Goal: Transaction & Acquisition: Book appointment/travel/reservation

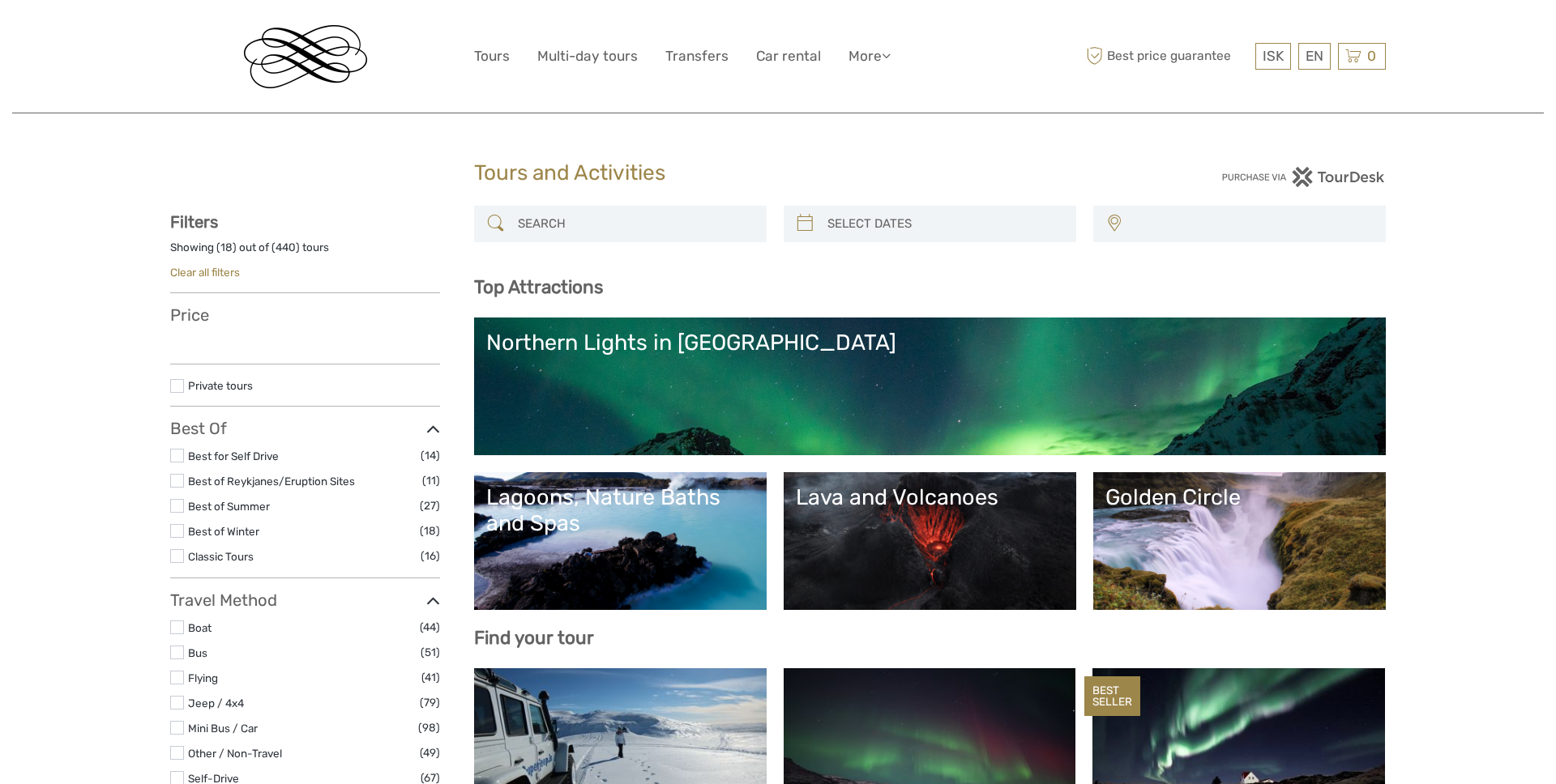
select select
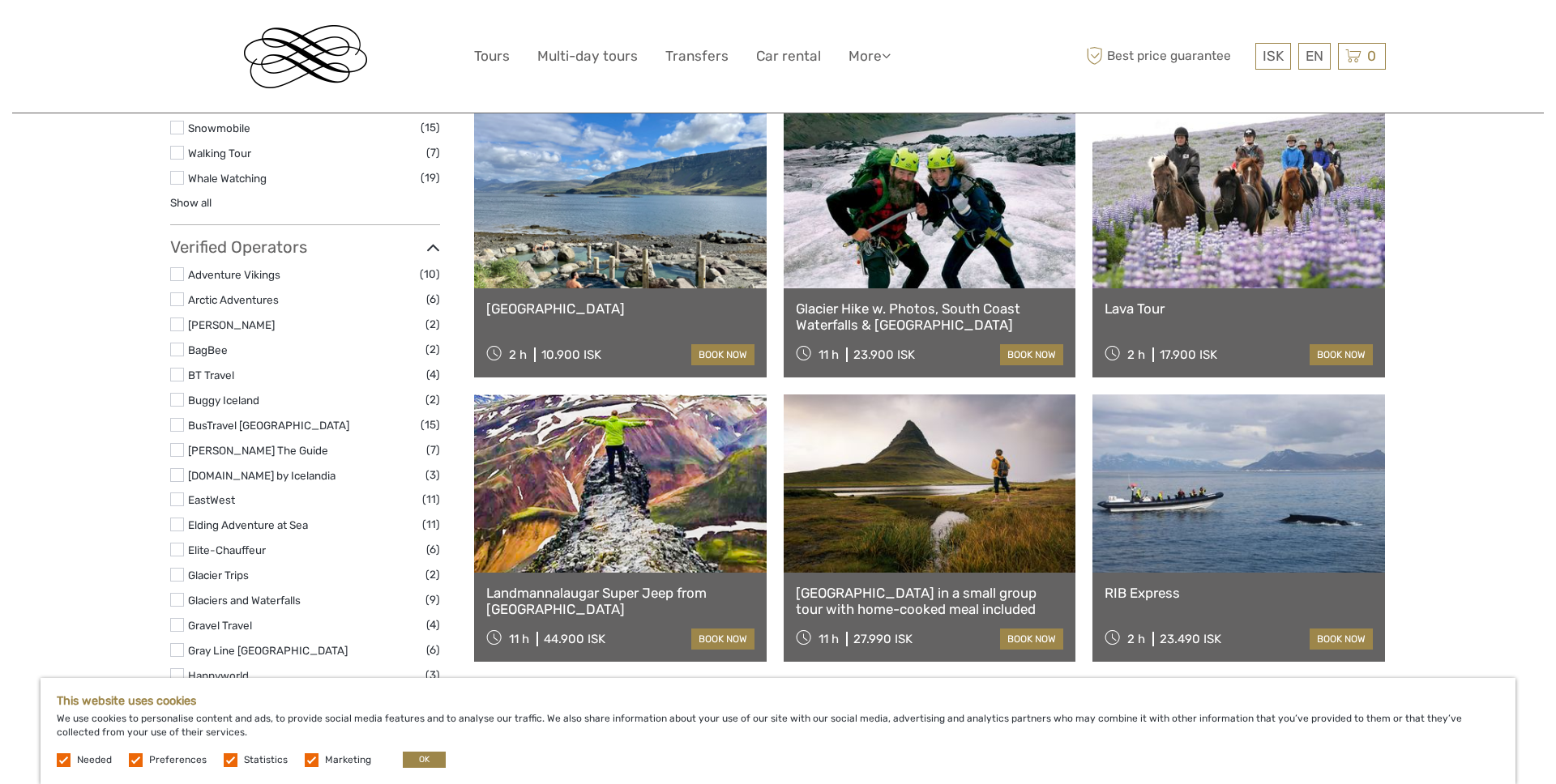
scroll to position [1780, 0]
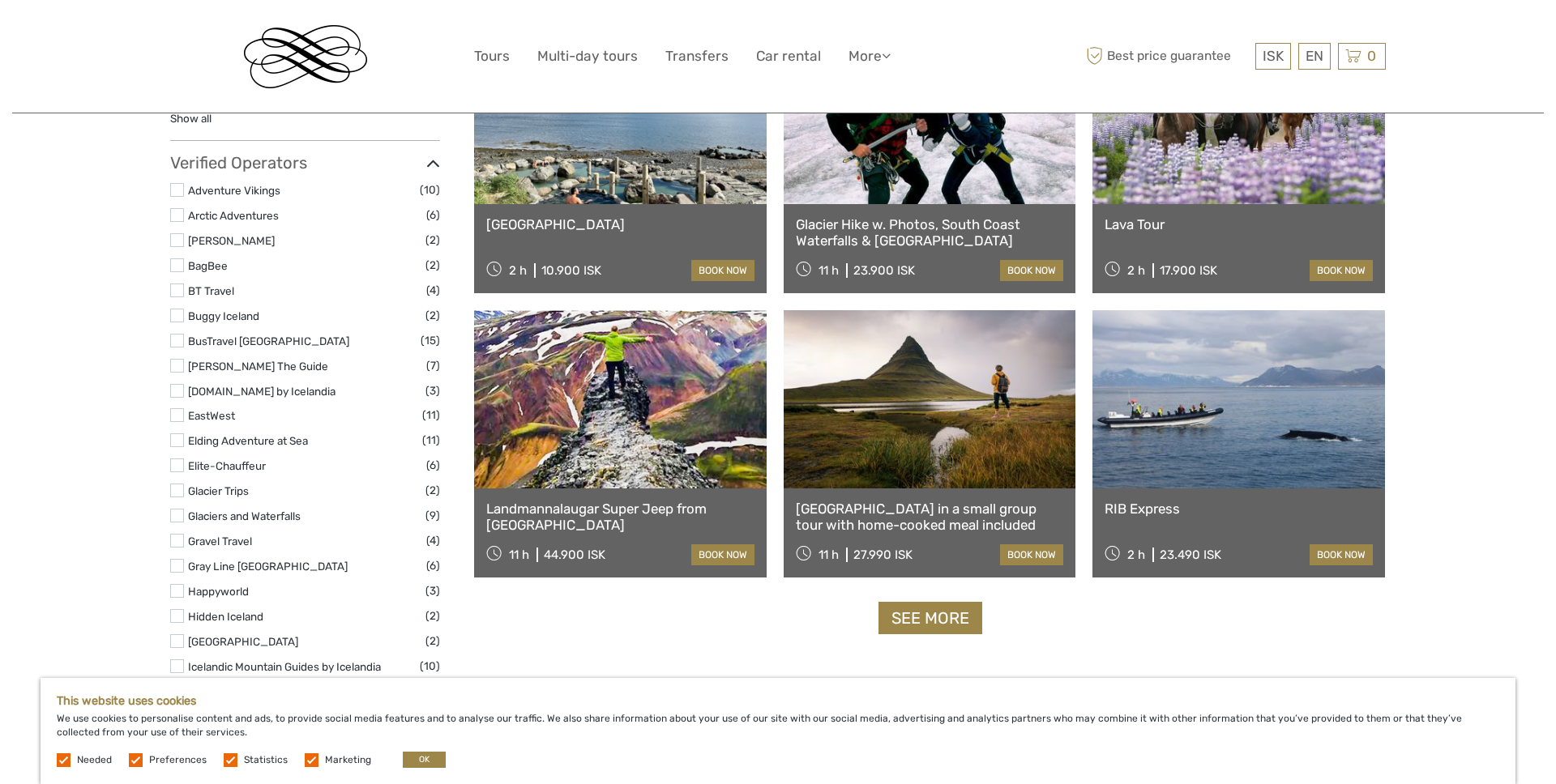
click at [1229, 217] on link "Lava Tour" at bounding box center [1238, 224] width 268 height 16
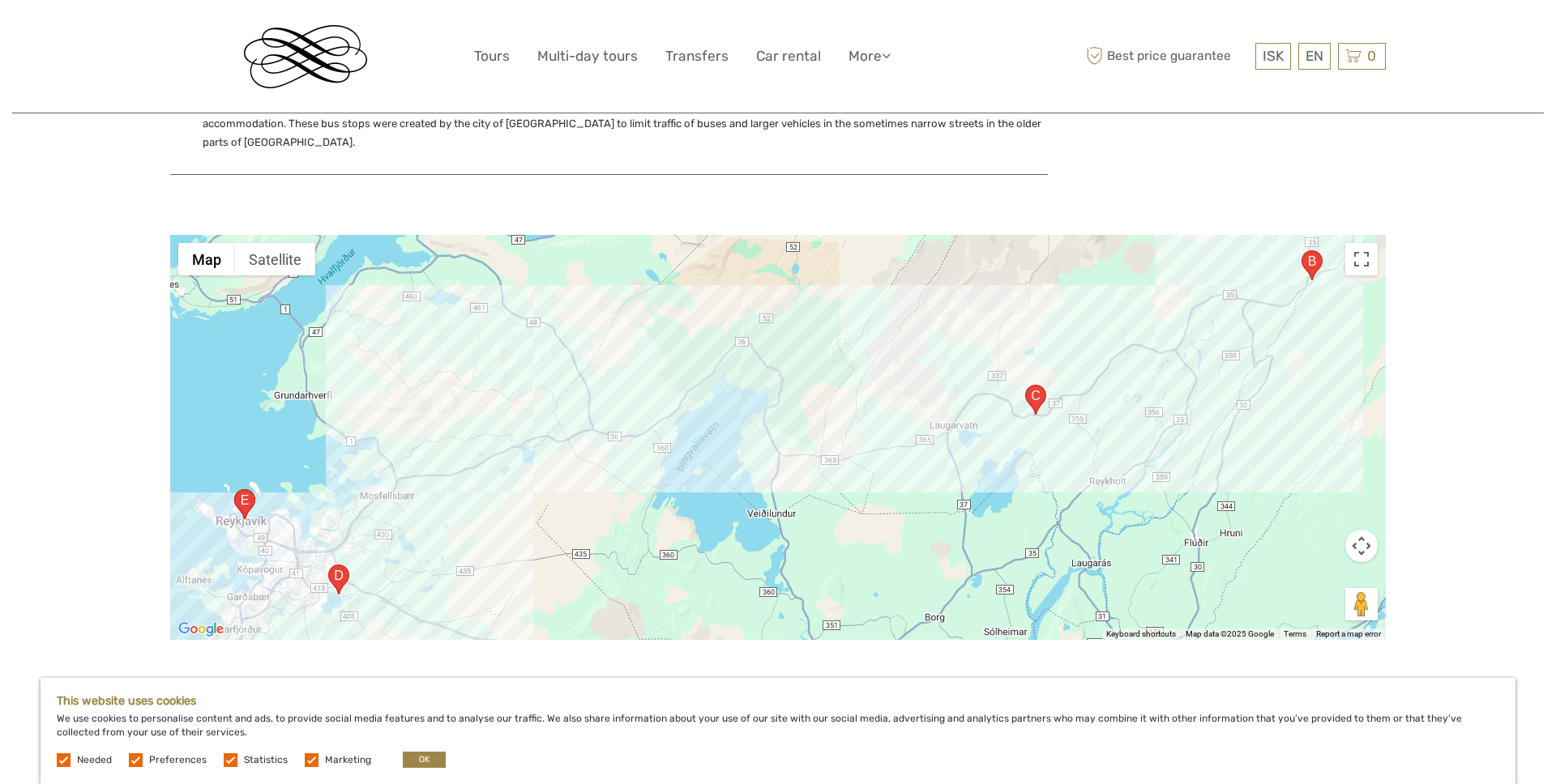
scroll to position [2520, 0]
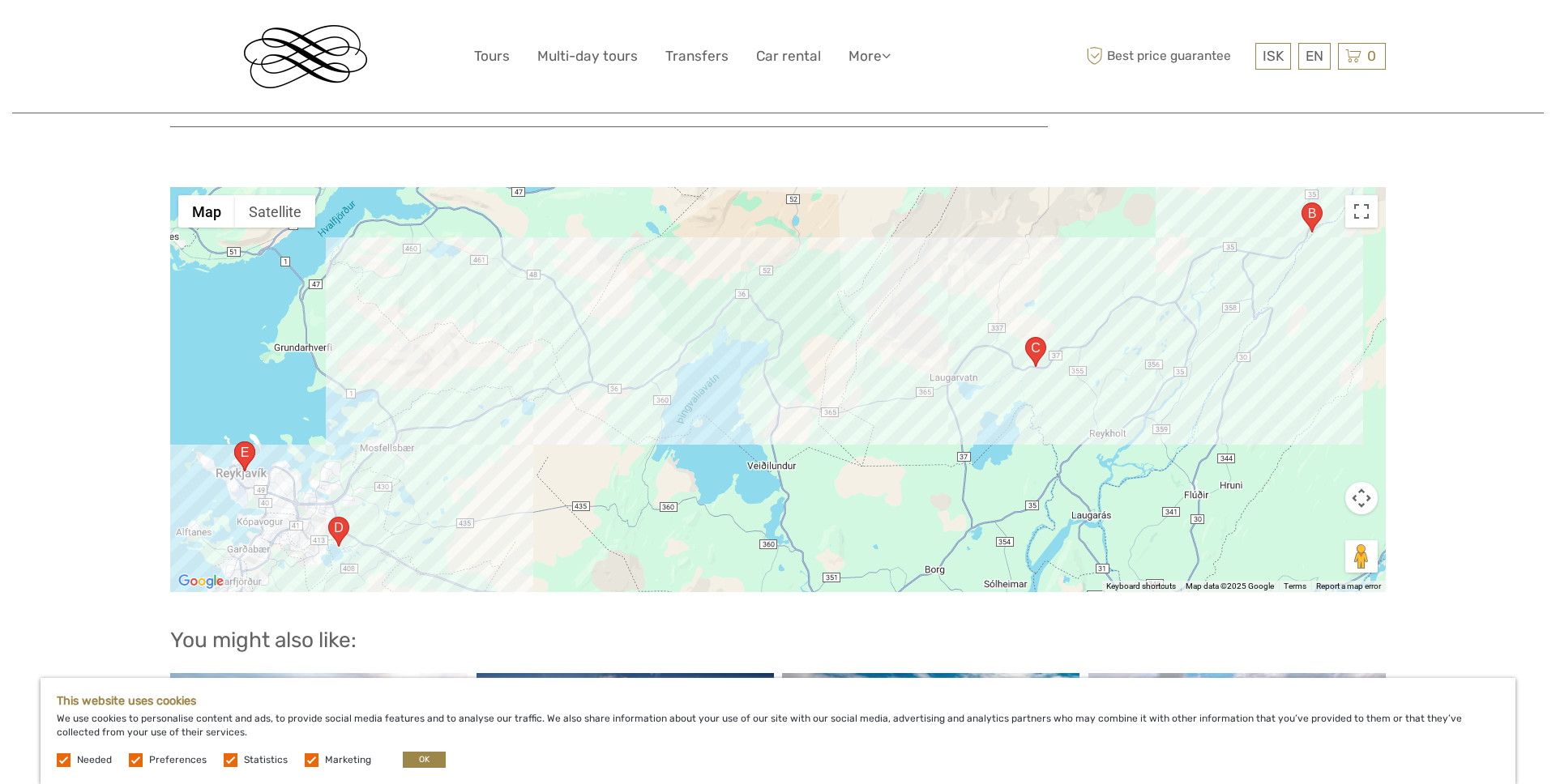
click at [929, 442] on div at bounding box center [778, 390] width 1216 height 405
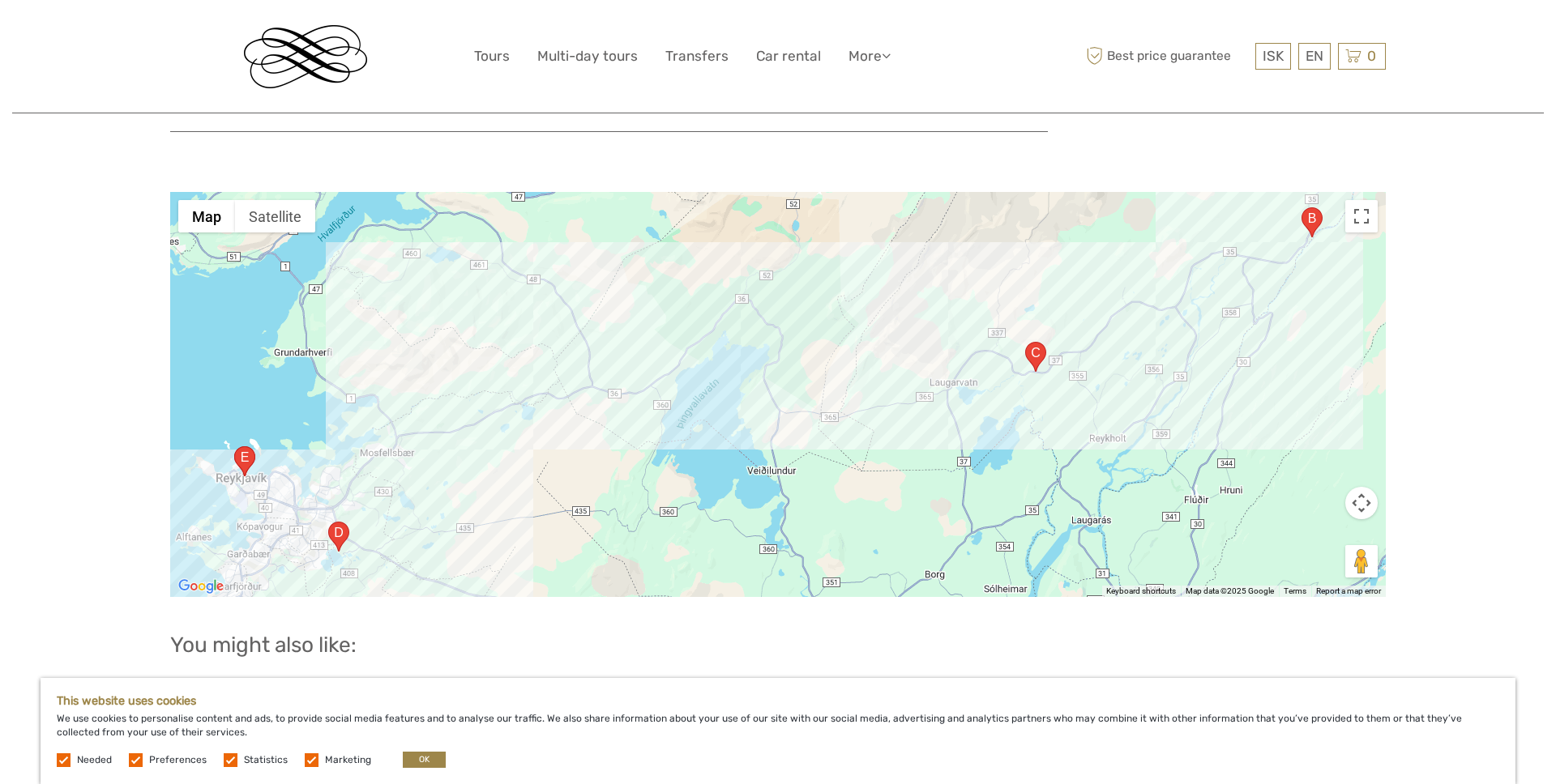
click at [936, 441] on div at bounding box center [778, 394] width 1216 height 405
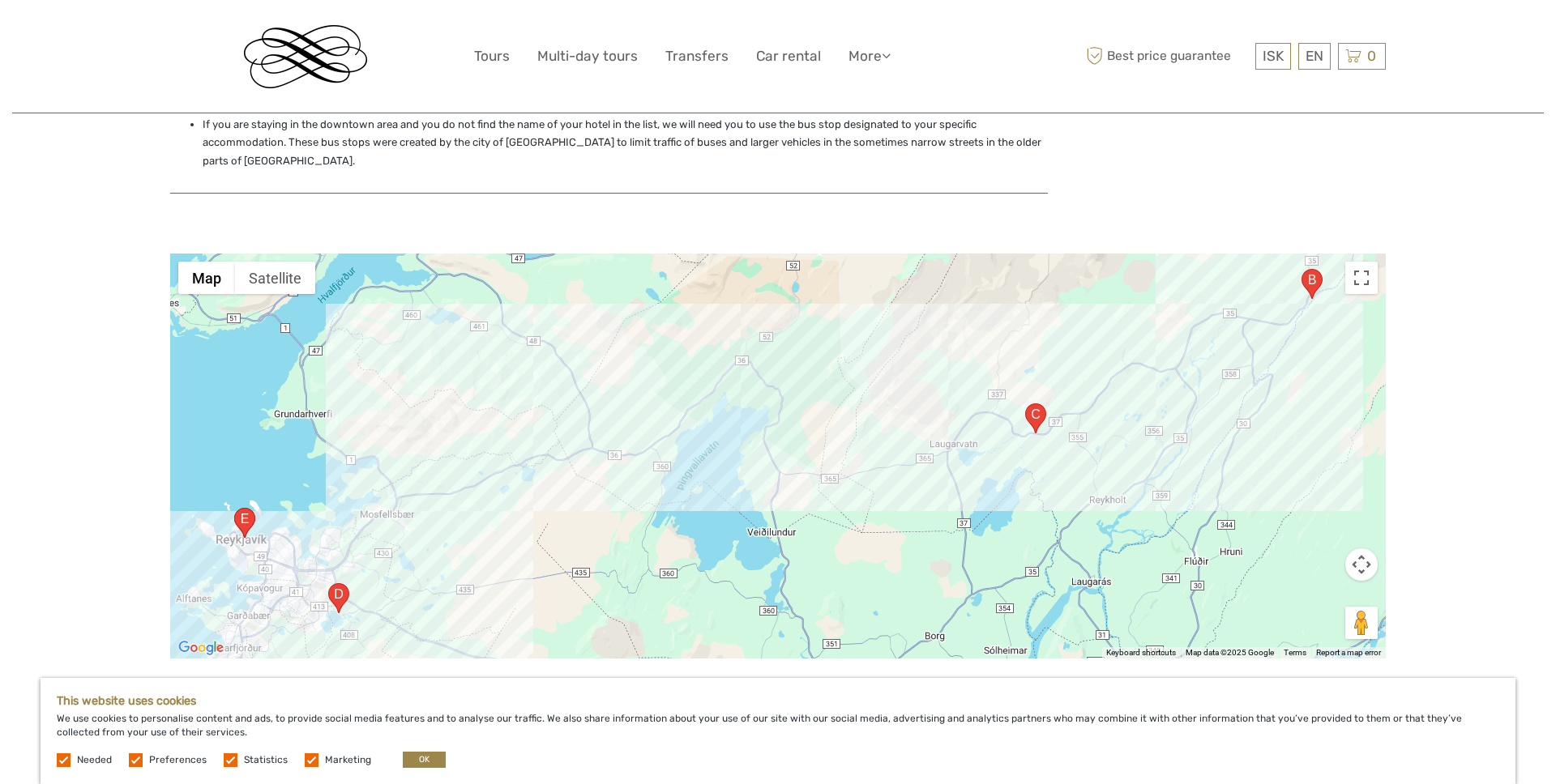
scroll to position [2457, 0]
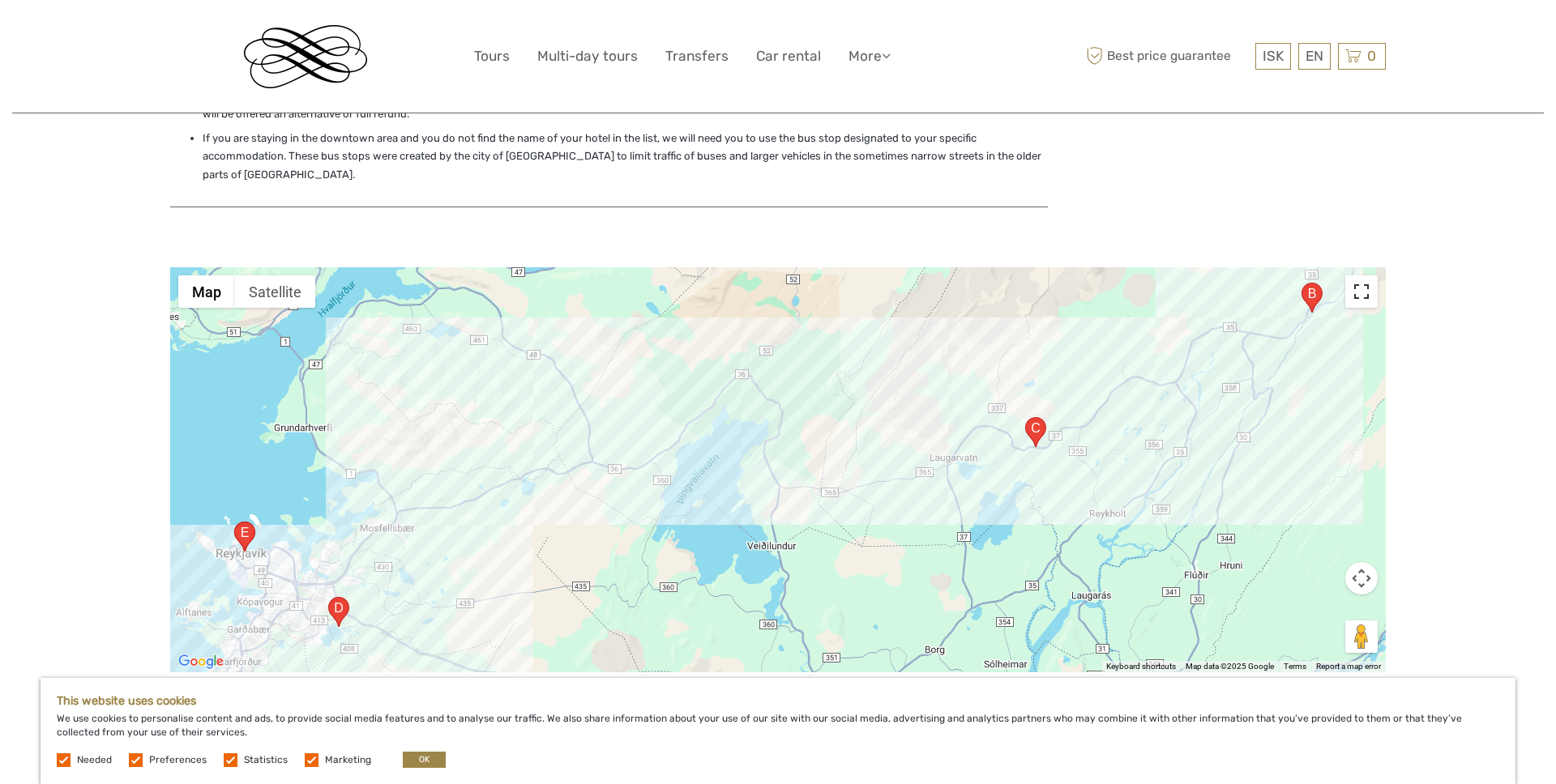
click at [1371, 279] on button "Toggle fullscreen view" at bounding box center [1361, 291] width 32 height 32
click at [399, 581] on div at bounding box center [778, 470] width 1216 height 405
click at [1358, 563] on button "Map camera controls" at bounding box center [1361, 578] width 32 height 32
click at [1318, 603] on button "Zoom out" at bounding box center [1320, 618] width 32 height 32
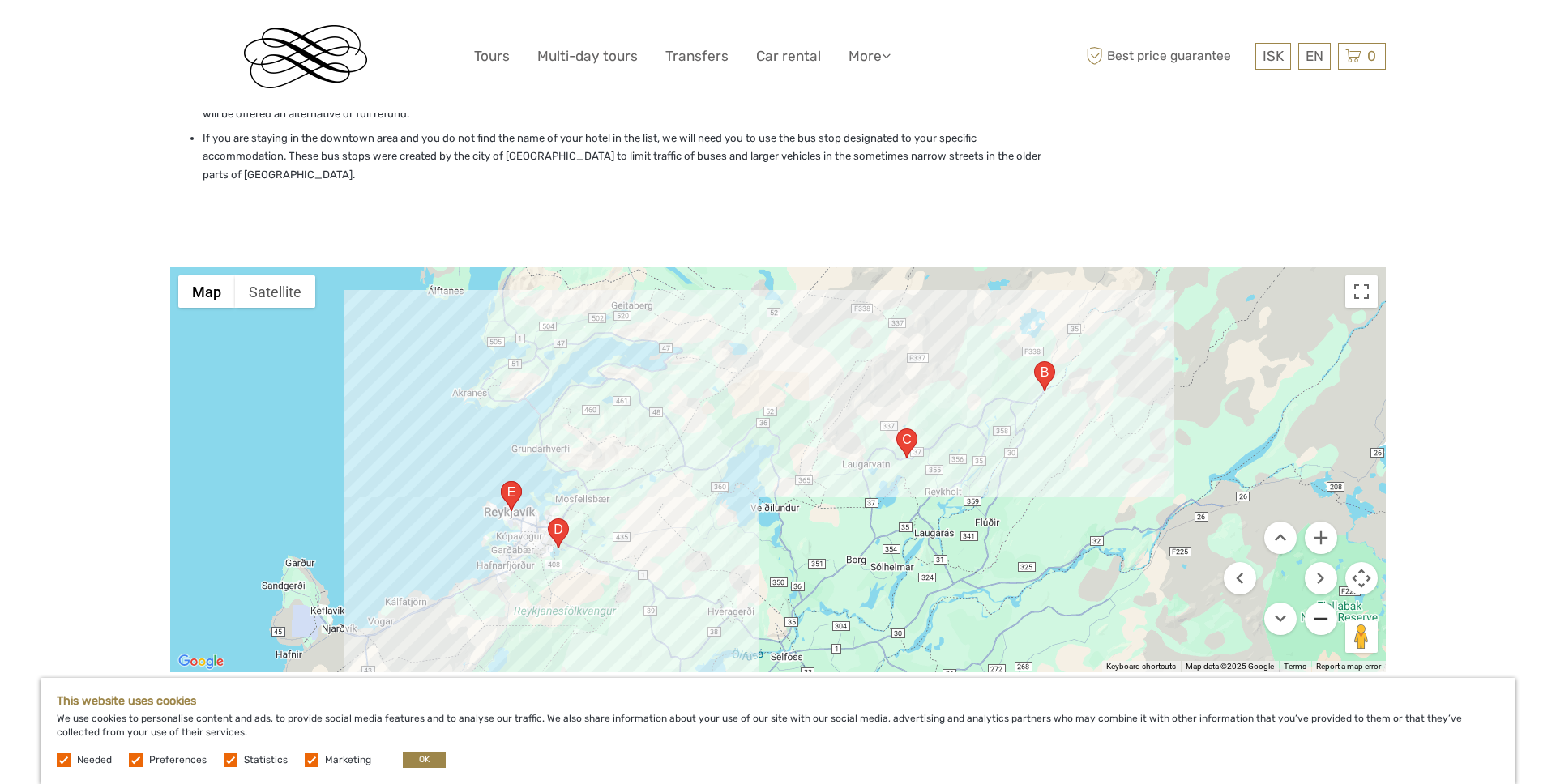
click at [1319, 603] on button "Zoom out" at bounding box center [1320, 618] width 32 height 32
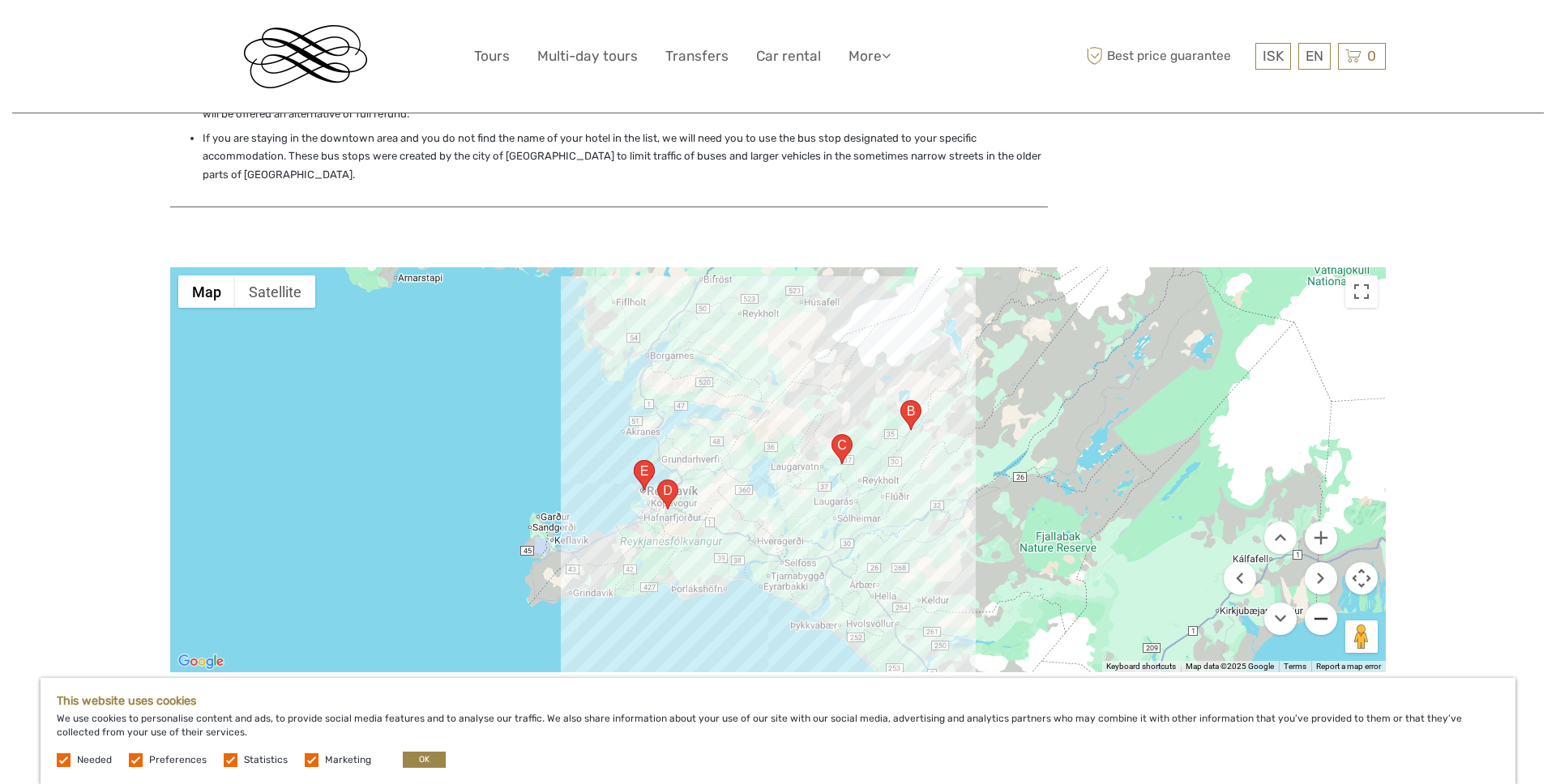
click at [1319, 603] on button "Zoom out" at bounding box center [1320, 618] width 32 height 32
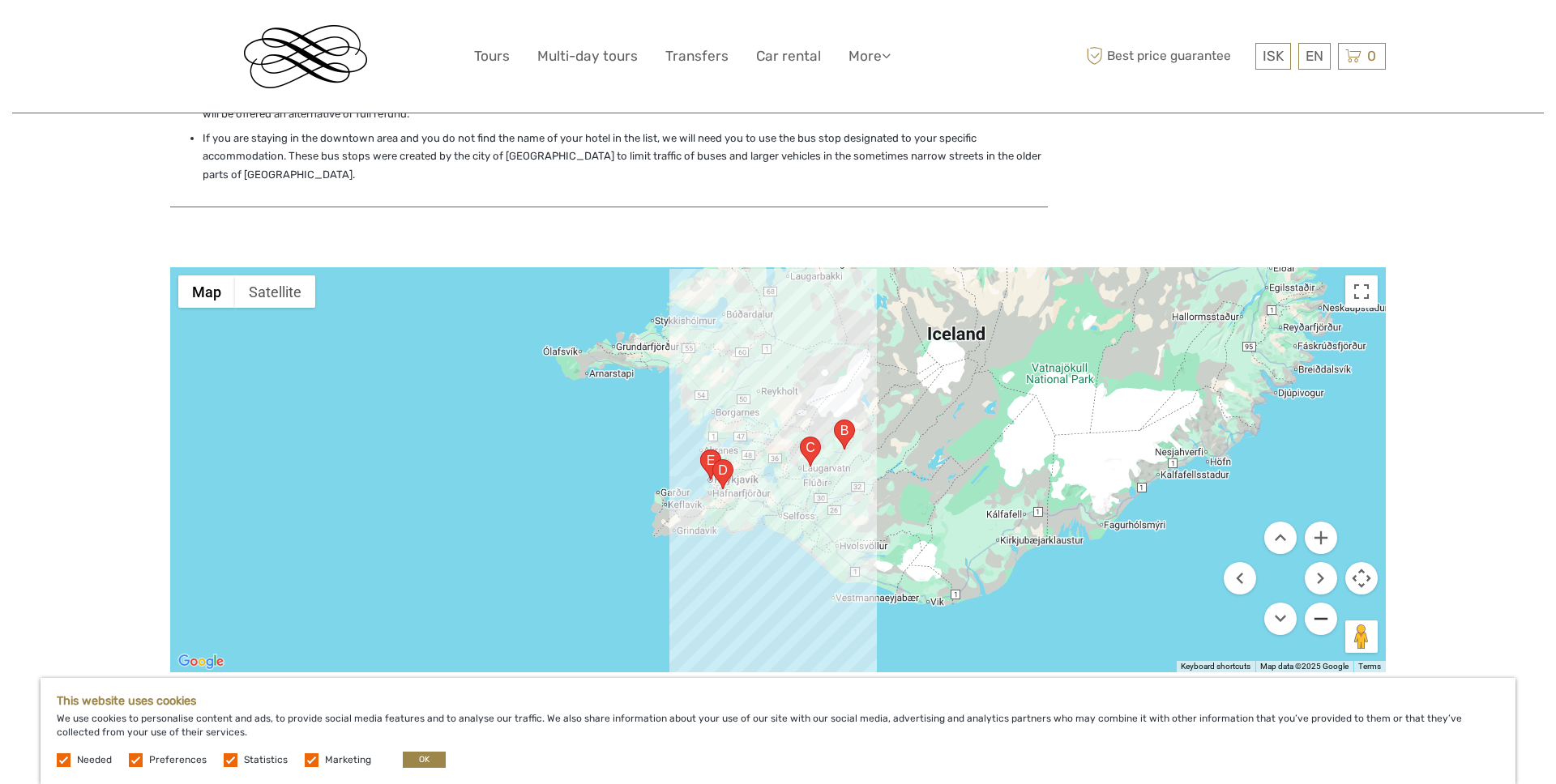
click at [1319, 603] on button "Zoom out" at bounding box center [1320, 618] width 32 height 32
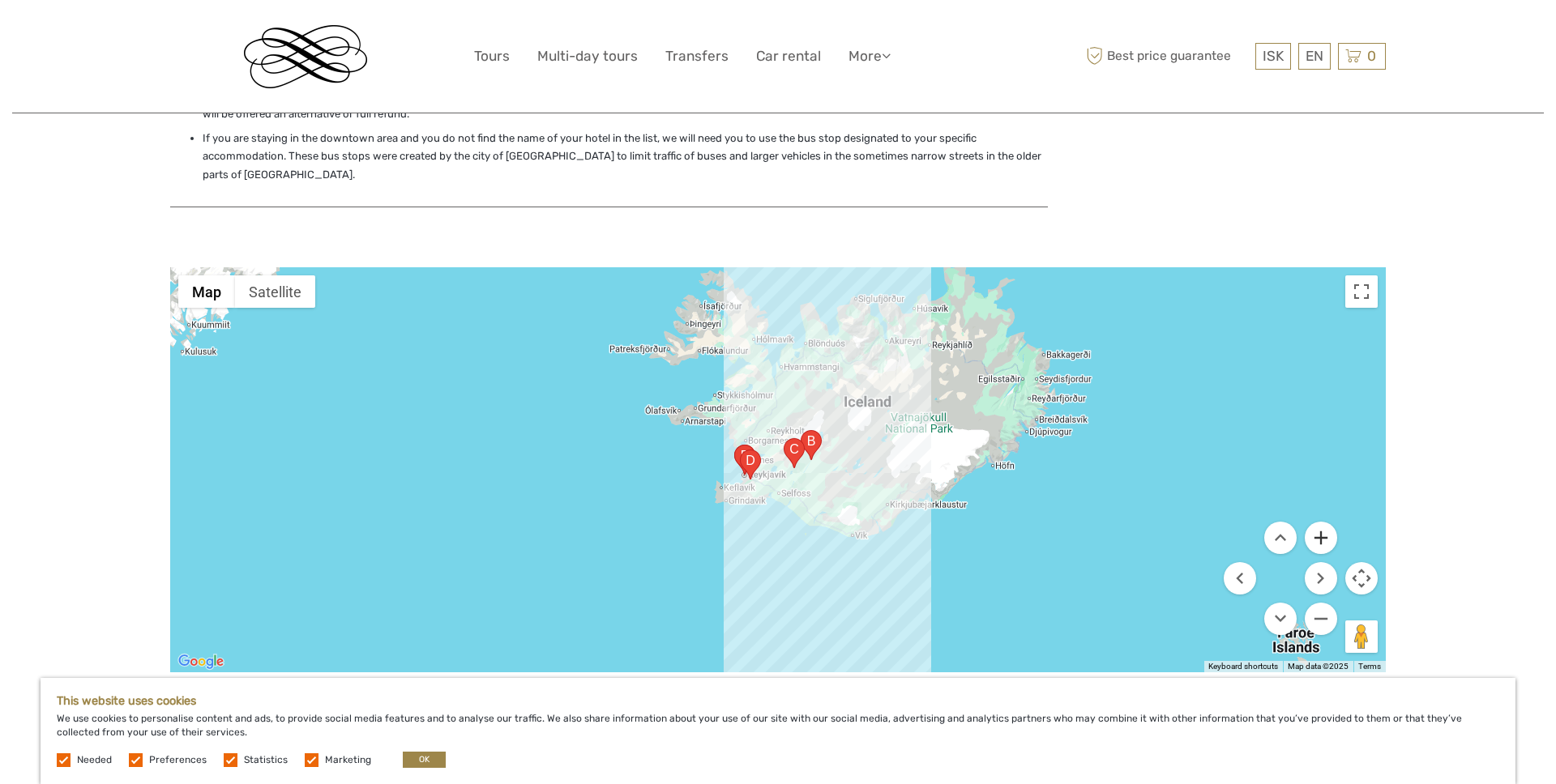
click at [1322, 522] on button "Zoom in" at bounding box center [1320, 537] width 32 height 32
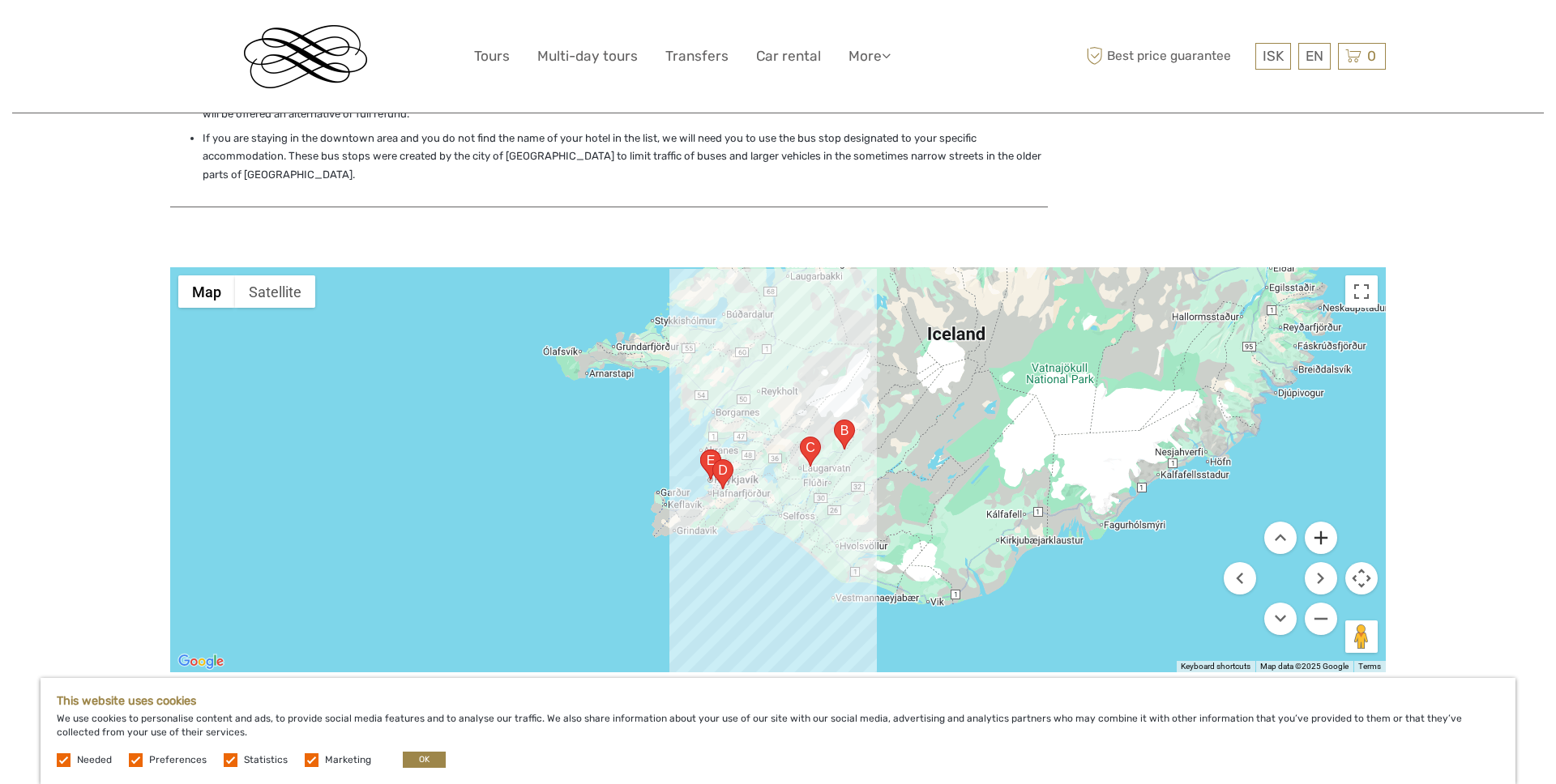
click at [1322, 522] on button "Zoom in" at bounding box center [1320, 537] width 32 height 32
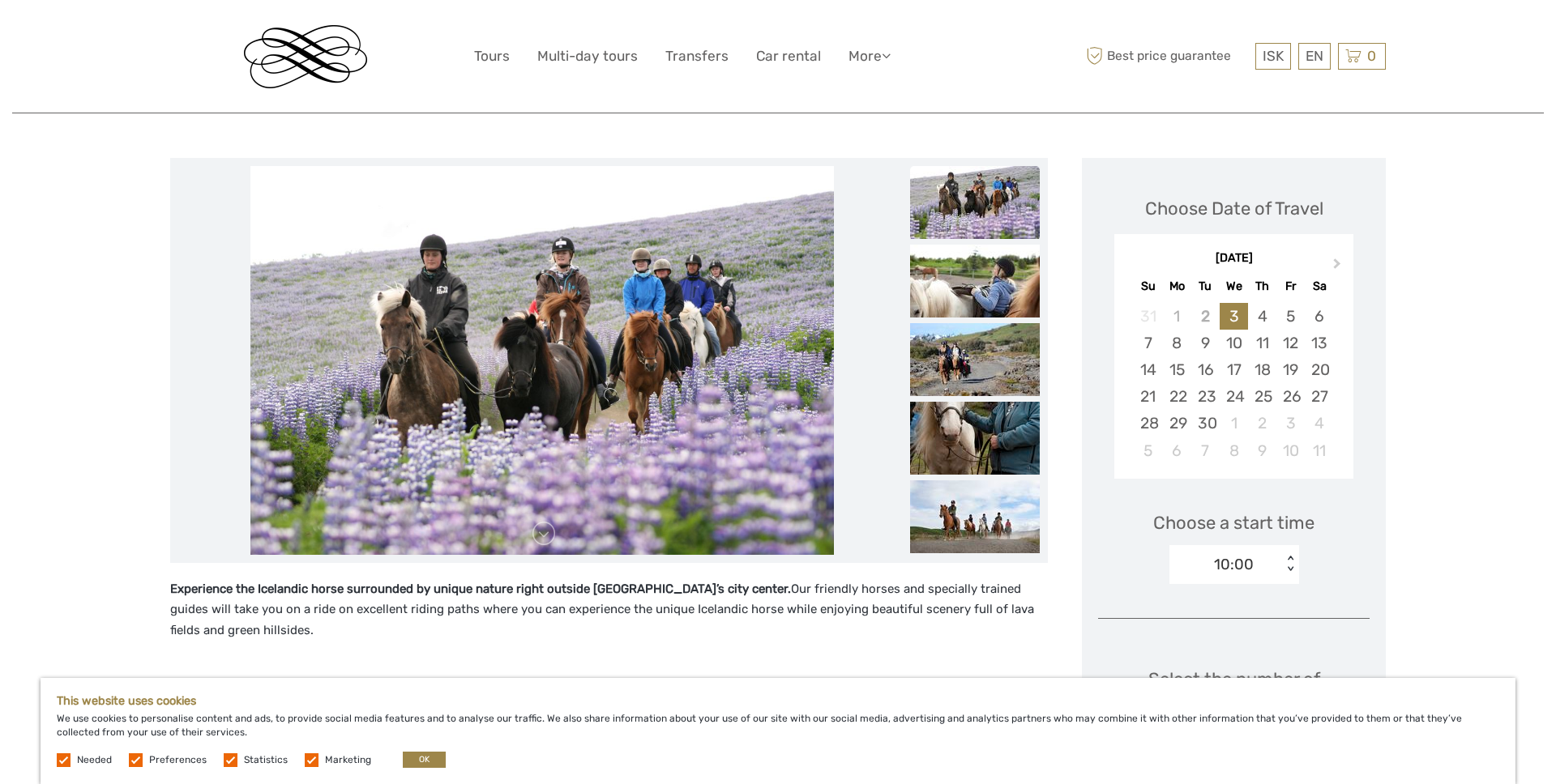
scroll to position [156, 0]
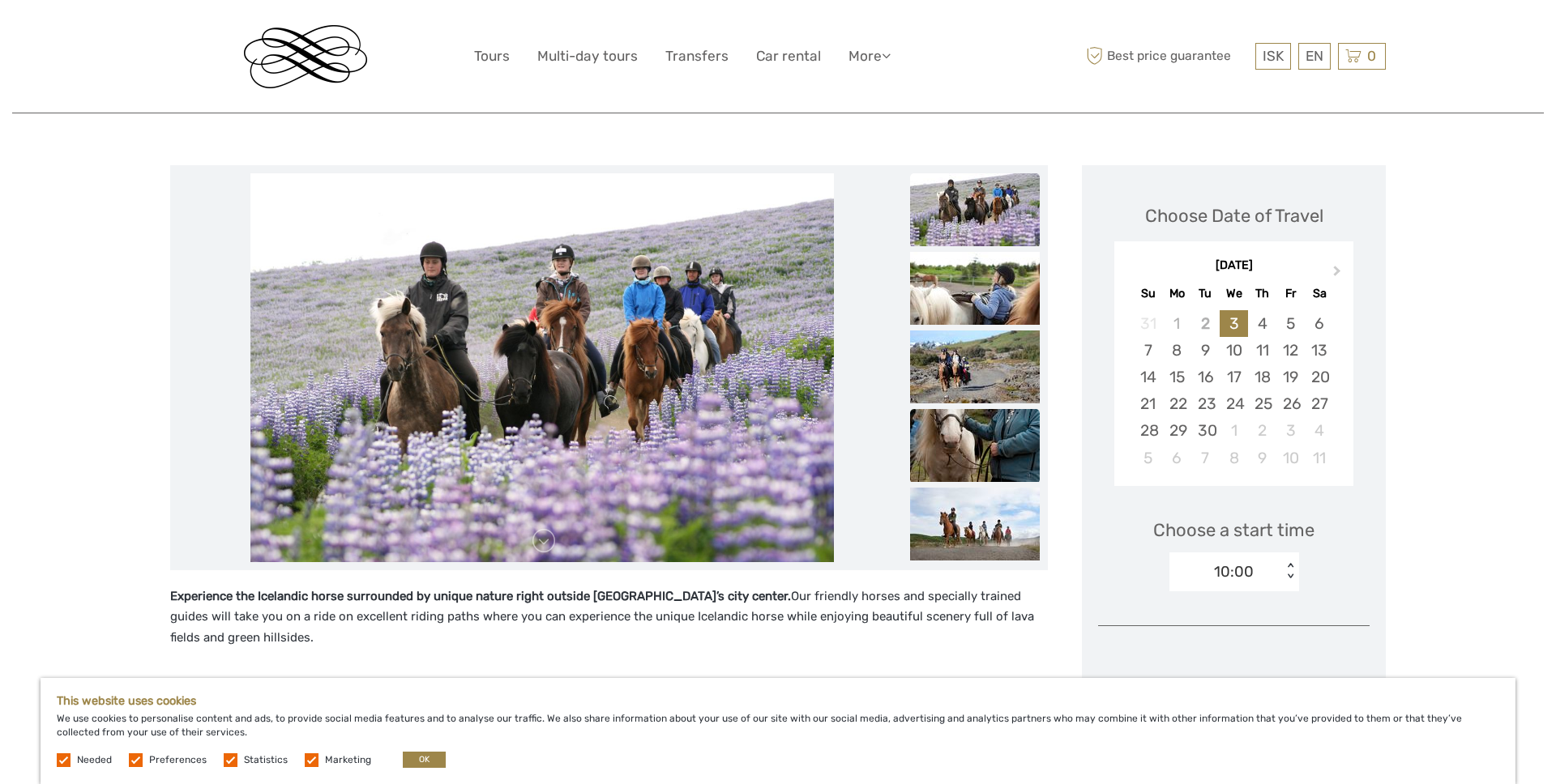
click at [963, 436] on img at bounding box center [974, 445] width 129 height 73
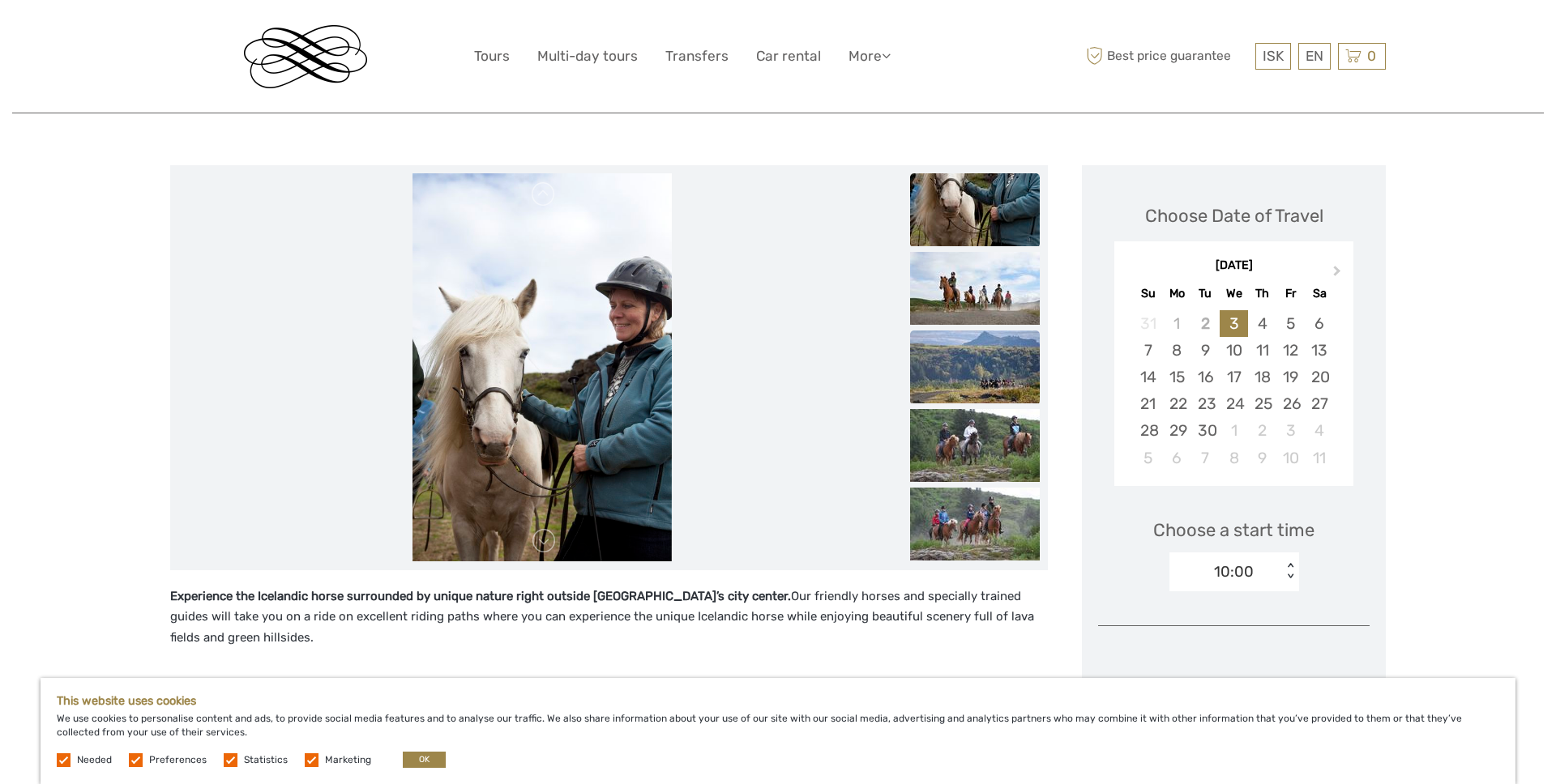
click at [976, 376] on img at bounding box center [974, 367] width 129 height 73
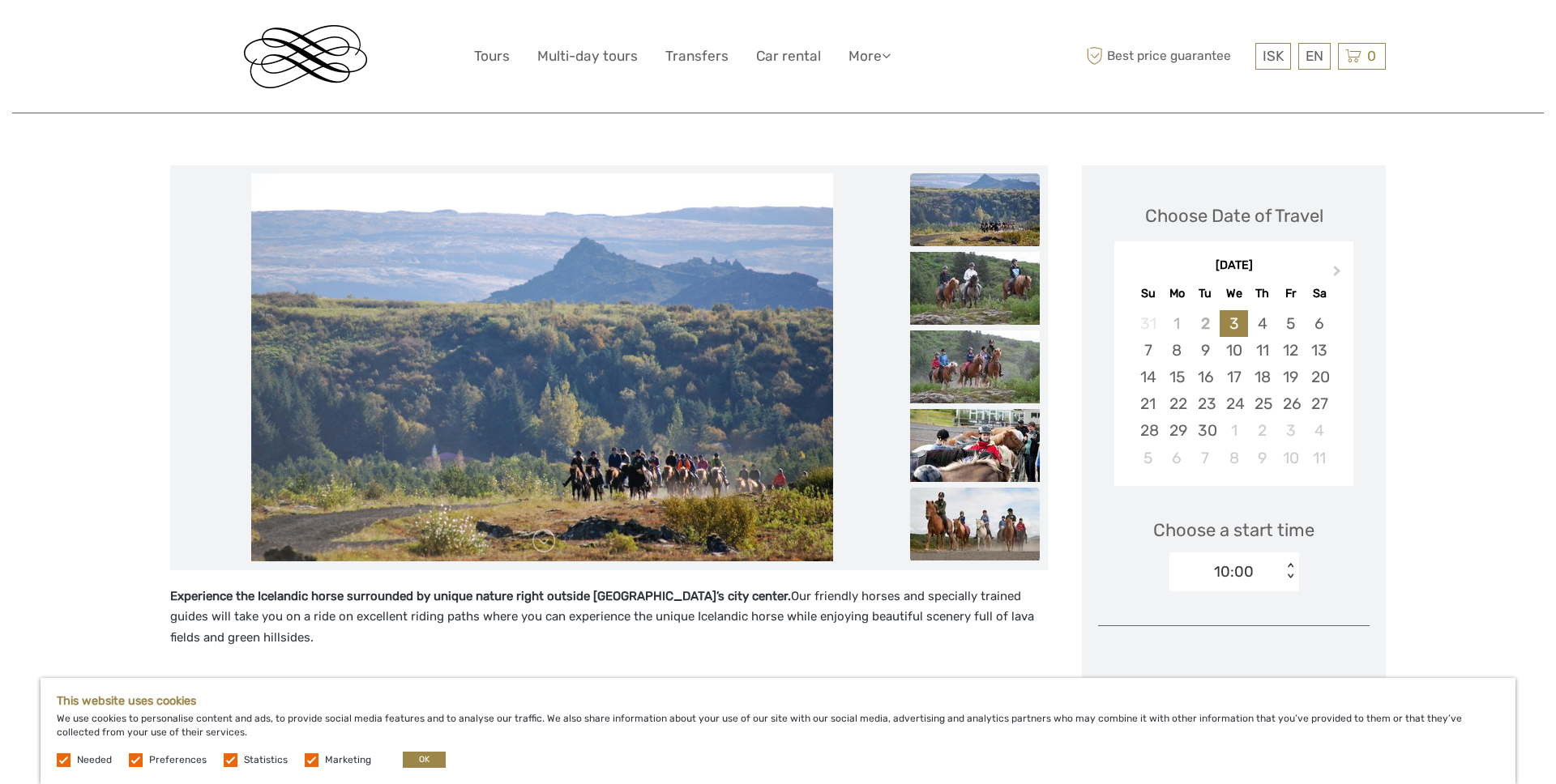
click at [976, 528] on img at bounding box center [974, 524] width 129 height 73
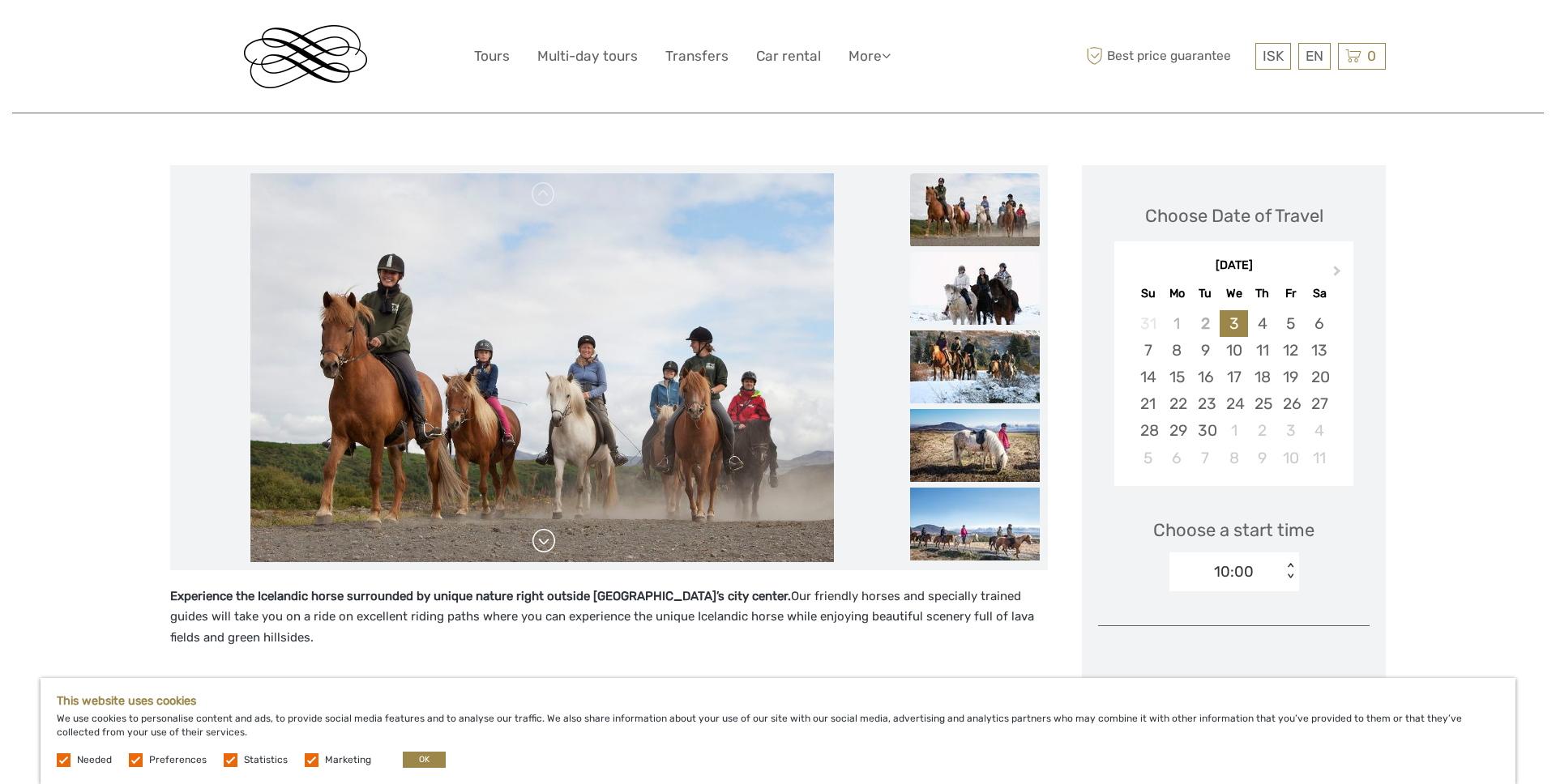
click at [548, 538] on link at bounding box center [544, 541] width 26 height 26
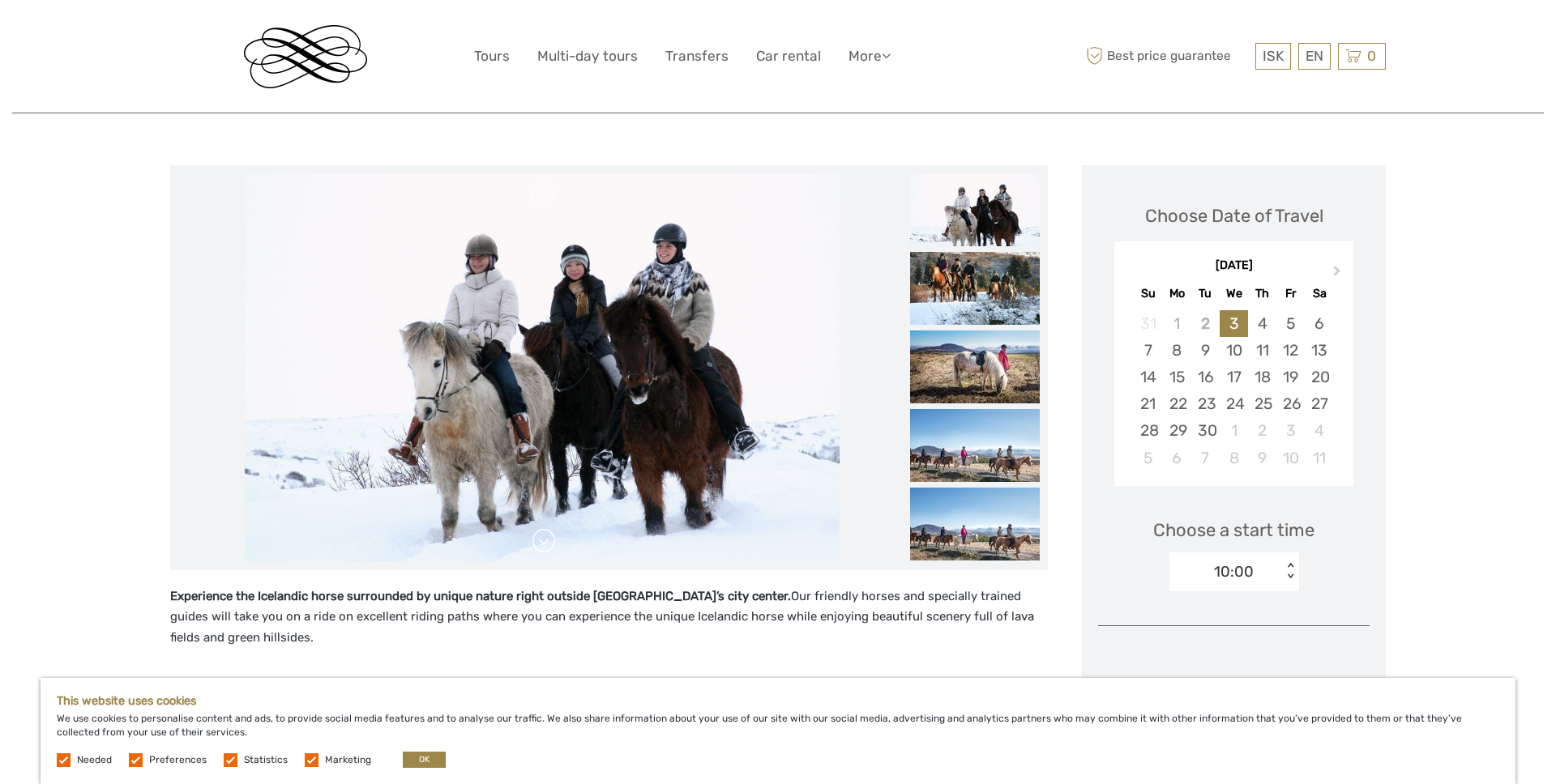
click at [548, 538] on link at bounding box center [544, 541] width 26 height 26
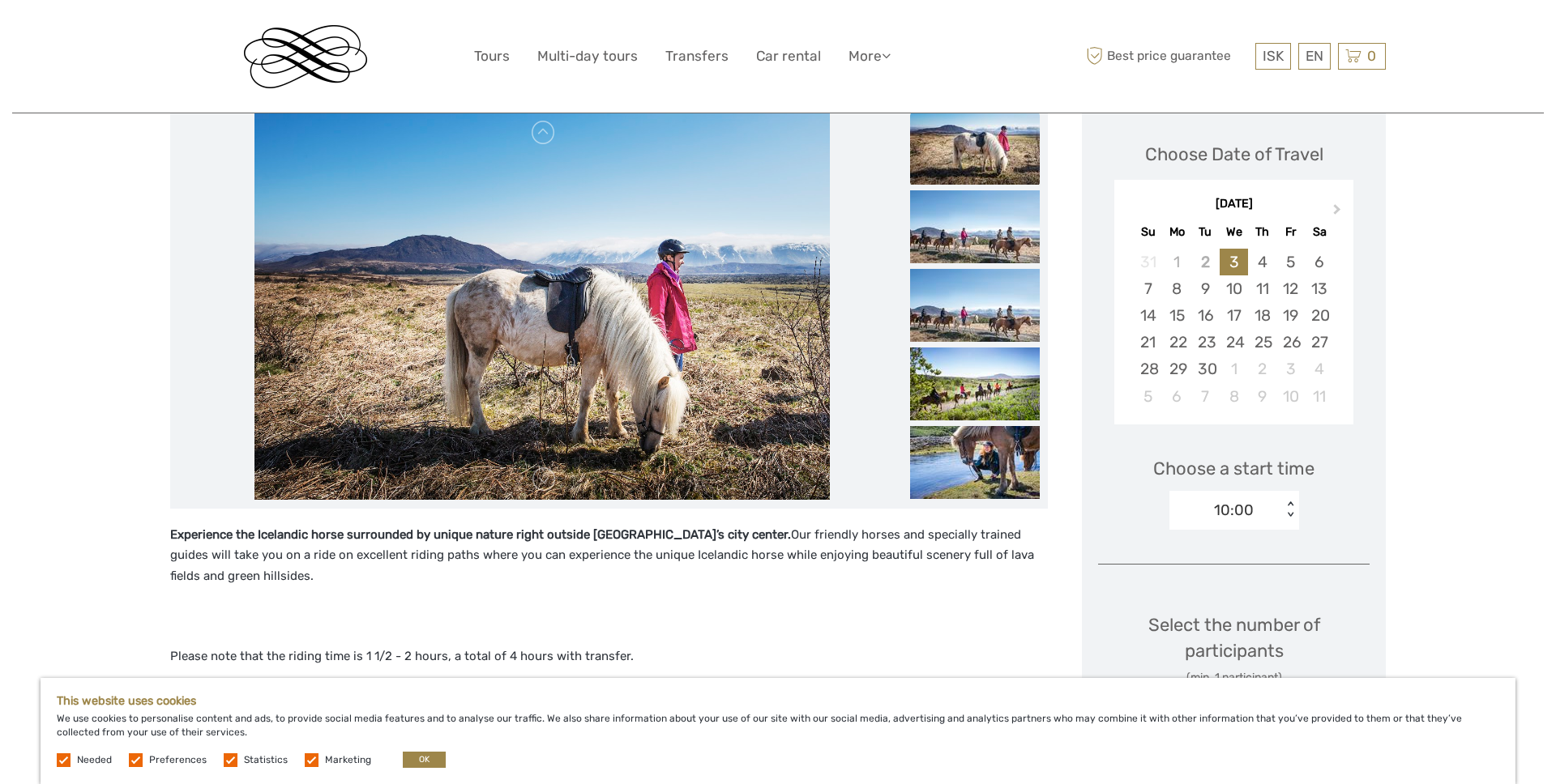
scroll to position [208, 0]
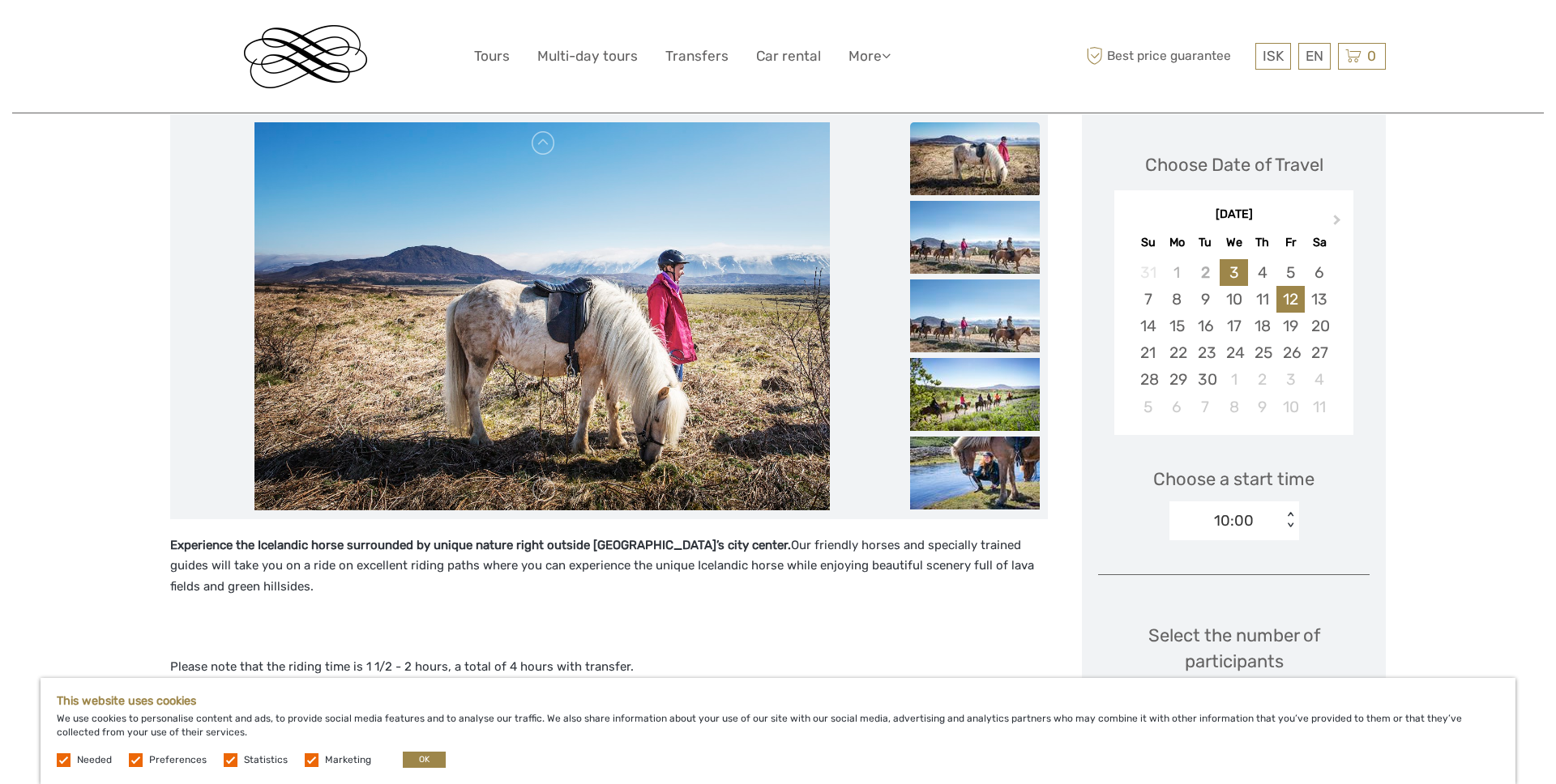
click at [1292, 291] on div "12" at bounding box center [1290, 299] width 29 height 27
click at [1310, 294] on div "13" at bounding box center [1318, 299] width 29 height 27
click at [1193, 326] on div "16" at bounding box center [1205, 326] width 29 height 27
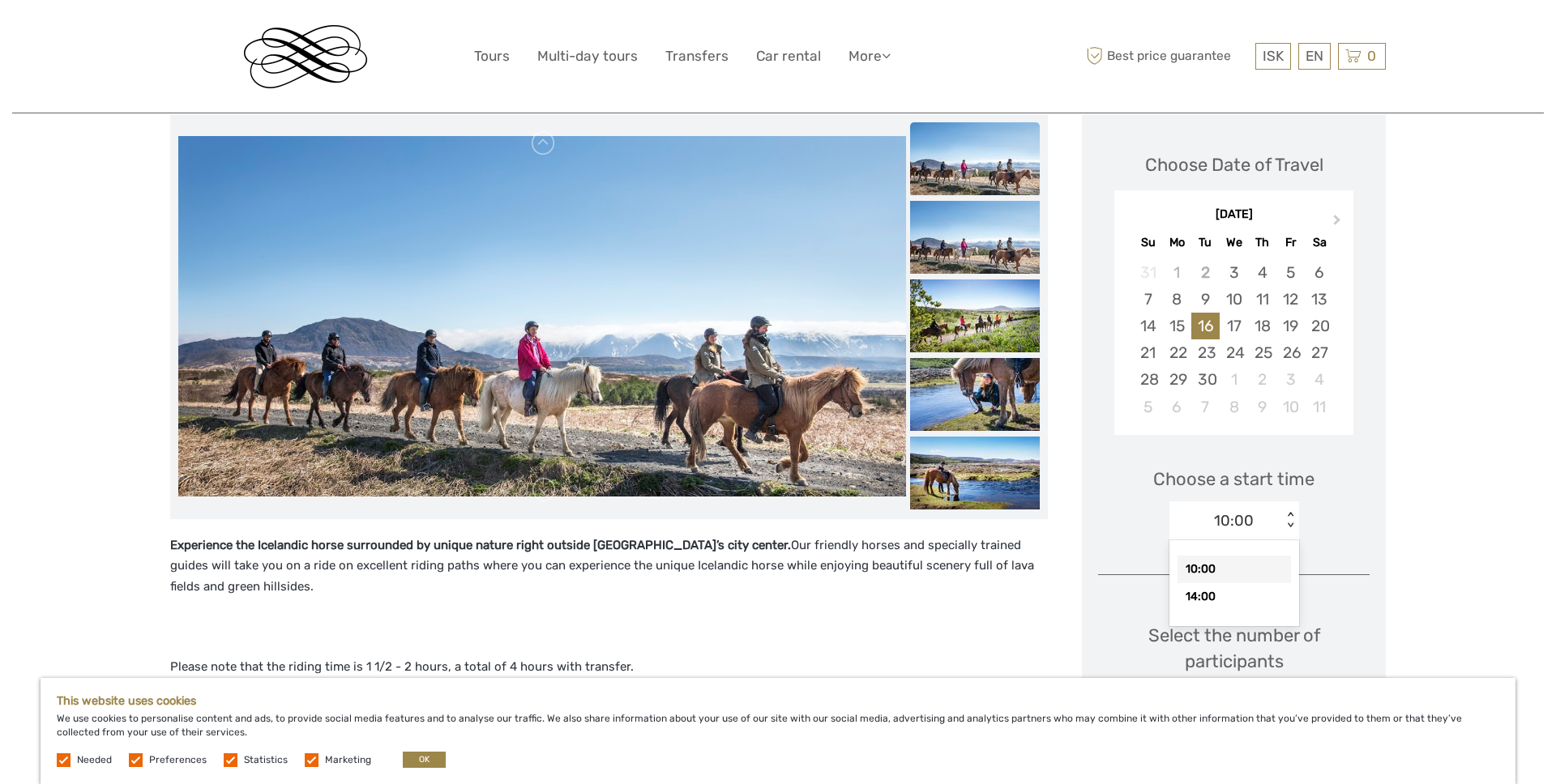
click at [1255, 516] on div "10:00" at bounding box center [1226, 521] width 113 height 24
click at [675, 451] on img at bounding box center [542, 316] width 728 height 359
click at [926, 462] on img at bounding box center [974, 473] width 129 height 73
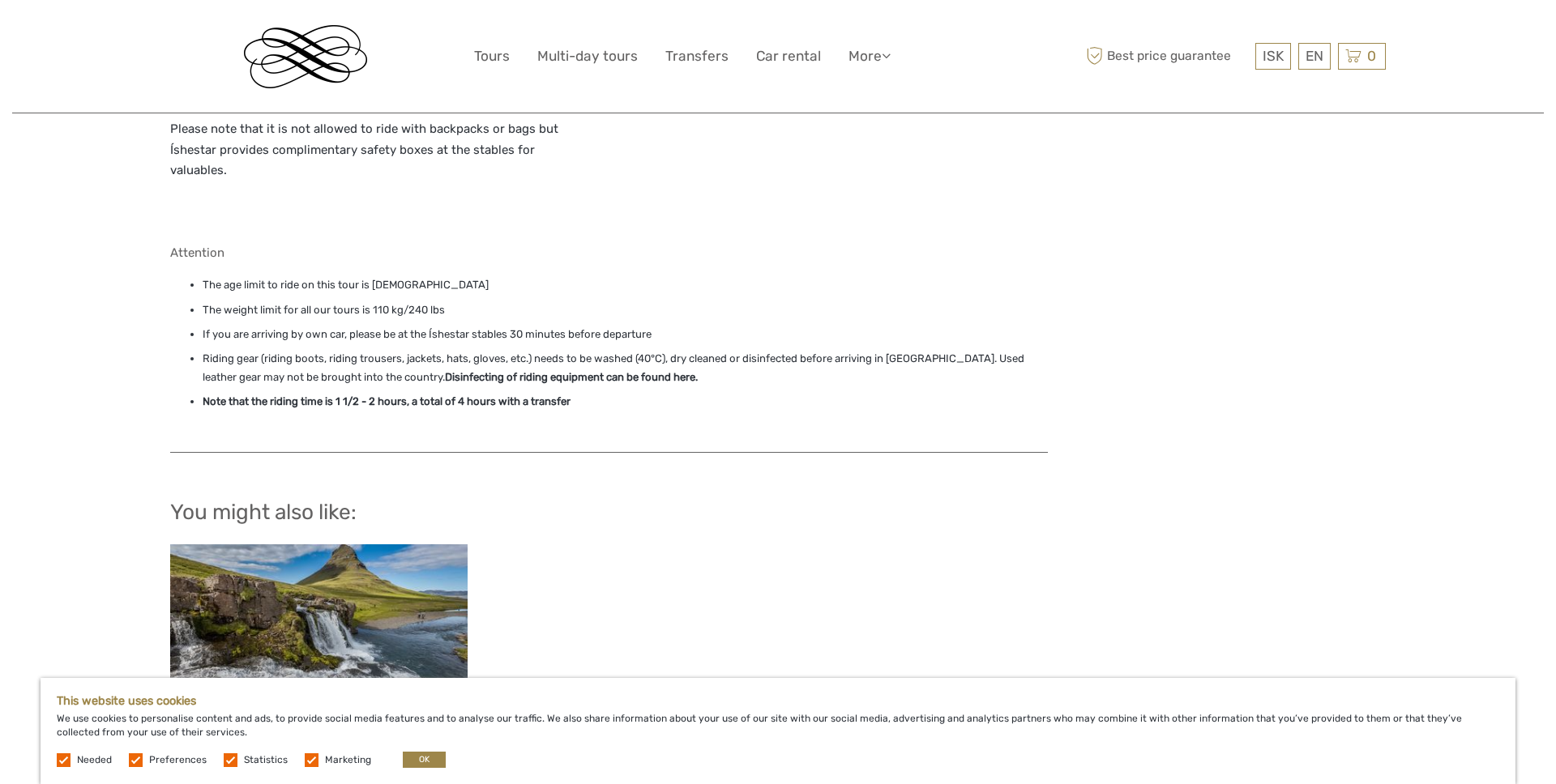
scroll to position [1824, 0]
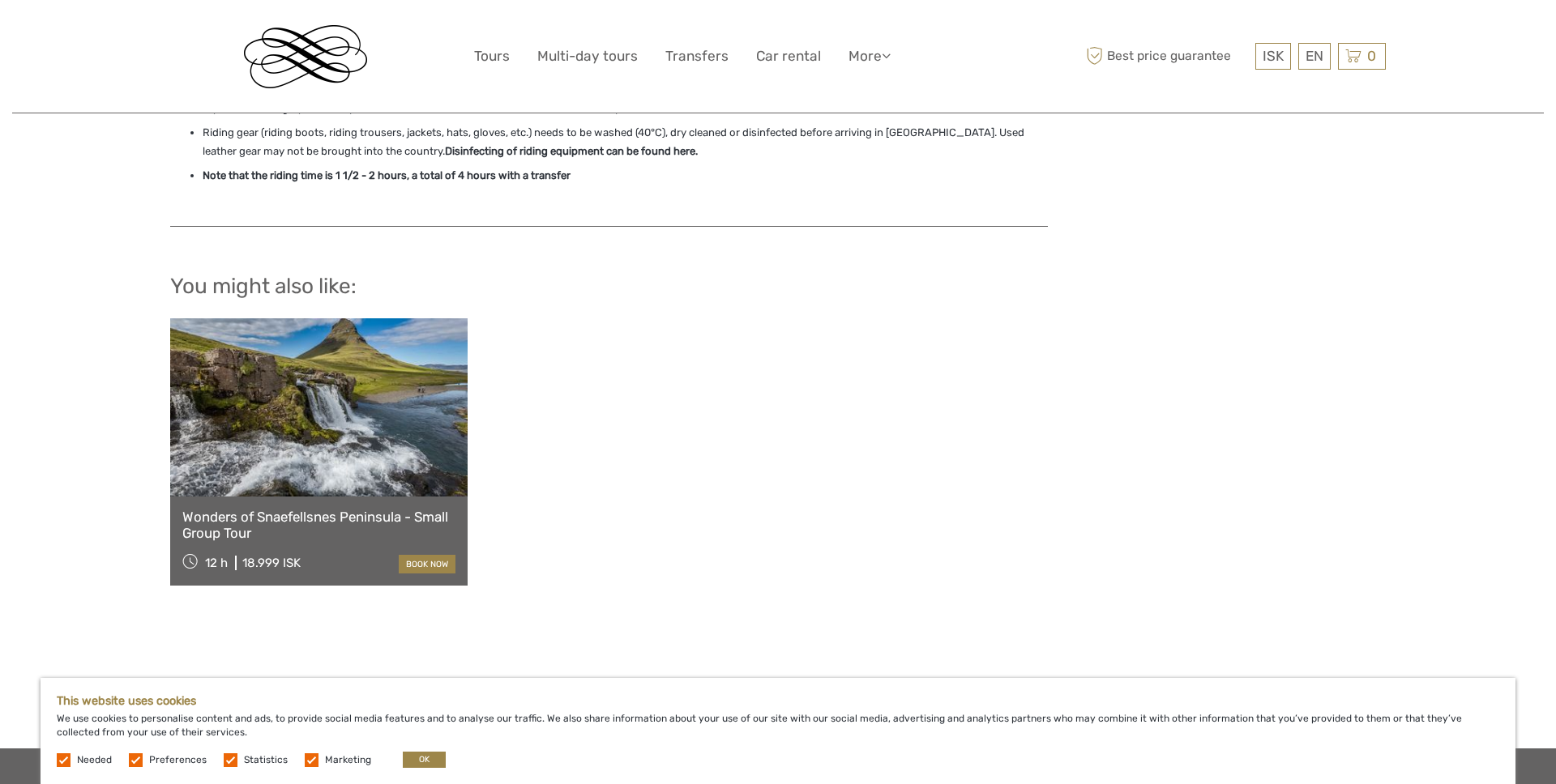
click at [279, 509] on link "Wonders of Snaefellsnes Peninsula - Small Group Tour" at bounding box center [319, 525] width 273 height 33
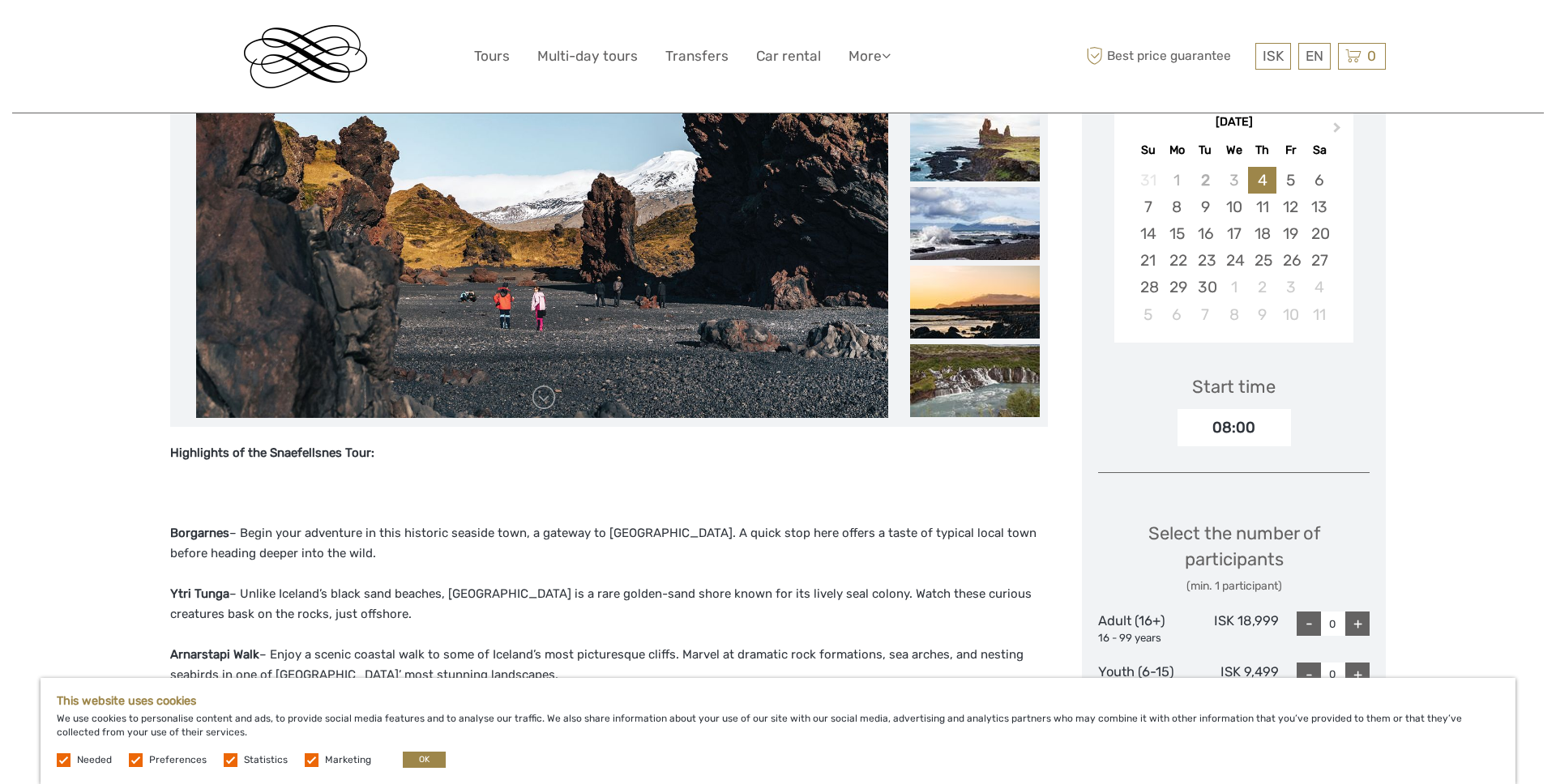
scroll to position [237, 0]
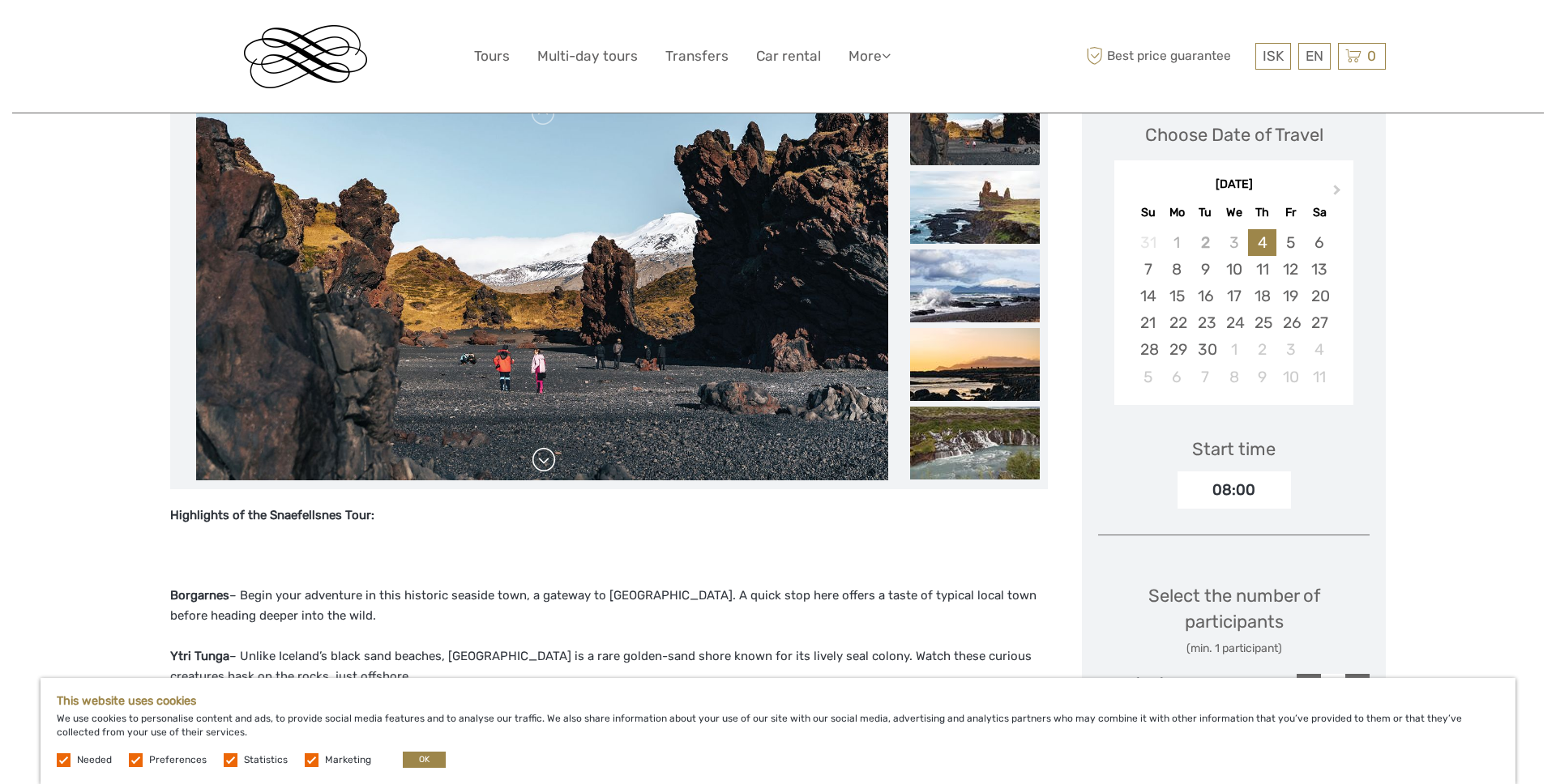
click at [550, 463] on link at bounding box center [544, 460] width 26 height 26
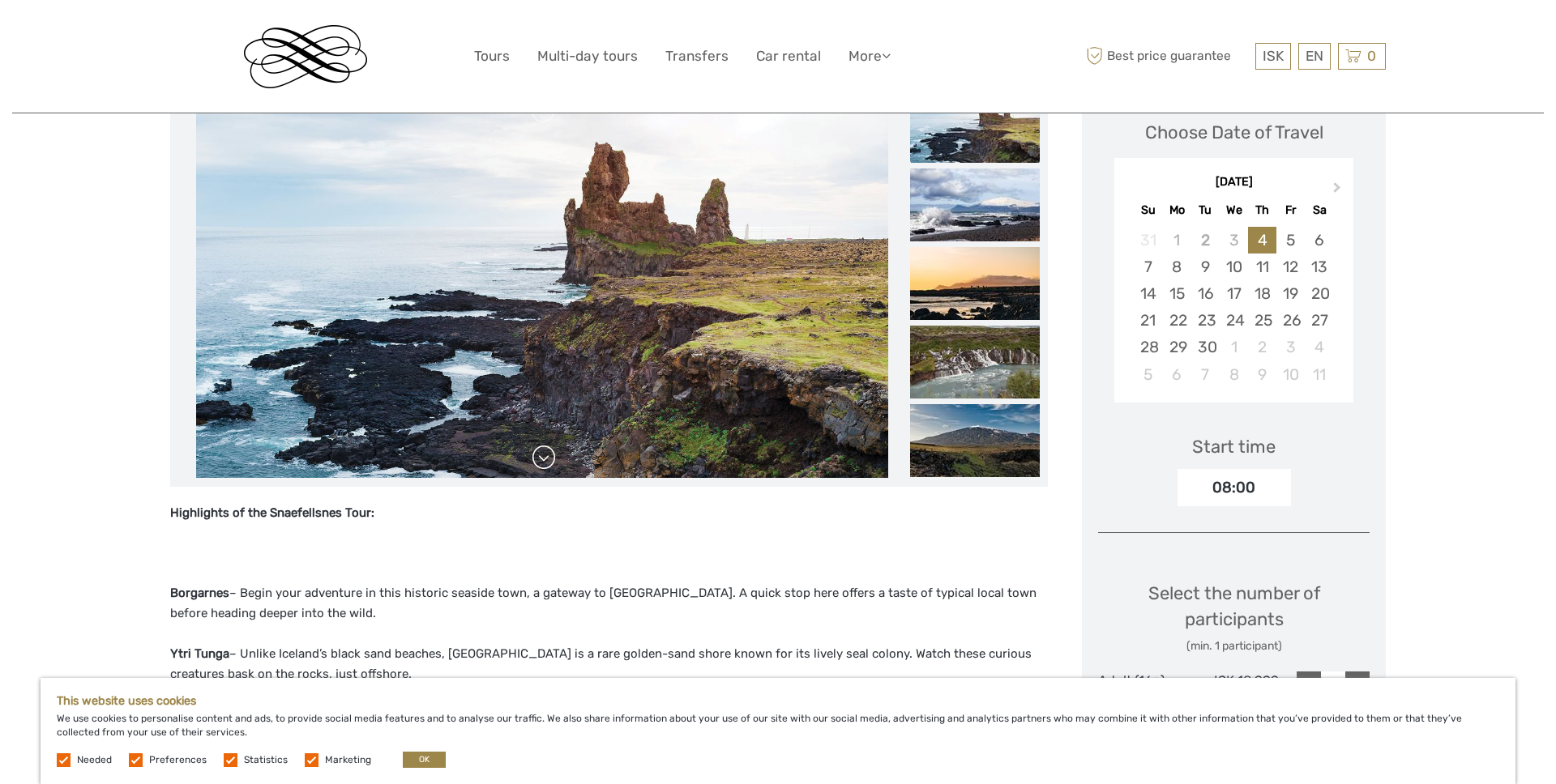
click at [550, 463] on link at bounding box center [544, 458] width 26 height 26
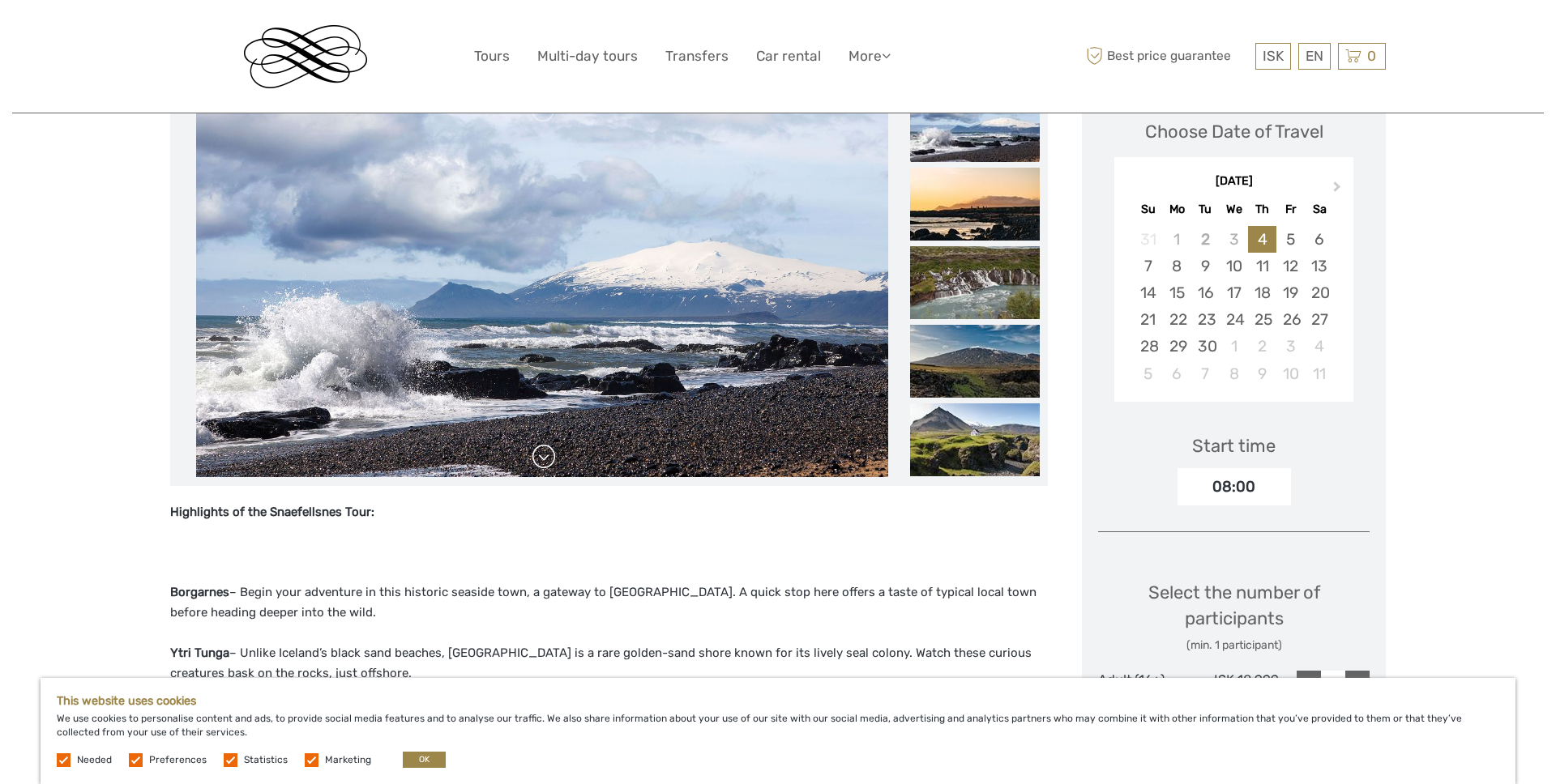
click at [550, 463] on link at bounding box center [544, 457] width 26 height 26
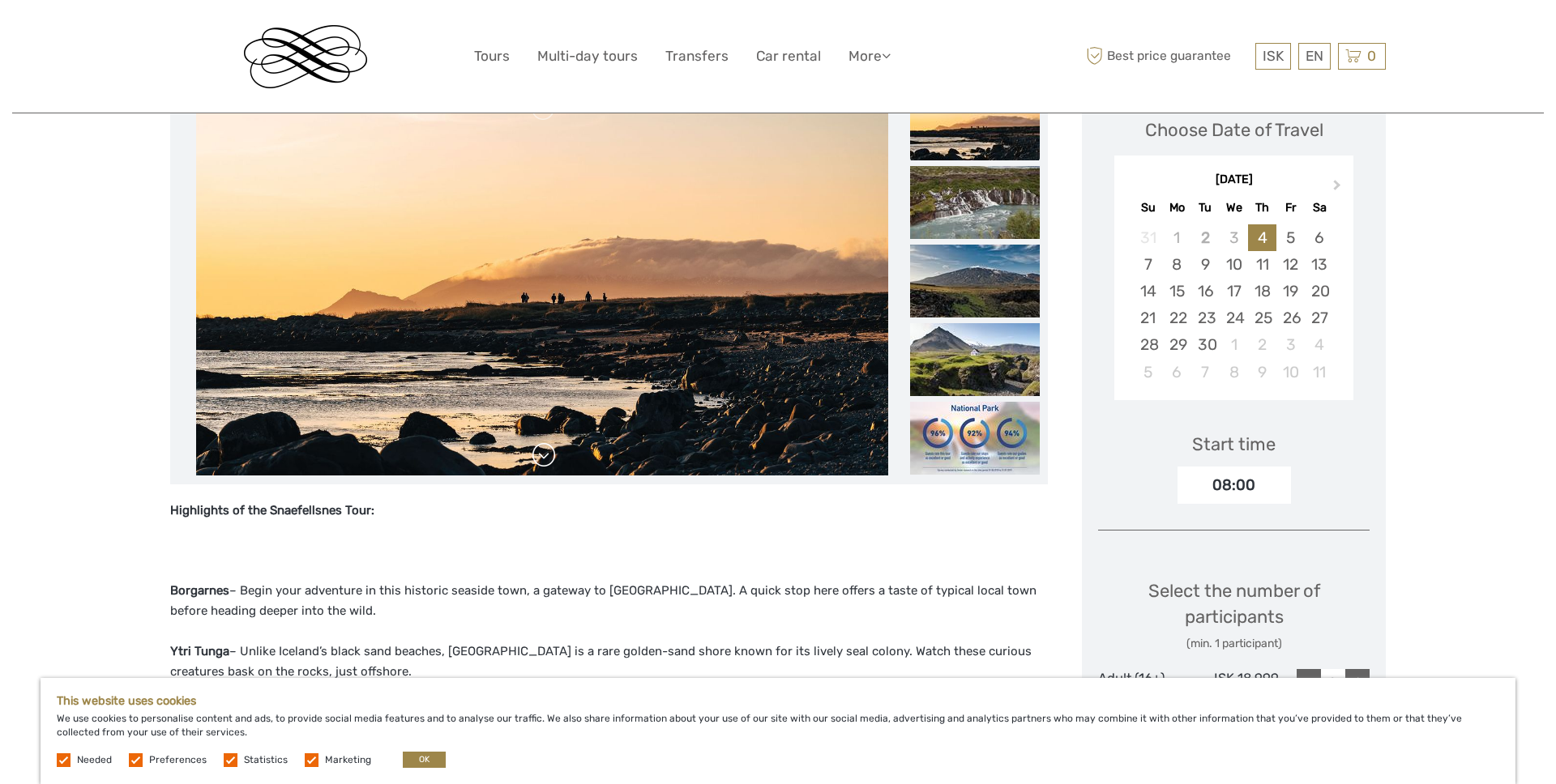
click at [550, 463] on link at bounding box center [544, 455] width 26 height 26
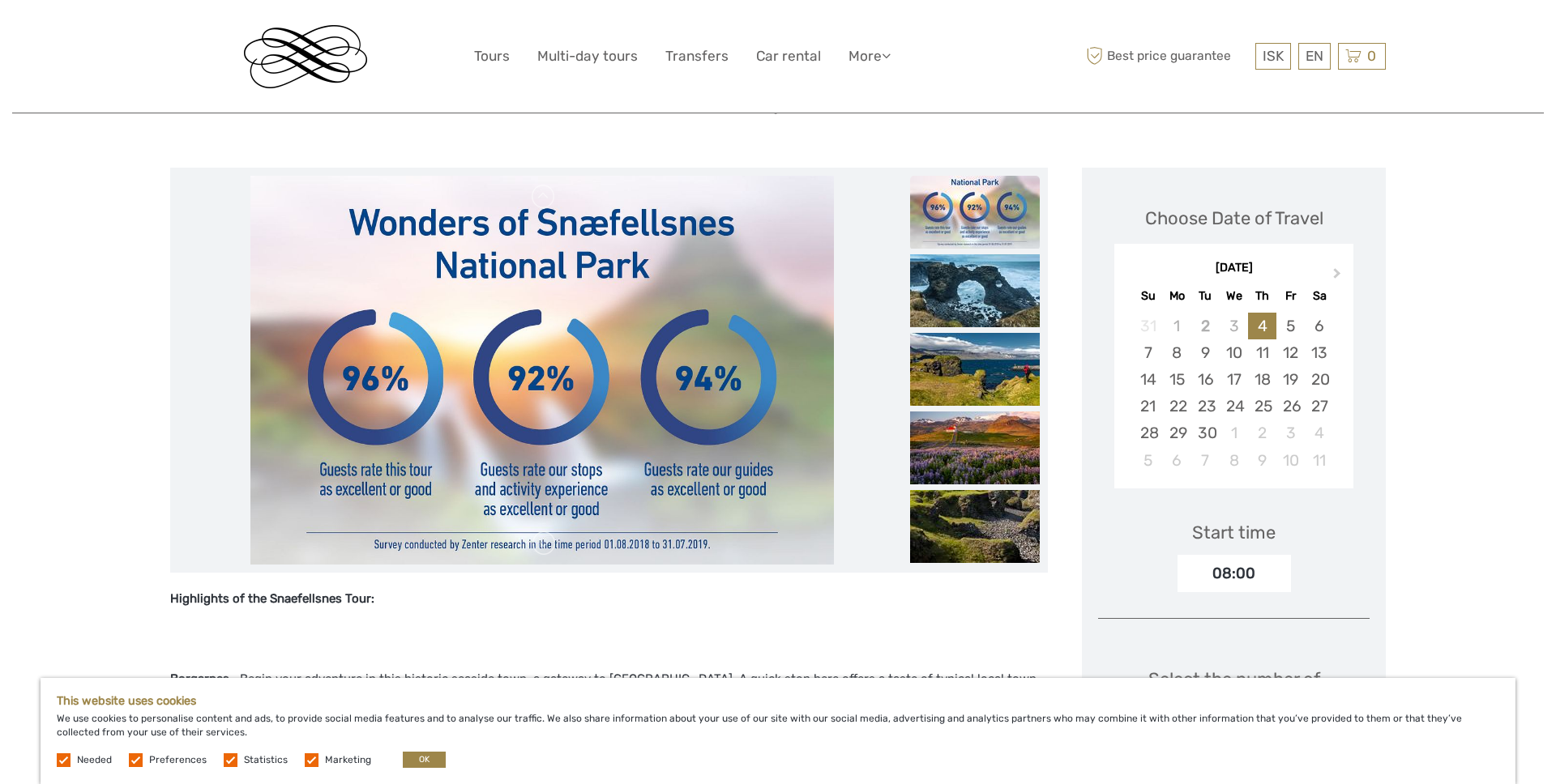
scroll to position [151, 0]
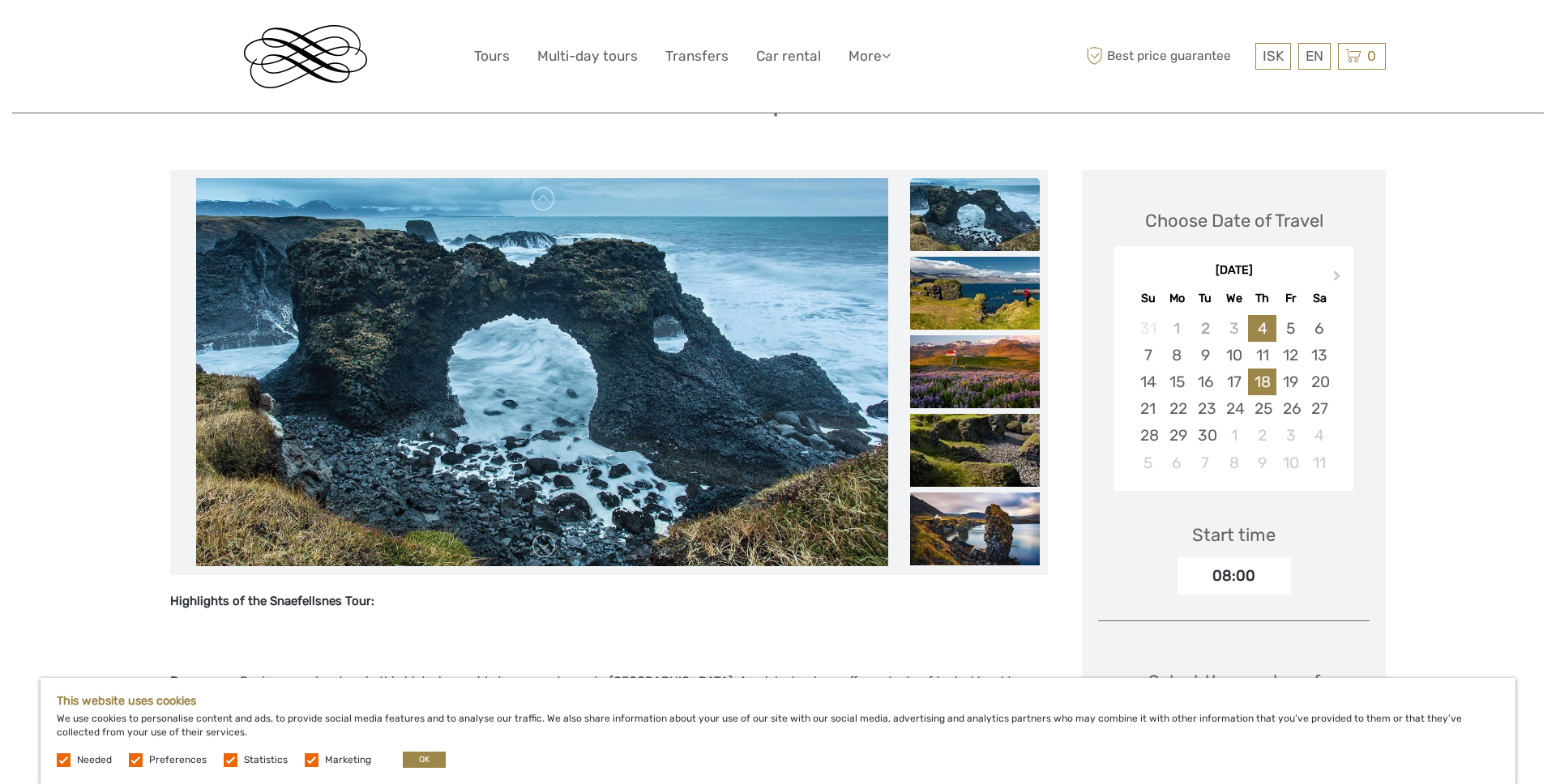
click at [1252, 385] on div "18" at bounding box center [1262, 382] width 29 height 27
click at [1235, 570] on div "08:00" at bounding box center [1234, 576] width 114 height 37
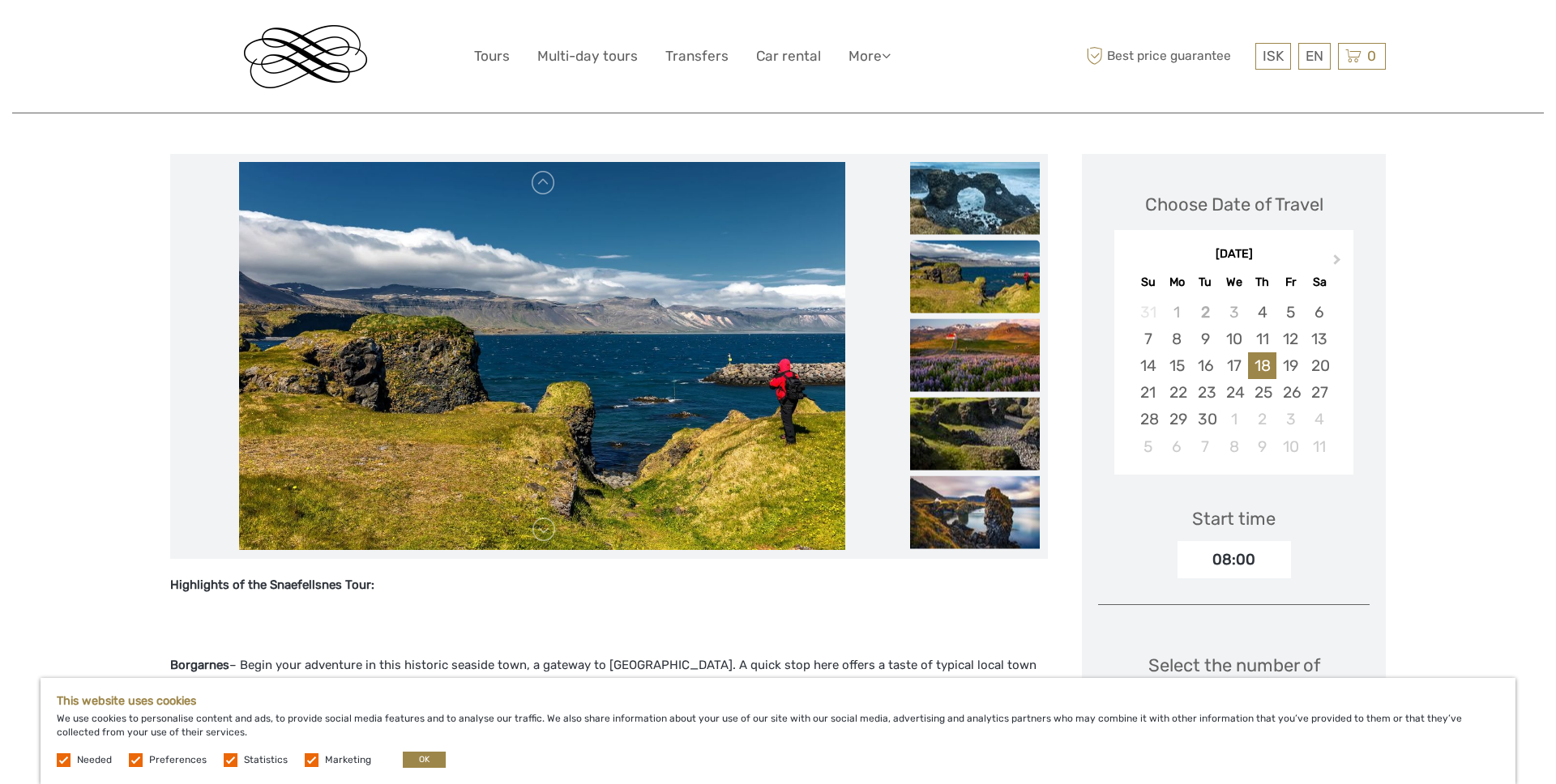
scroll to position [0, 0]
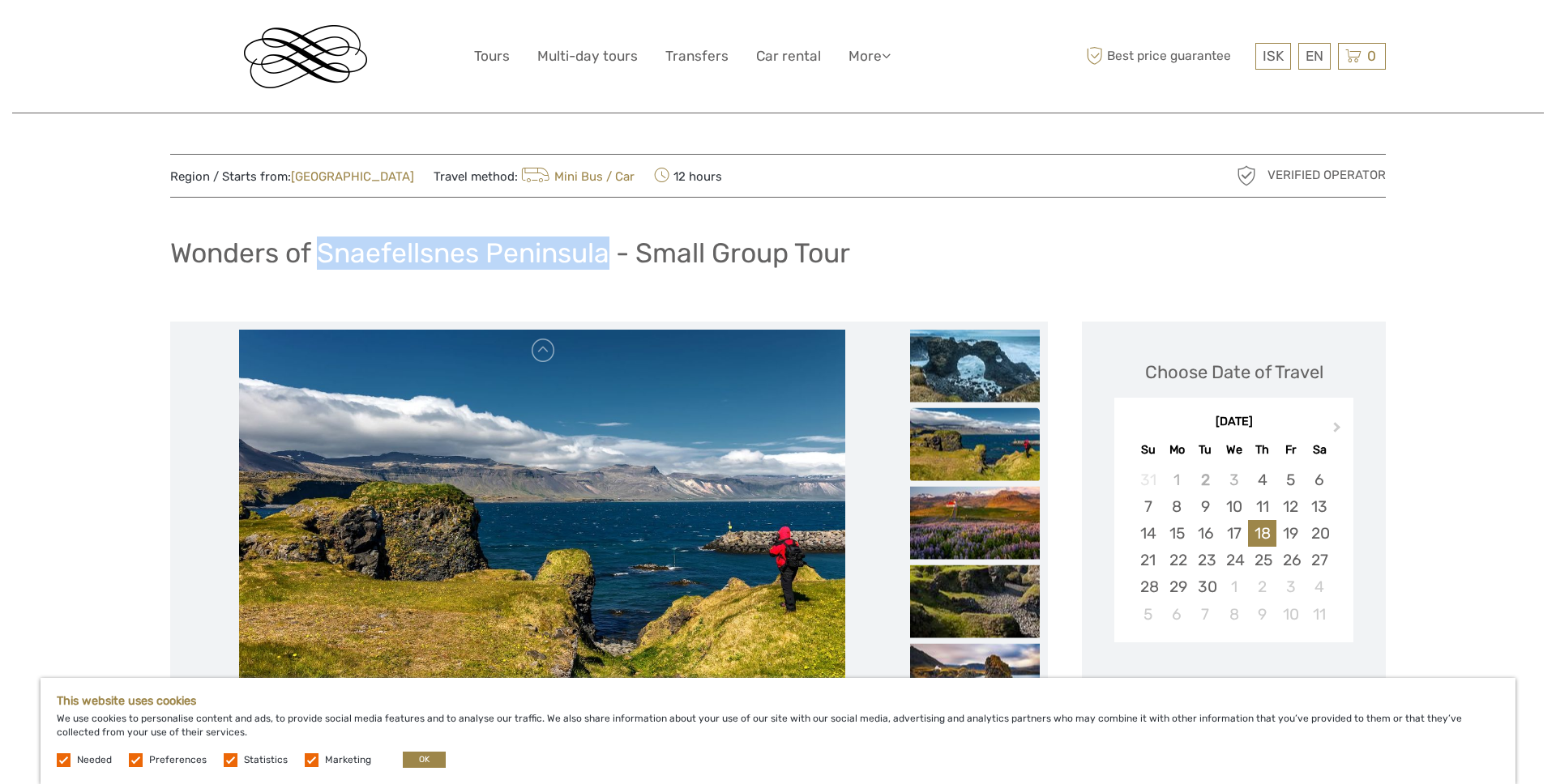
drag, startPoint x: 317, startPoint y: 253, endPoint x: 614, endPoint y: 256, distance: 297.0
click at [614, 256] on h1 "Wonders of Snaefellsnes Peninsula - Small Group Tour" at bounding box center [510, 253] width 680 height 33
copy h1 "Snaefellsnes Peninsula"
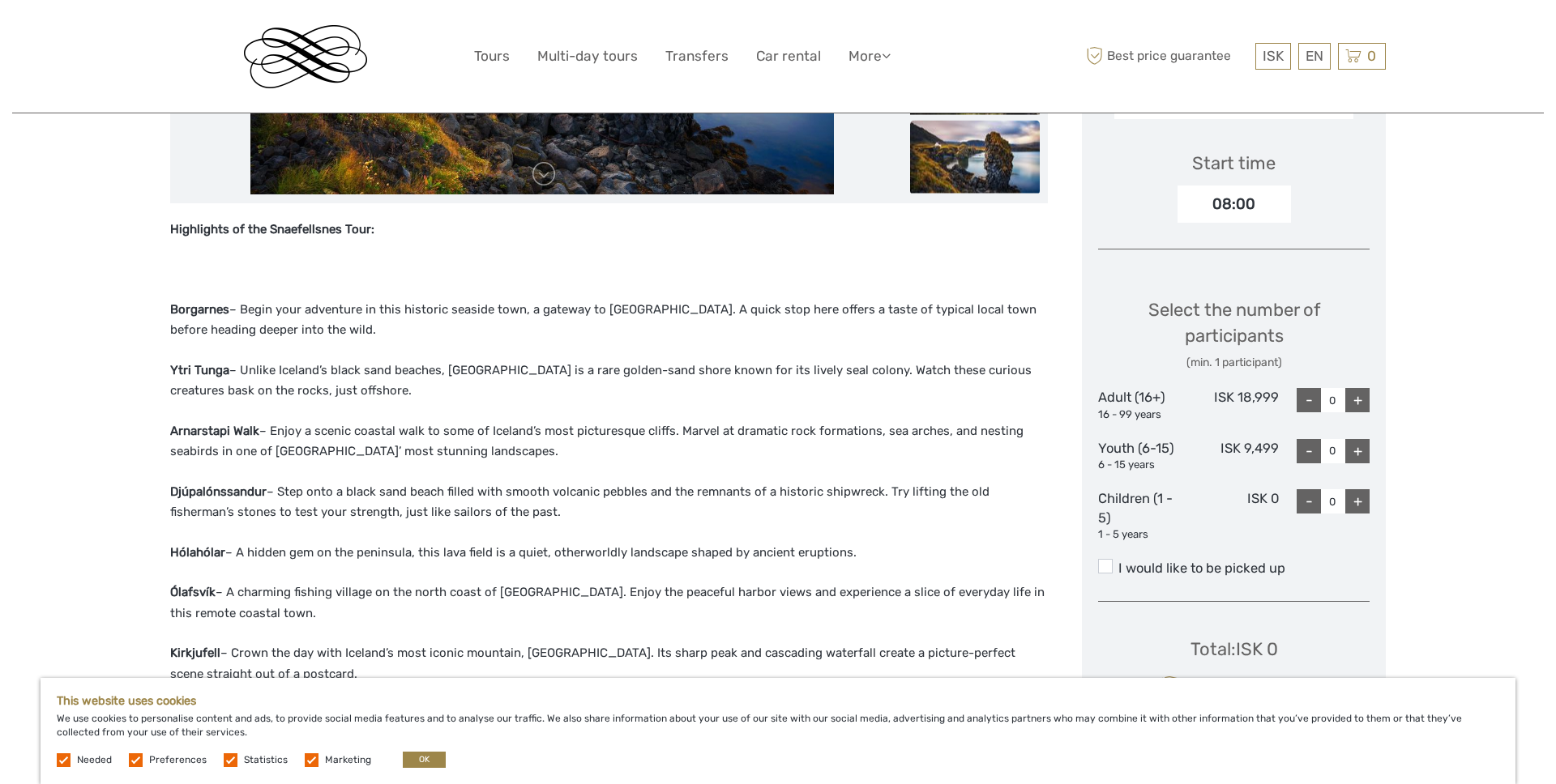
scroll to position [545, 0]
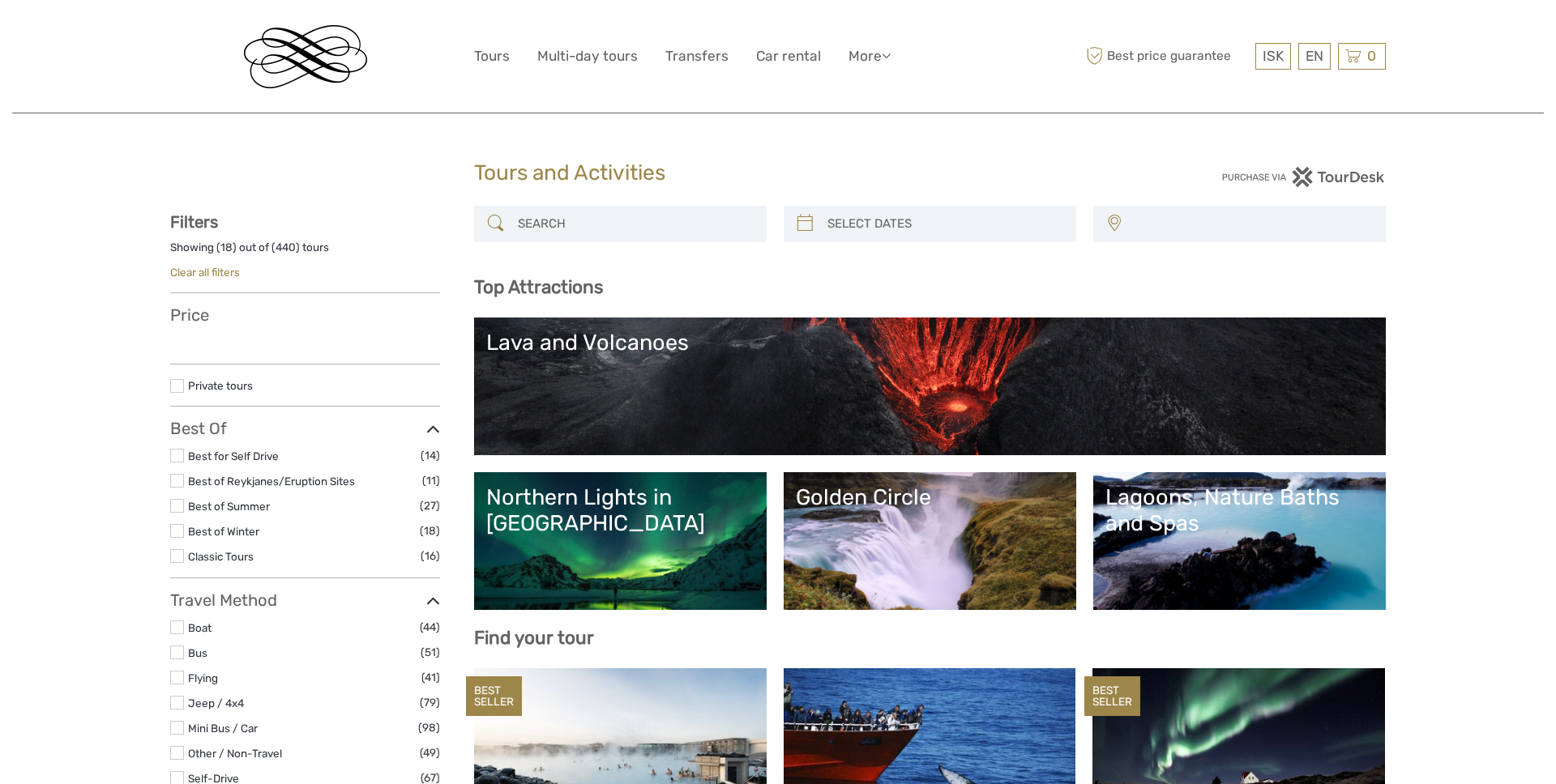
select select
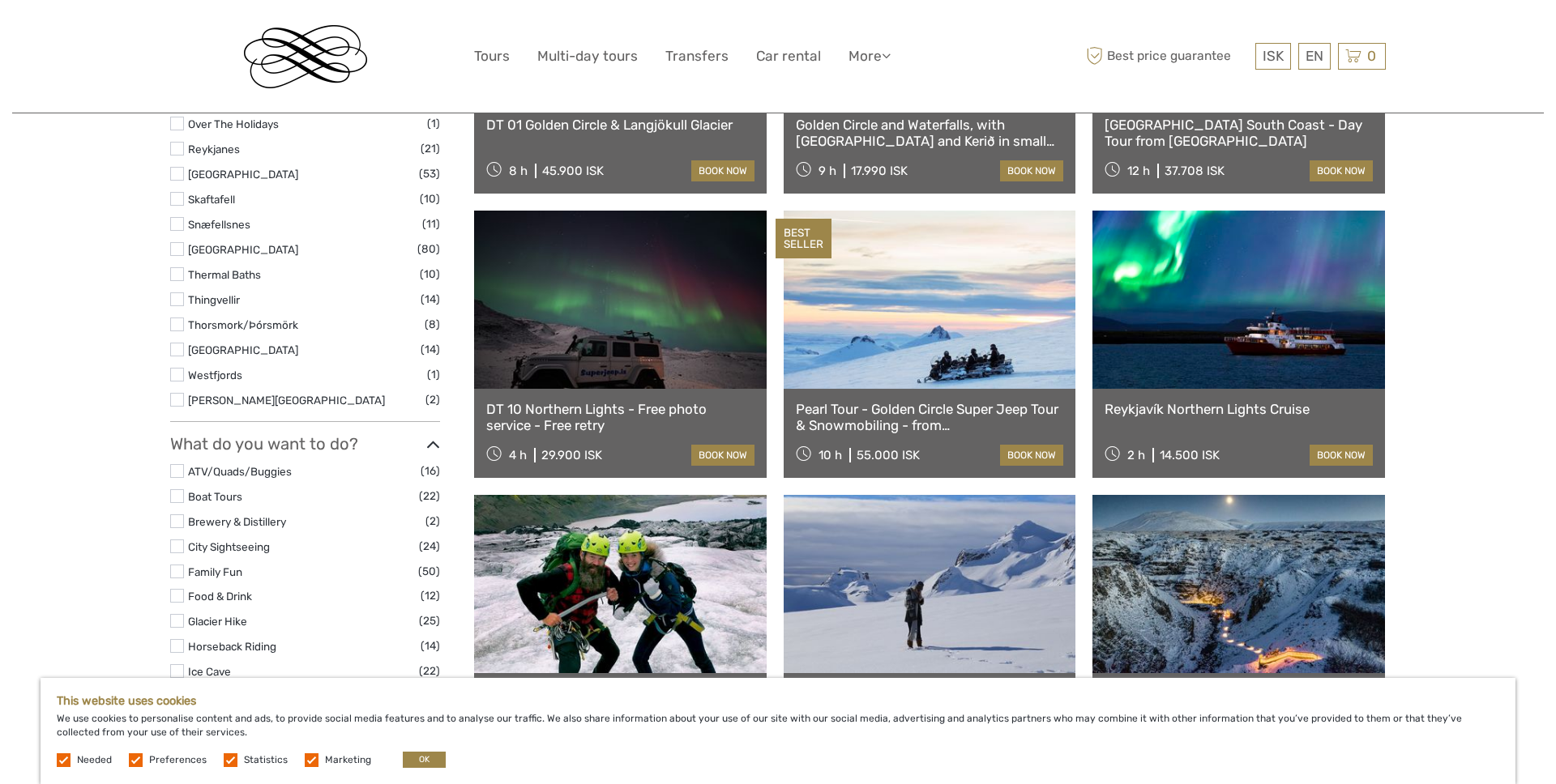
scroll to position [1072, 0]
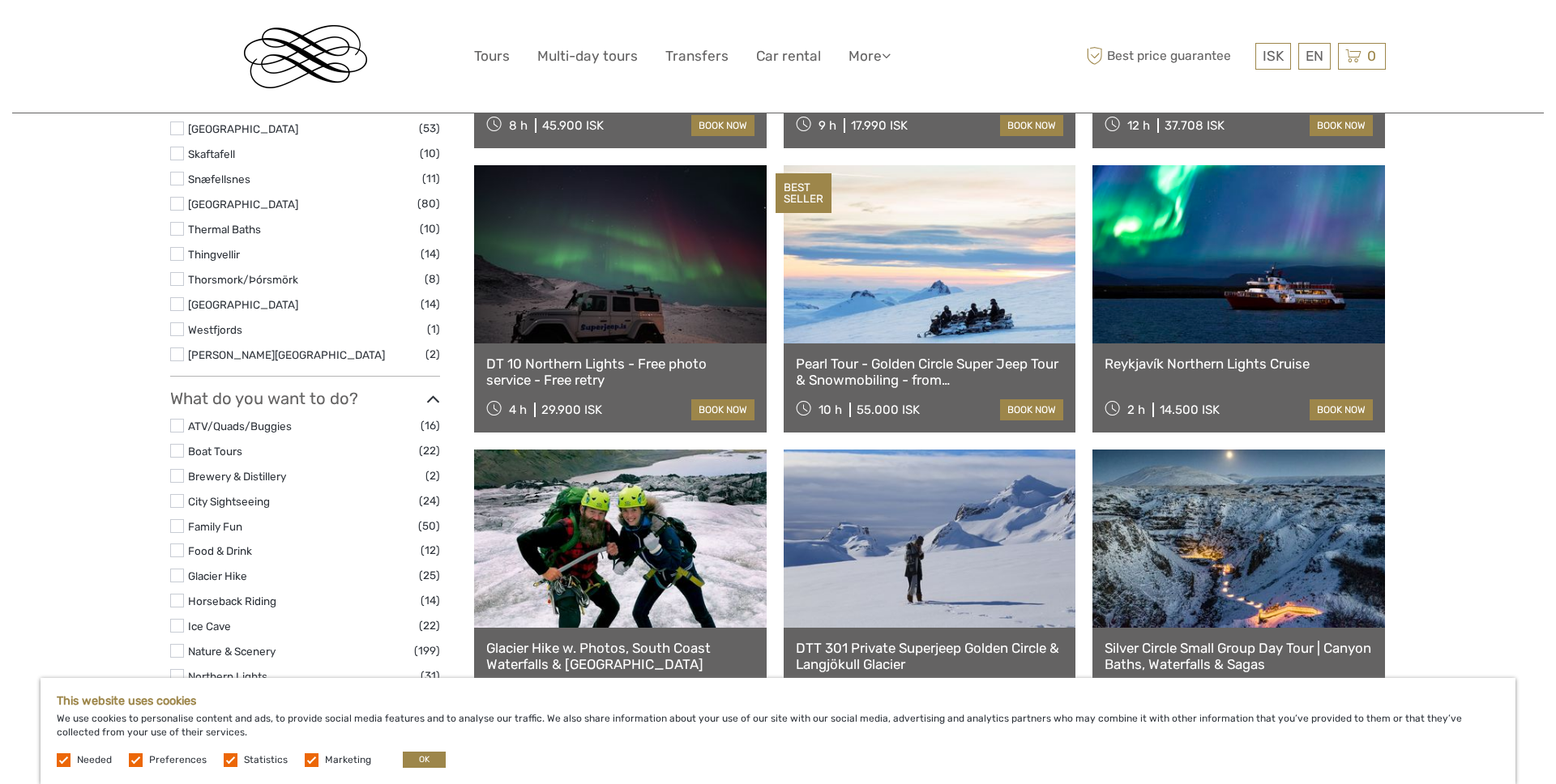
click at [878, 216] on link at bounding box center [929, 254] width 293 height 178
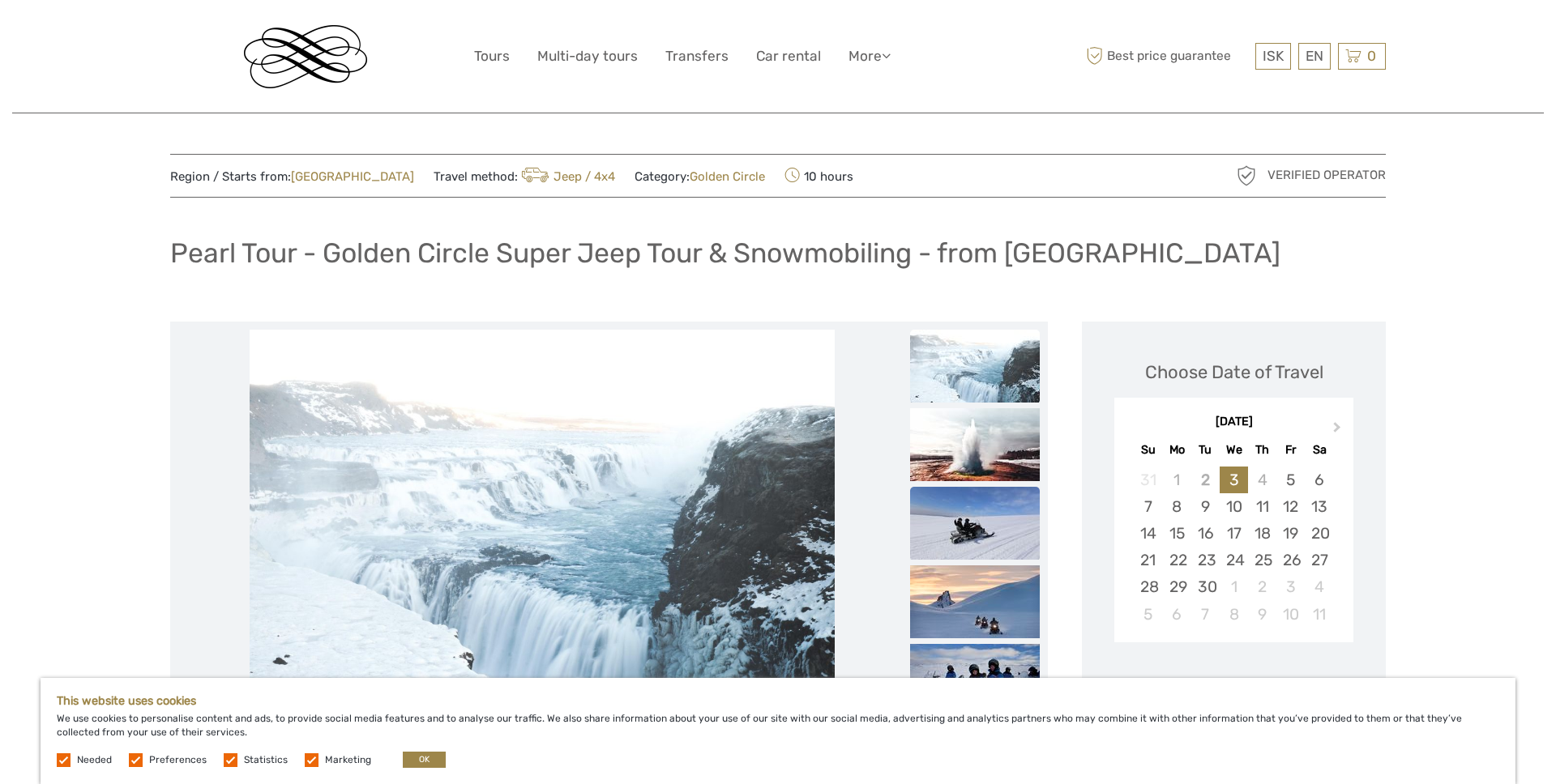
click at [959, 534] on img at bounding box center [974, 524] width 129 height 73
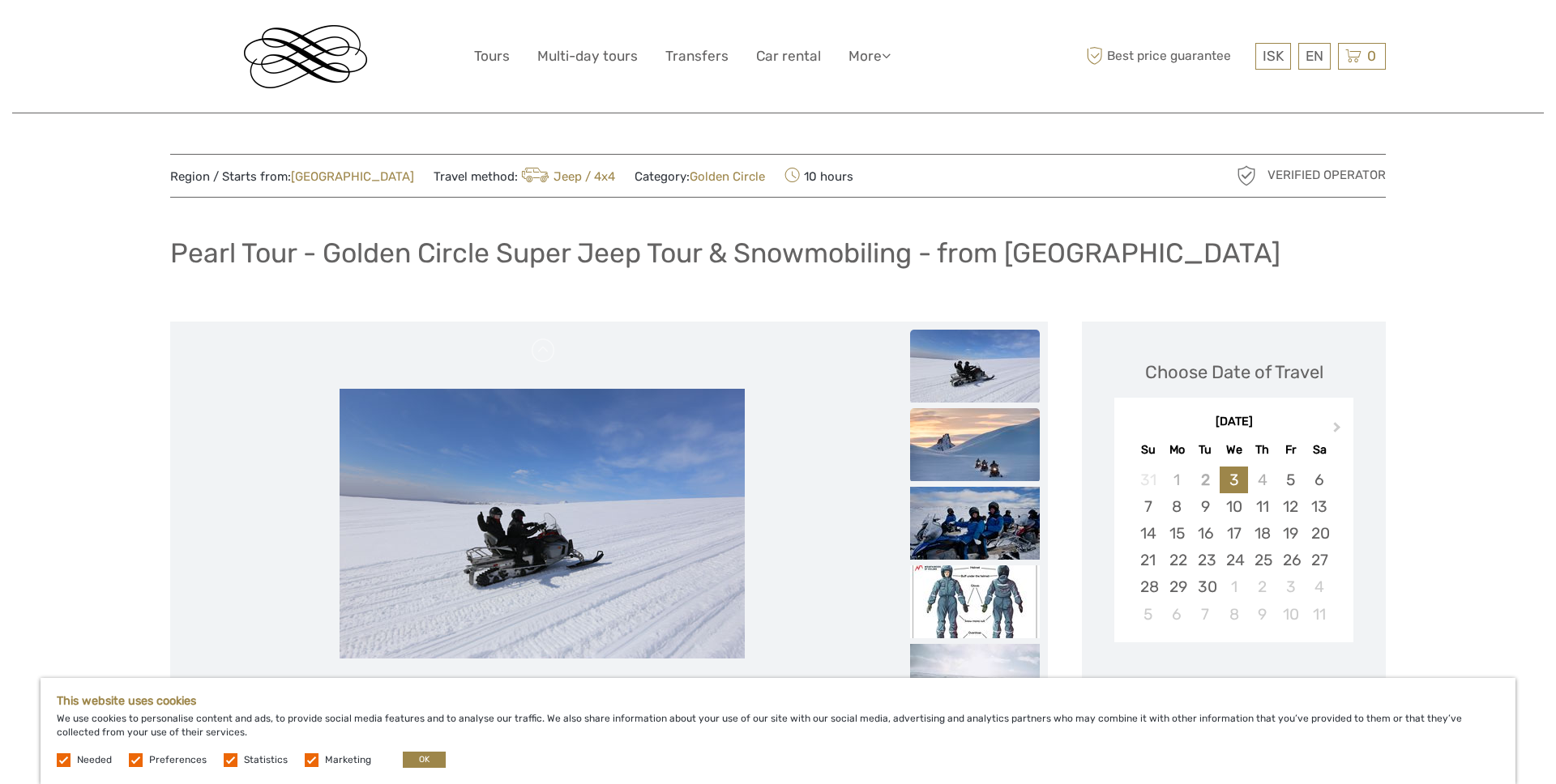
click at [988, 464] on img at bounding box center [974, 445] width 129 height 73
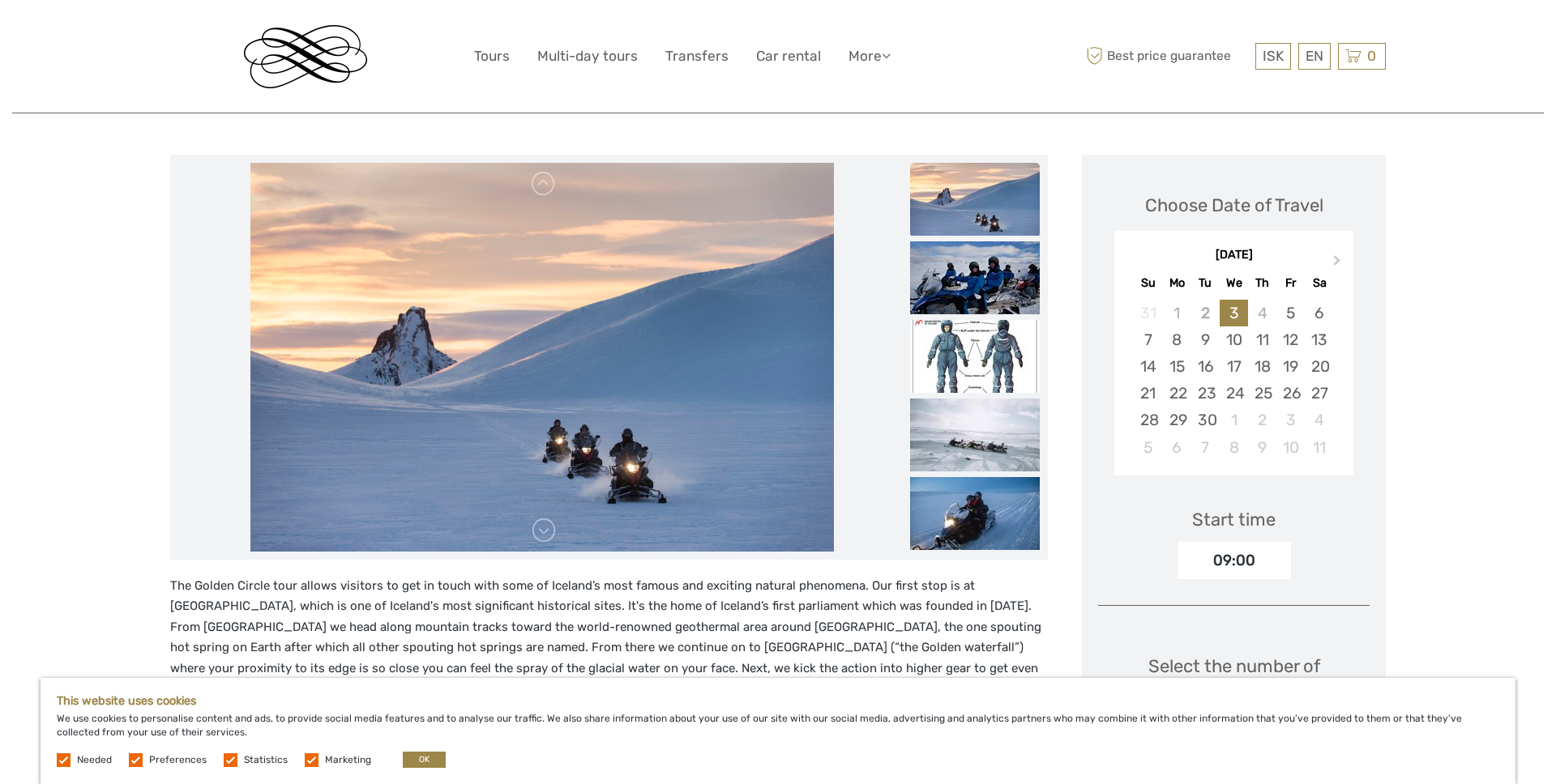
scroll to position [195, 0]
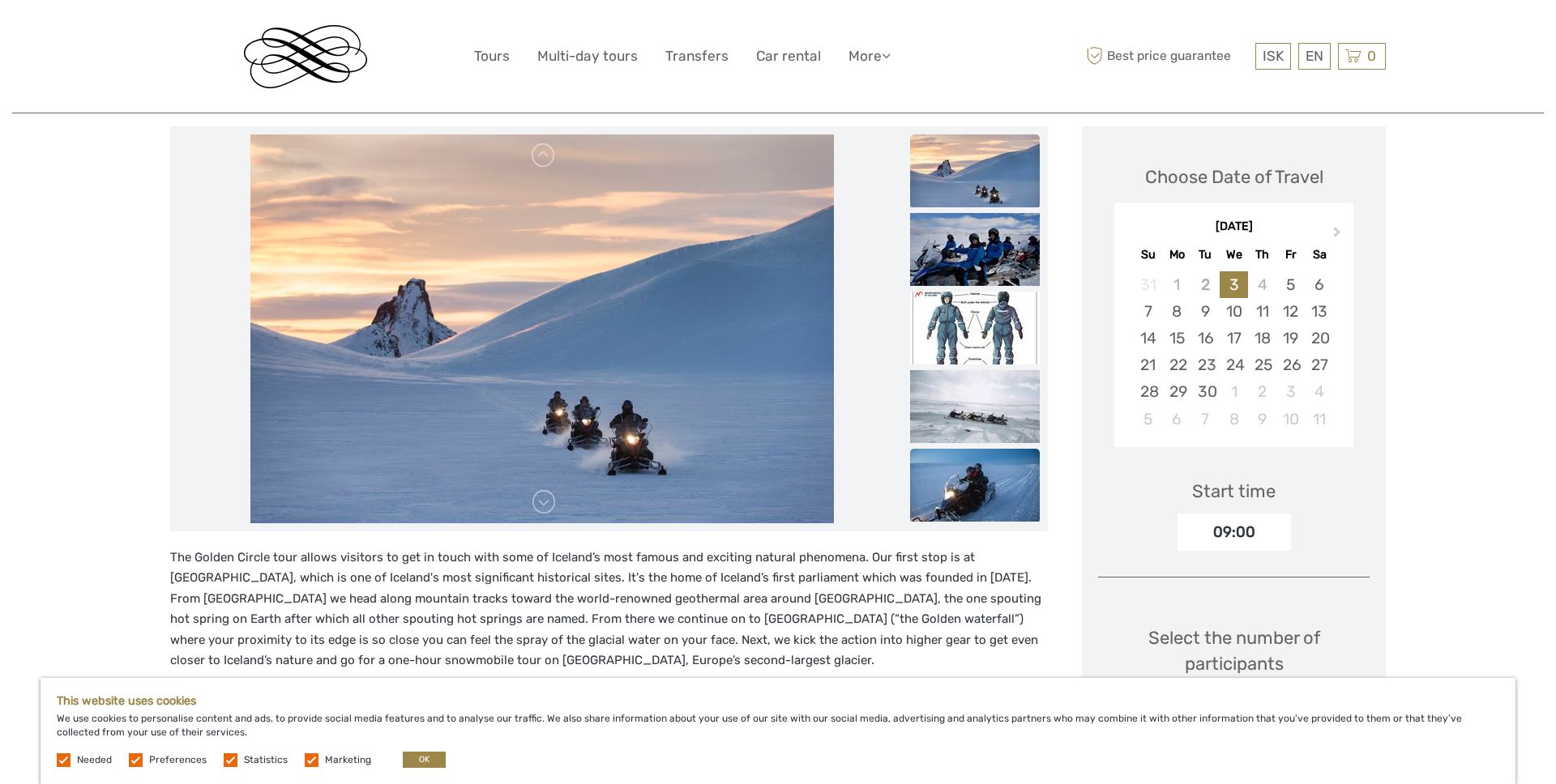
click at [986, 504] on img at bounding box center [974, 485] width 129 height 73
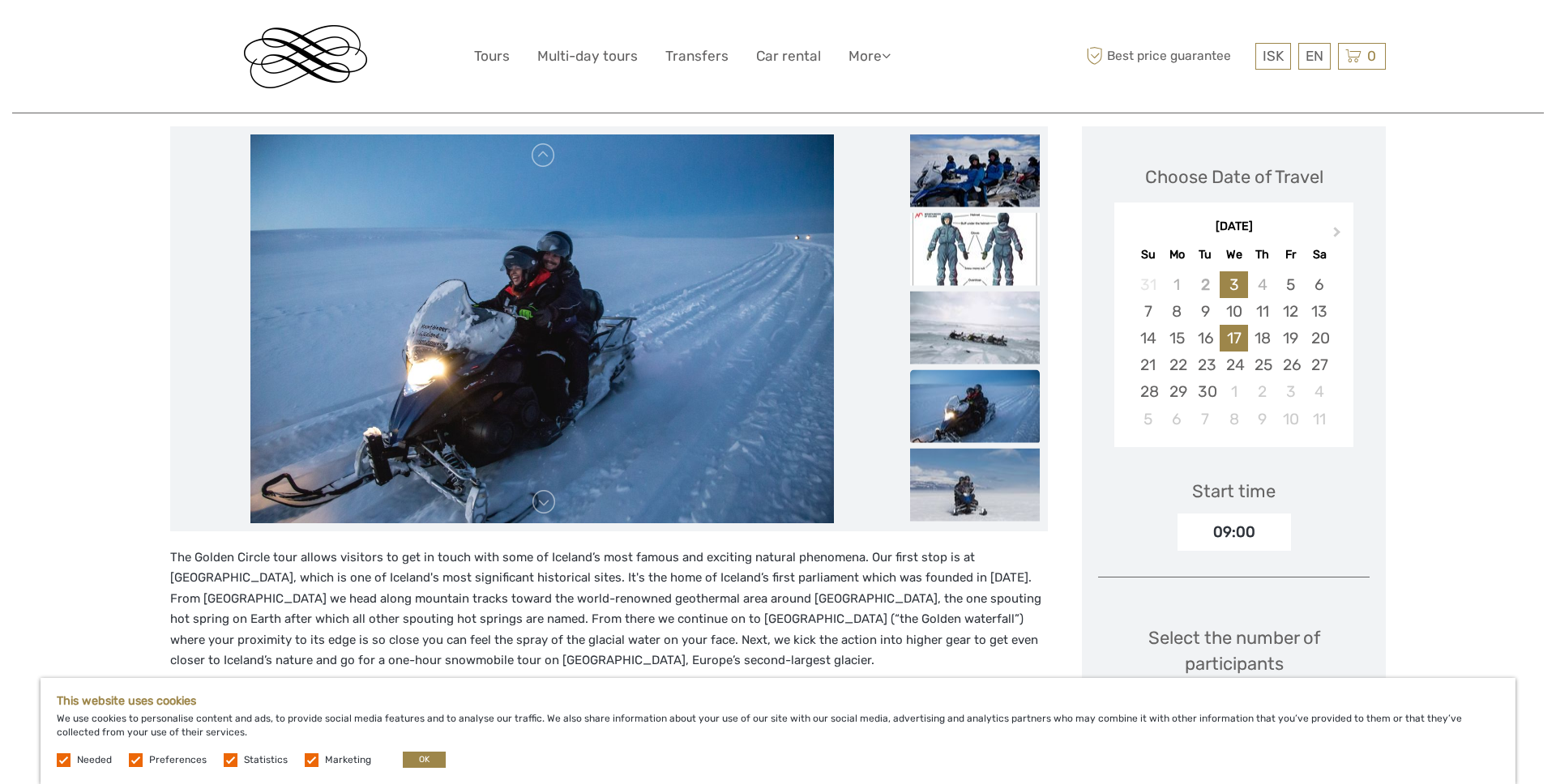
click at [1225, 339] on div "17" at bounding box center [1233, 338] width 29 height 27
click at [547, 511] on link at bounding box center [544, 503] width 26 height 26
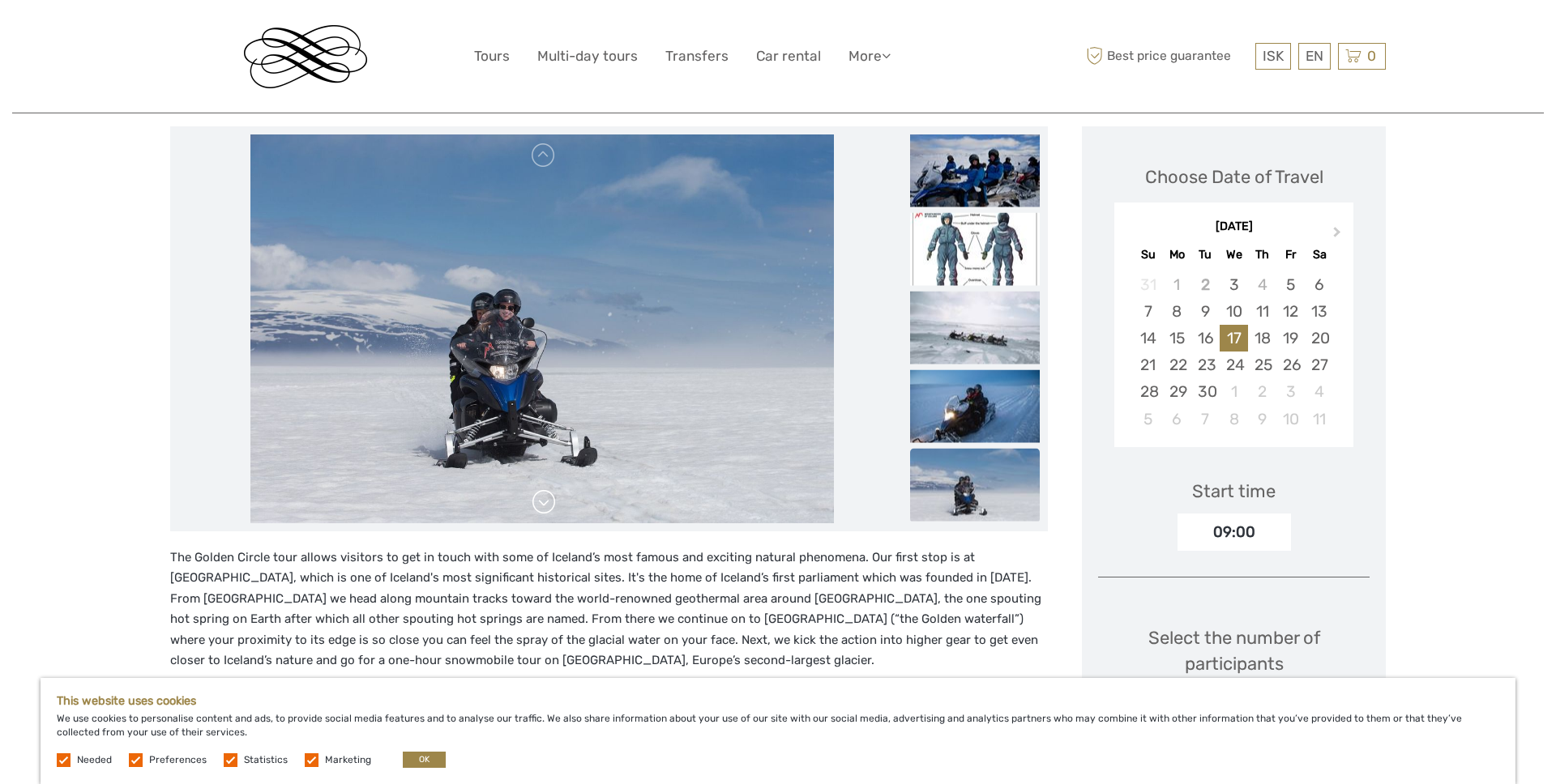
click at [547, 511] on link at bounding box center [544, 503] width 26 height 26
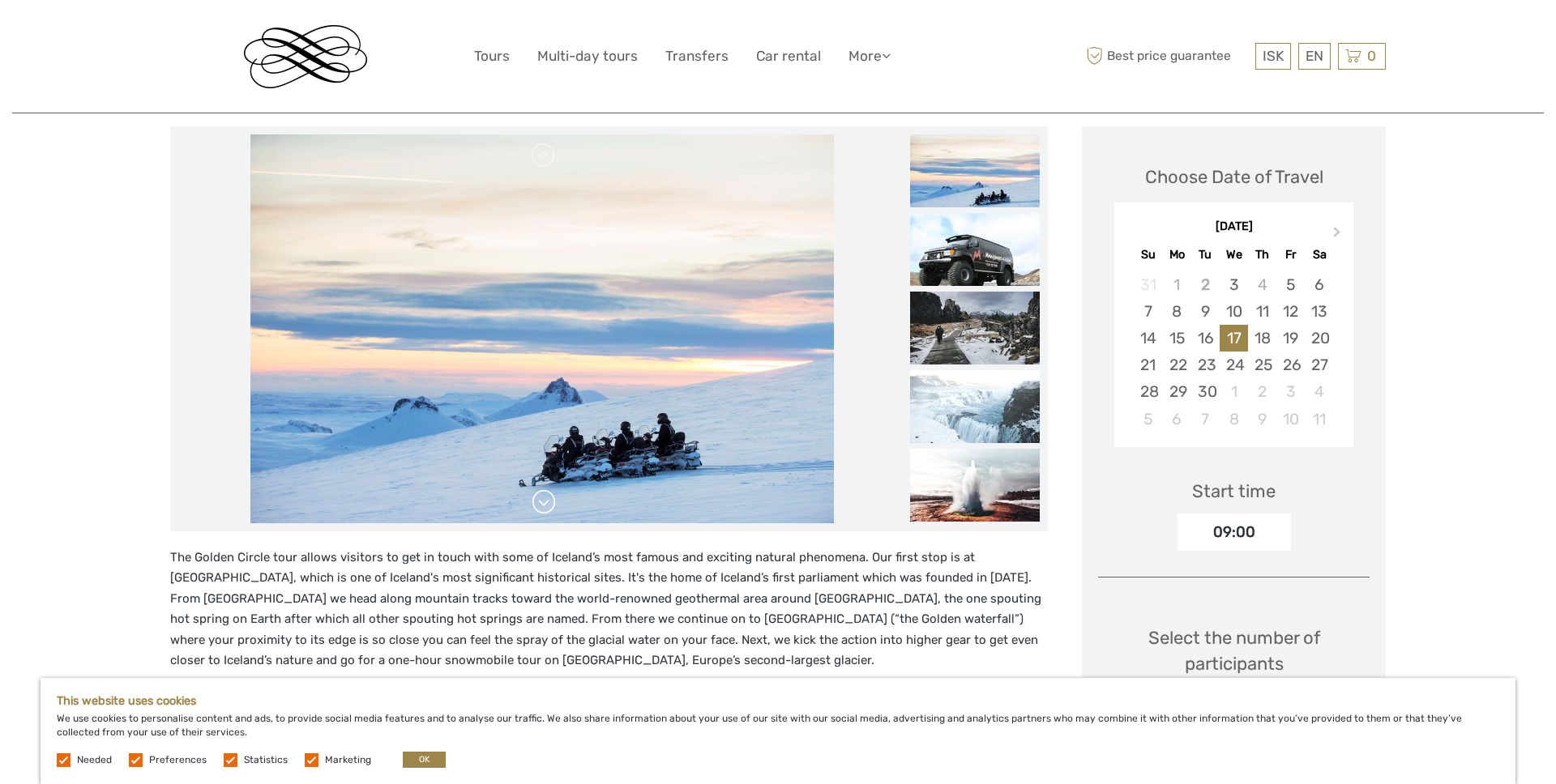
click at [547, 511] on link at bounding box center [544, 503] width 26 height 26
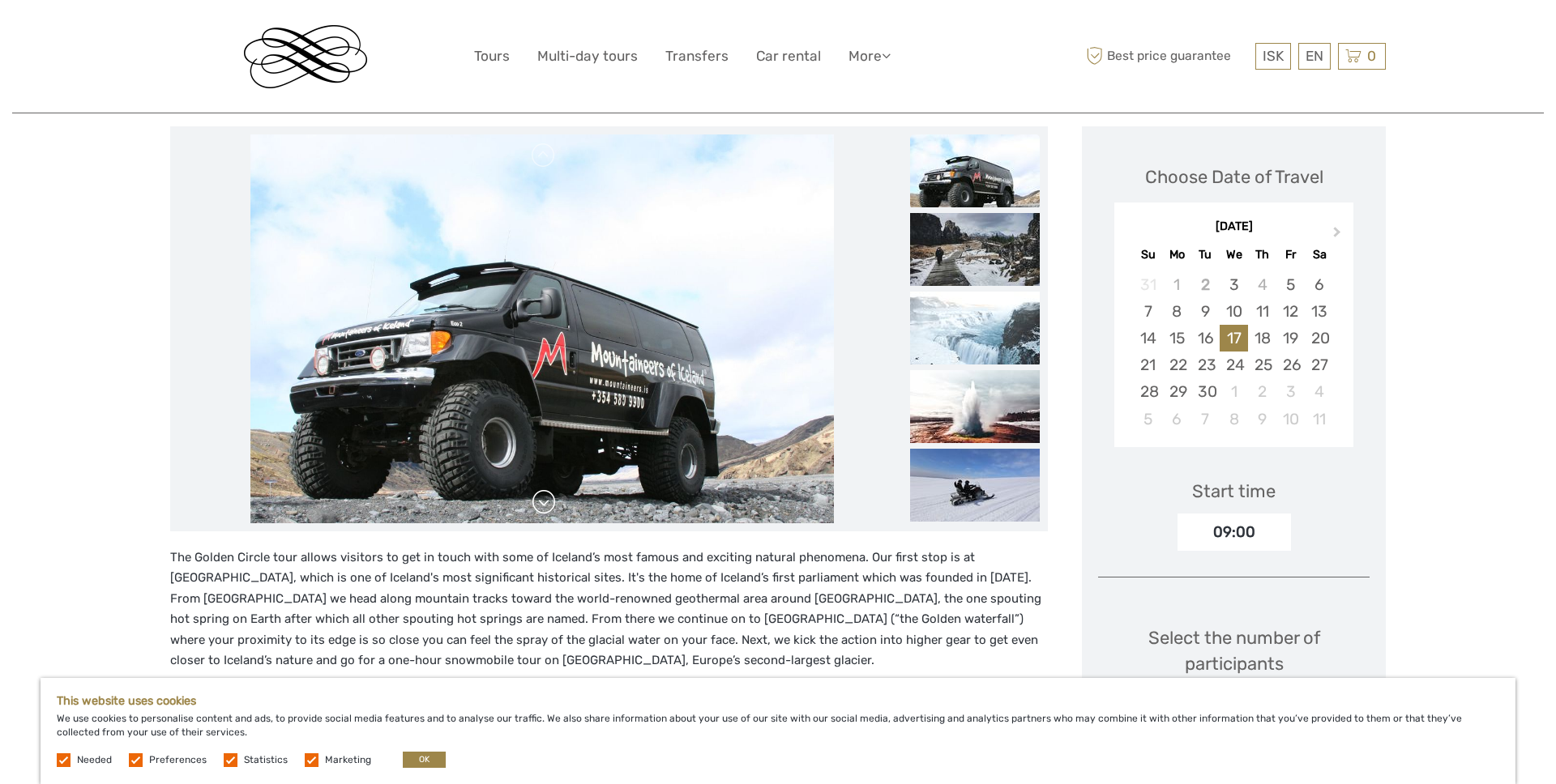
click at [547, 511] on link at bounding box center [544, 503] width 26 height 26
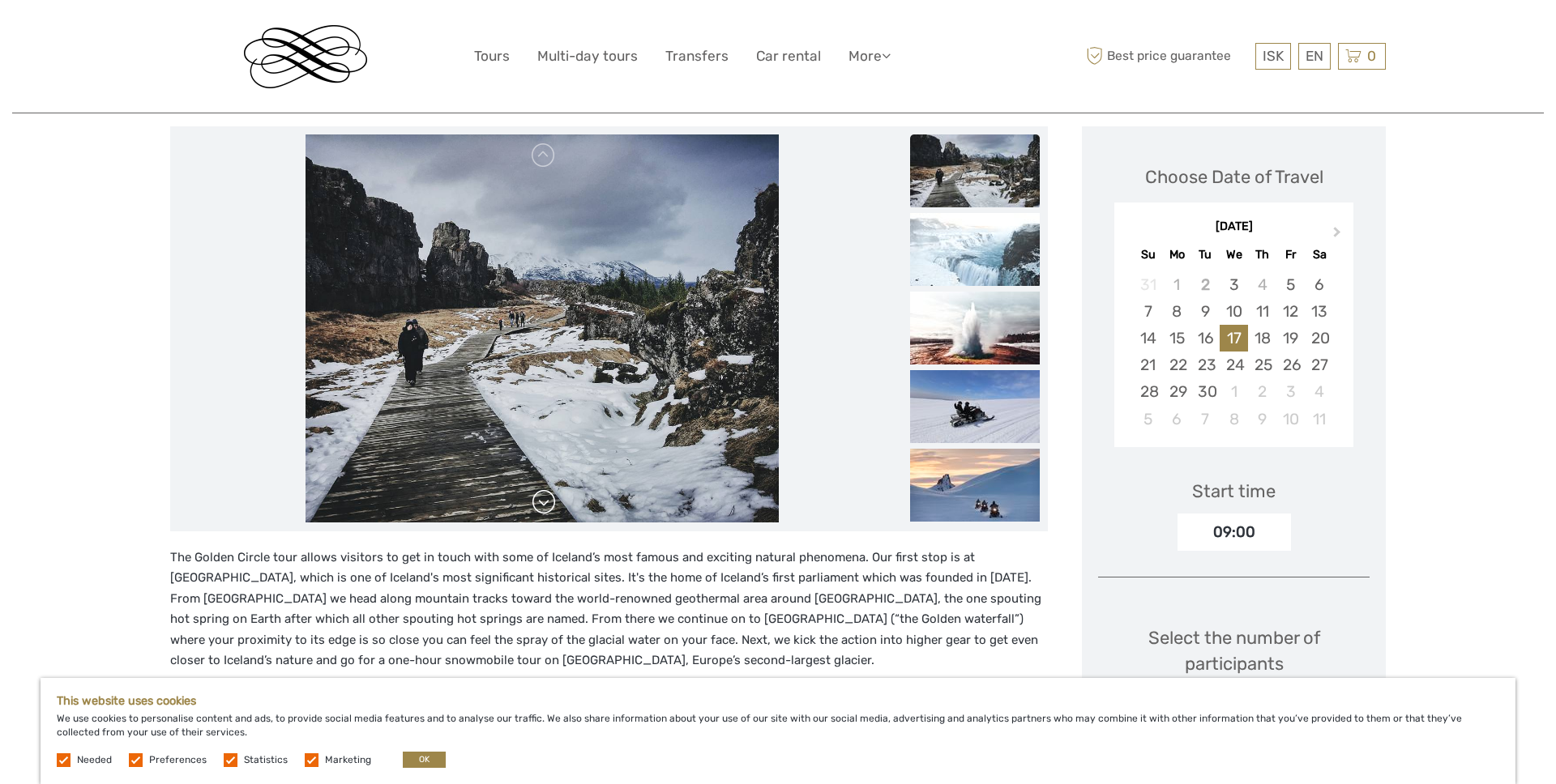
click at [547, 511] on link at bounding box center [544, 503] width 26 height 26
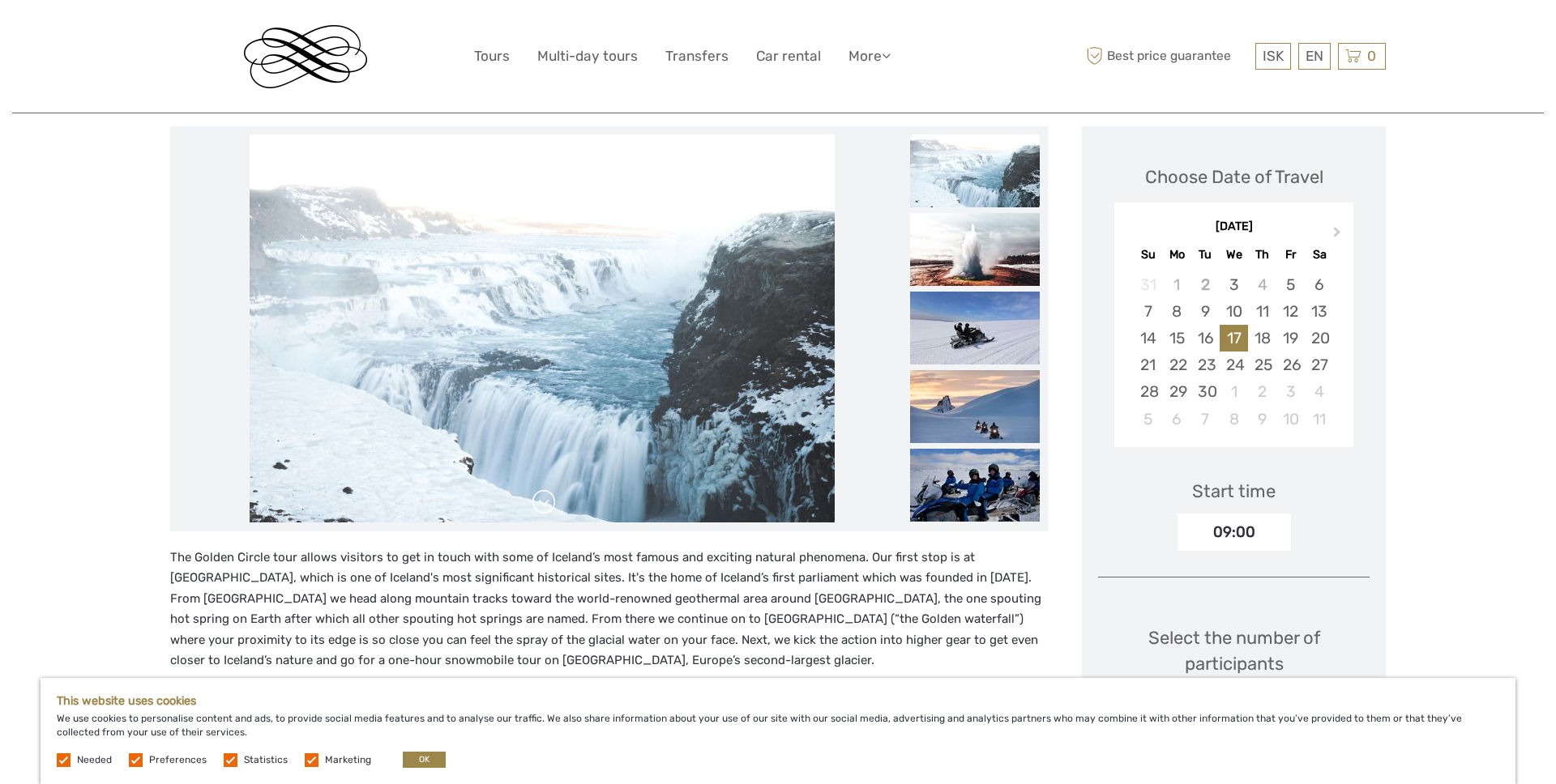
click at [547, 511] on link at bounding box center [544, 503] width 26 height 26
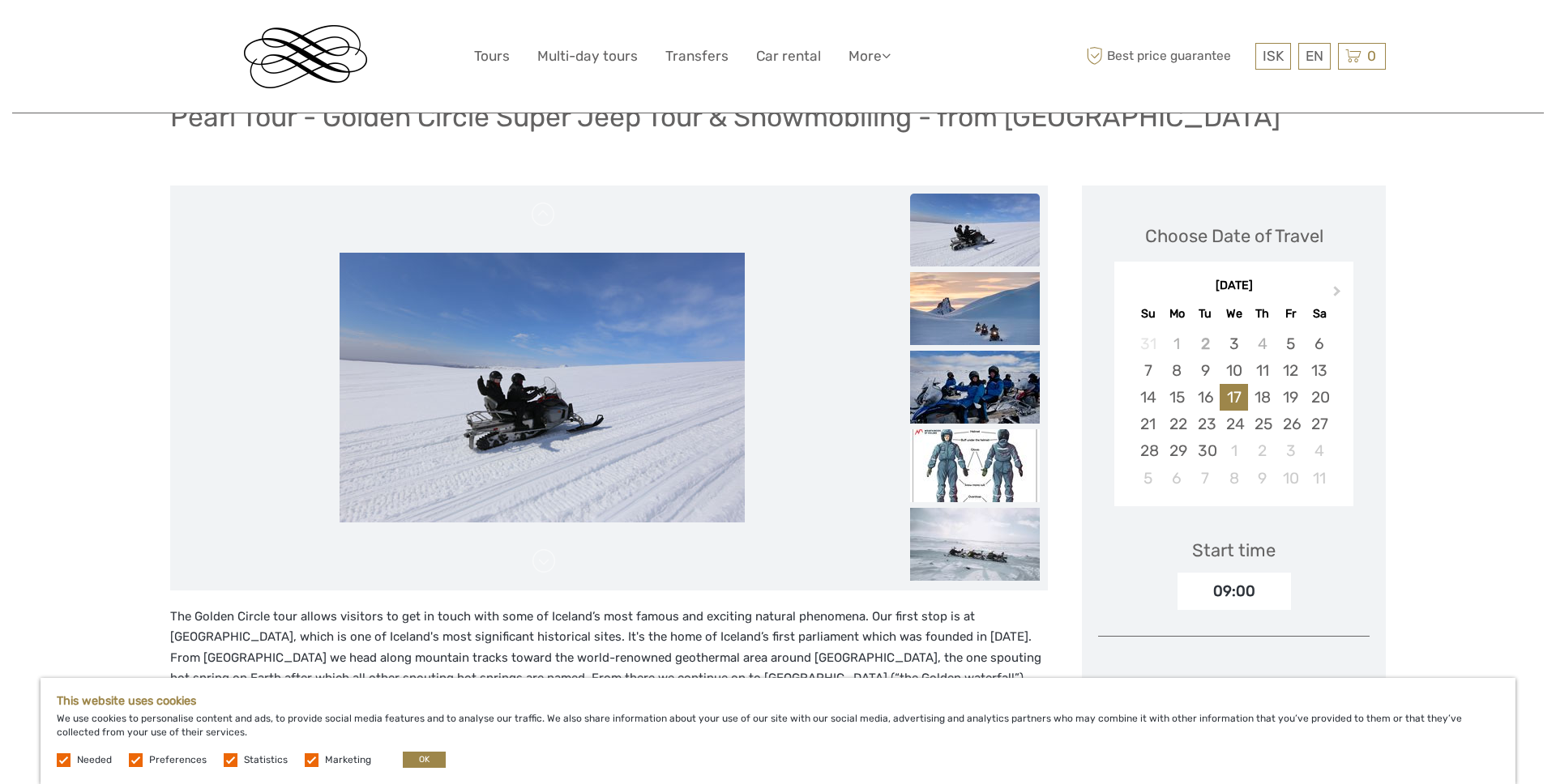
scroll to position [43, 0]
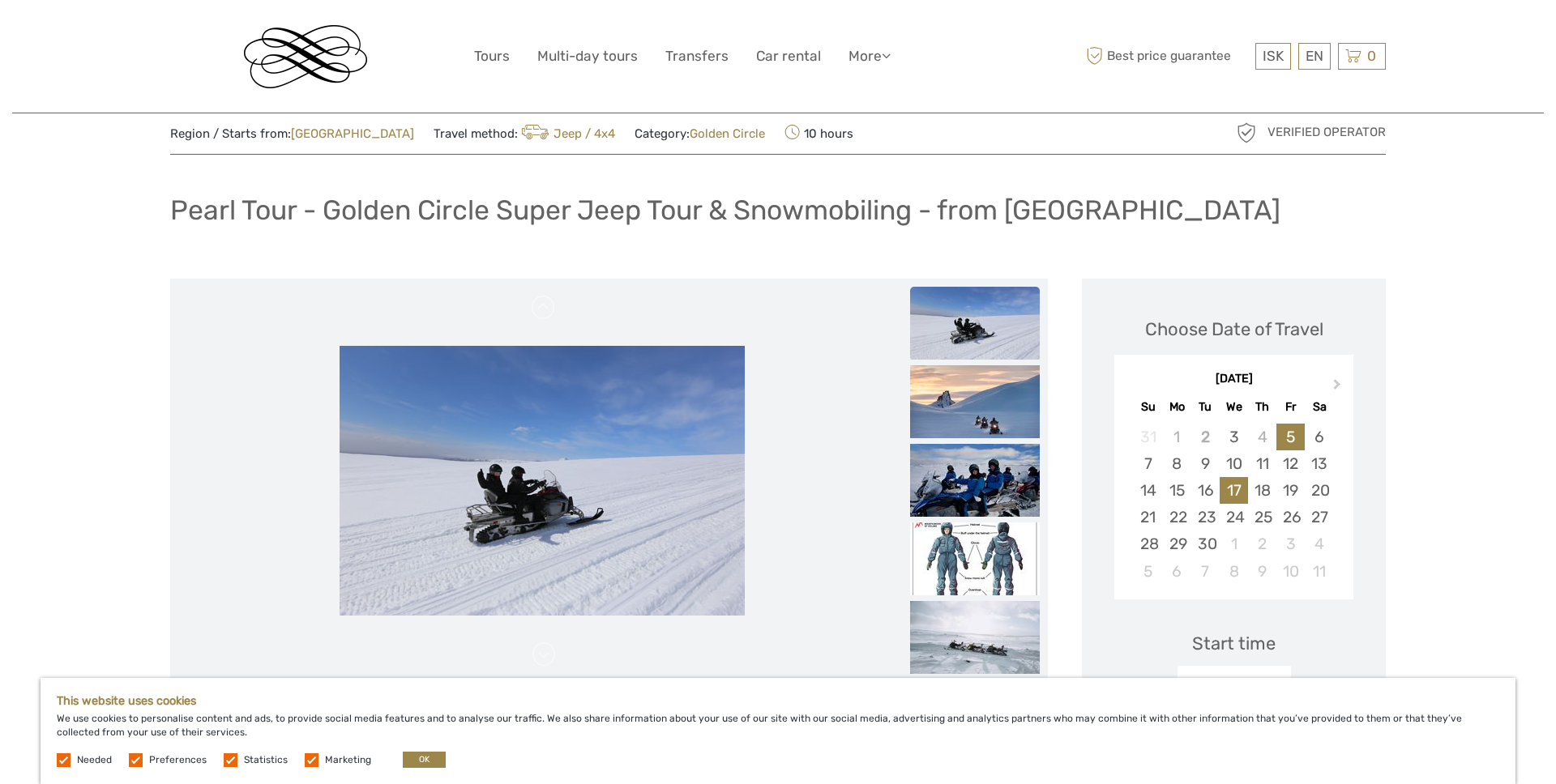
click at [1297, 438] on div "5" at bounding box center [1290, 437] width 29 height 27
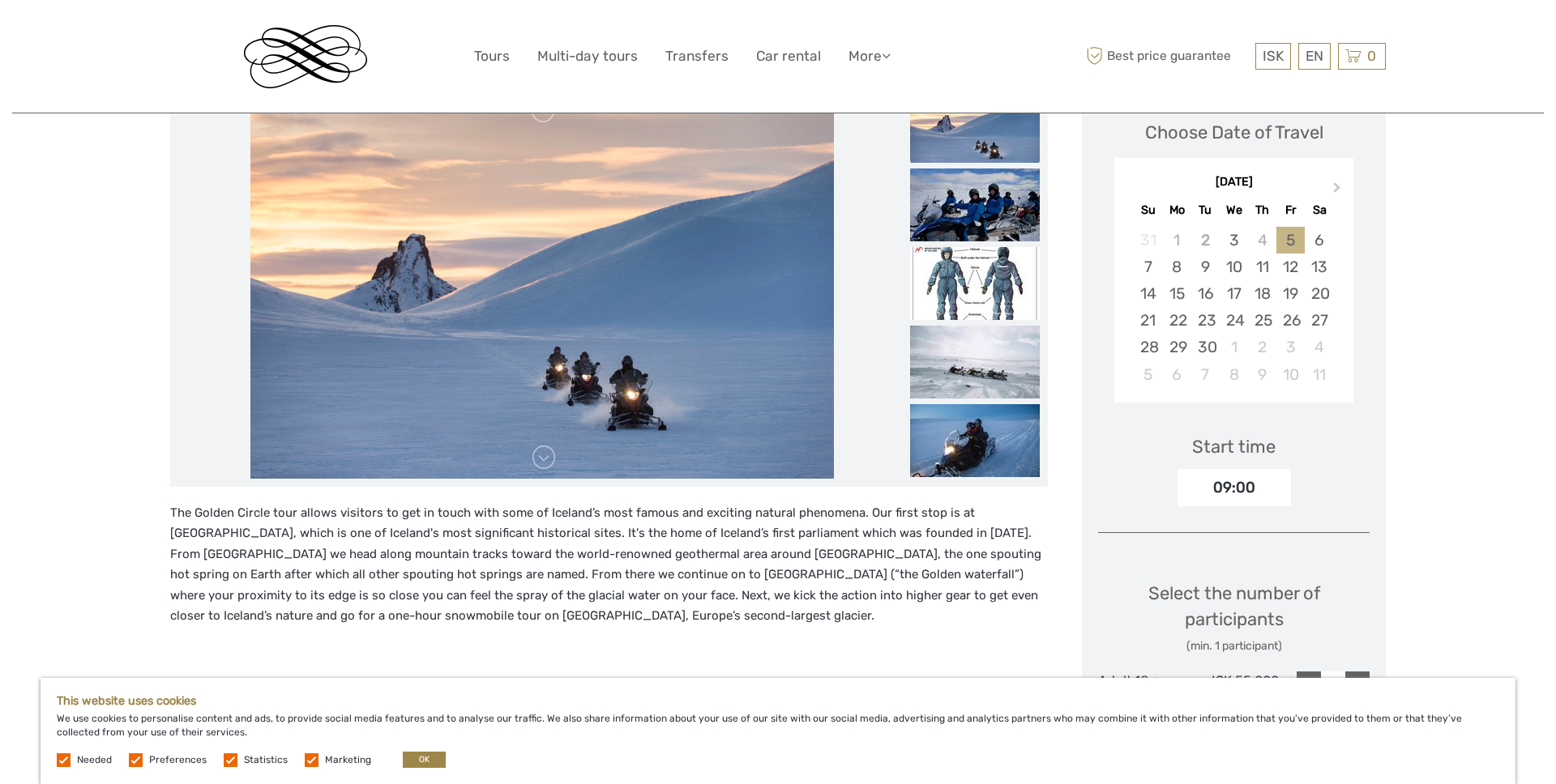
scroll to position [283, 0]
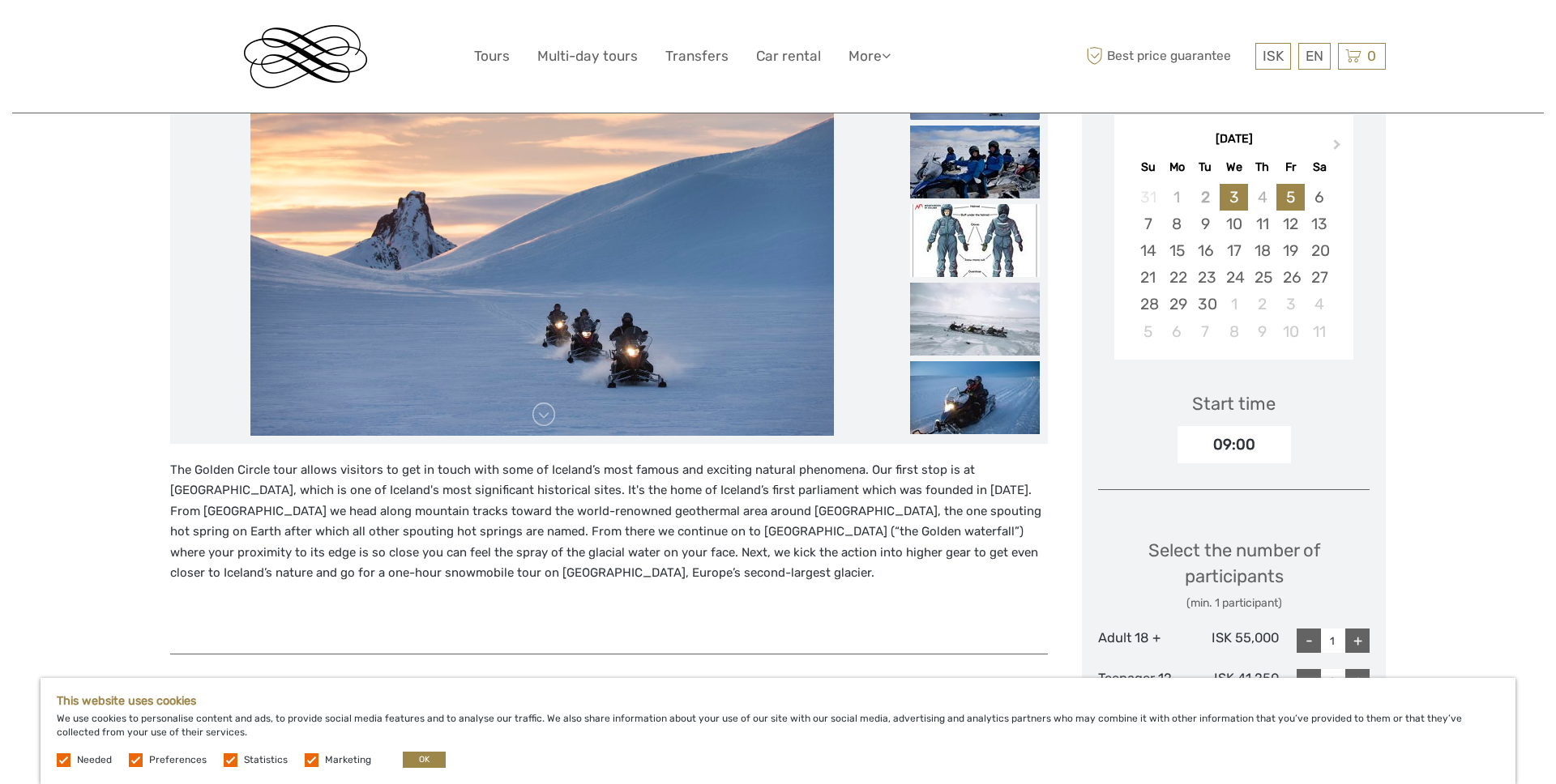
click at [1236, 188] on div "3" at bounding box center [1233, 197] width 29 height 27
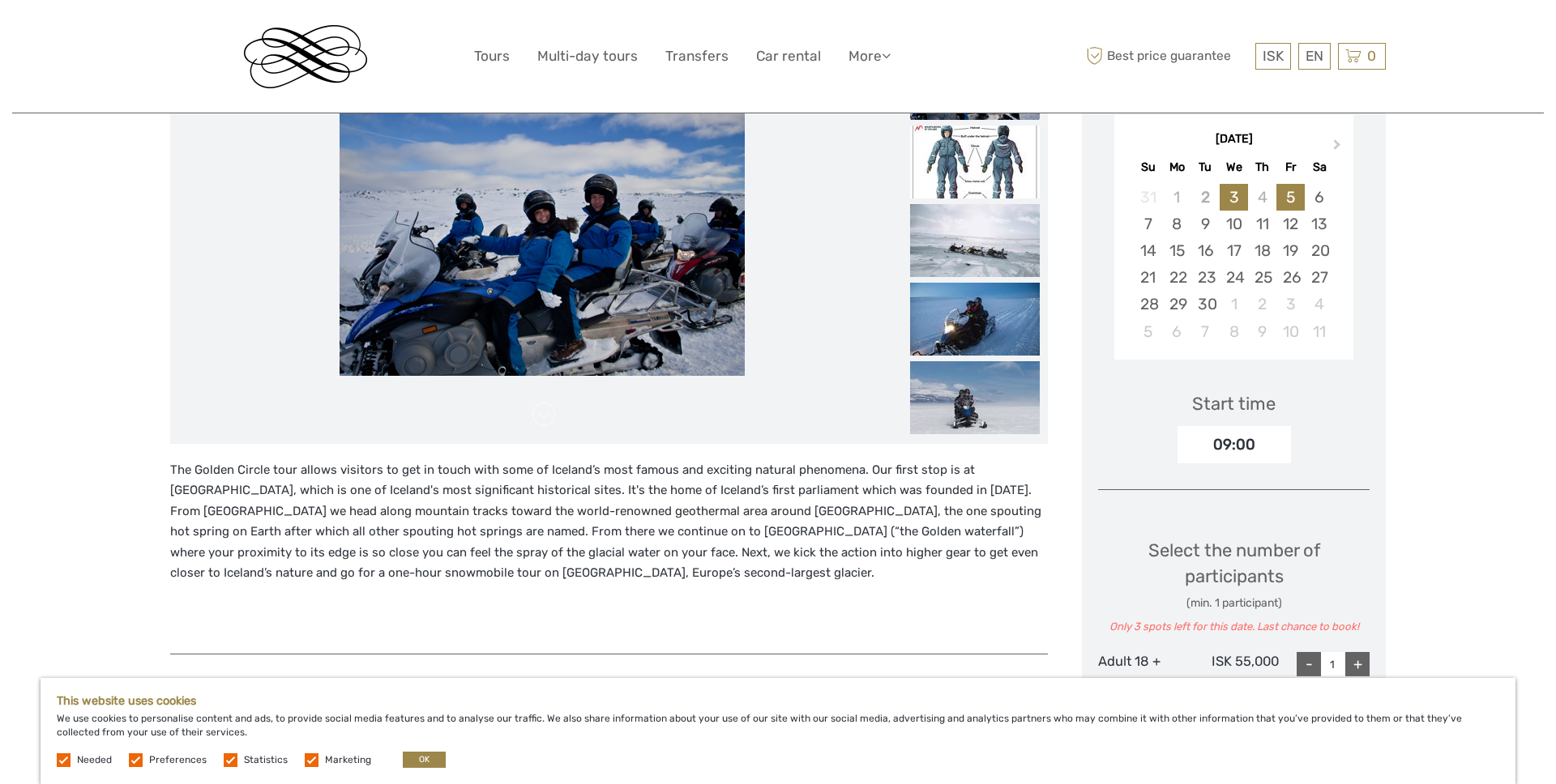
click at [1302, 199] on div "5" at bounding box center [1290, 197] width 29 height 27
click at [1315, 198] on div "6" at bounding box center [1318, 197] width 29 height 27
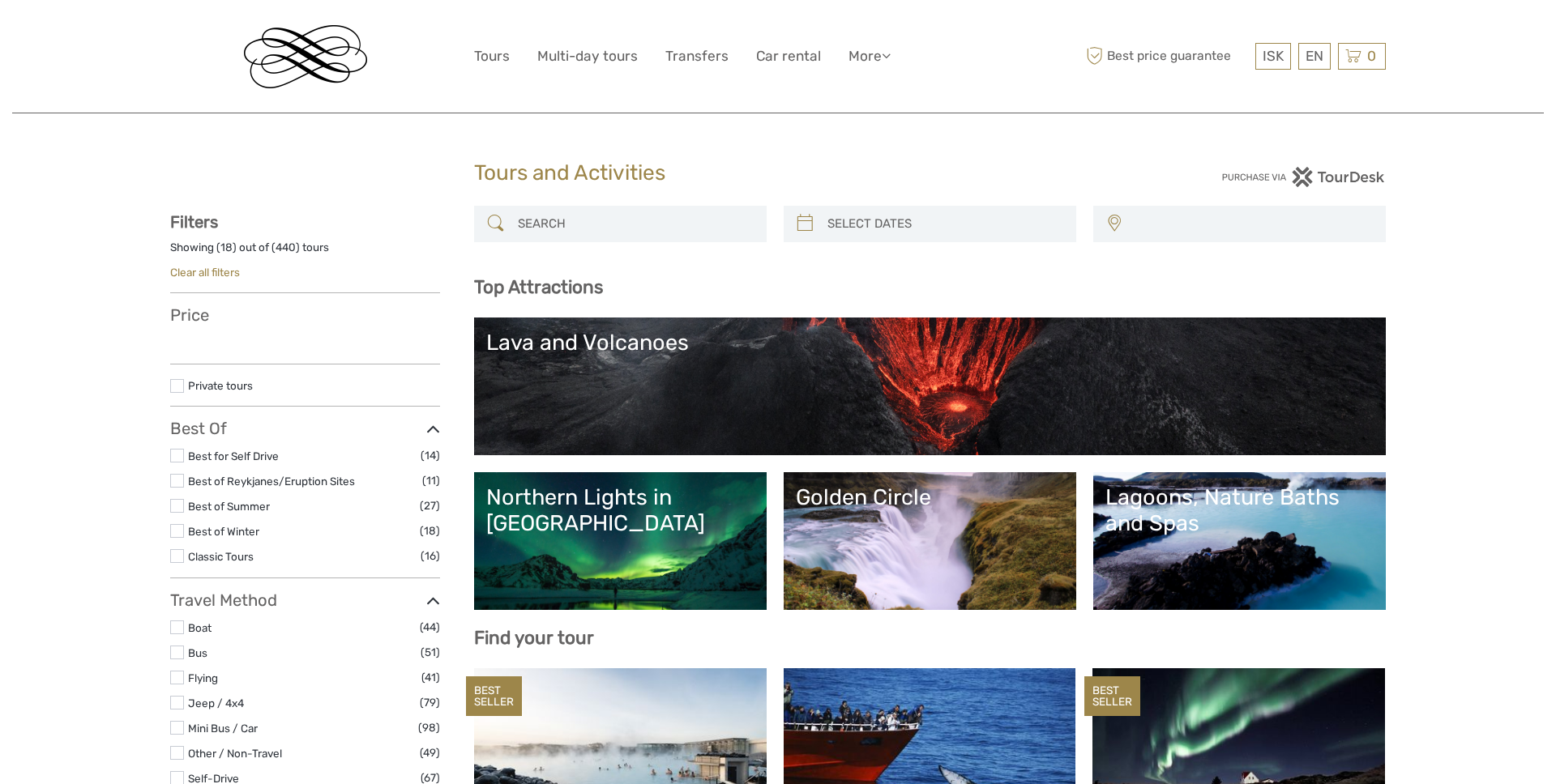
select select
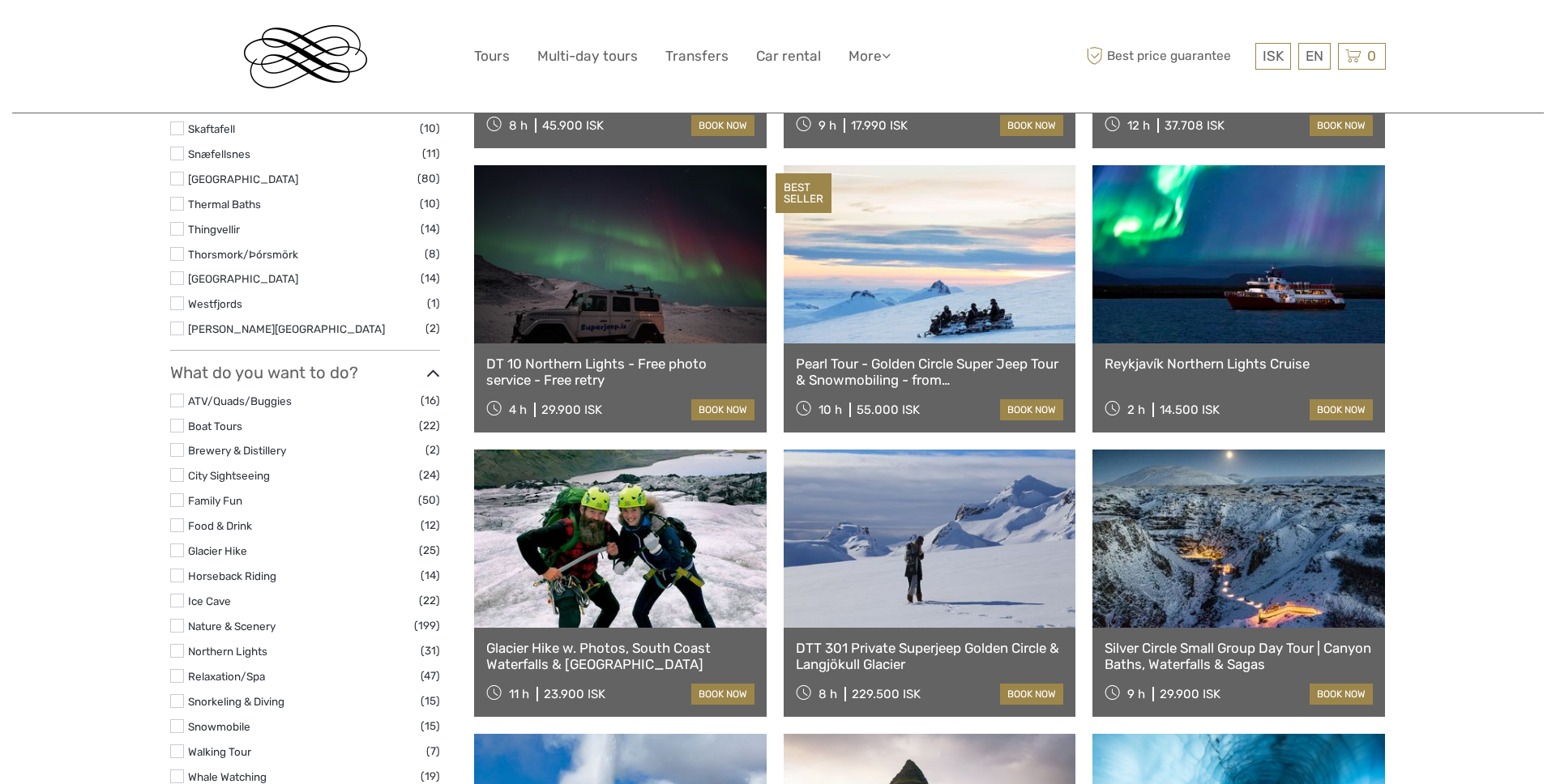
select select
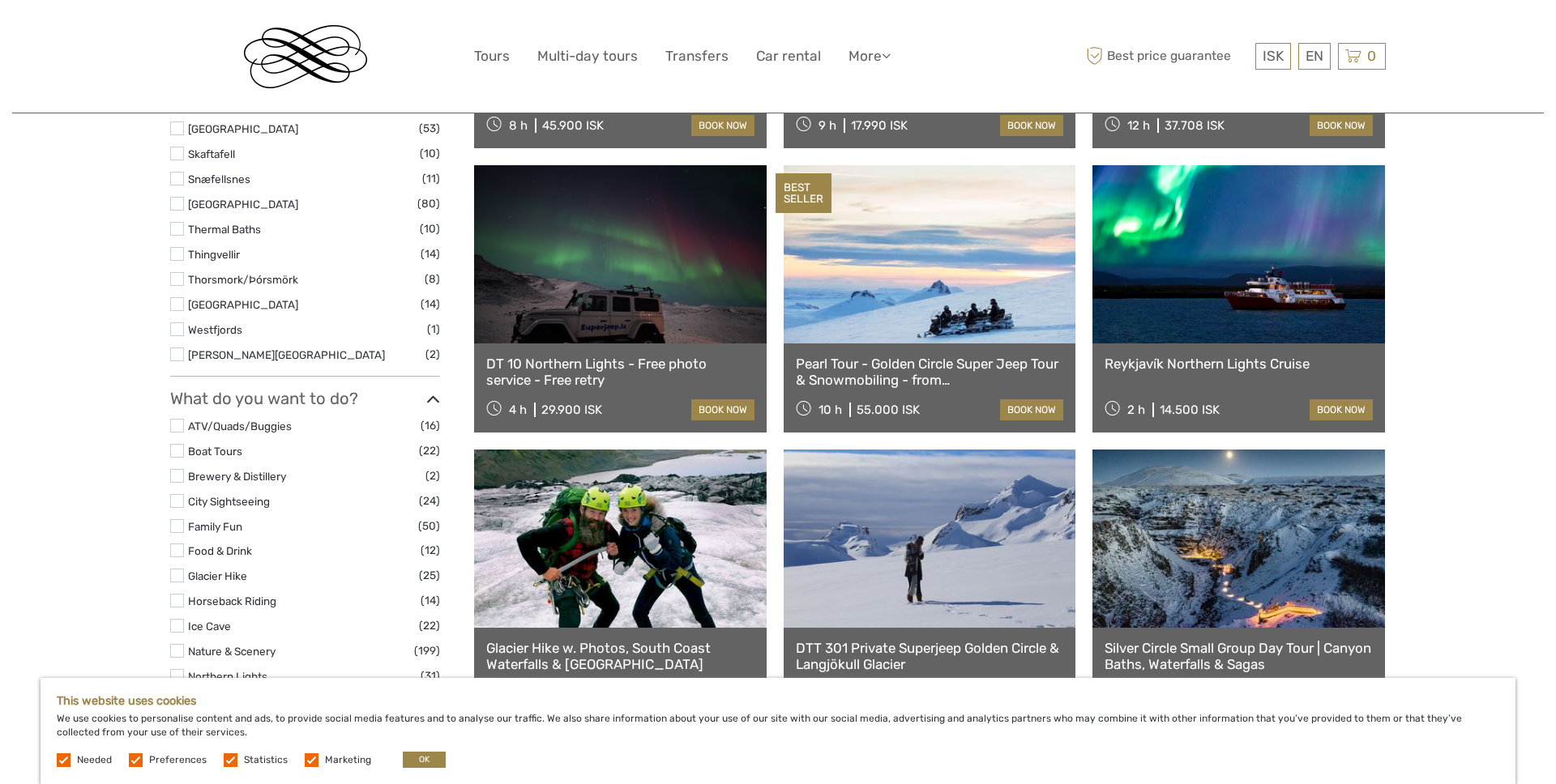
scroll to position [0, 0]
click at [178, 601] on label at bounding box center [177, 601] width 14 height 14
click at [0, 0] on input "checkbox" at bounding box center [0, 0] width 0 height 0
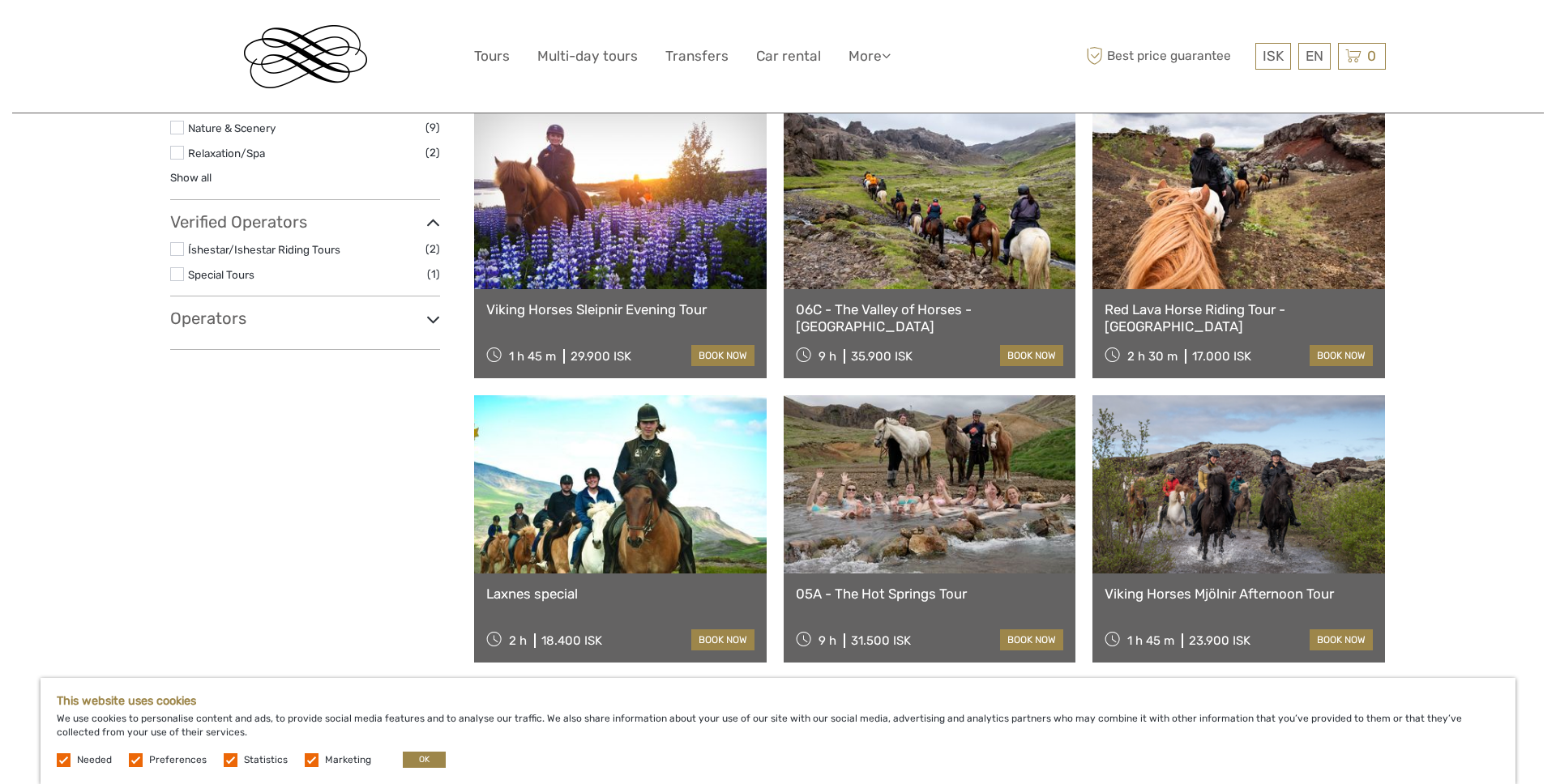
scroll to position [808, 0]
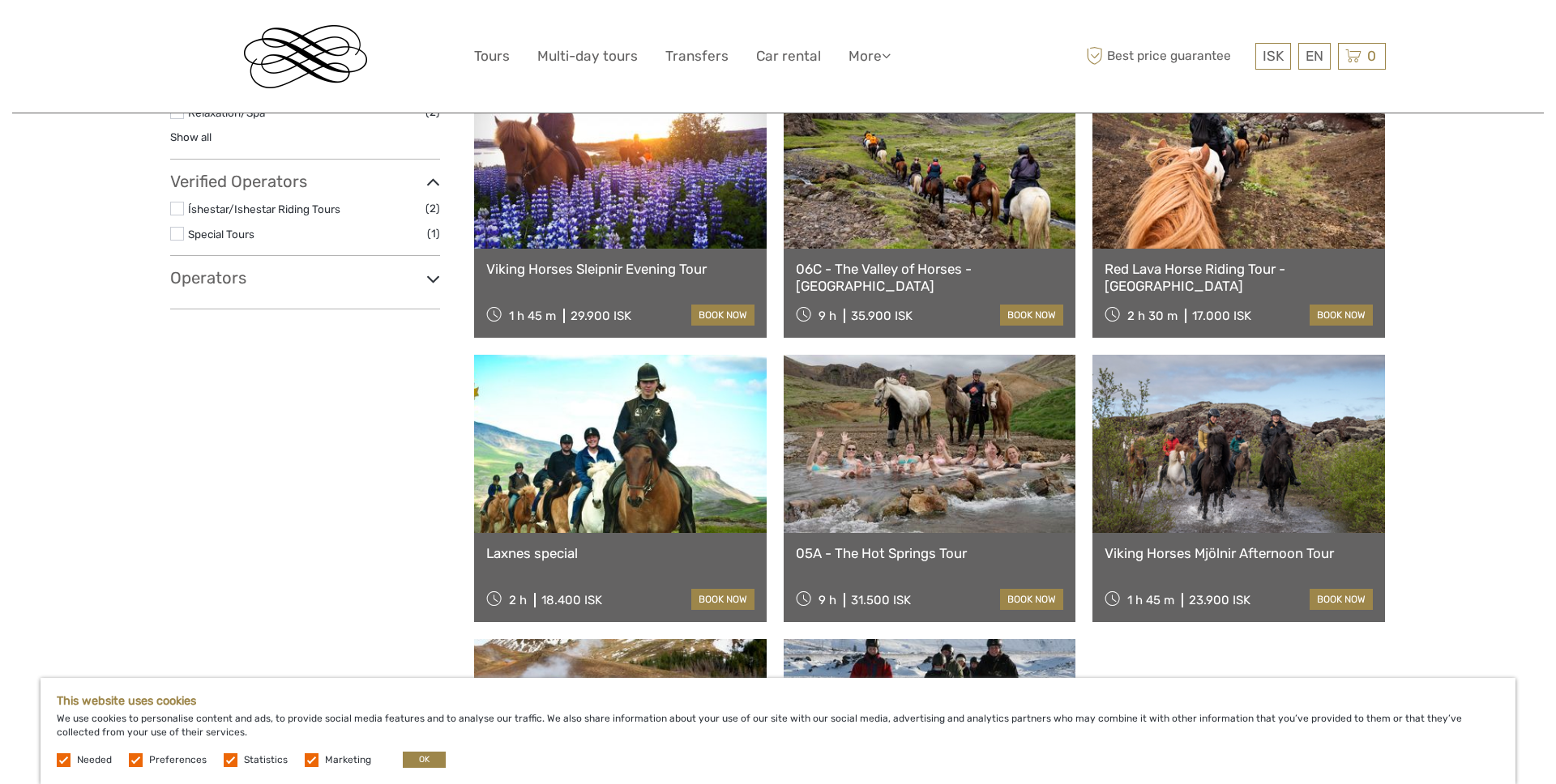
click at [919, 195] on link at bounding box center [929, 159] width 293 height 178
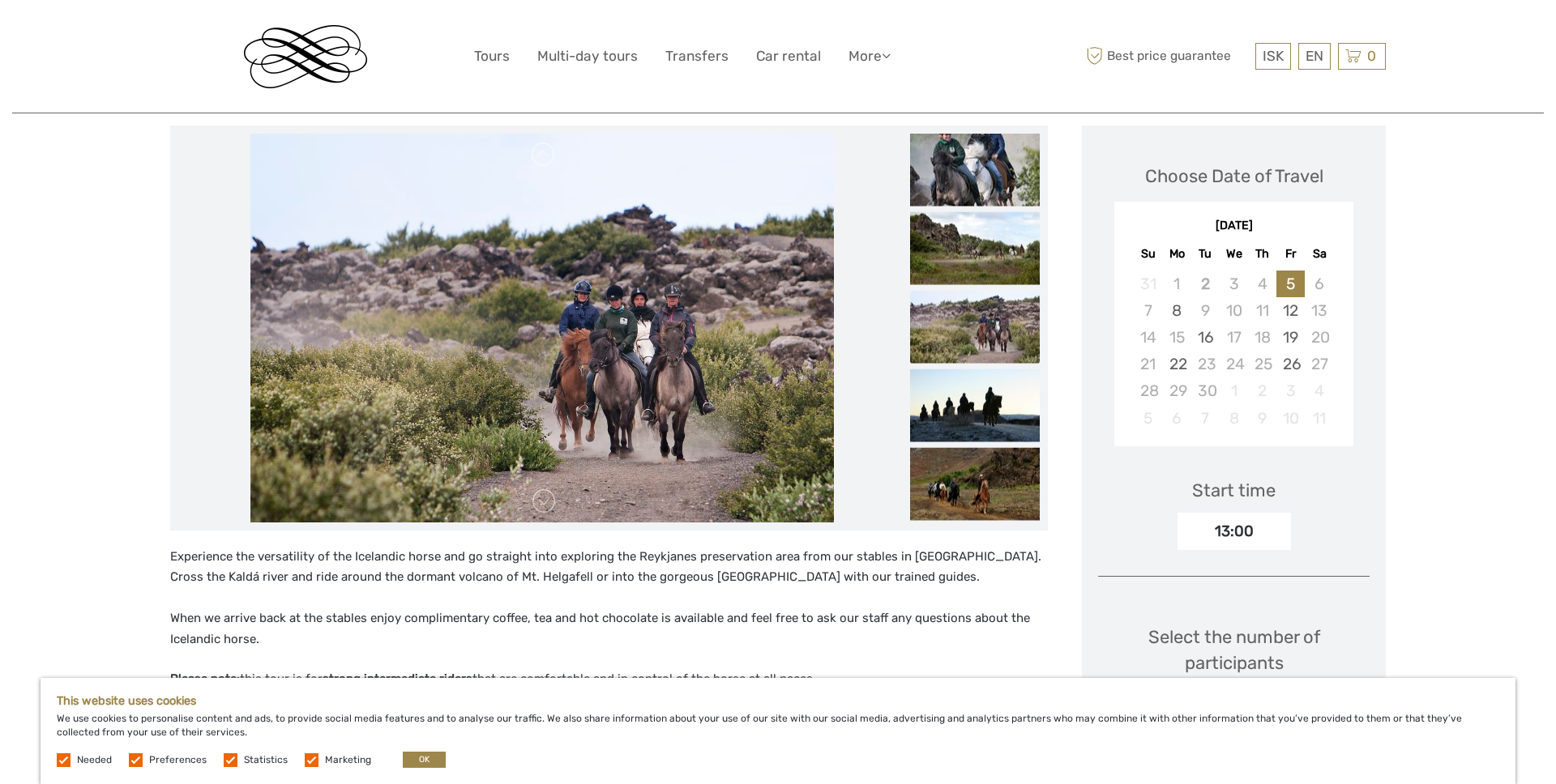
scroll to position [210, 0]
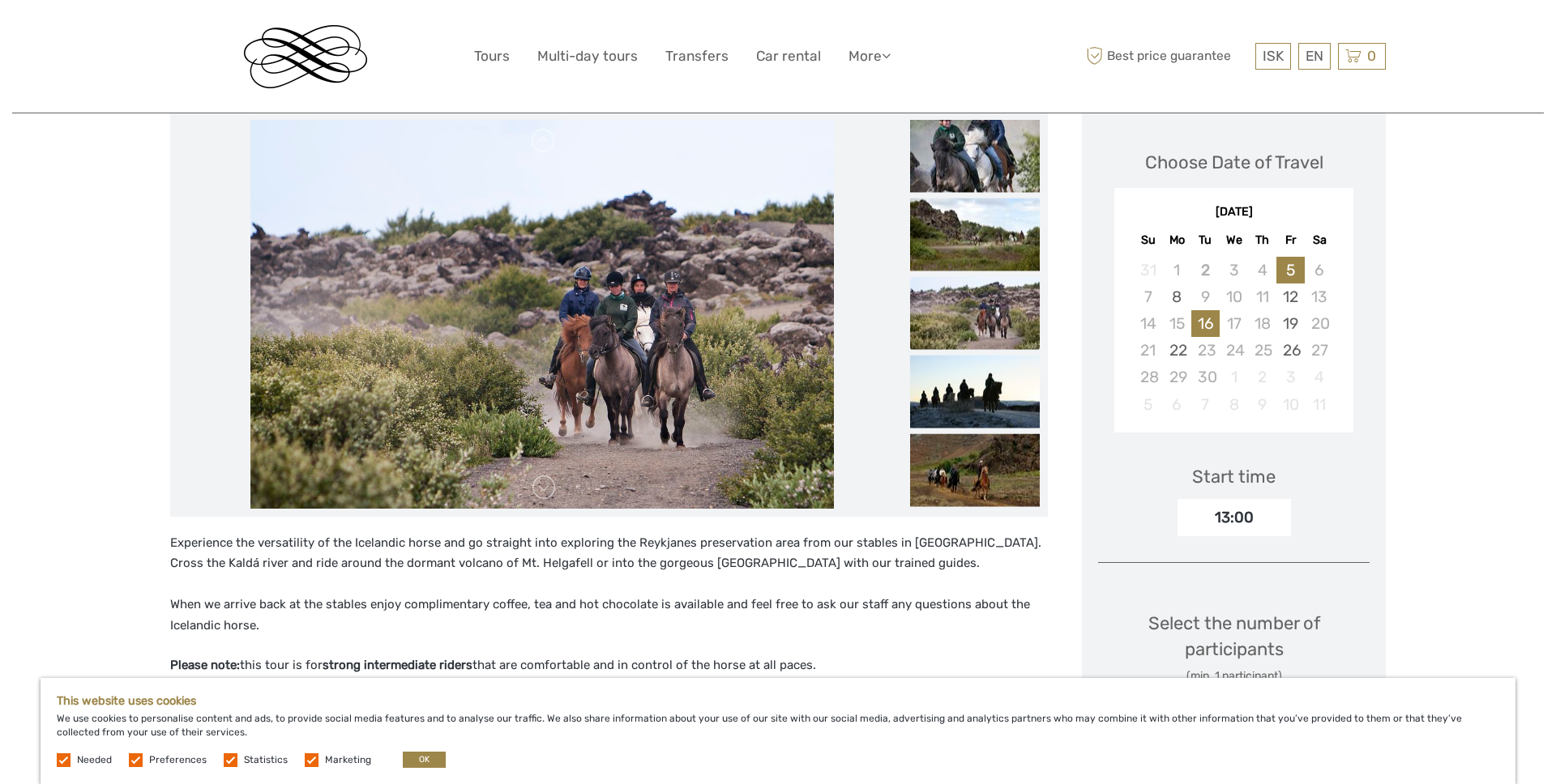
click at [1208, 329] on div "16" at bounding box center [1205, 323] width 29 height 27
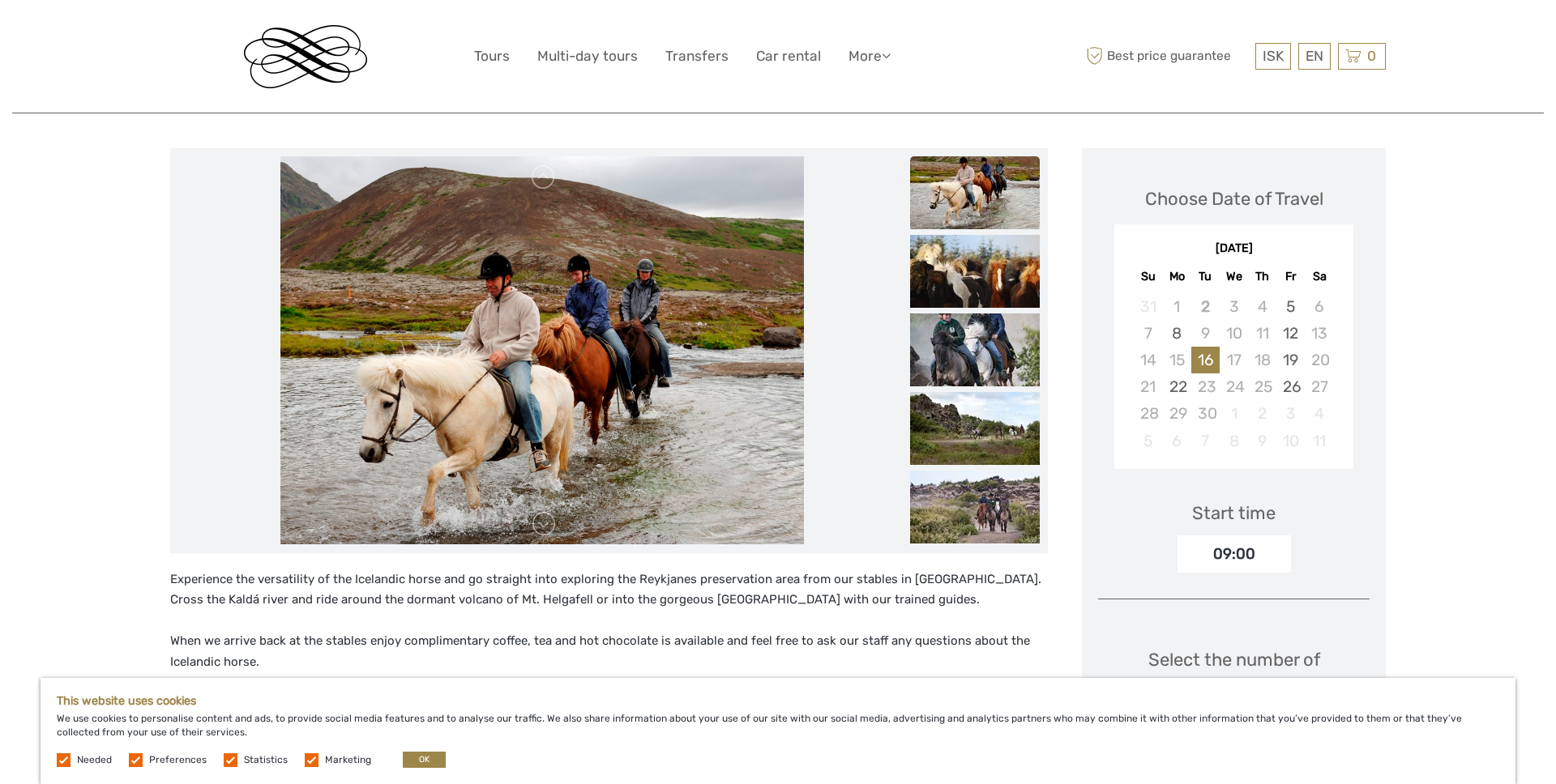
scroll to position [0, 0]
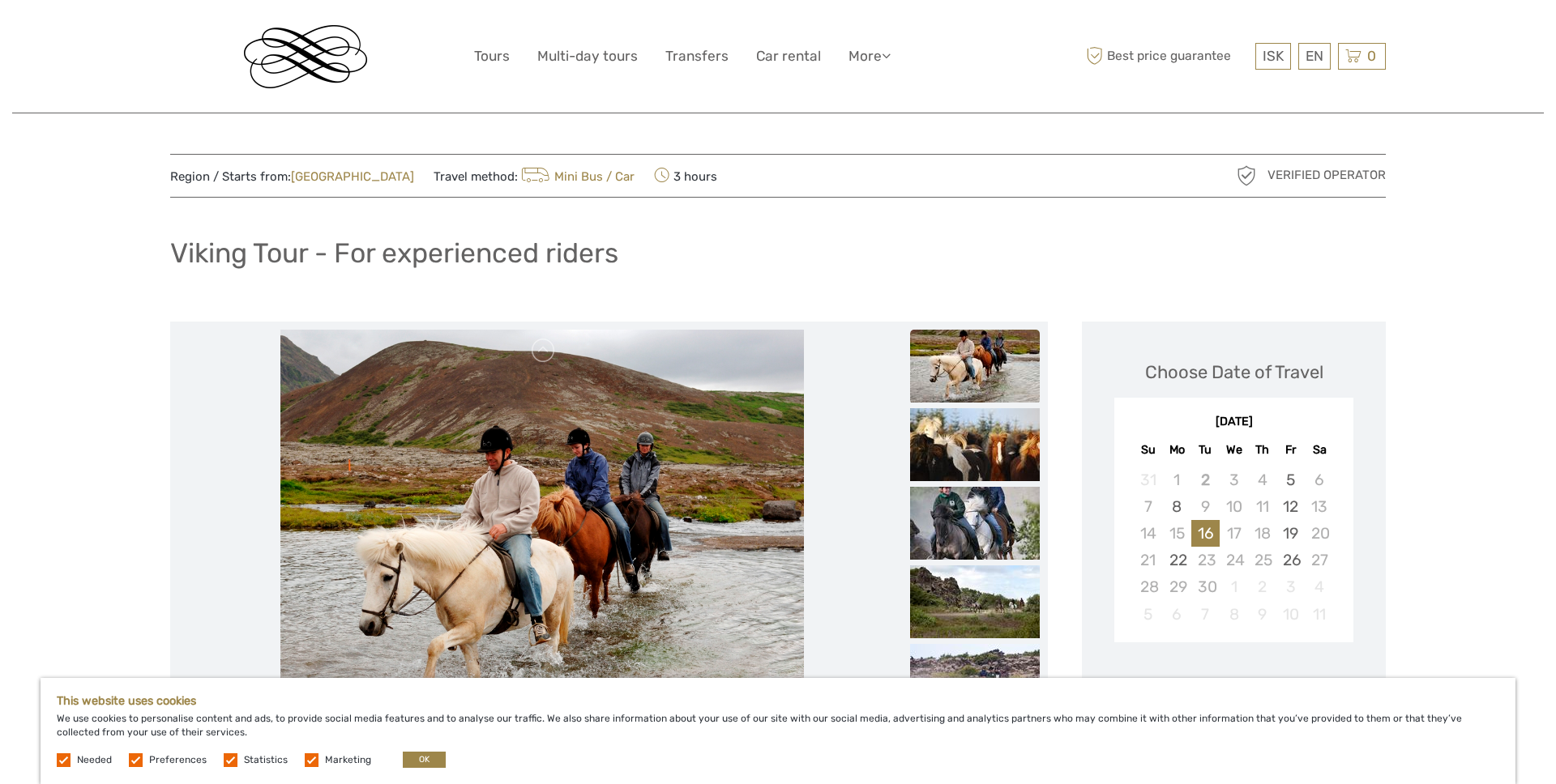
click at [994, 361] on img at bounding box center [974, 366] width 129 height 73
click at [973, 365] on img at bounding box center [974, 366] width 129 height 73
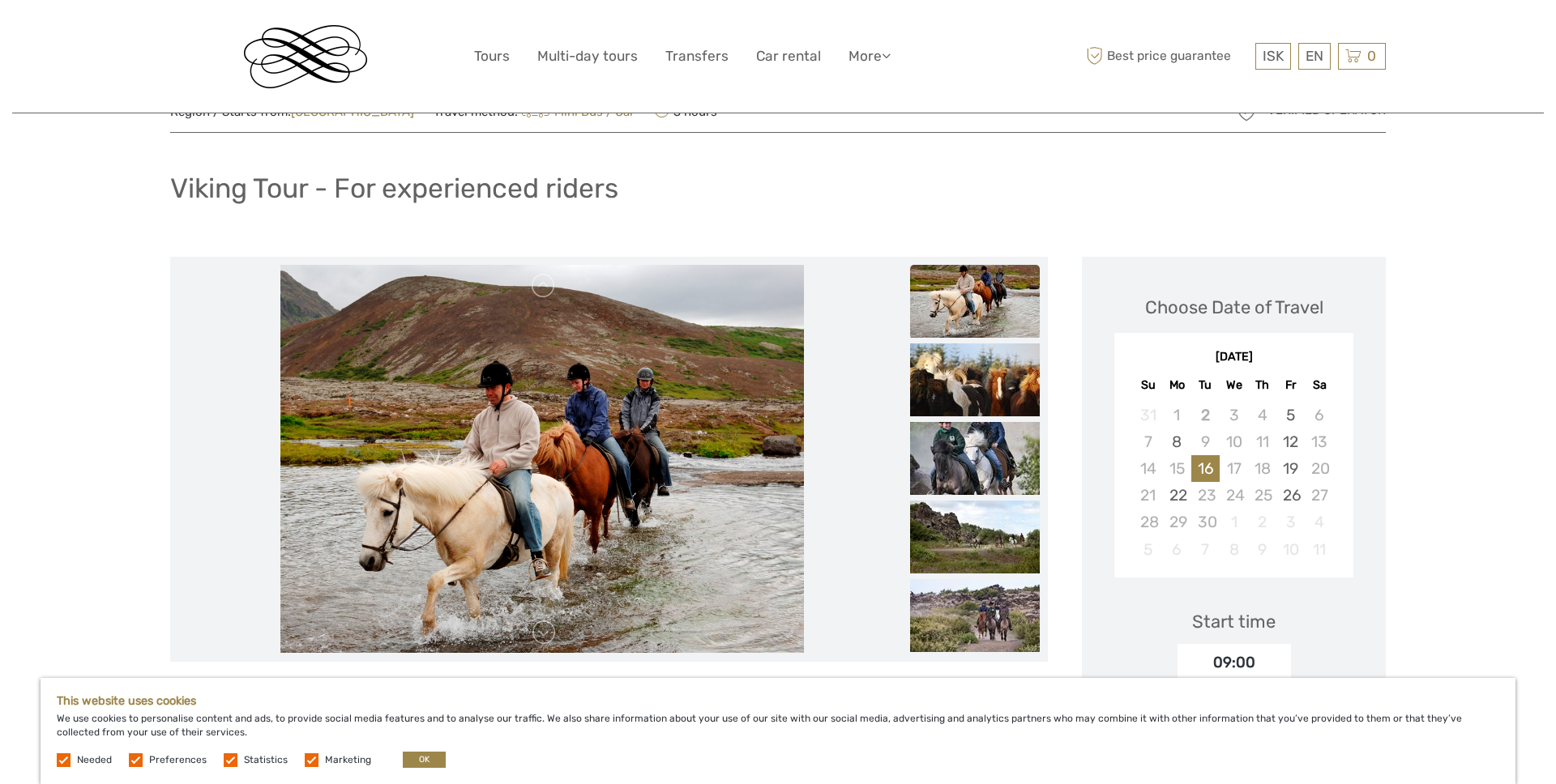
scroll to position [66, 0]
click at [961, 479] on img at bounding box center [974, 458] width 129 height 73
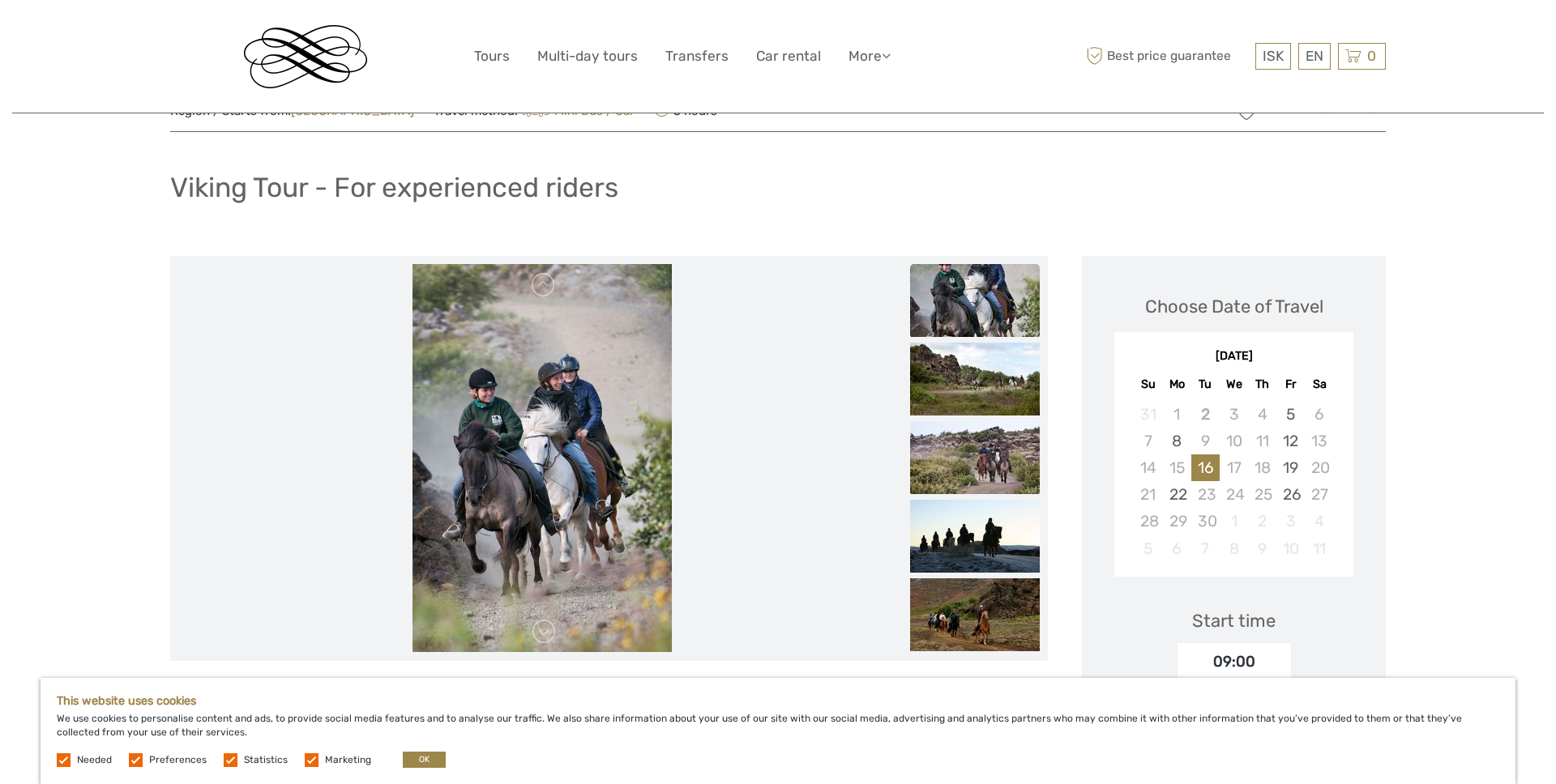
click at [961, 477] on img at bounding box center [974, 458] width 129 height 73
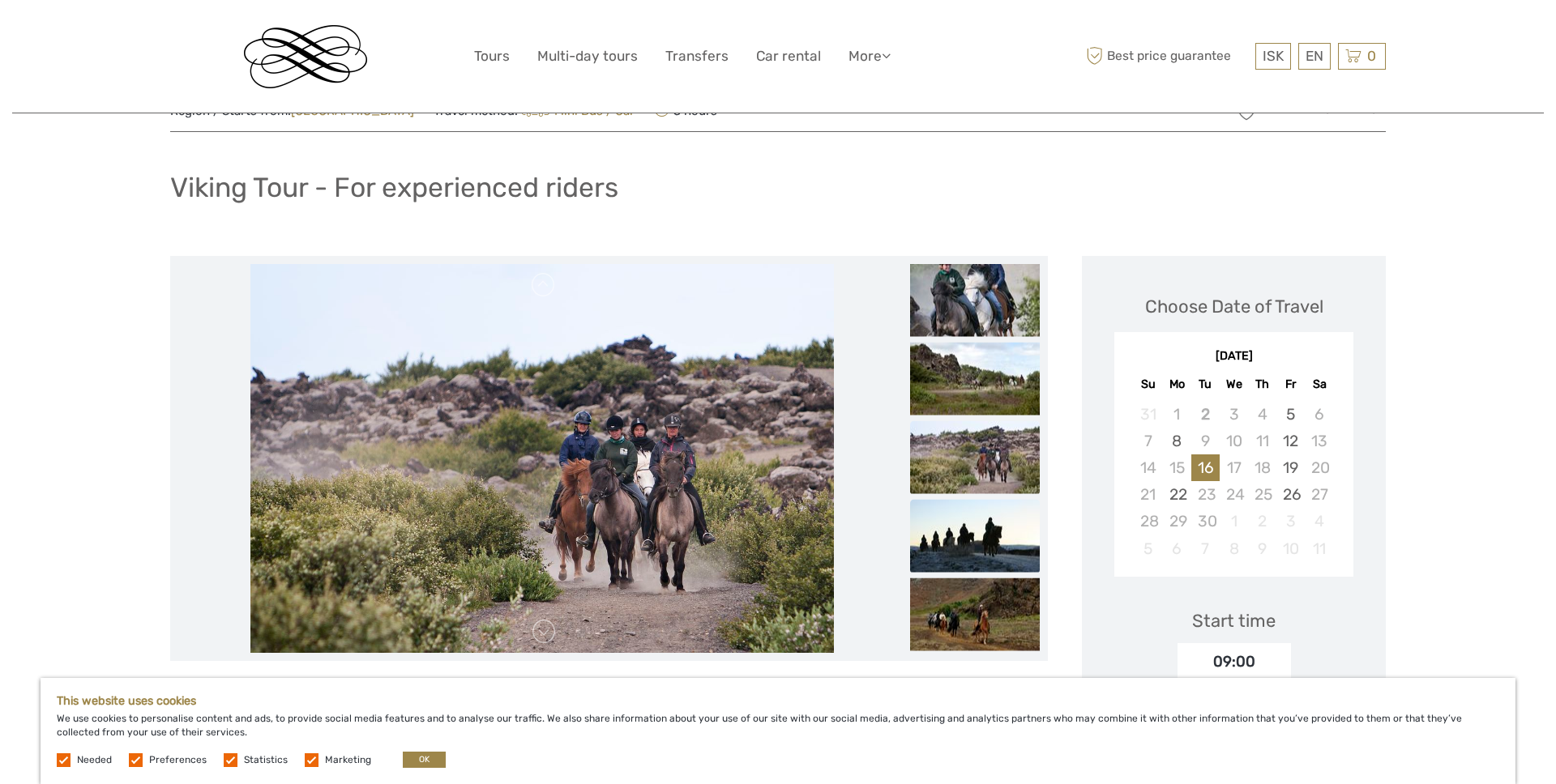
click at [985, 534] on img at bounding box center [974, 536] width 129 height 73
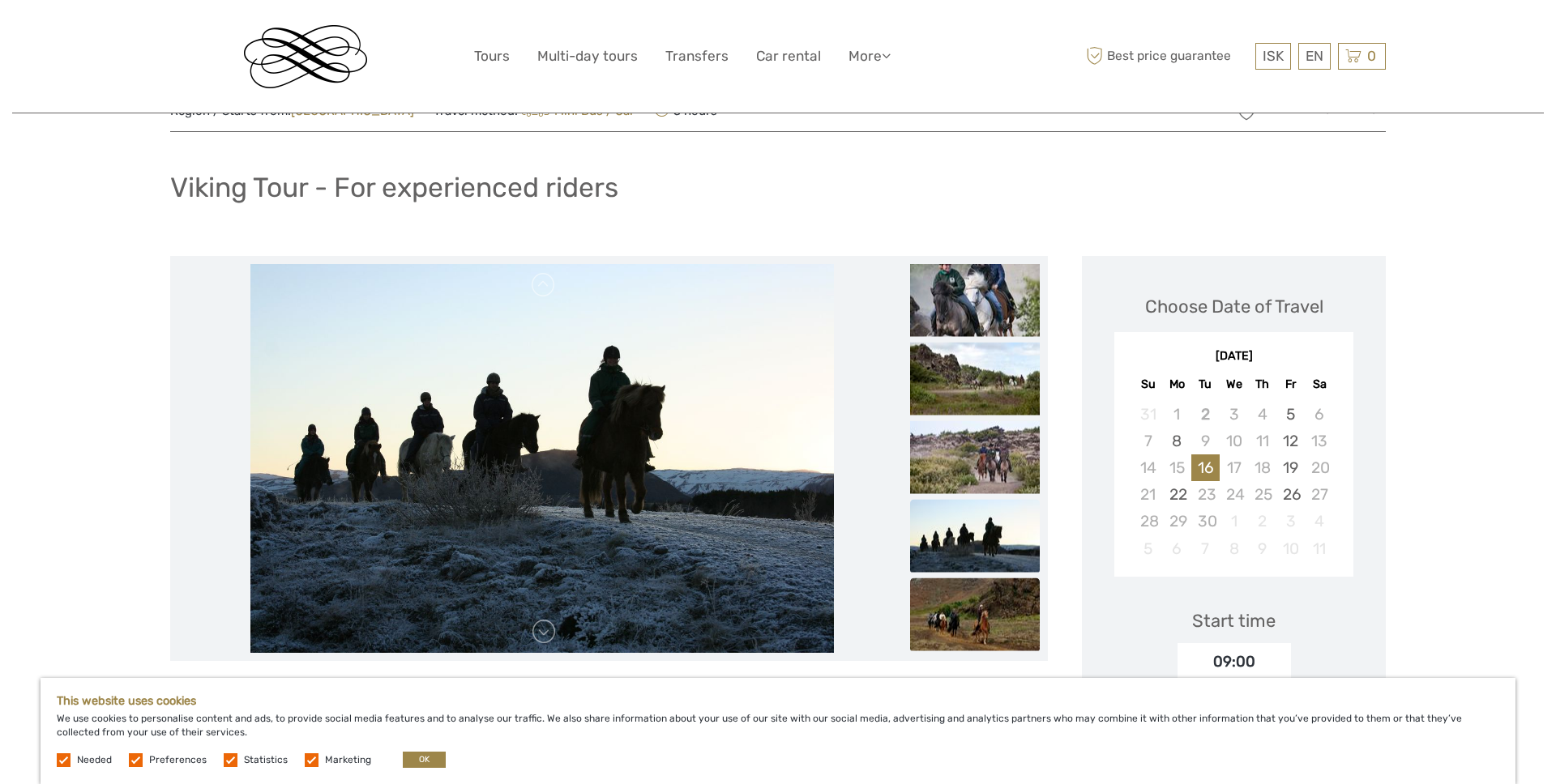
click at [985, 624] on img at bounding box center [974, 614] width 129 height 73
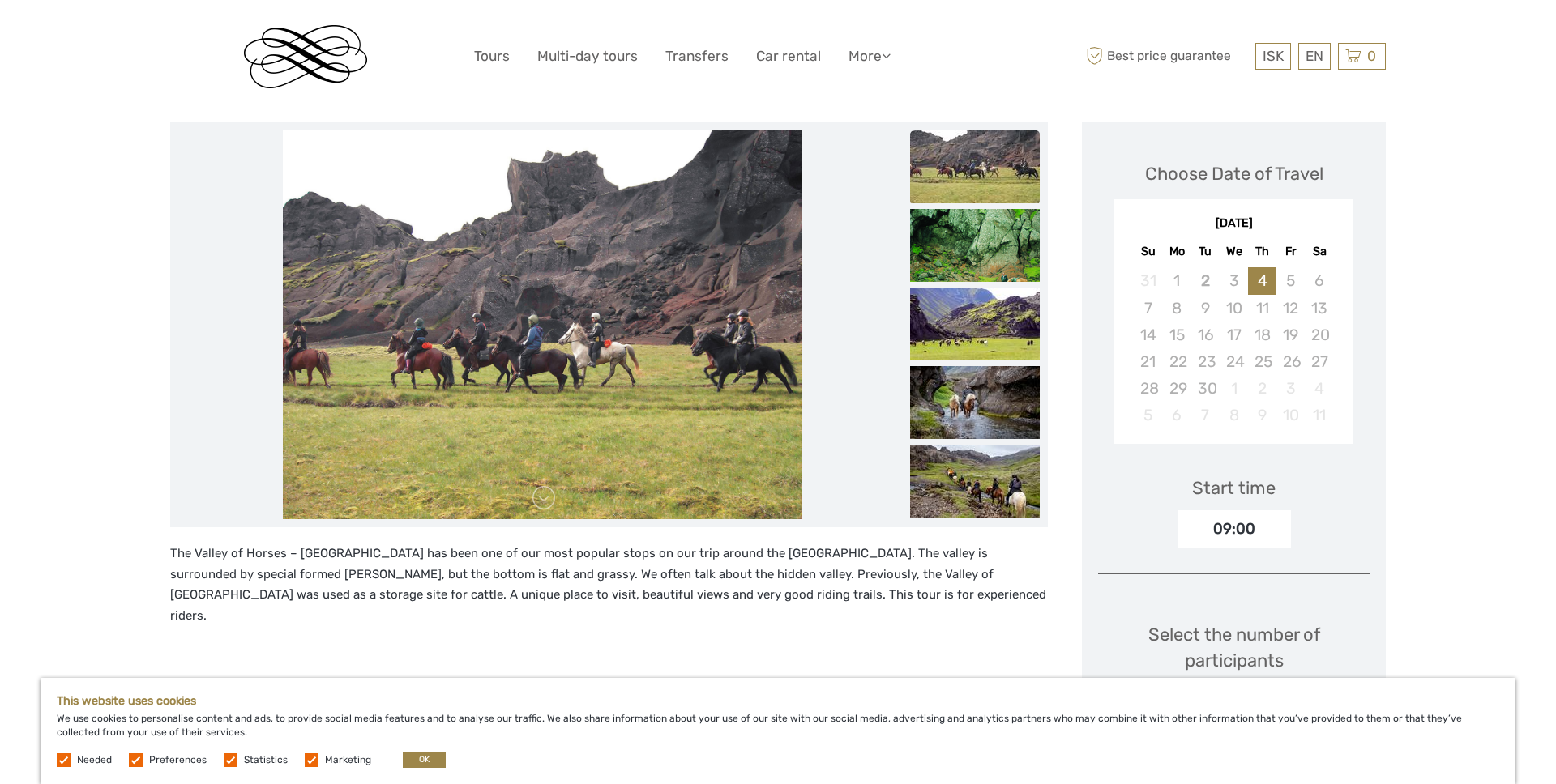
scroll to position [193, 0]
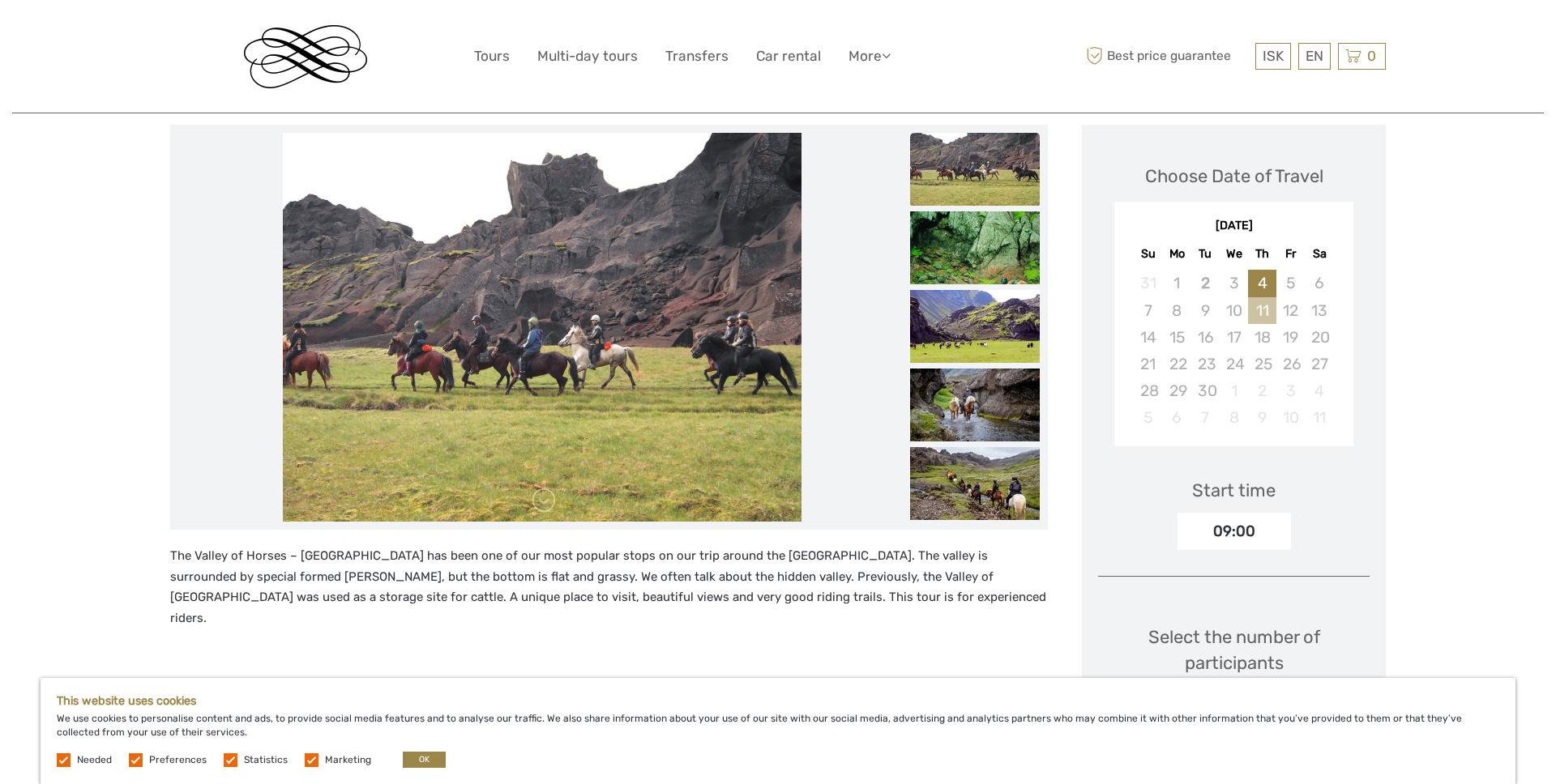
click at [1269, 321] on div "11" at bounding box center [1262, 310] width 29 height 27
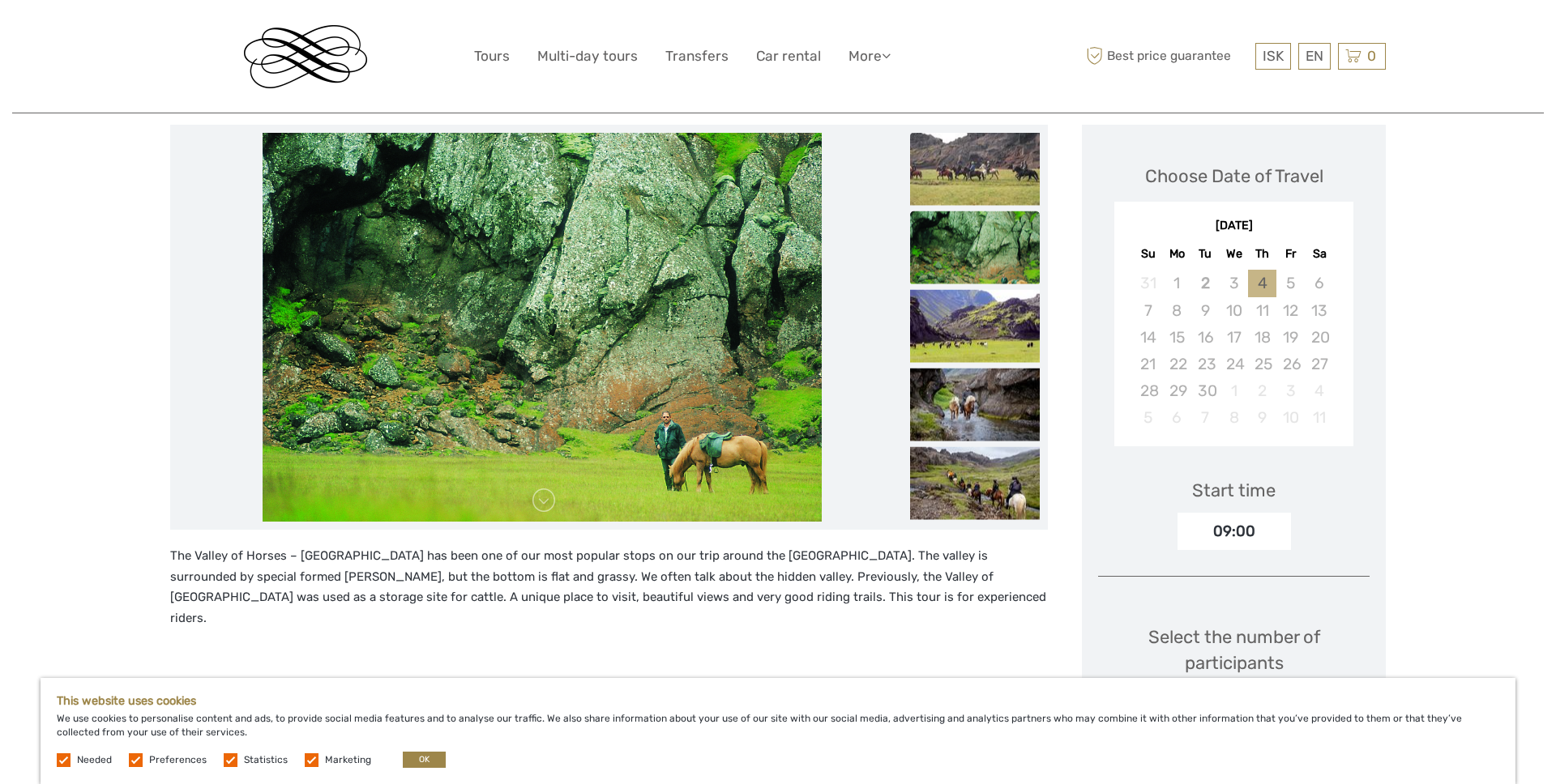
click at [1262, 285] on div "4" at bounding box center [1262, 283] width 29 height 27
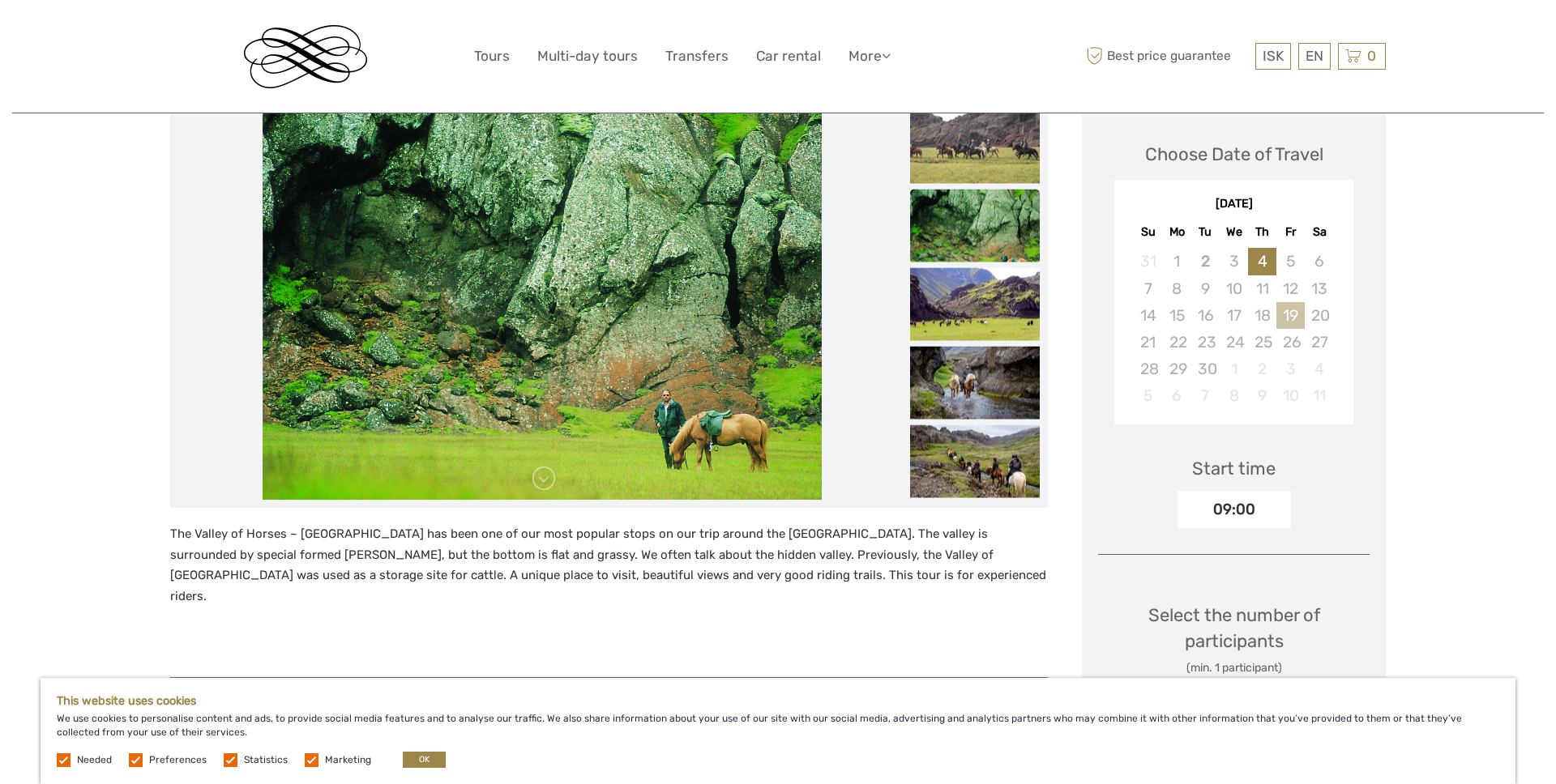
scroll to position [213, 0]
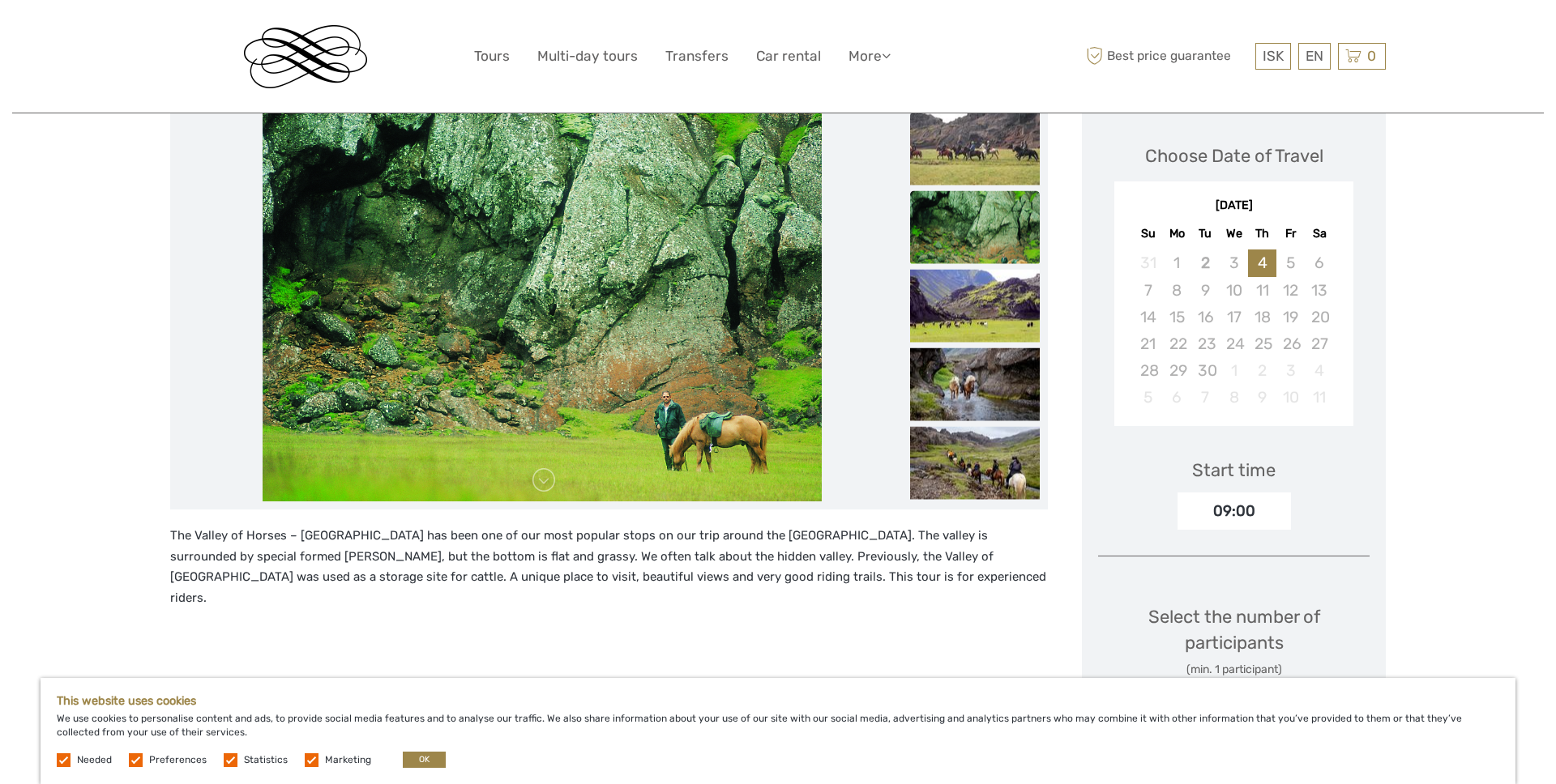
click at [1302, 200] on div "[DATE]" at bounding box center [1233, 207] width 239 height 17
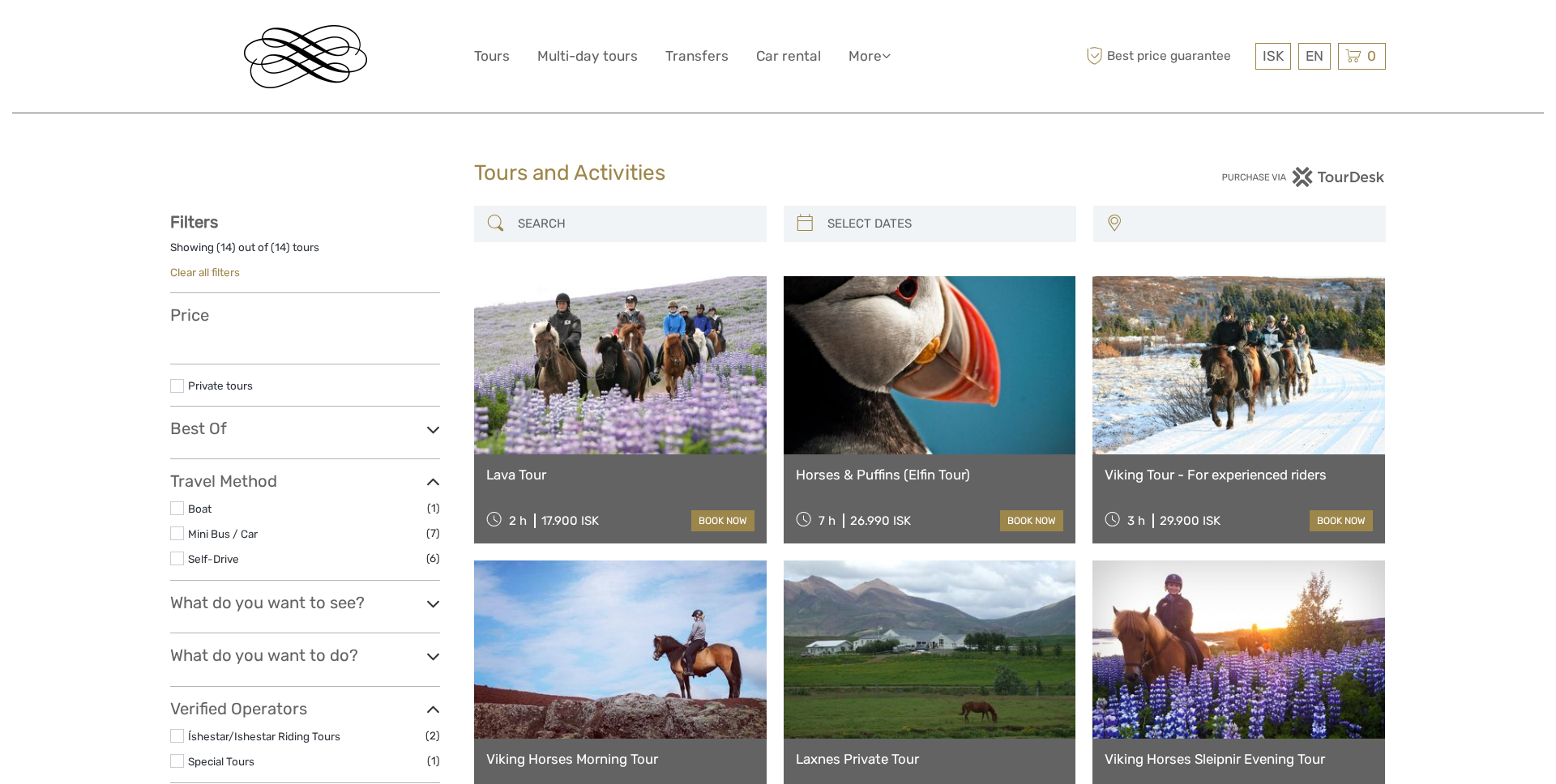
select select
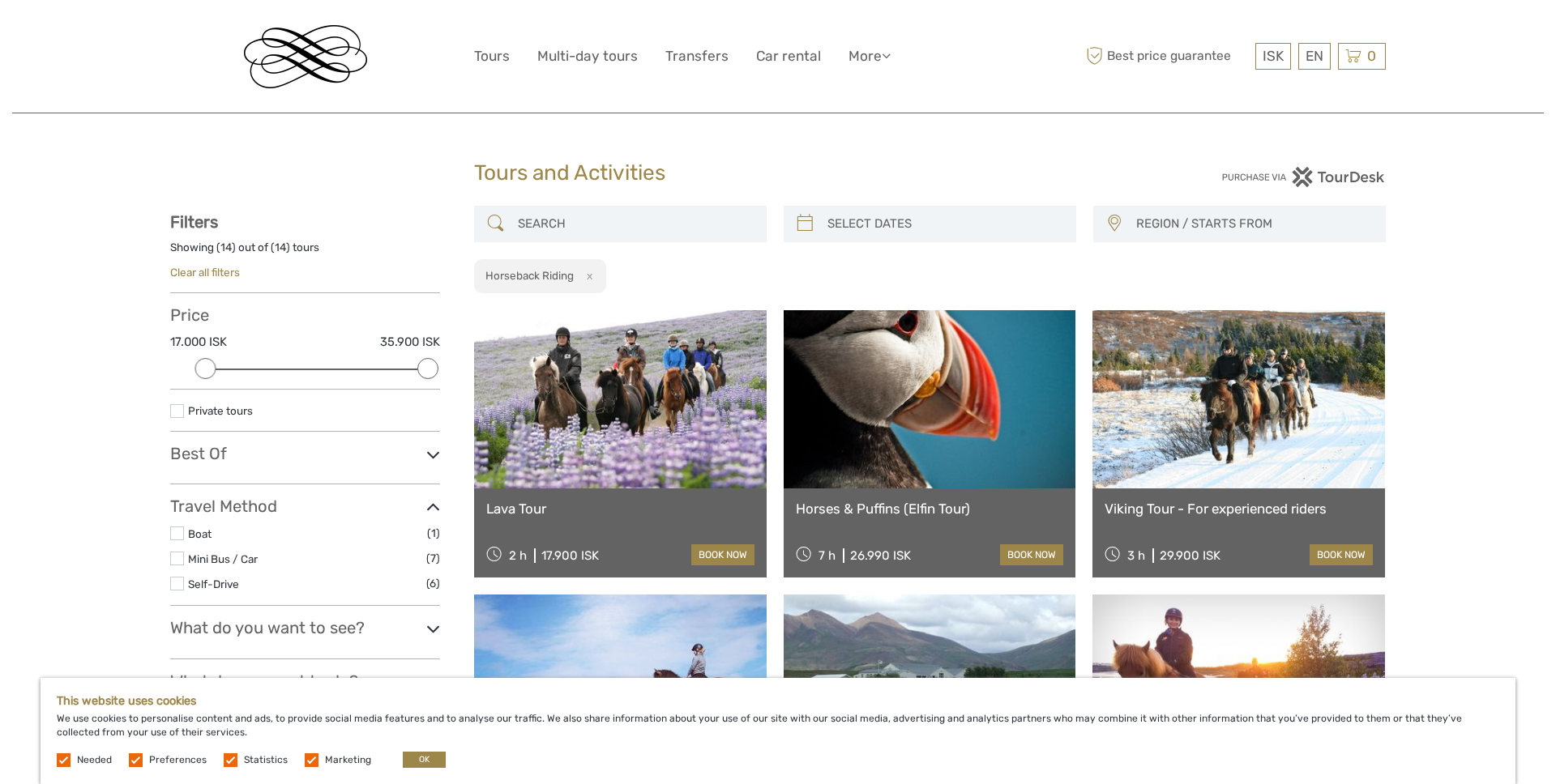
click at [878, 425] on link at bounding box center [929, 399] width 293 height 178
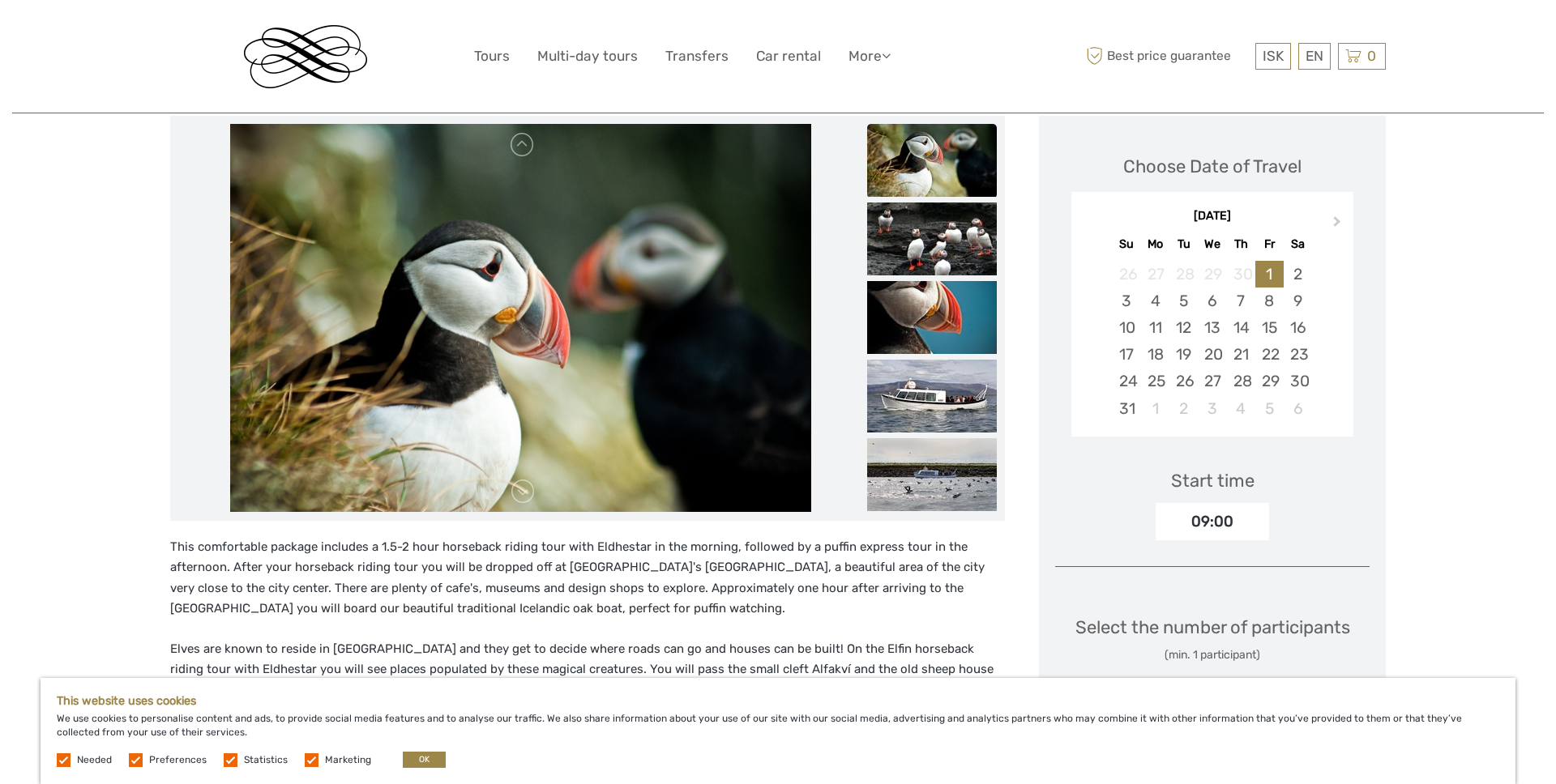
scroll to position [205, 0]
click at [966, 254] on img at bounding box center [931, 240] width 129 height 73
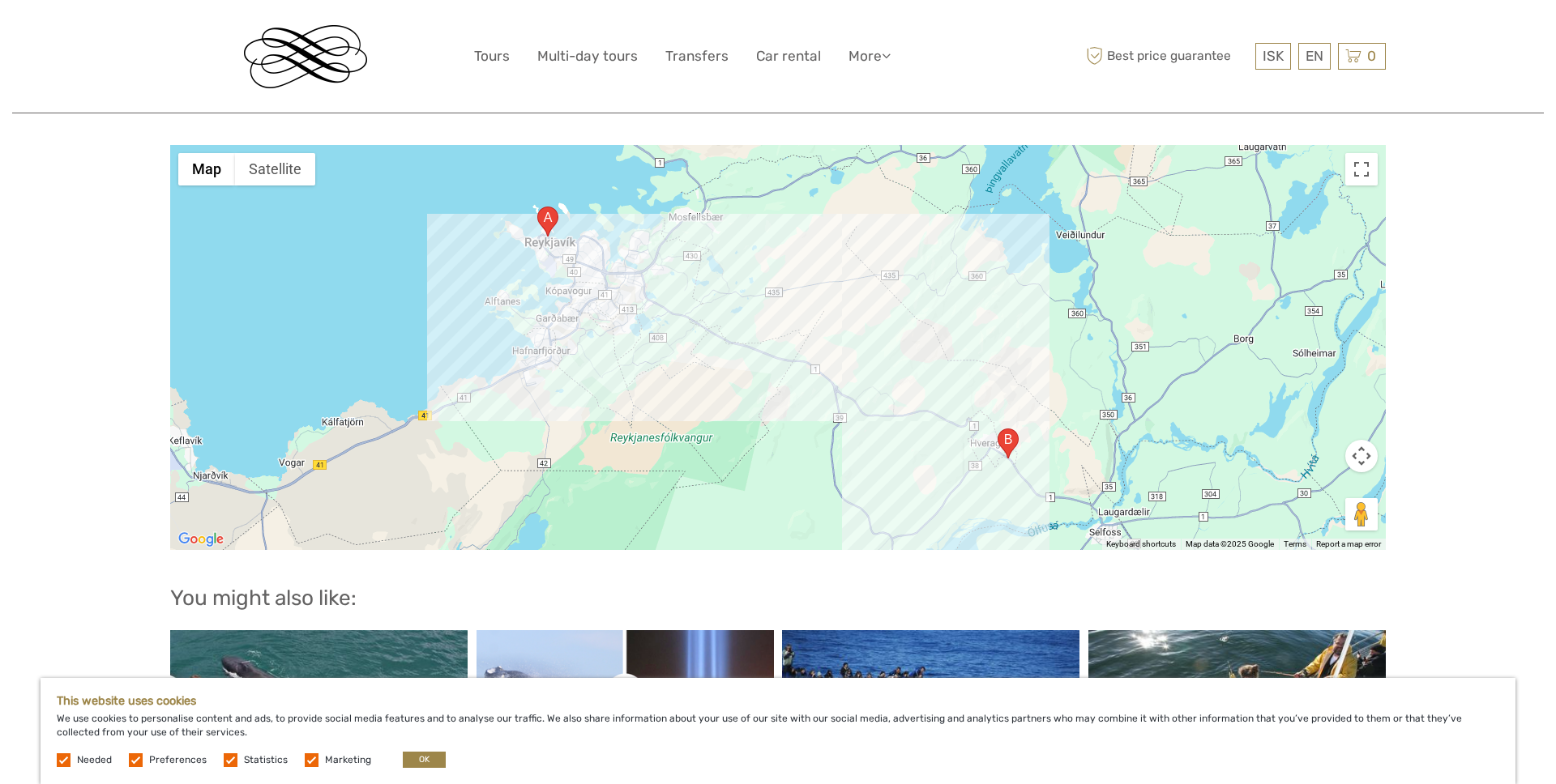
scroll to position [1804, 0]
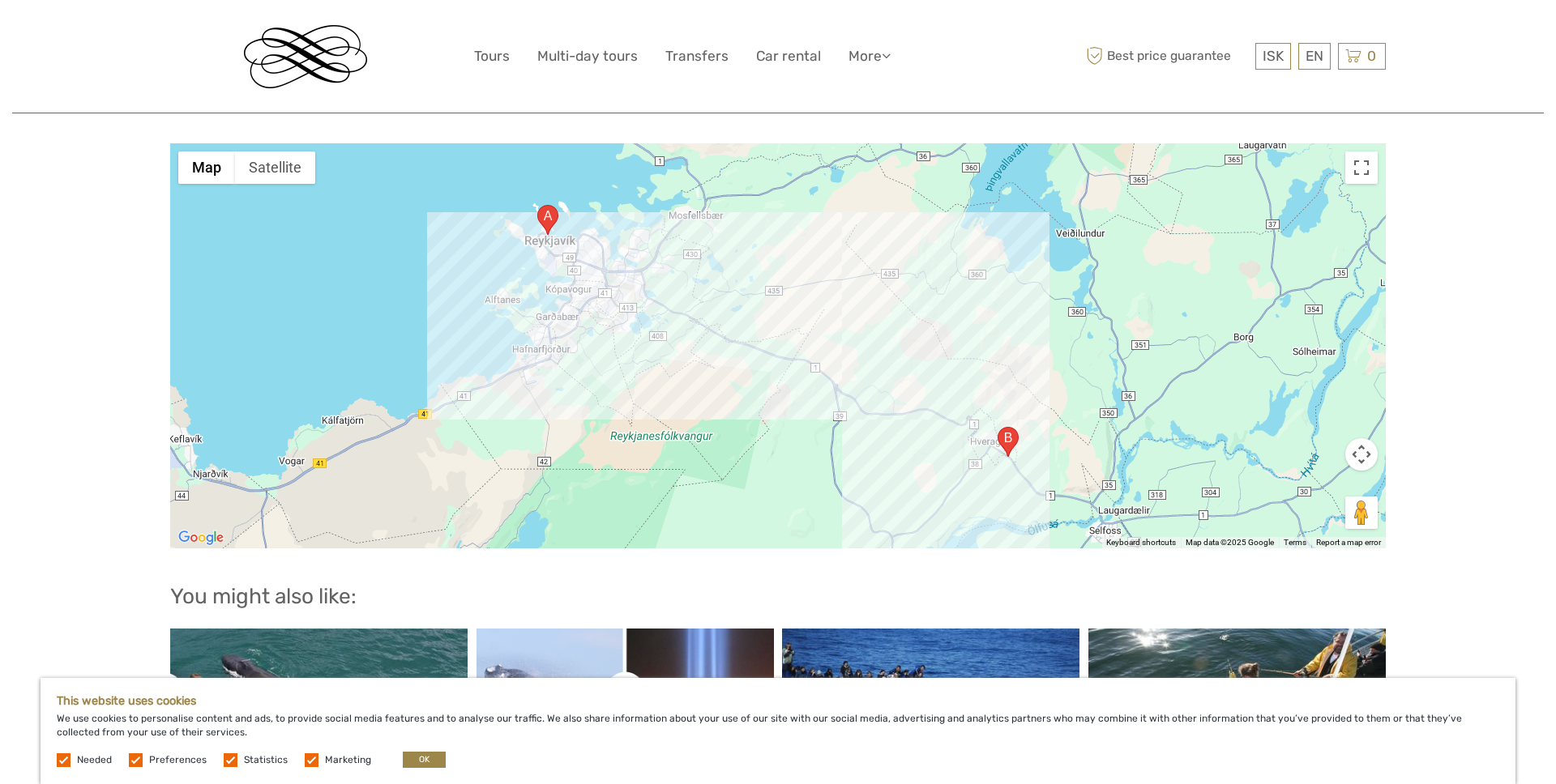
click at [1359, 438] on button "Map camera controls" at bounding box center [1361, 454] width 32 height 32
click at [1318, 478] on button "Zoom out" at bounding box center [1320, 494] width 32 height 32
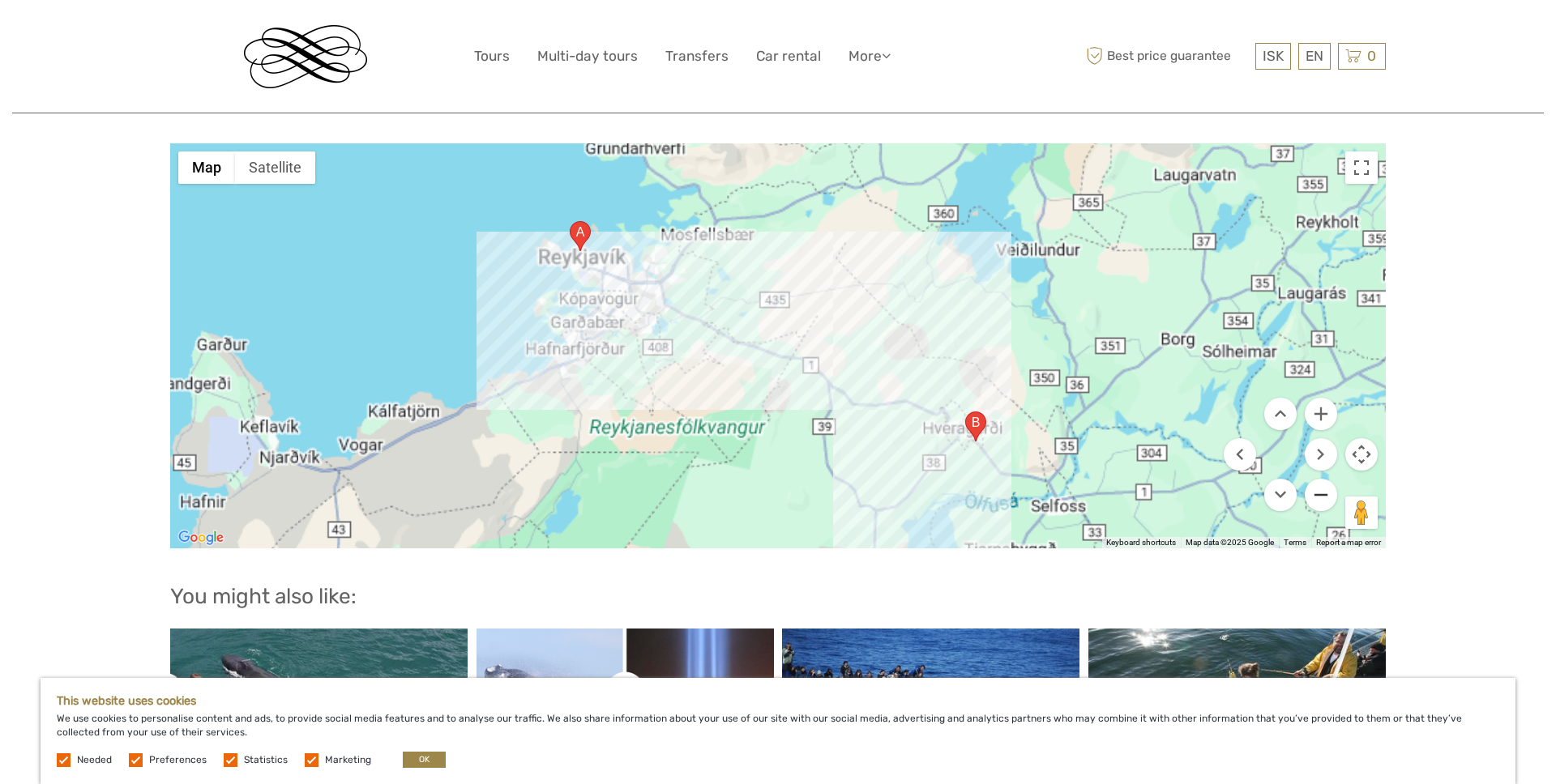
click at [1318, 478] on button "Zoom out" at bounding box center [1320, 494] width 32 height 32
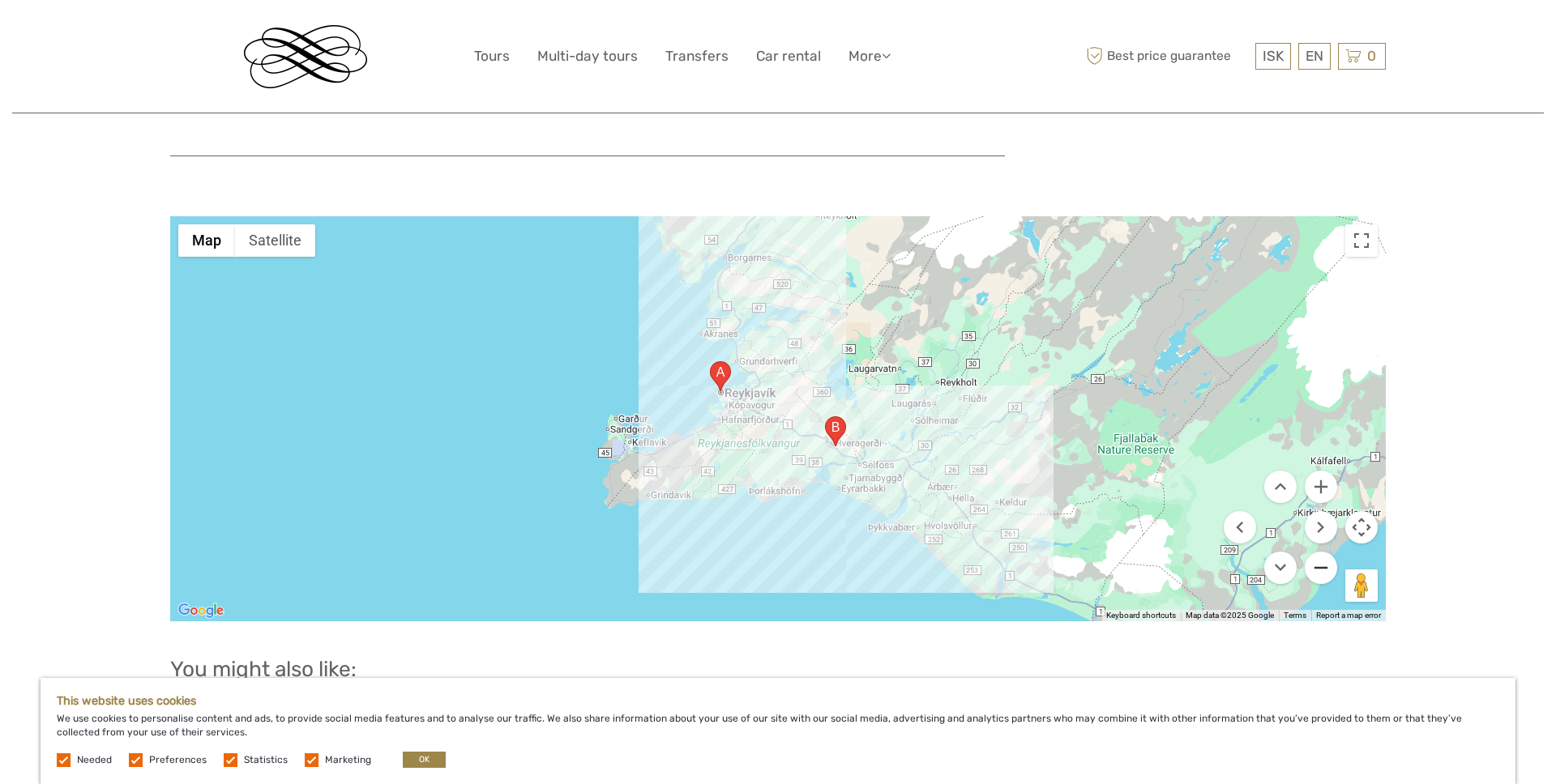
scroll to position [1729, 0]
click at [1307, 472] on button "Zoom in" at bounding box center [1320, 488] width 32 height 32
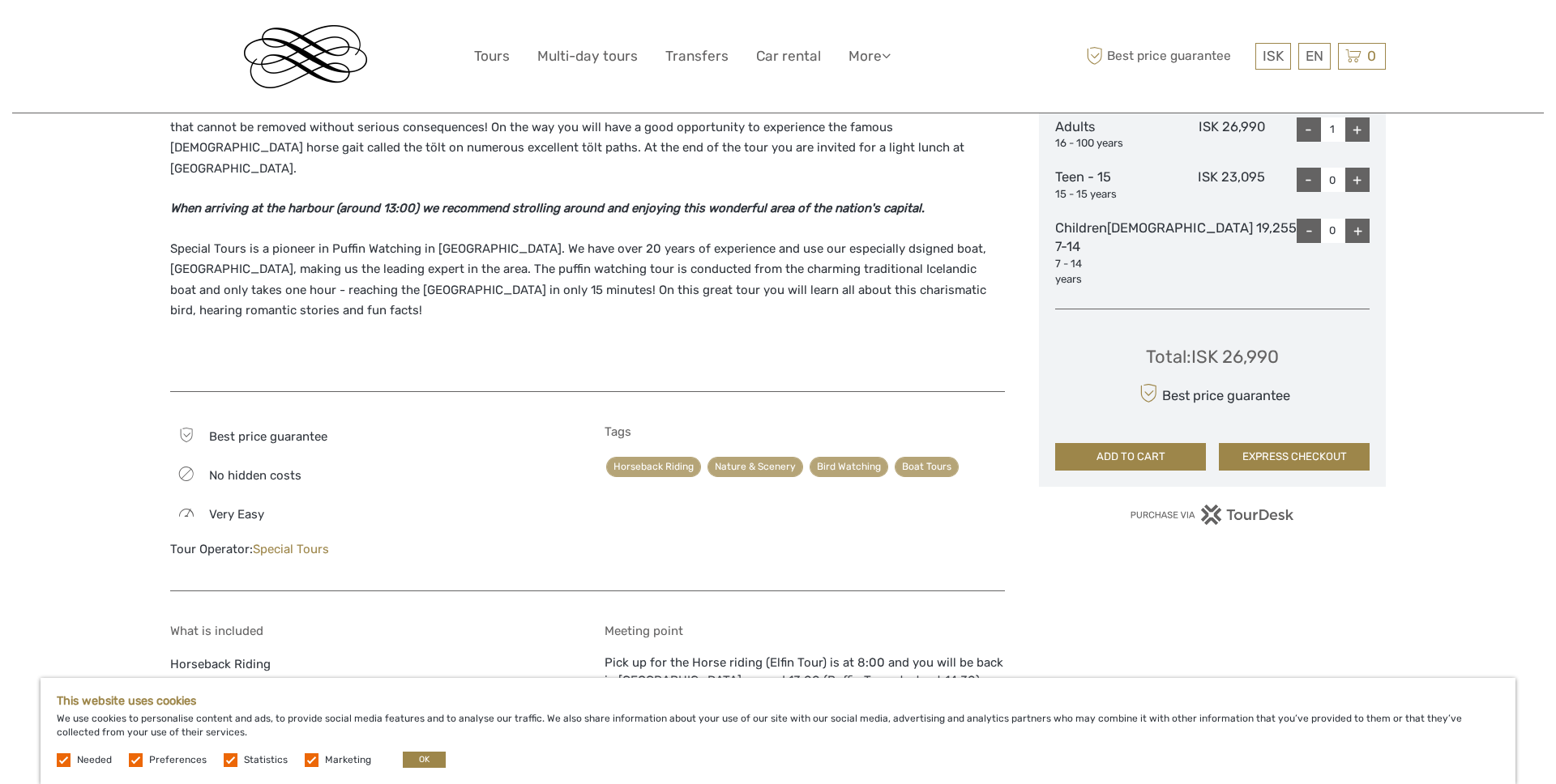
scroll to position [772, 0]
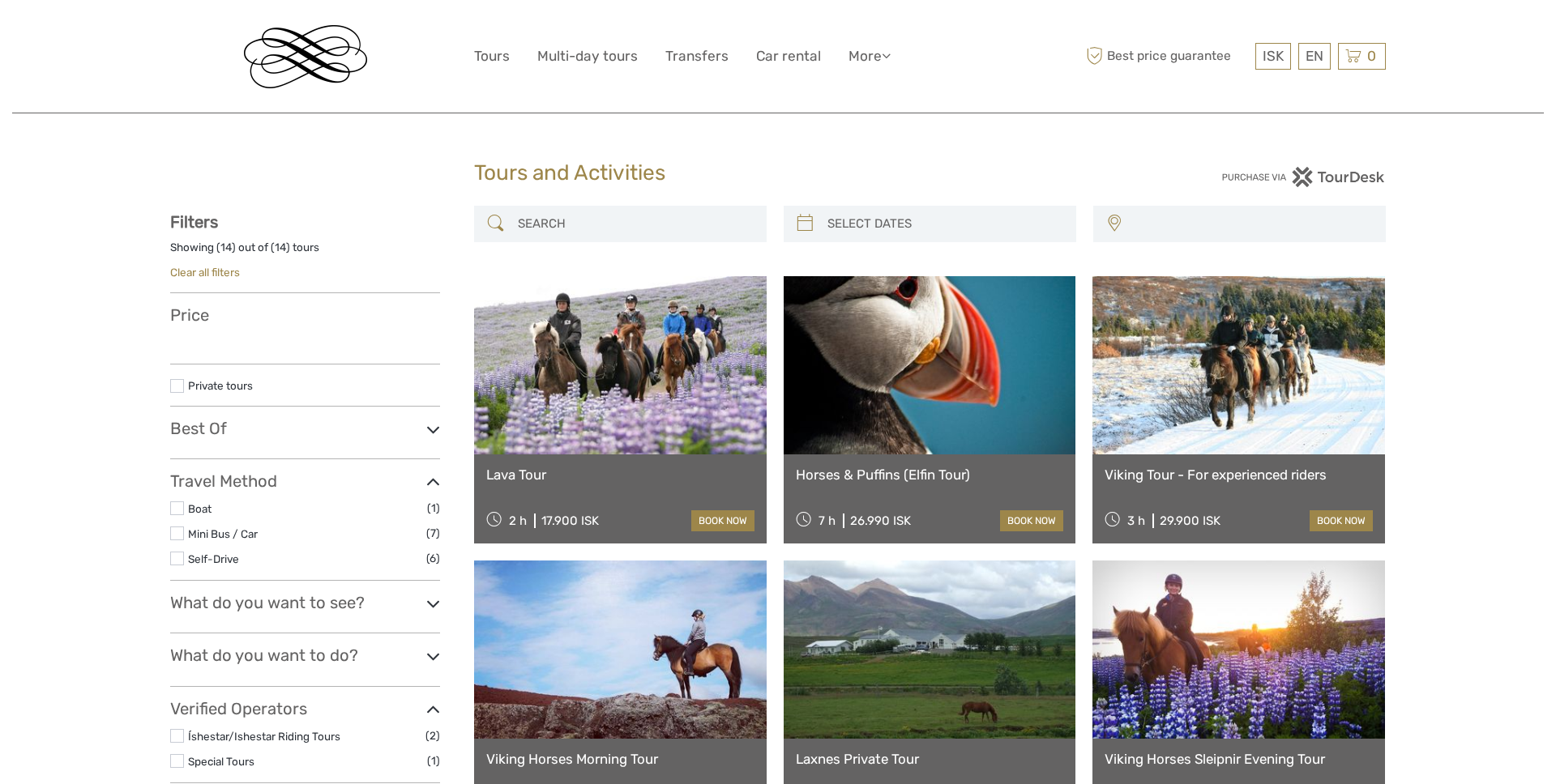
select select
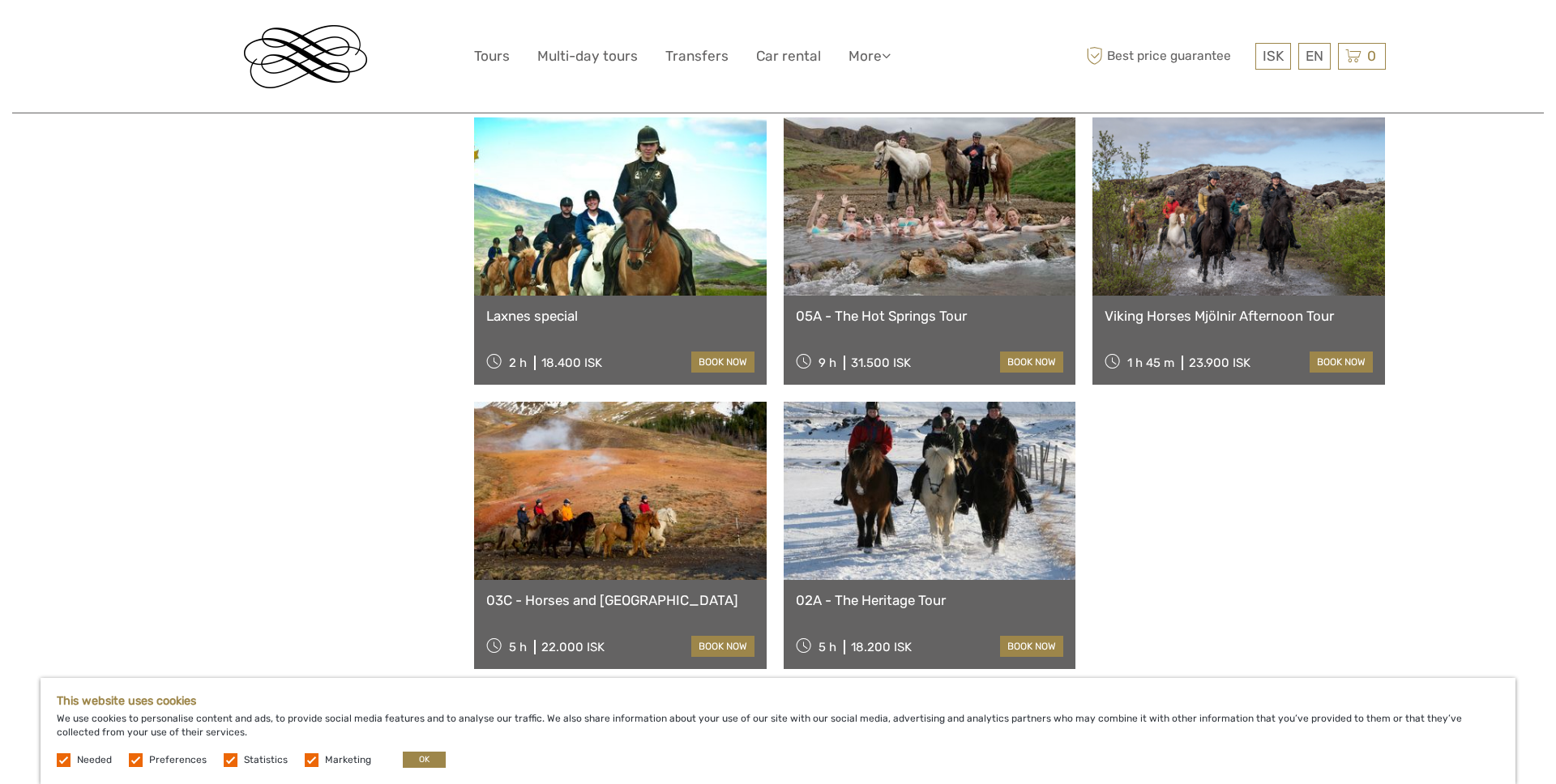
scroll to position [1048, 0]
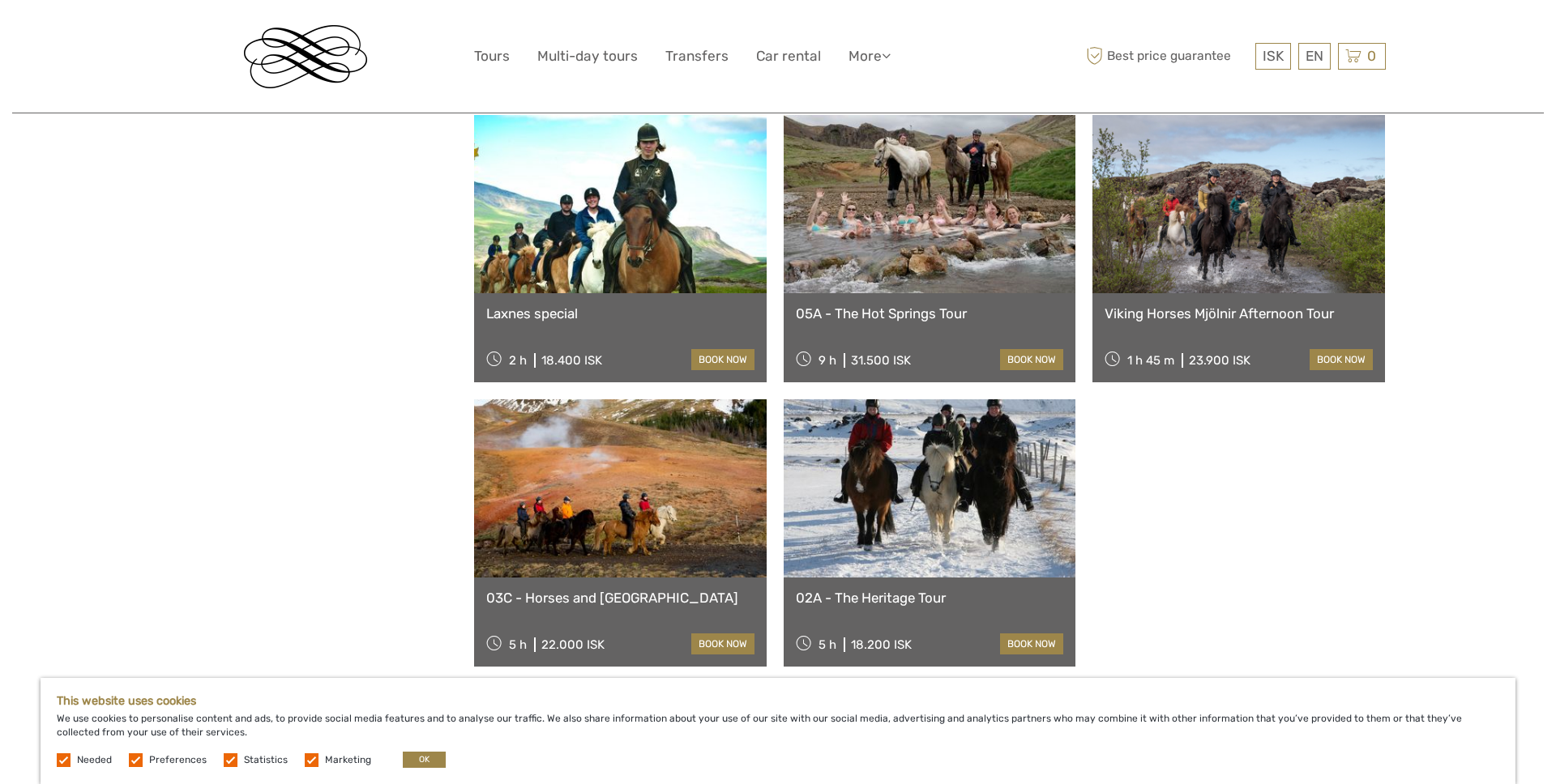
click at [1022, 469] on link at bounding box center [929, 488] width 293 height 178
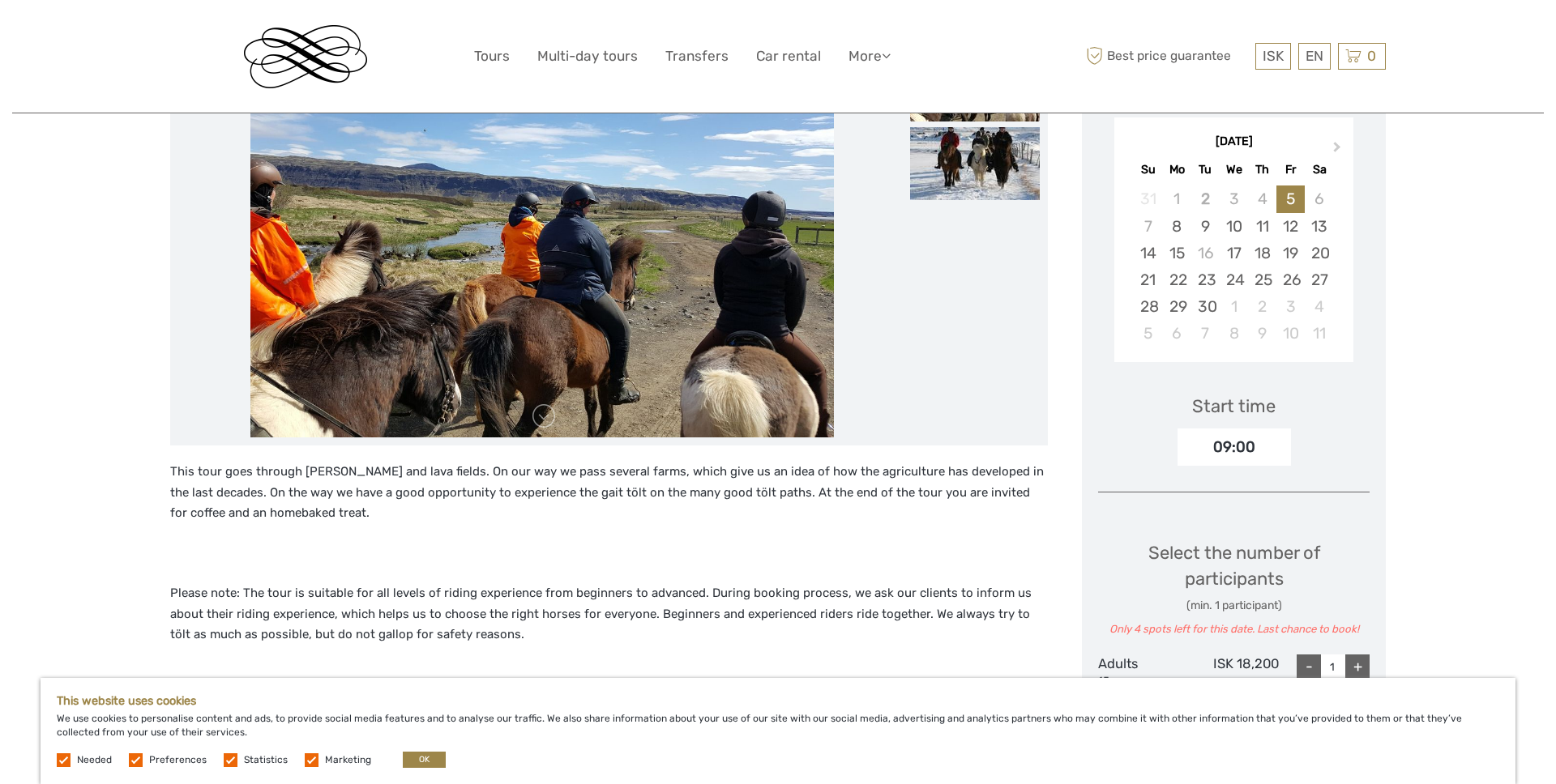
scroll to position [267, 0]
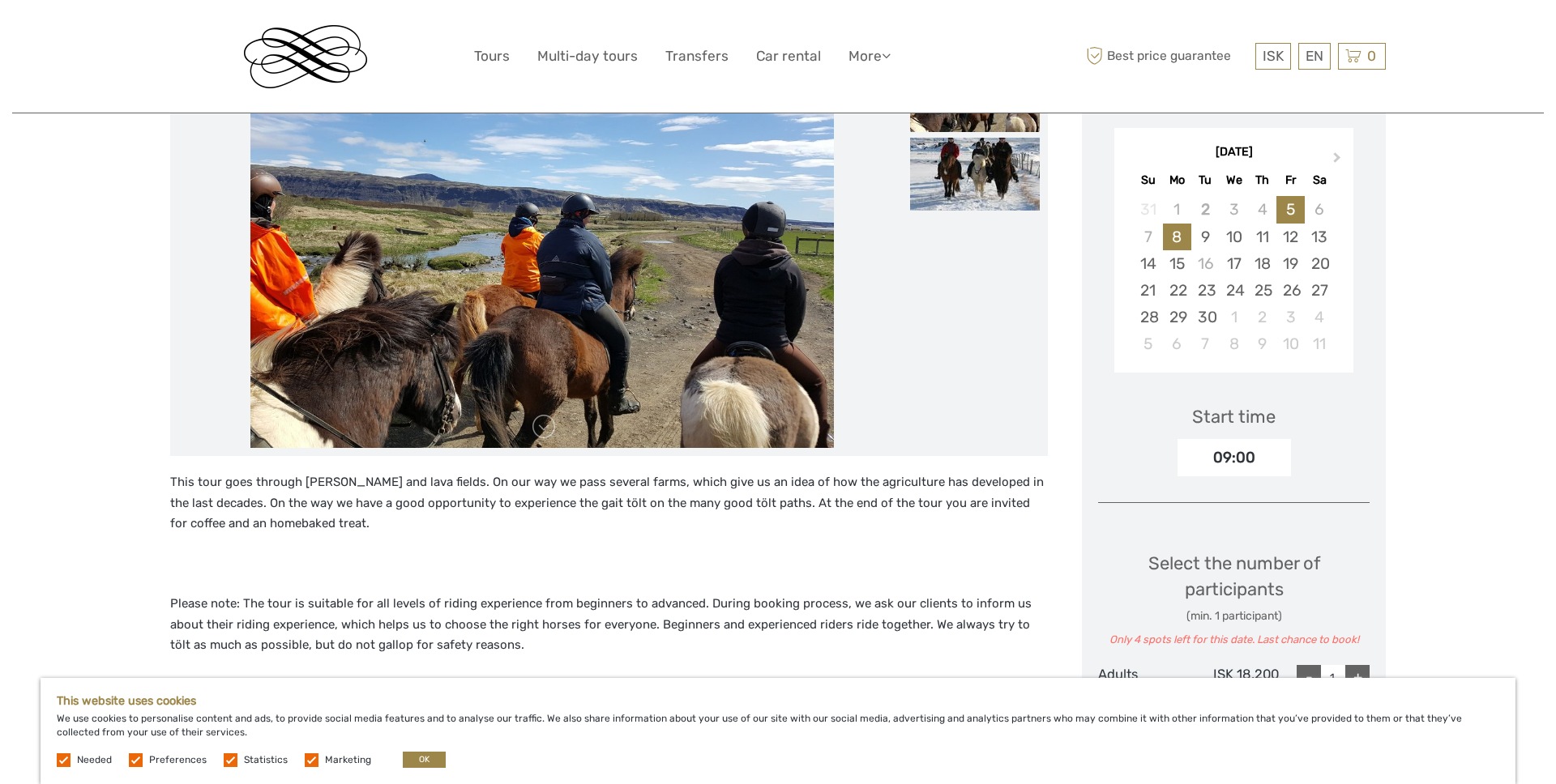
click at [1176, 241] on div "8" at bounding box center [1177, 237] width 29 height 27
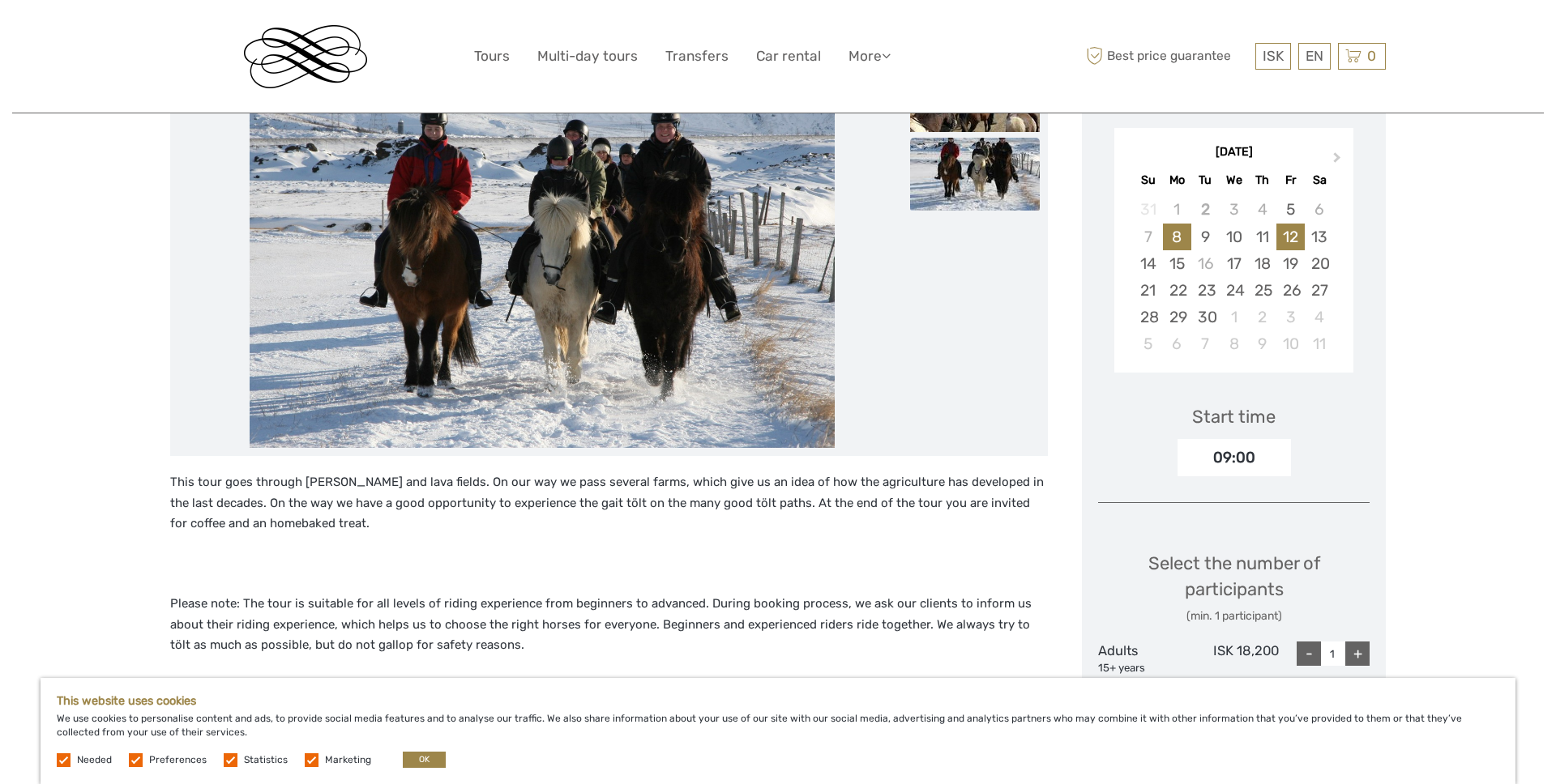
click at [1286, 240] on div "12" at bounding box center [1290, 237] width 29 height 27
click at [1238, 260] on div "17" at bounding box center [1233, 263] width 29 height 27
click at [1170, 270] on div "15" at bounding box center [1177, 263] width 29 height 27
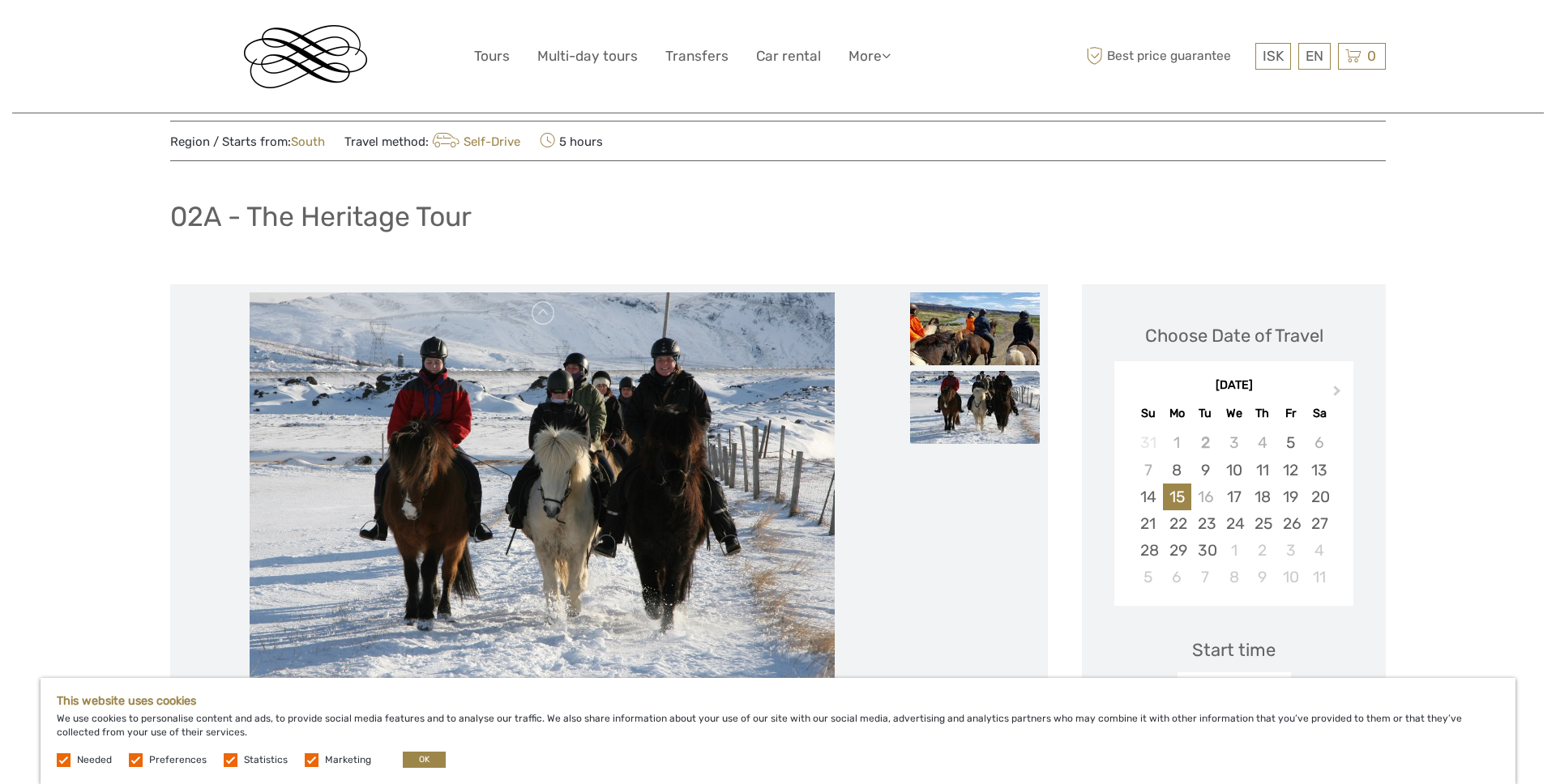
scroll to position [35, 0]
click at [980, 344] on img at bounding box center [974, 327] width 129 height 73
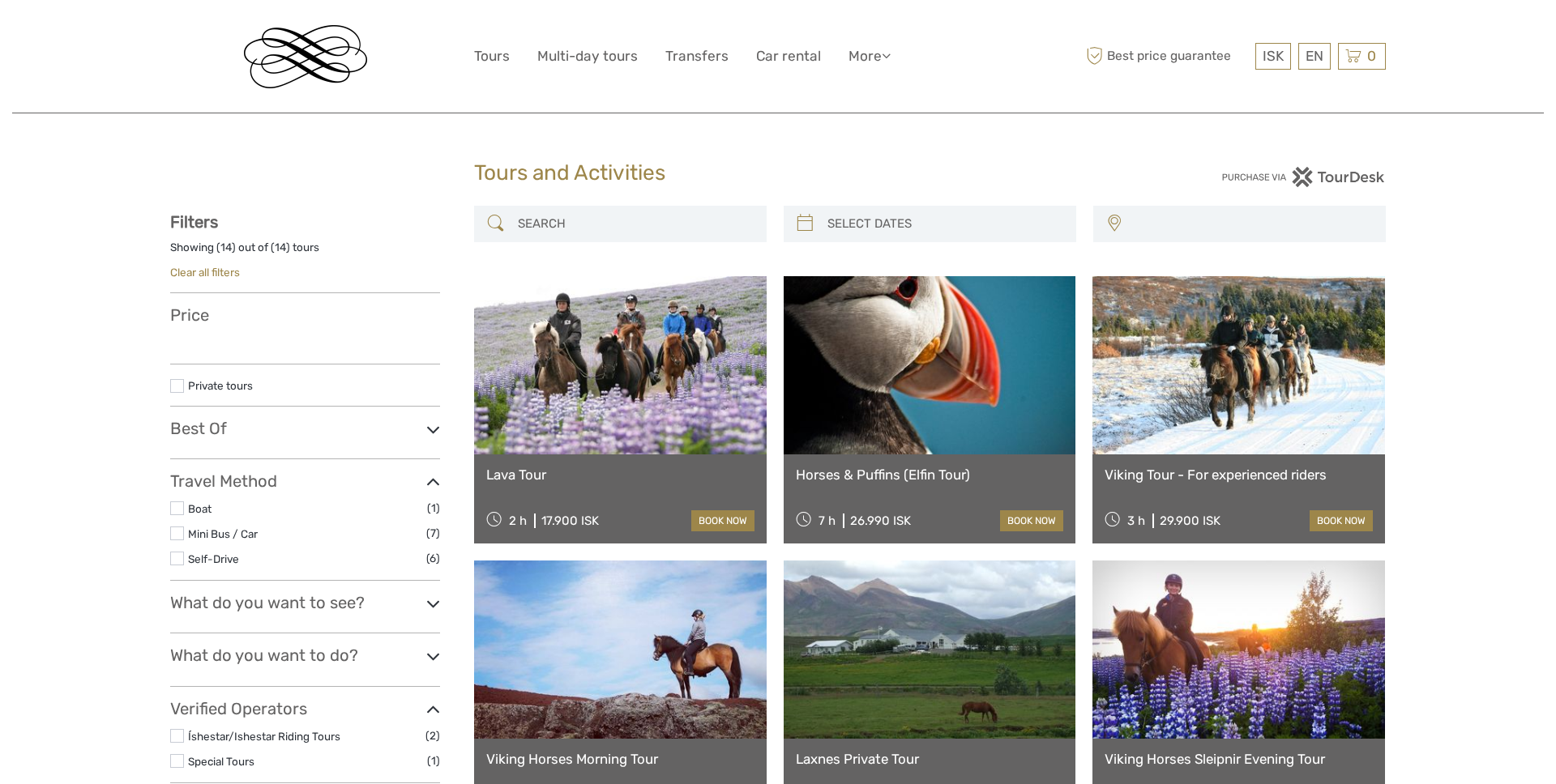
select select
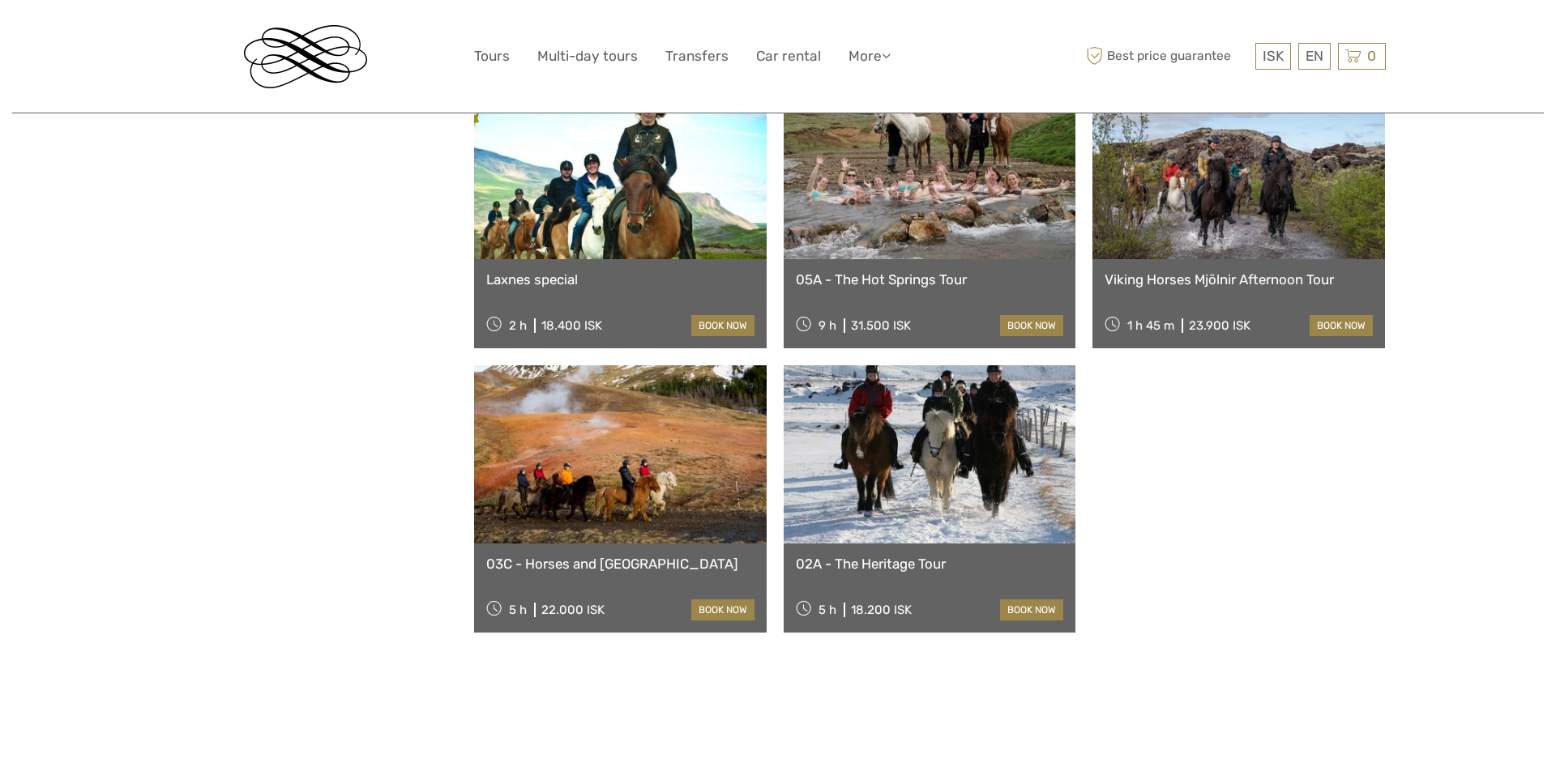
select select
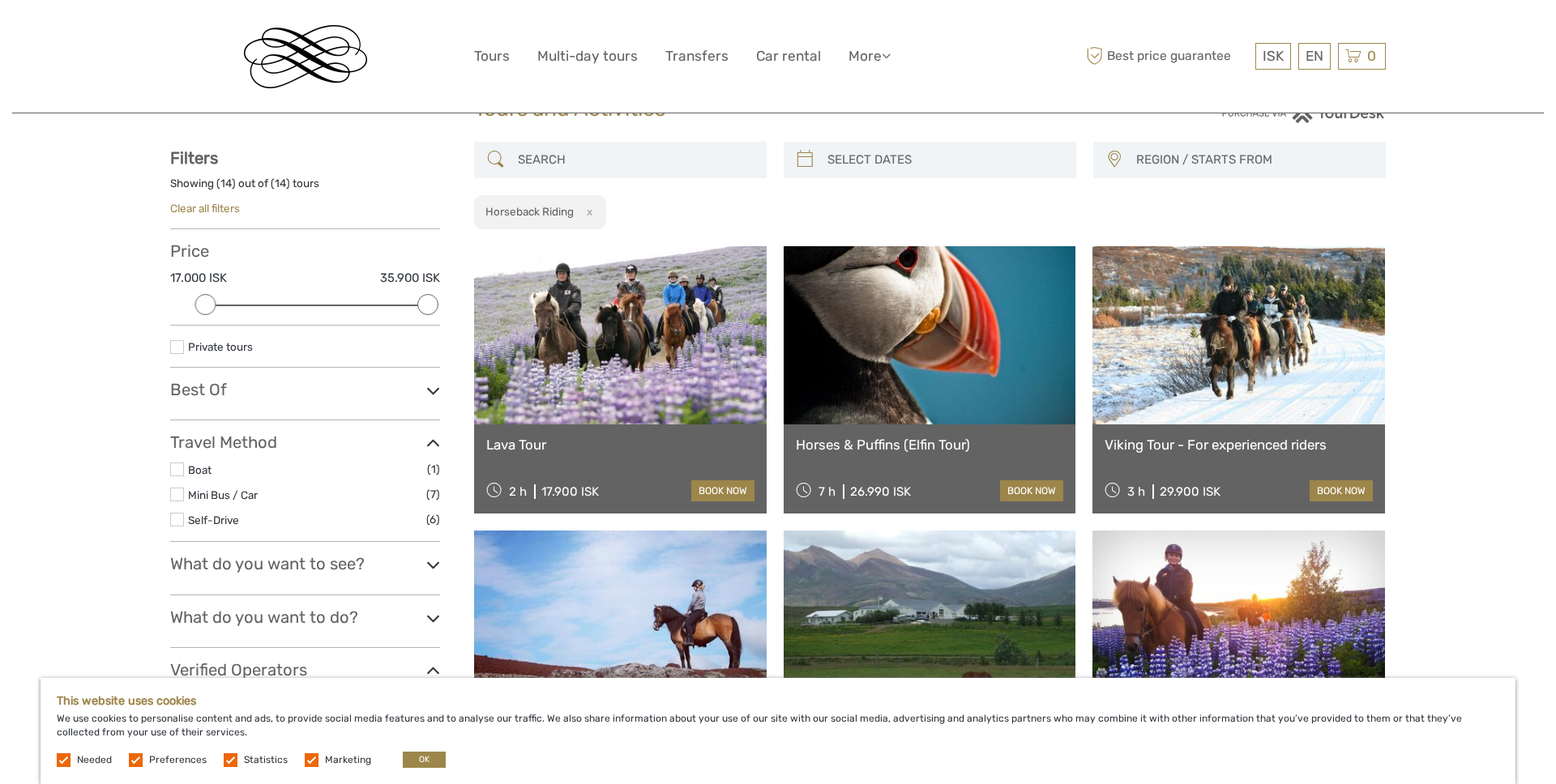
scroll to position [59, 0]
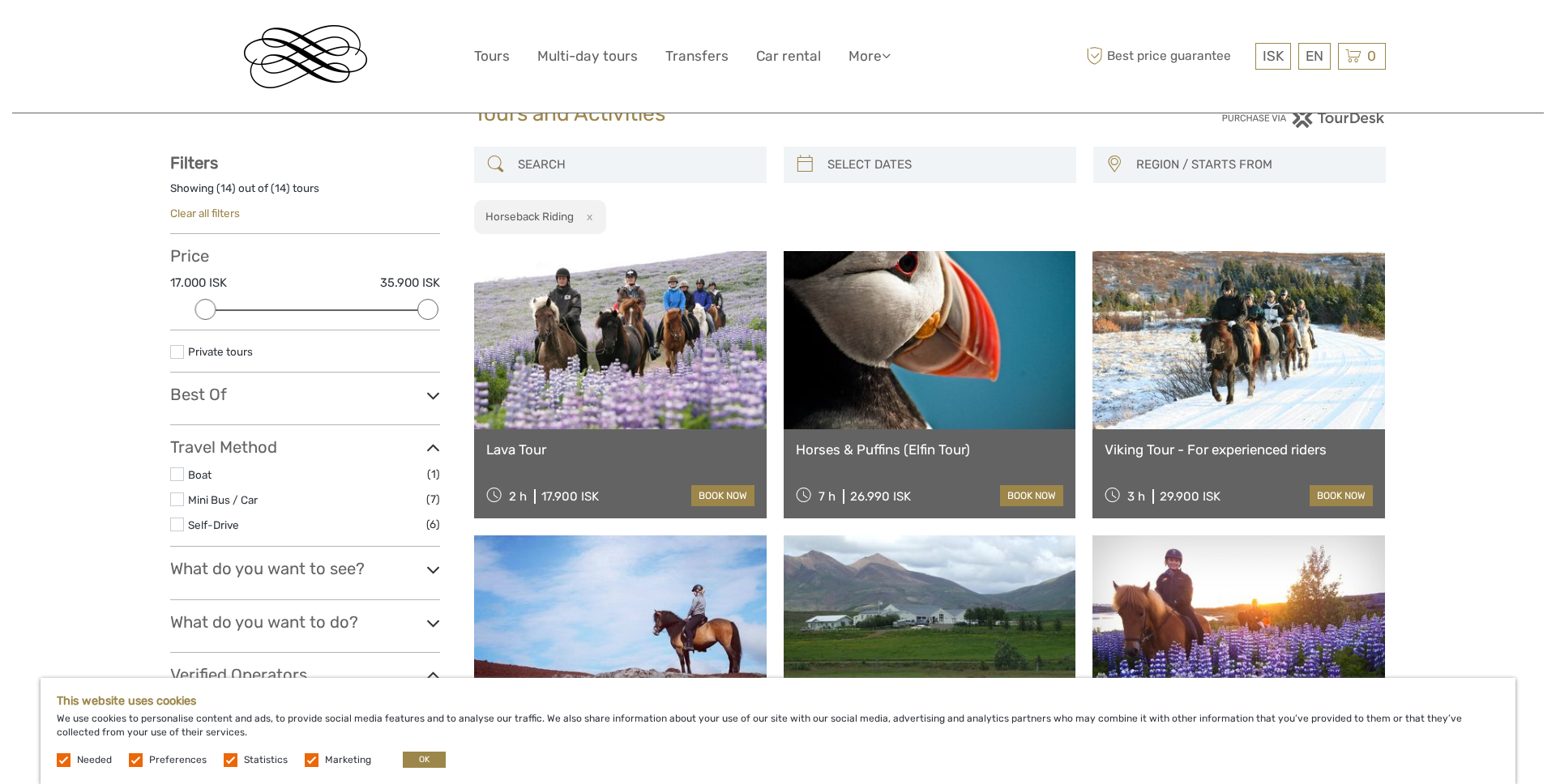
click at [593, 214] on button "x" at bounding box center [586, 217] width 22 height 17
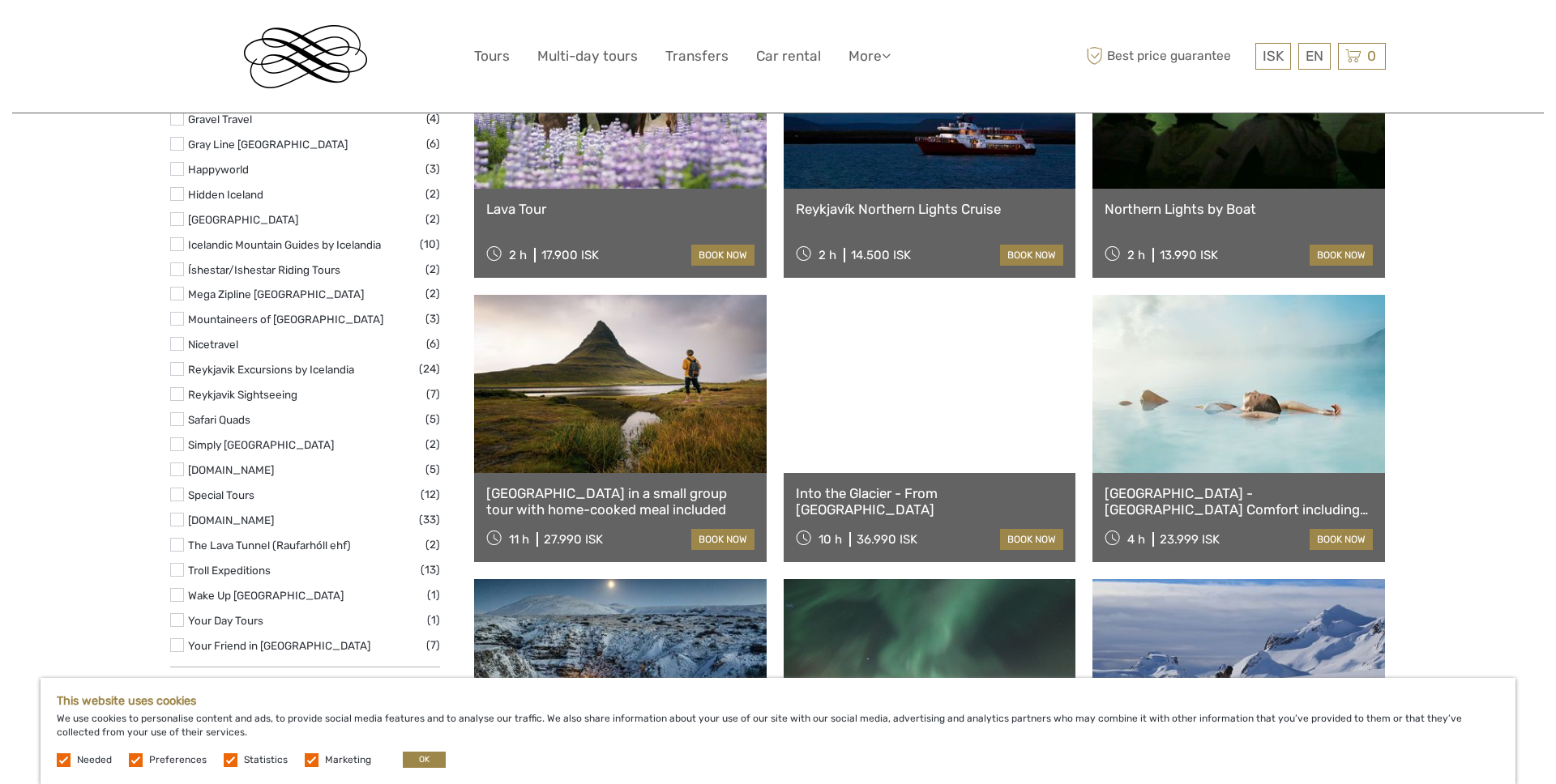
scroll to position [1112, 0]
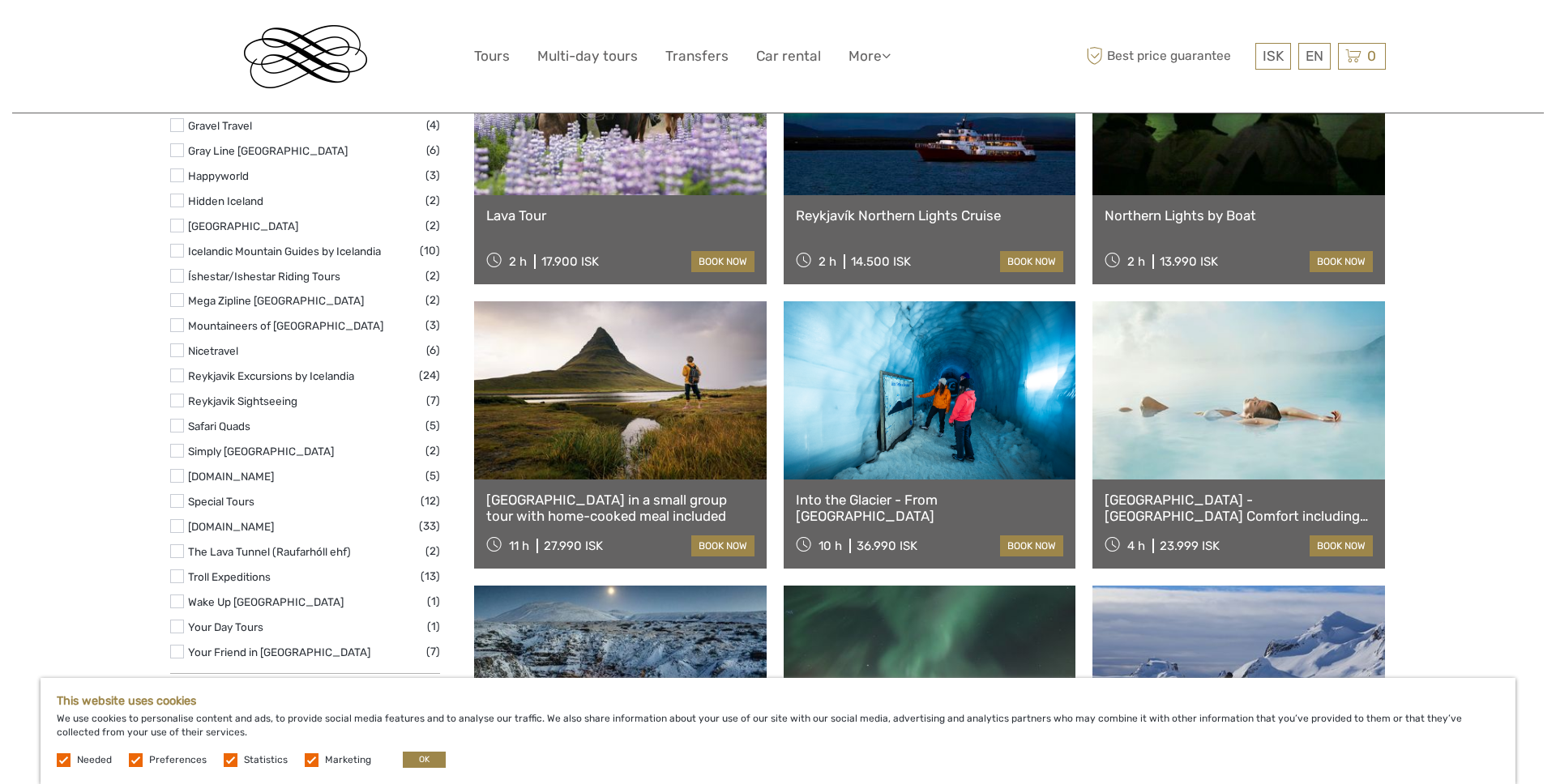
click at [181, 429] on label at bounding box center [177, 425] width 14 height 14
click at [0, 0] on input "checkbox" at bounding box center [0, 0] width 0 height 0
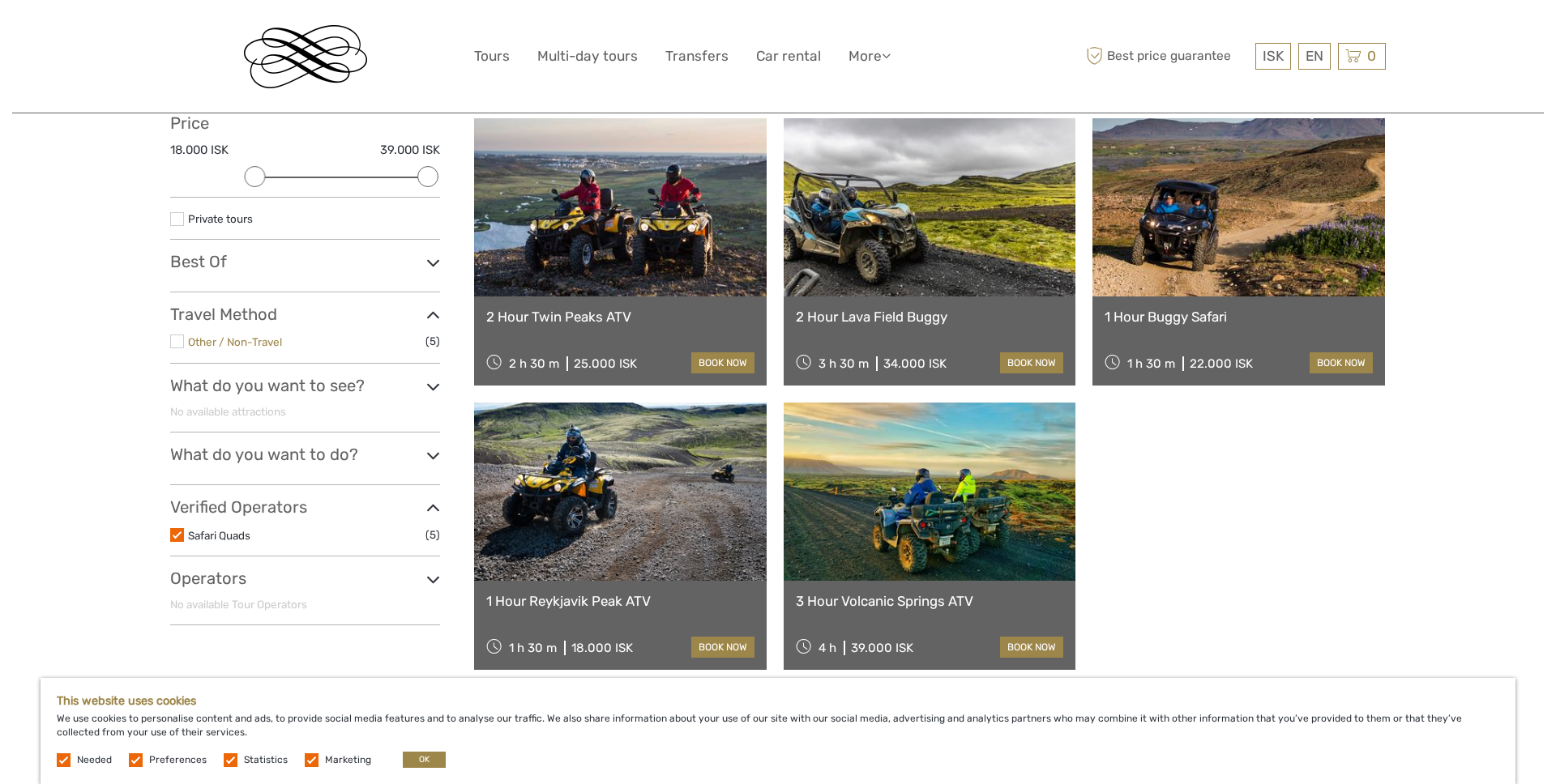
scroll to position [202, 0]
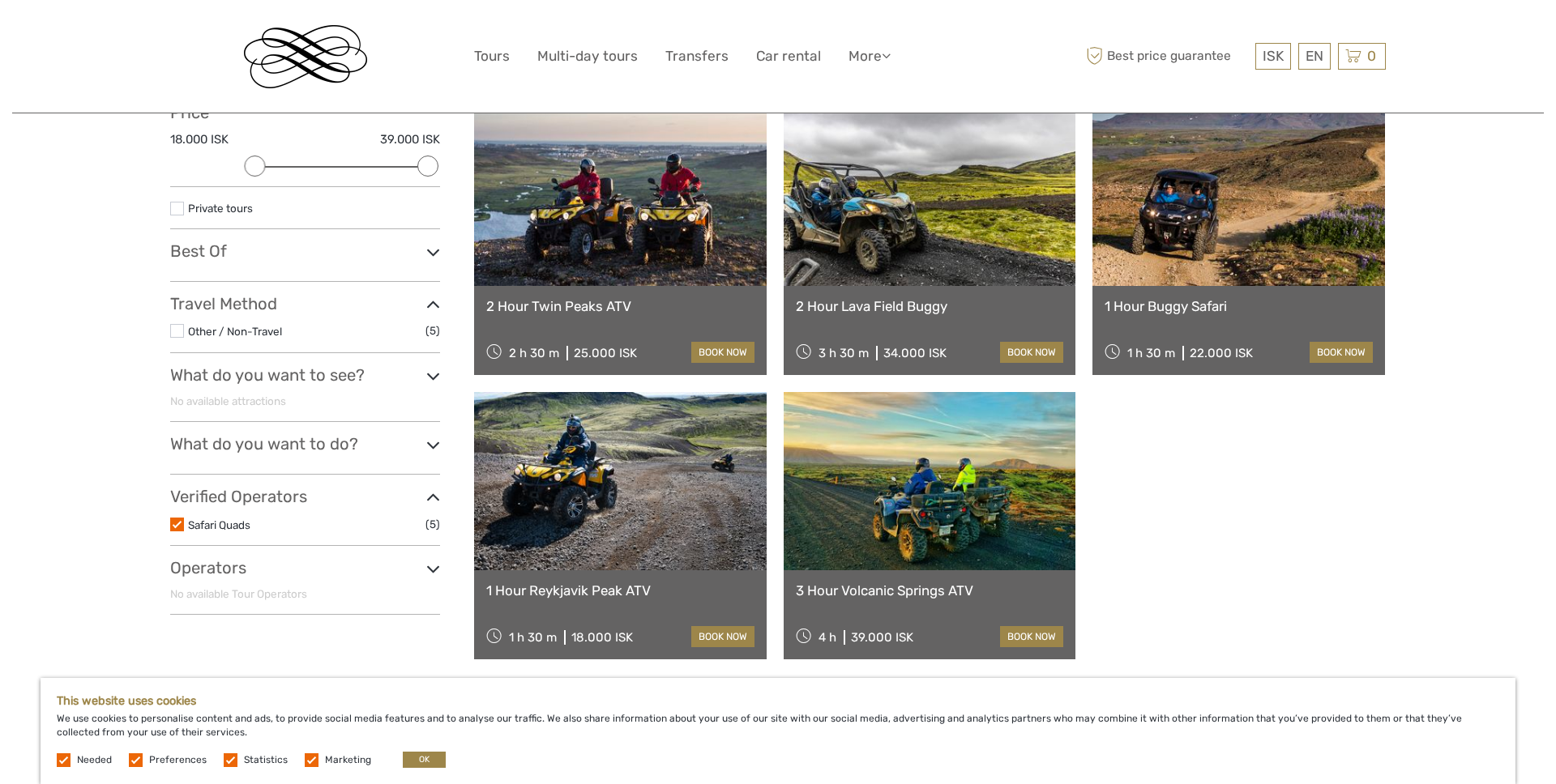
click at [541, 306] on link "2 Hour Twin Peaks ATV" at bounding box center [620, 306] width 268 height 16
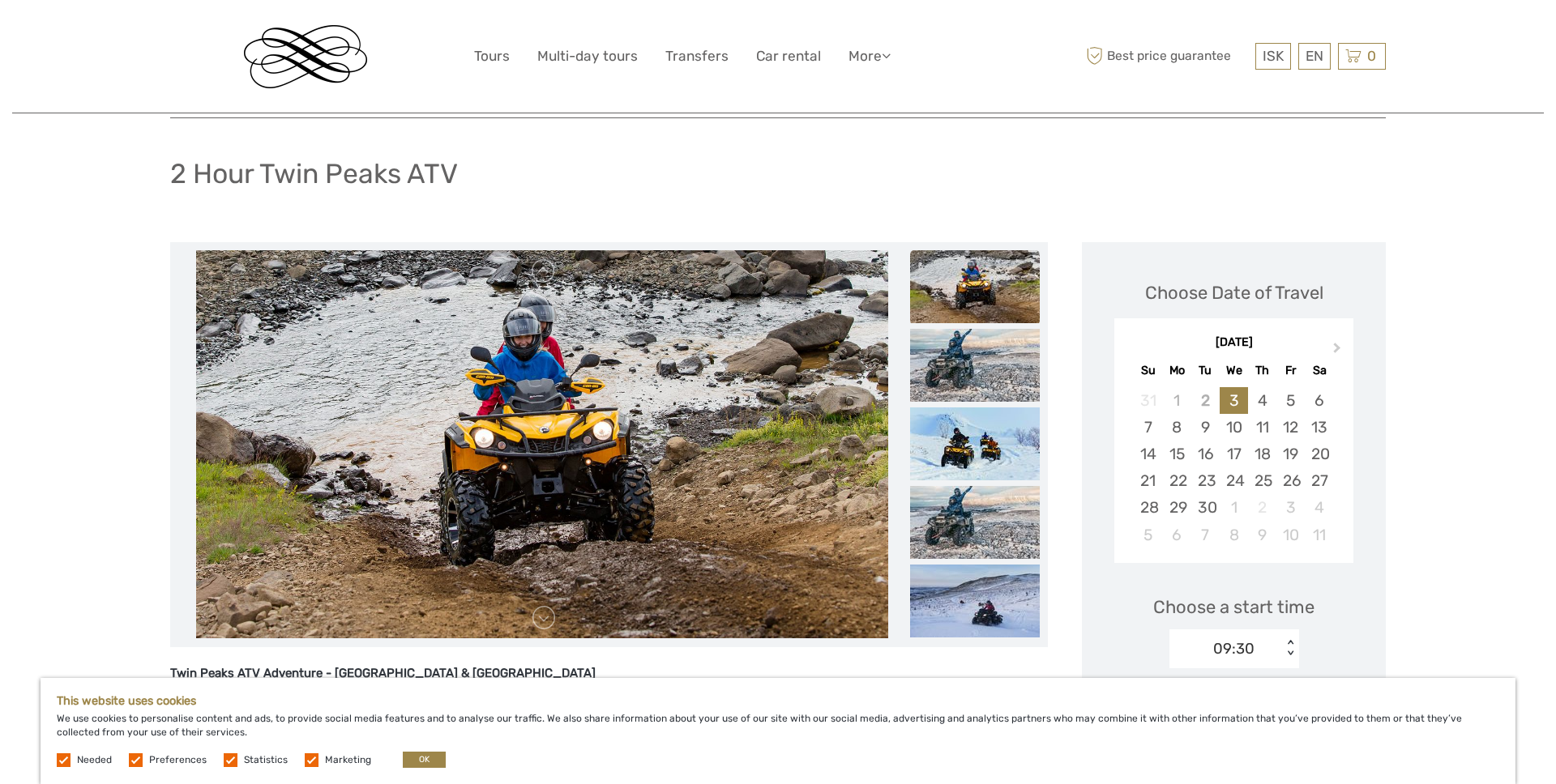
scroll to position [84, 0]
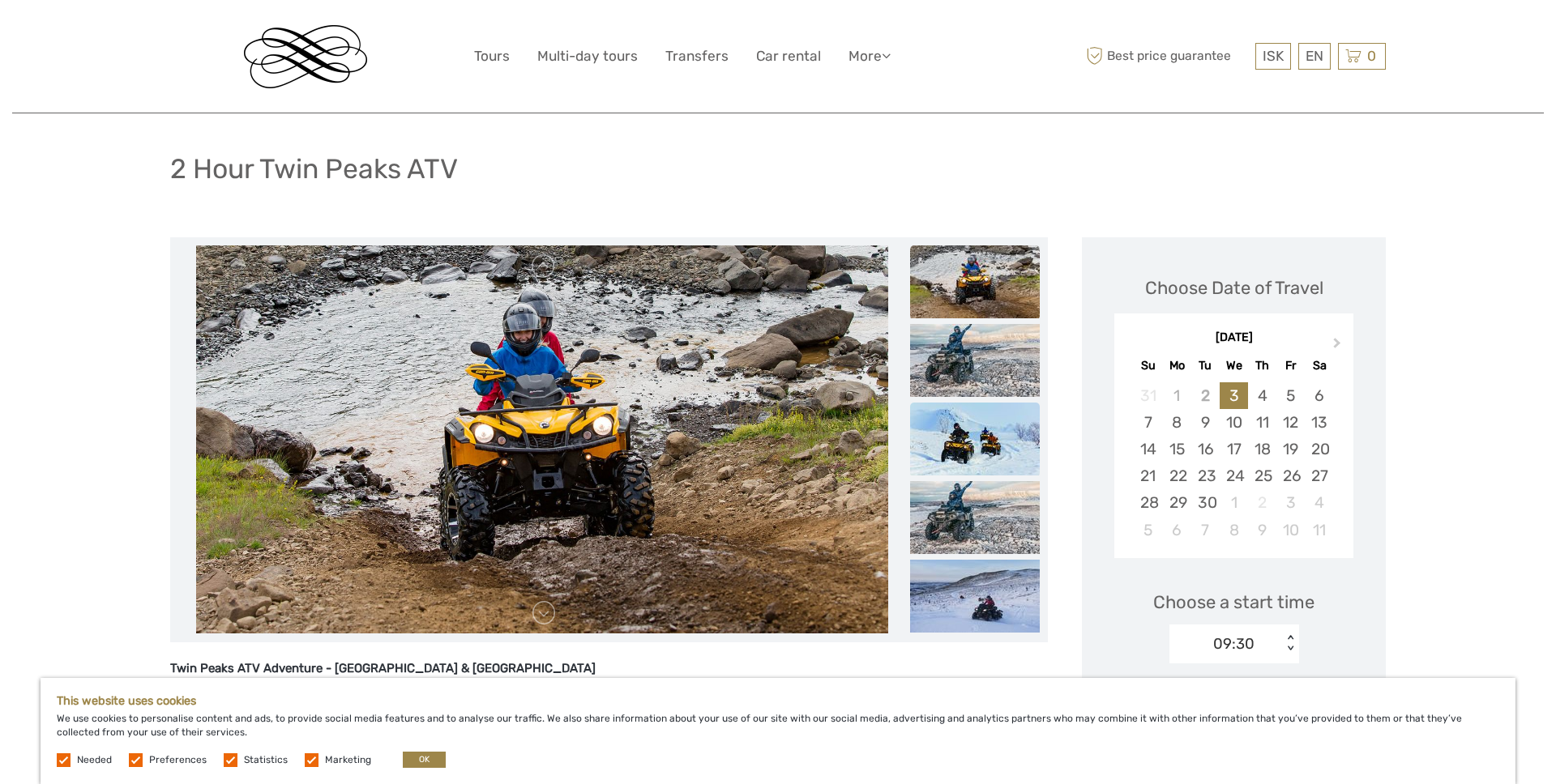
click at [984, 454] on img at bounding box center [974, 439] width 129 height 73
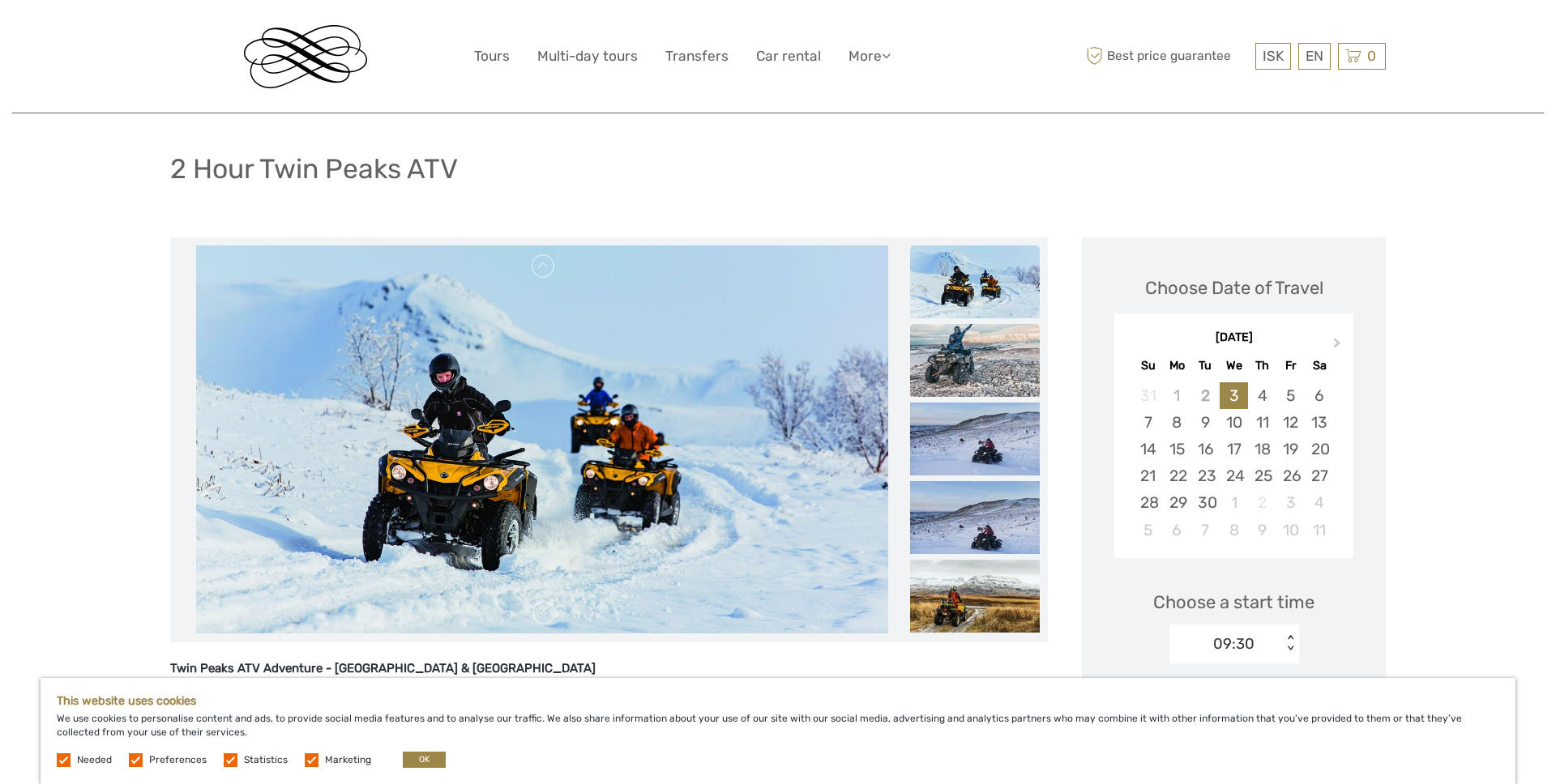
click at [984, 358] on img at bounding box center [974, 360] width 129 height 73
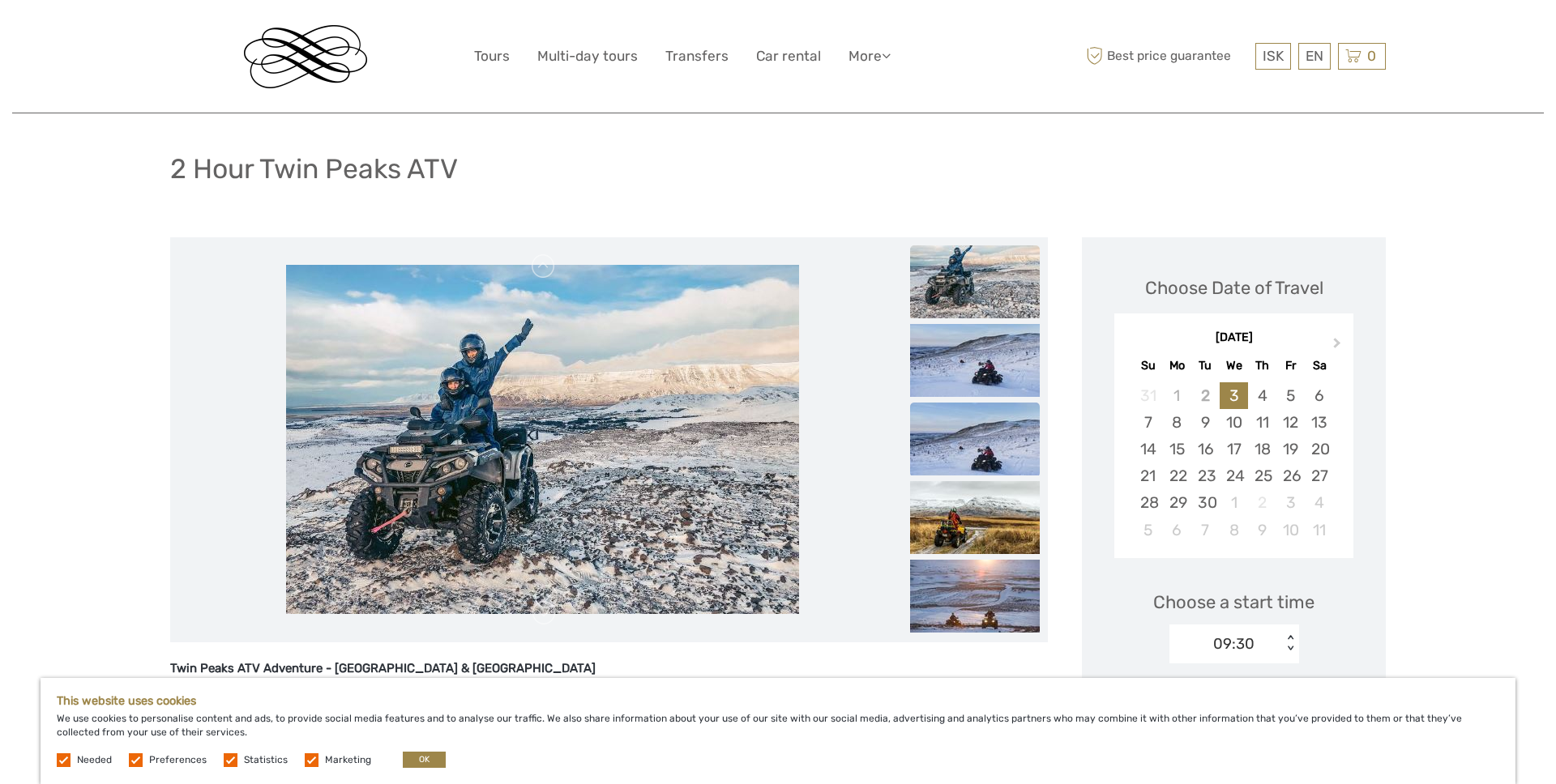
click at [987, 475] on li at bounding box center [974, 440] width 129 height 75
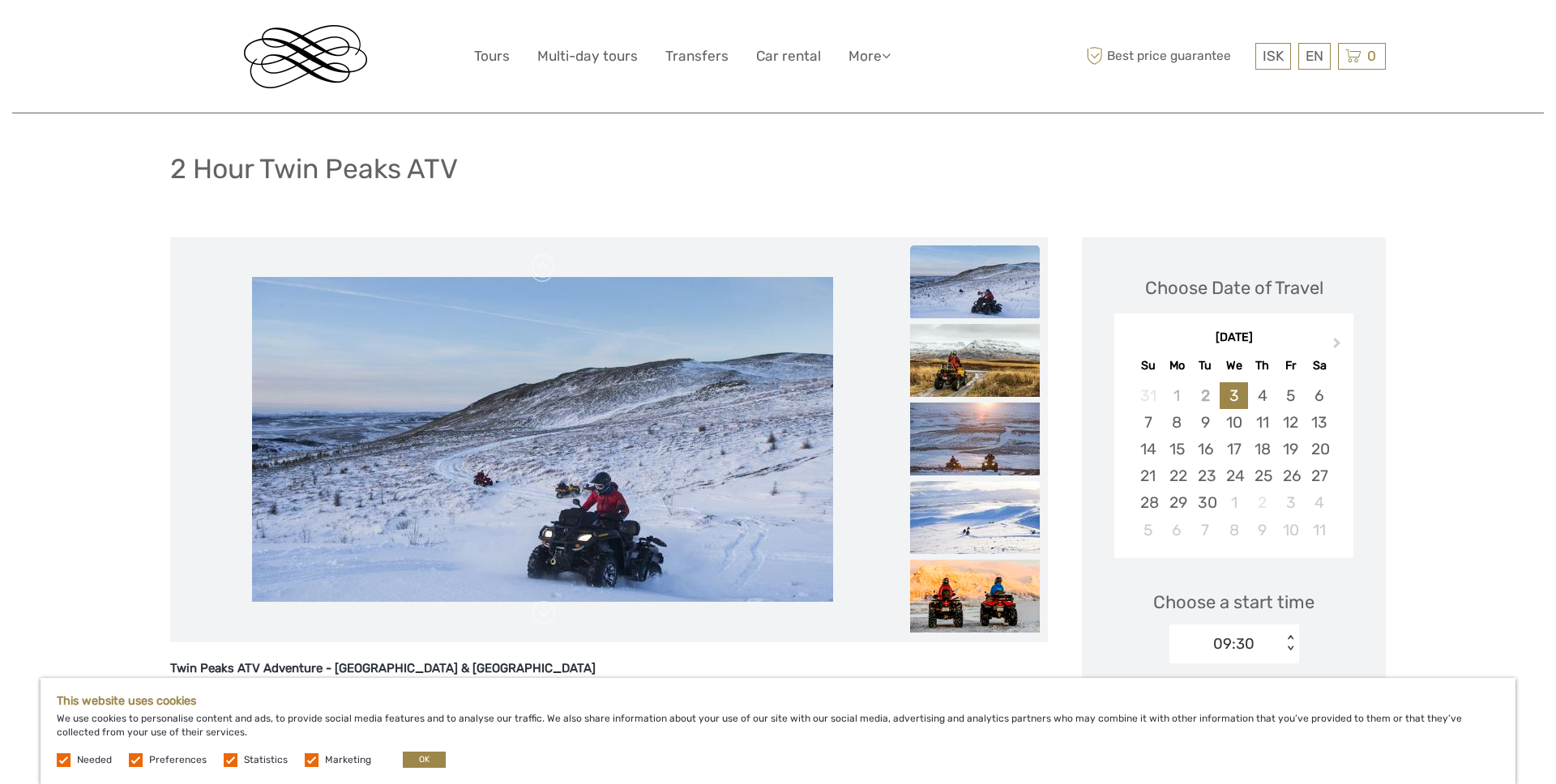
click at [993, 537] on img at bounding box center [974, 517] width 129 height 73
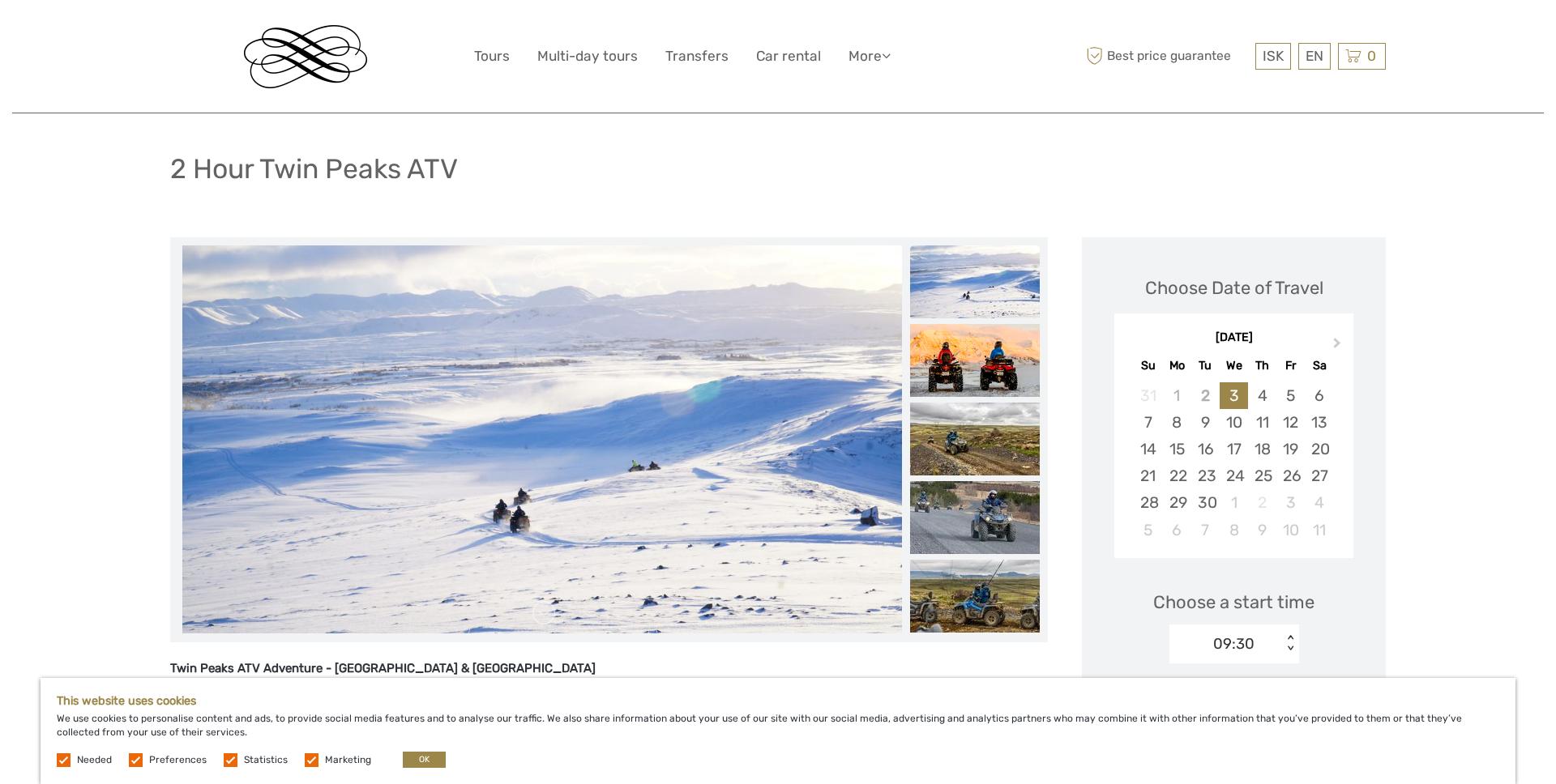
click at [993, 537] on img at bounding box center [974, 517] width 129 height 73
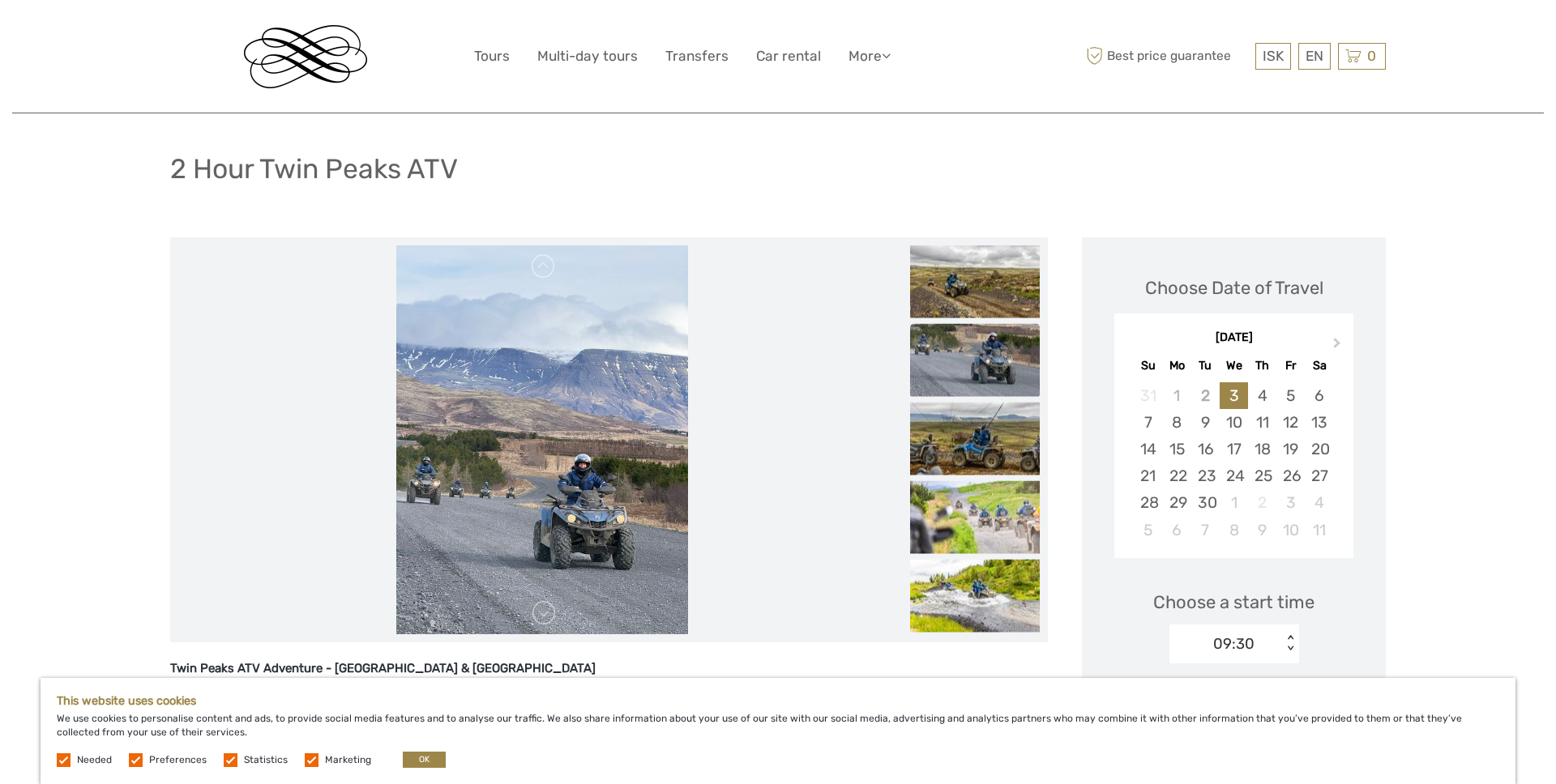
click at [993, 537] on img at bounding box center [974, 517] width 129 height 73
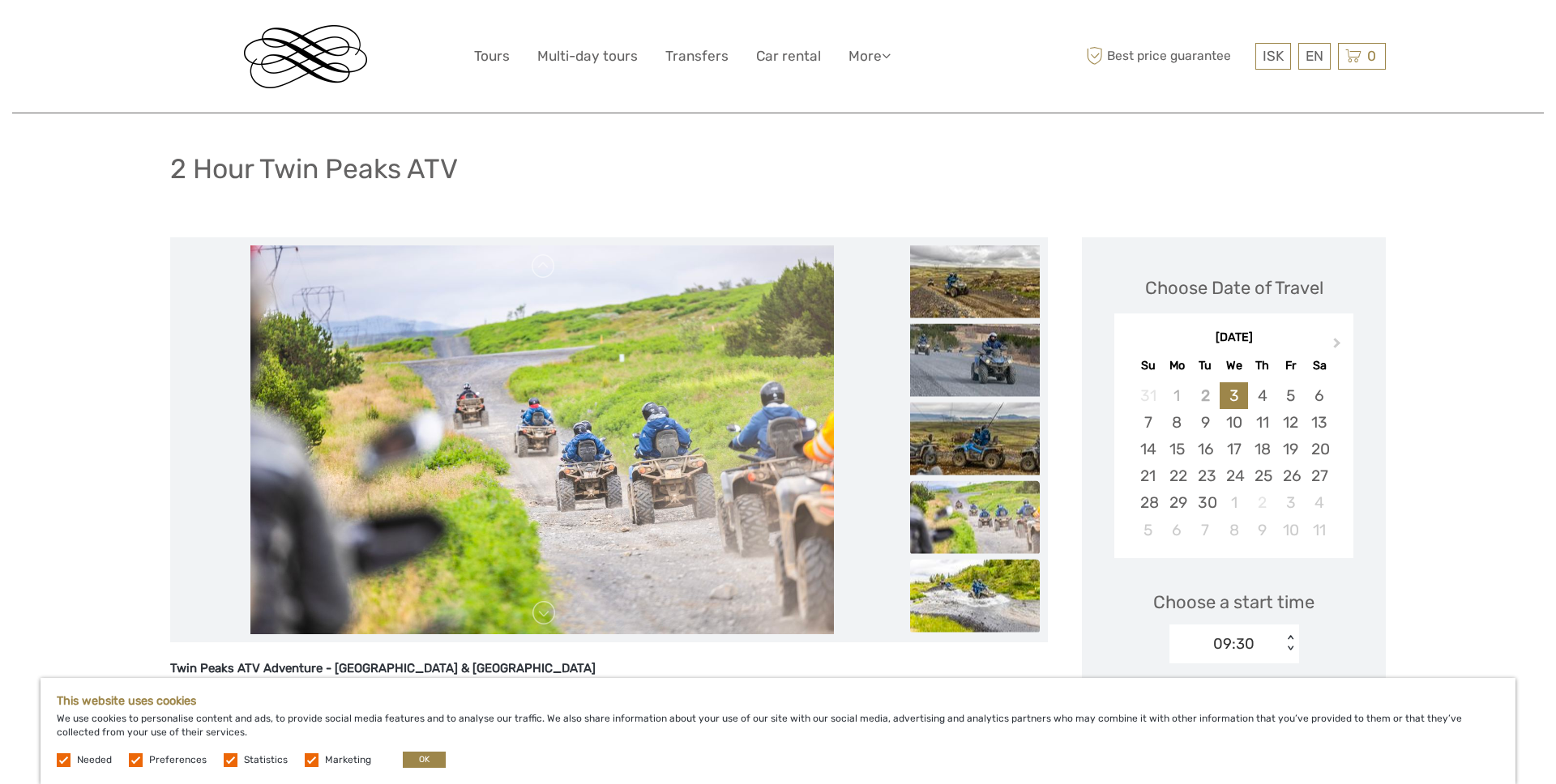
click at [991, 587] on img at bounding box center [974, 596] width 129 height 73
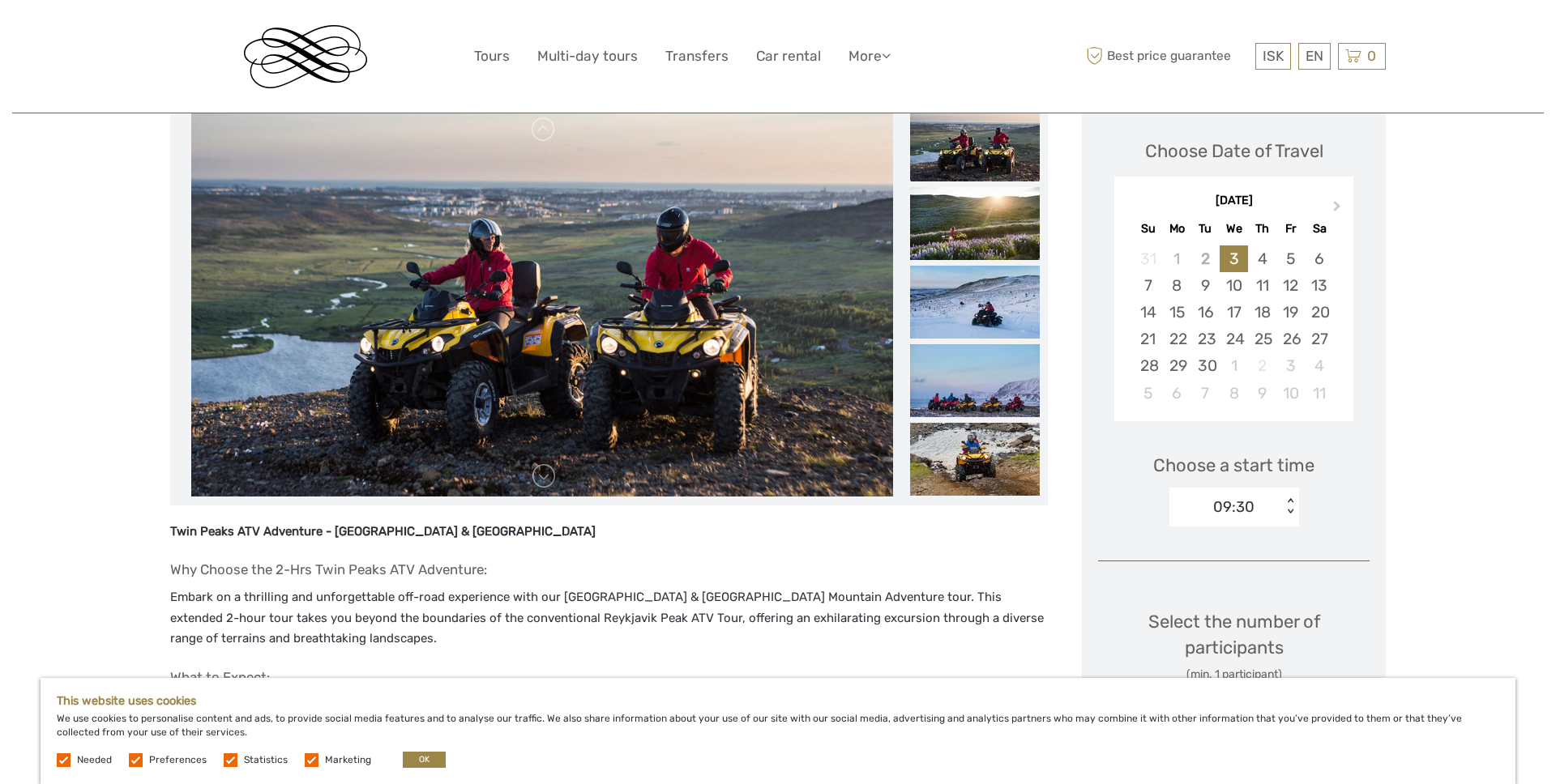
scroll to position [0, 0]
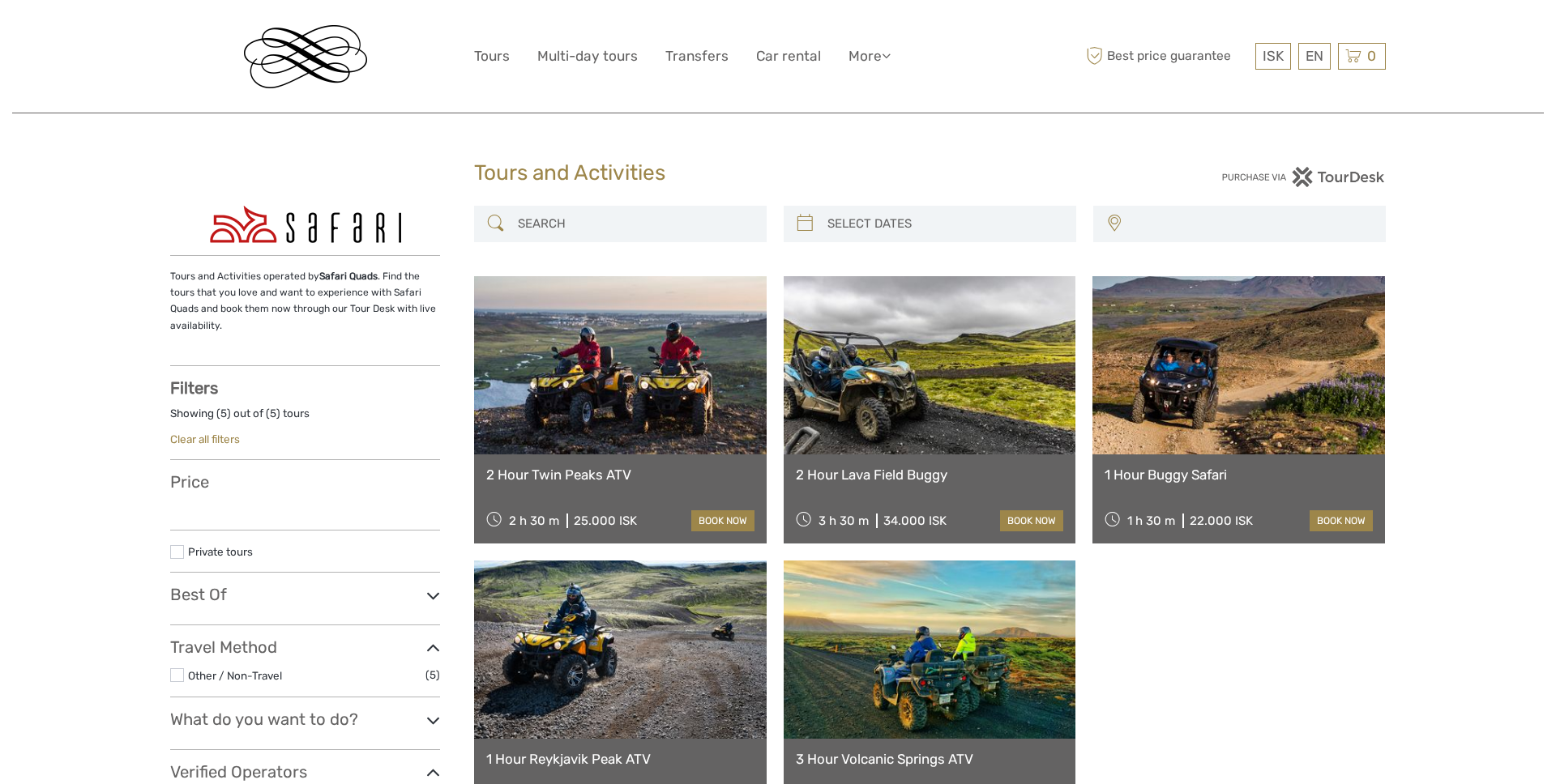
select select
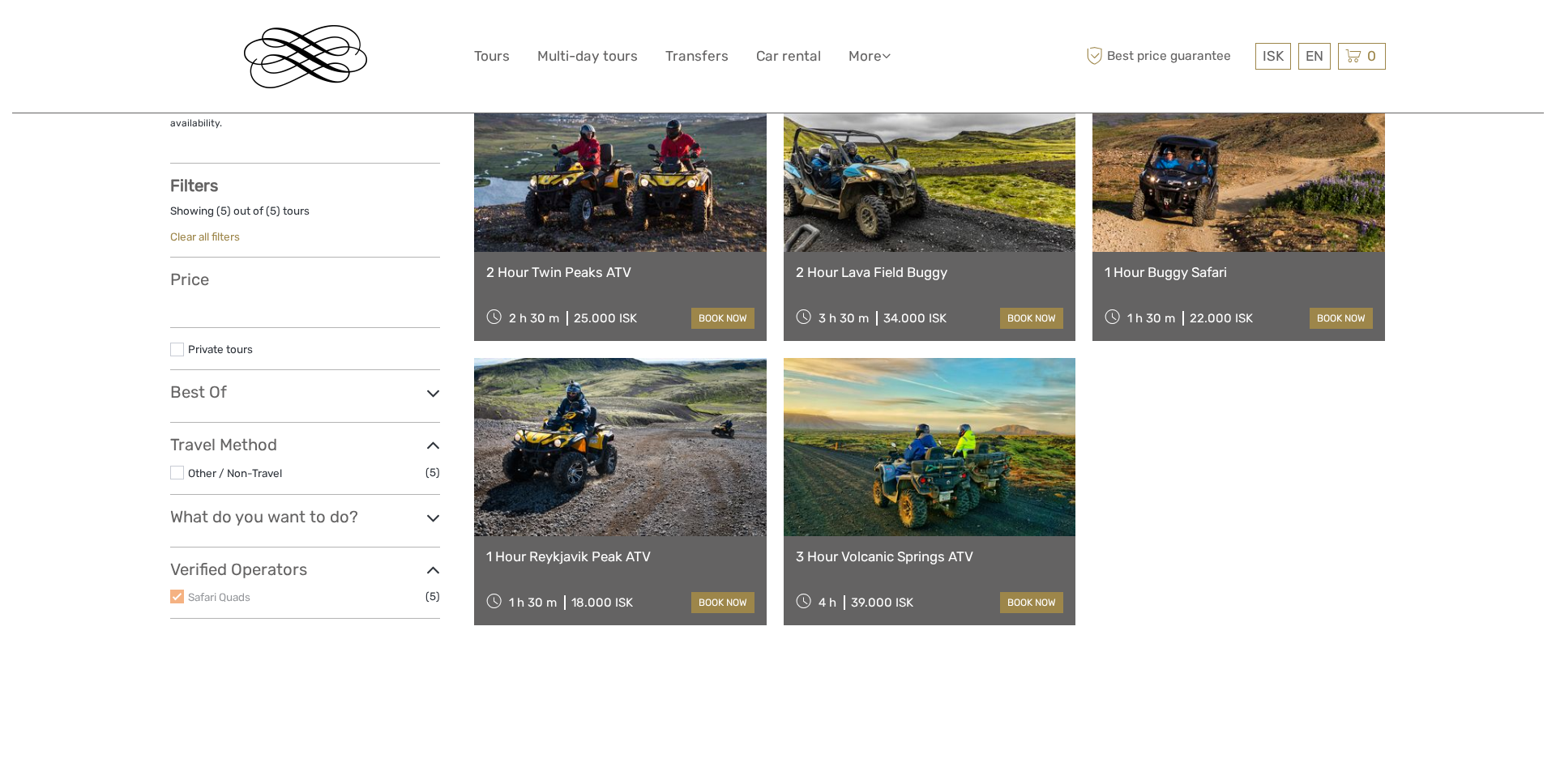
select select
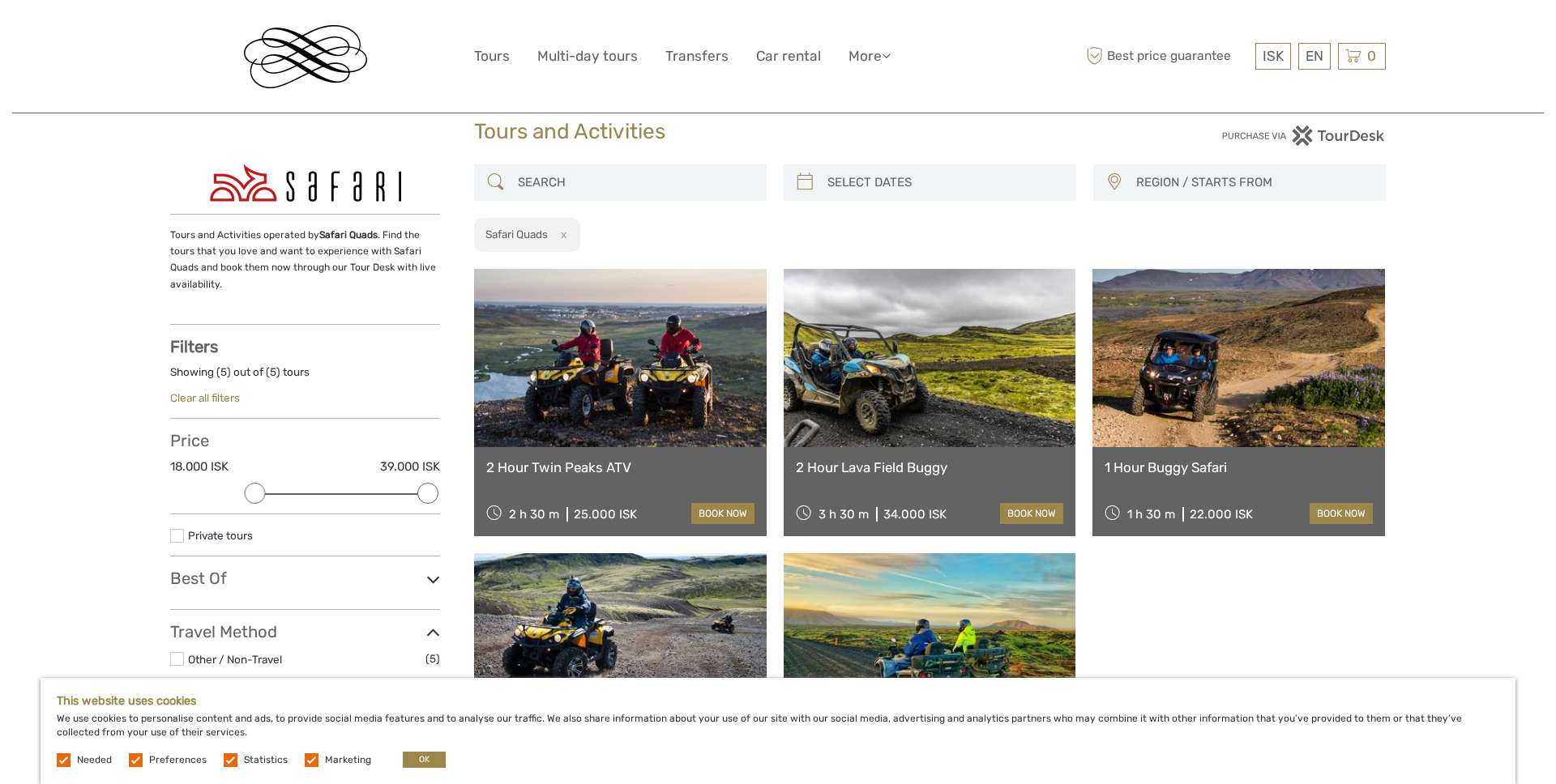
scroll to position [0, 0]
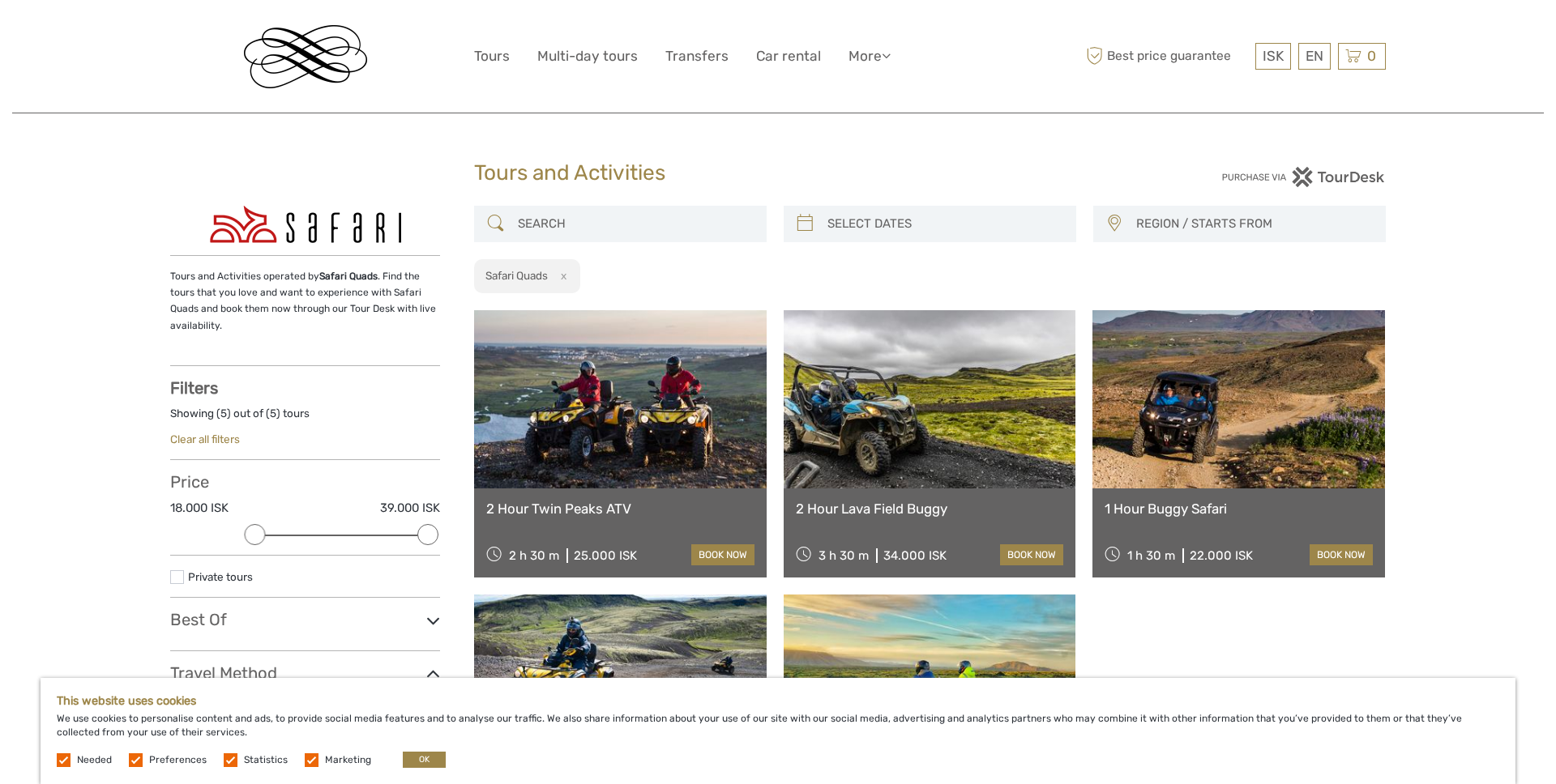
click at [564, 274] on button "x" at bounding box center [561, 276] width 22 height 17
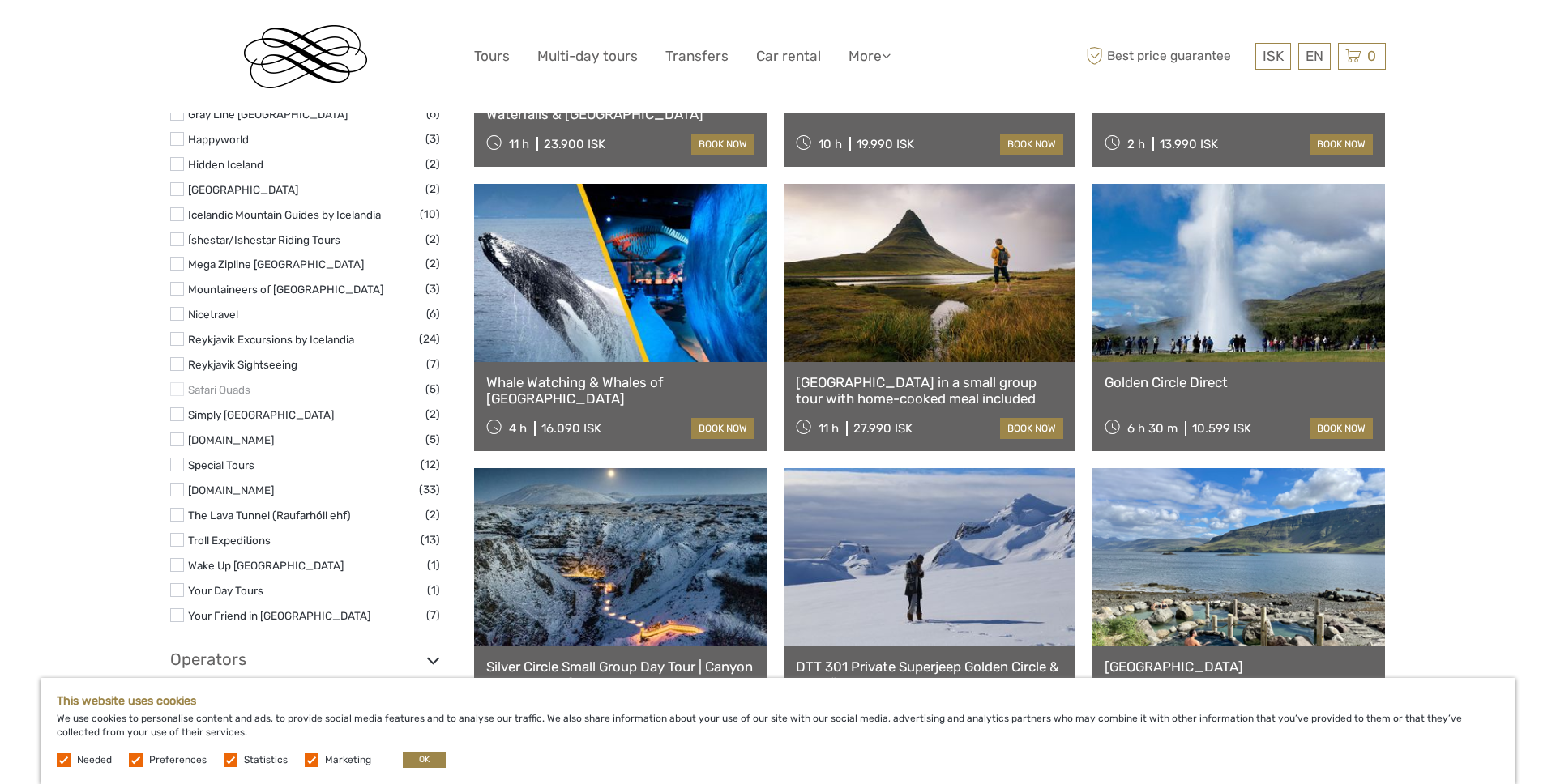
scroll to position [1231, 0]
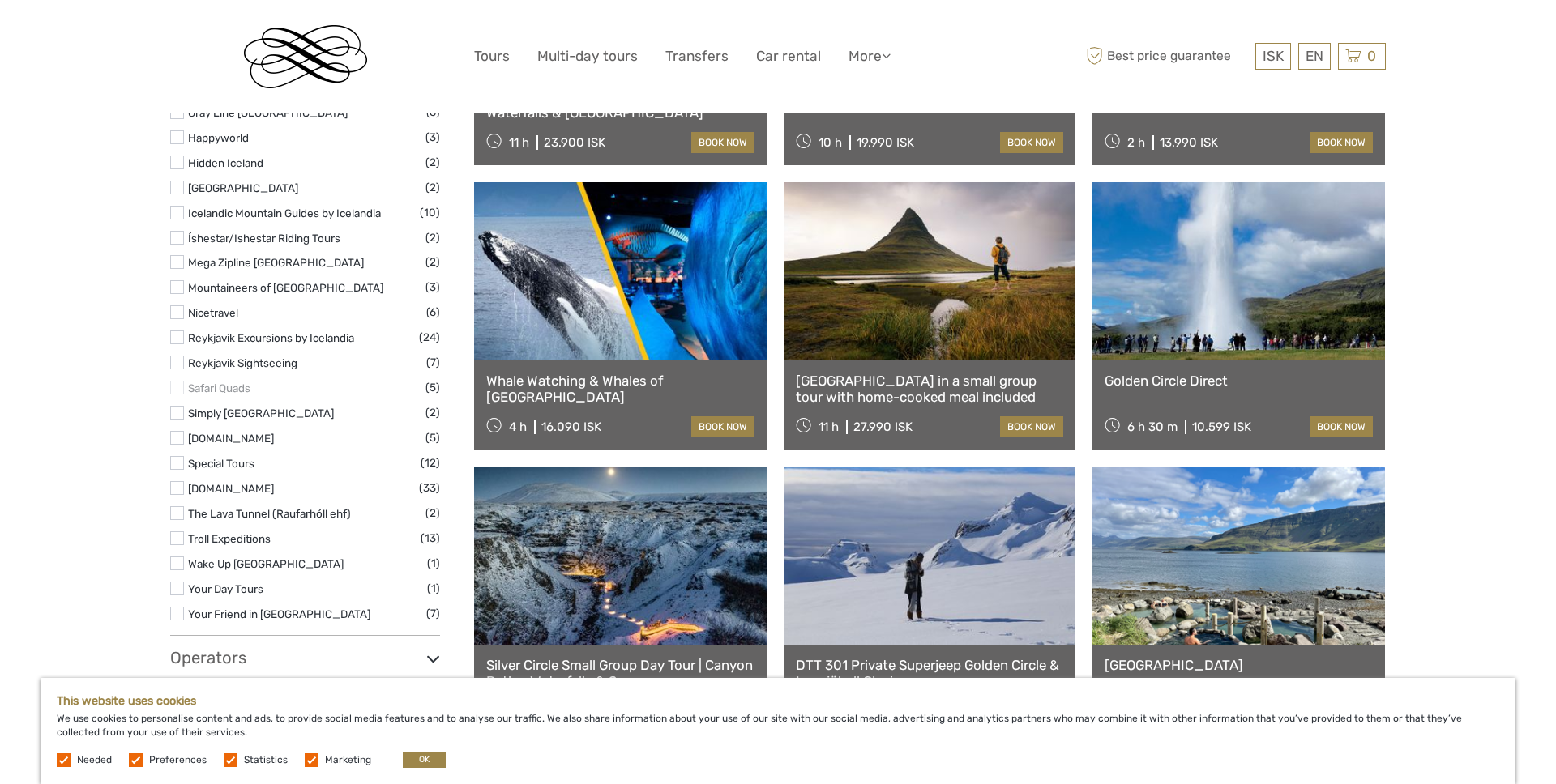
click at [178, 536] on label at bounding box center [177, 538] width 14 height 14
click at [0, 0] on input "checkbox" at bounding box center [0, 0] width 0 height 0
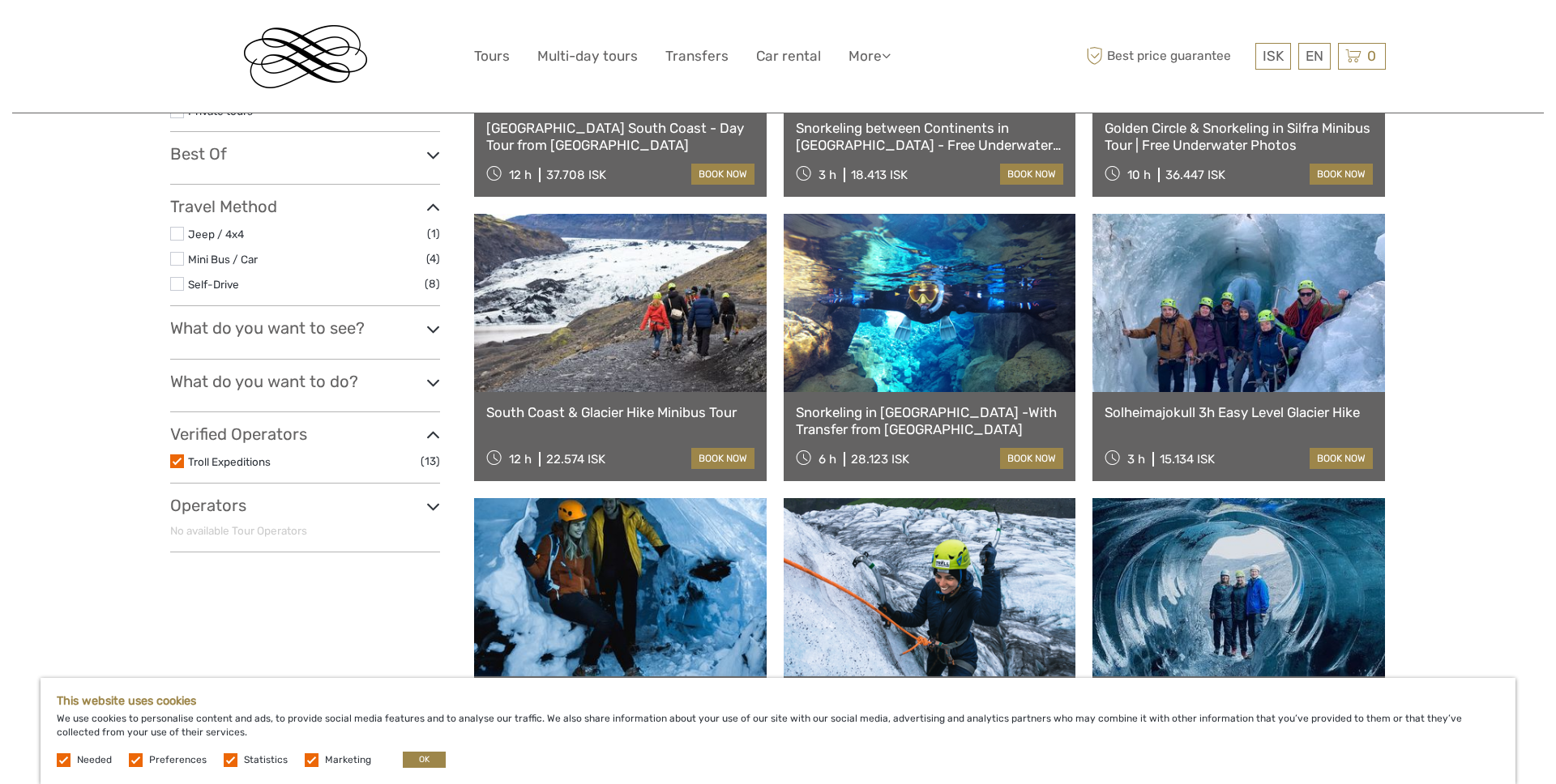
click at [176, 466] on label at bounding box center [177, 461] width 14 height 14
click at [0, 0] on input "checkbox" at bounding box center [0, 0] width 0 height 0
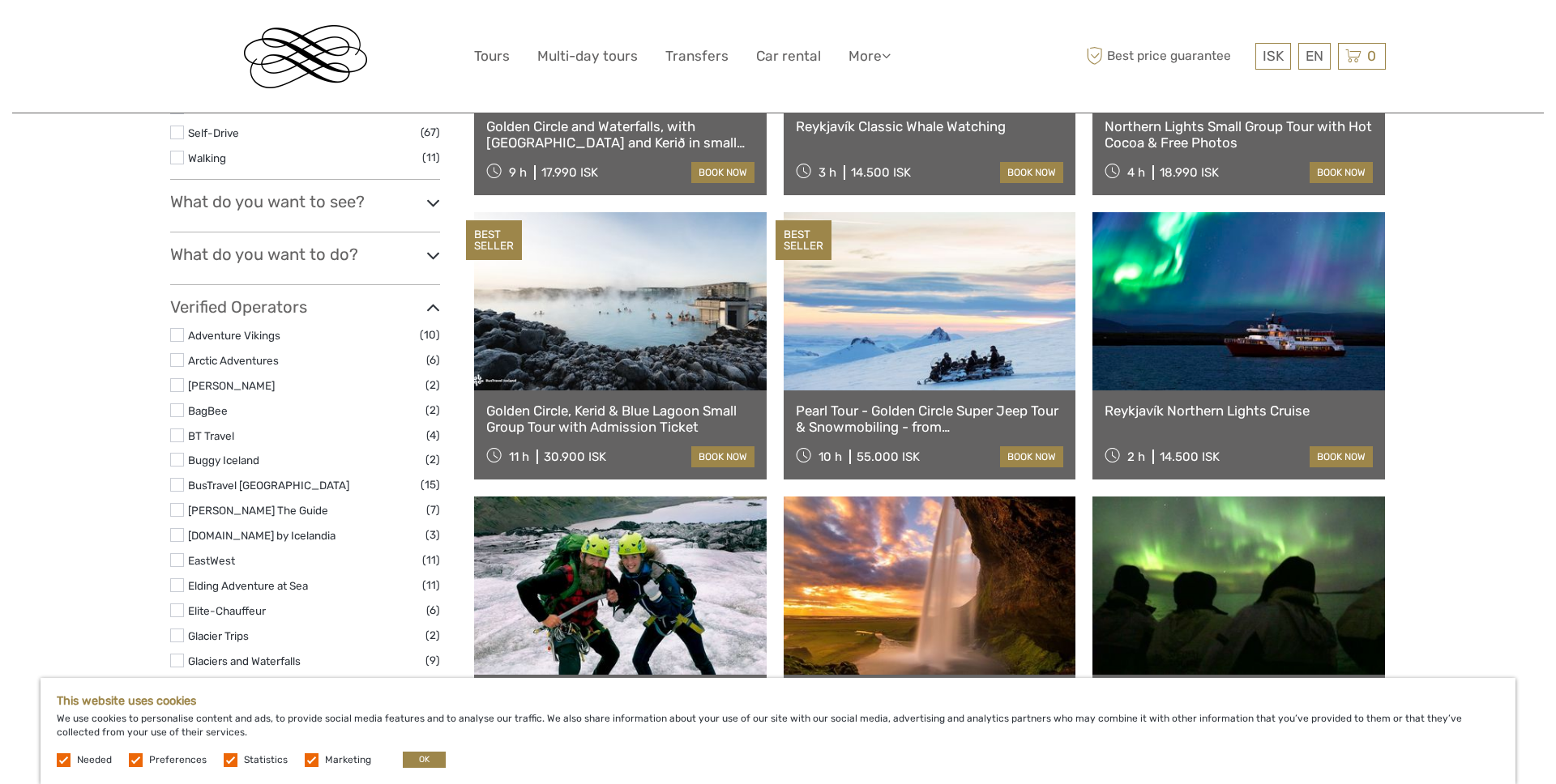
scroll to position [532, 0]
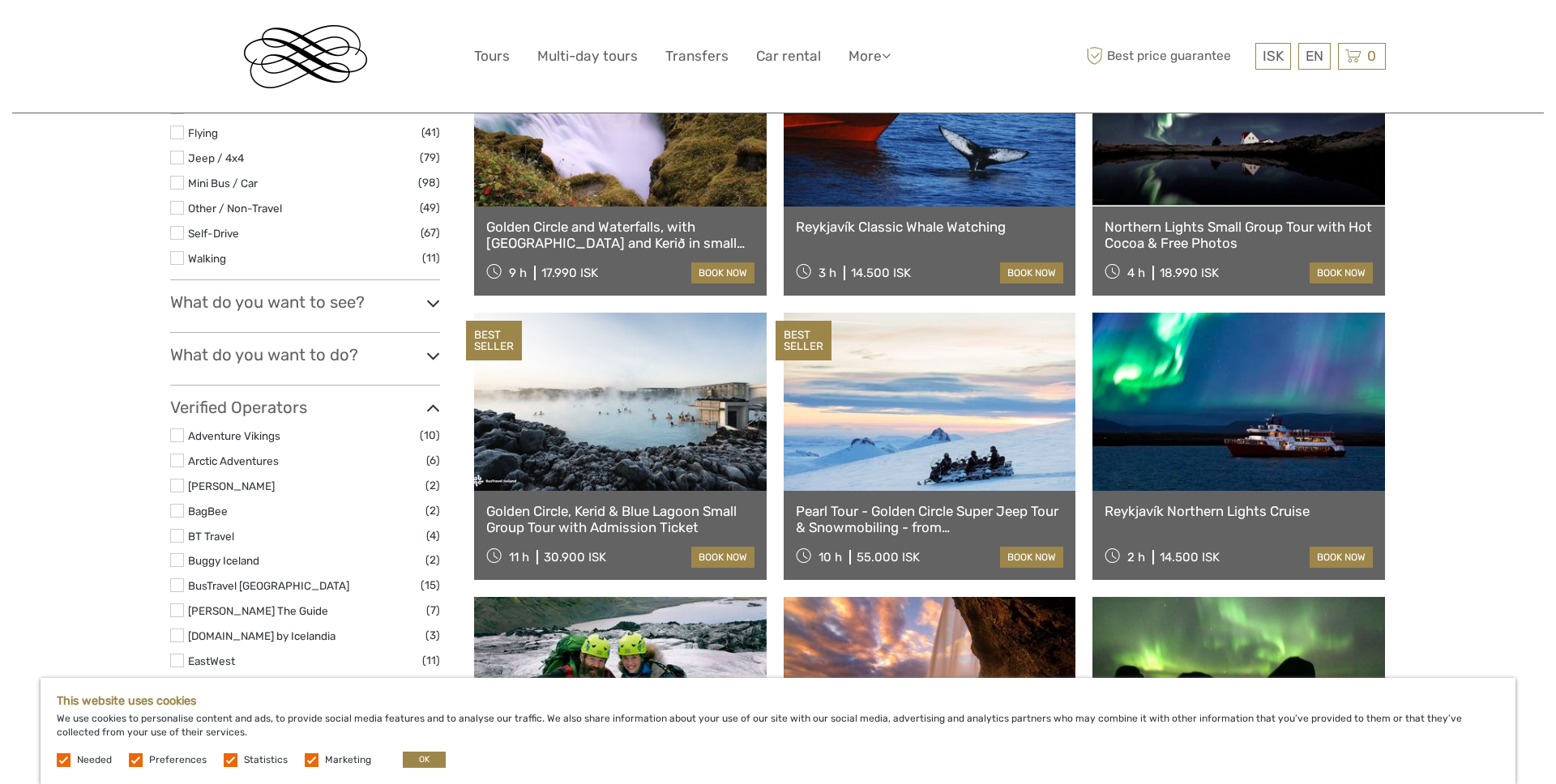
click at [255, 358] on h3 "What do you want to do?" at bounding box center [305, 355] width 270 height 19
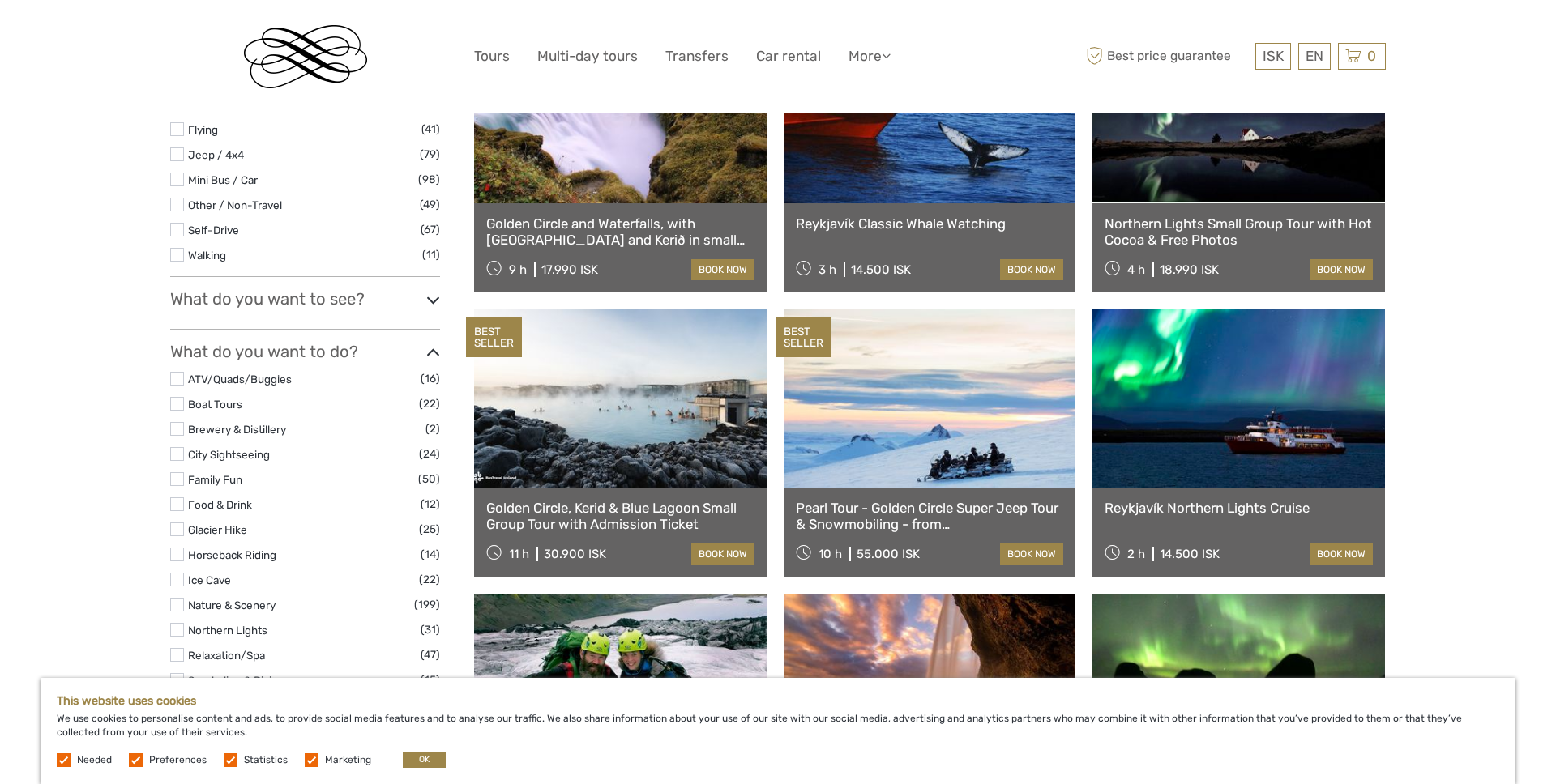
scroll to position [538, 0]
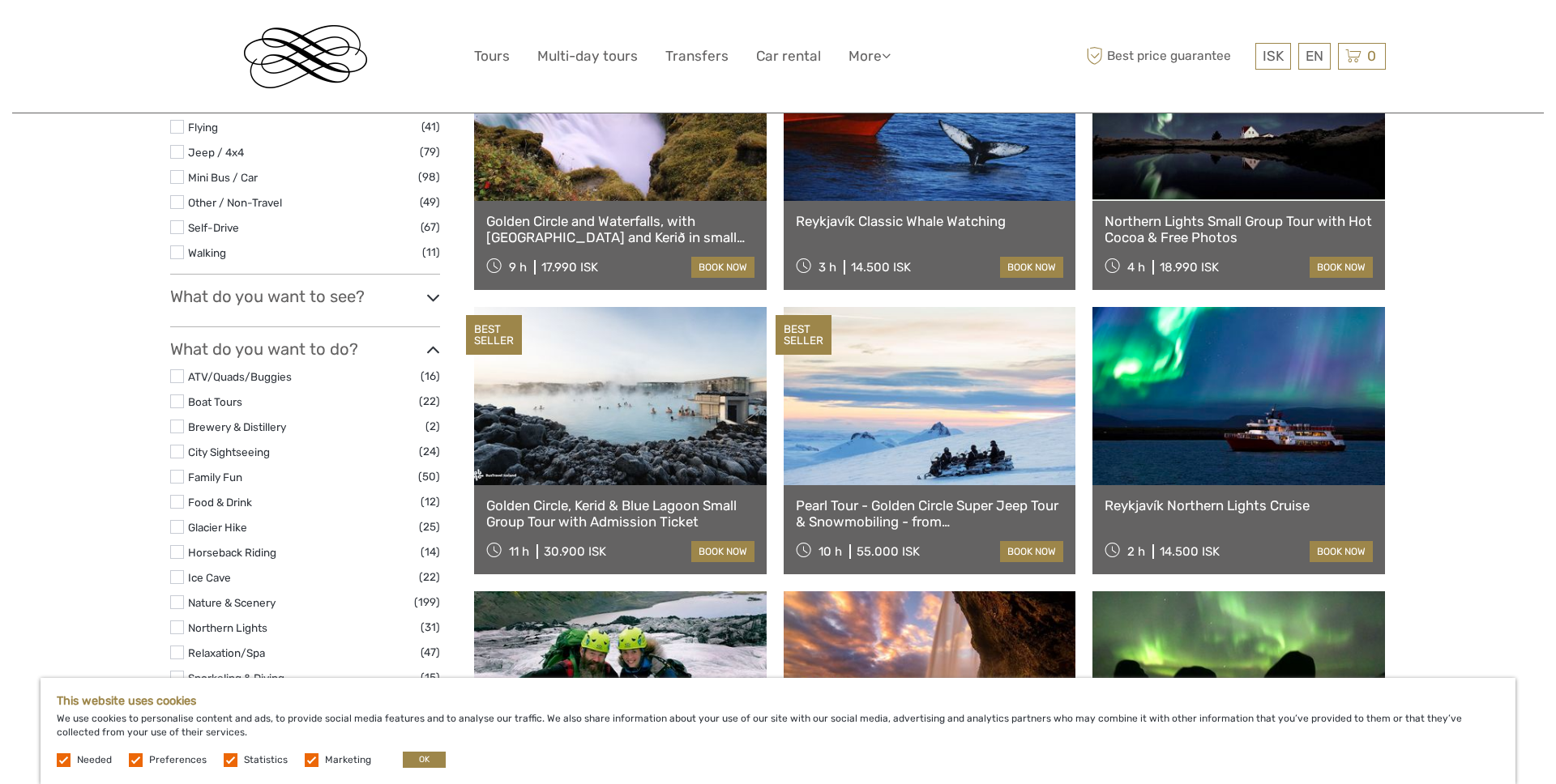
click at [177, 403] on label at bounding box center [177, 401] width 14 height 14
click at [0, 0] on input "checkbox" at bounding box center [0, 0] width 0 height 0
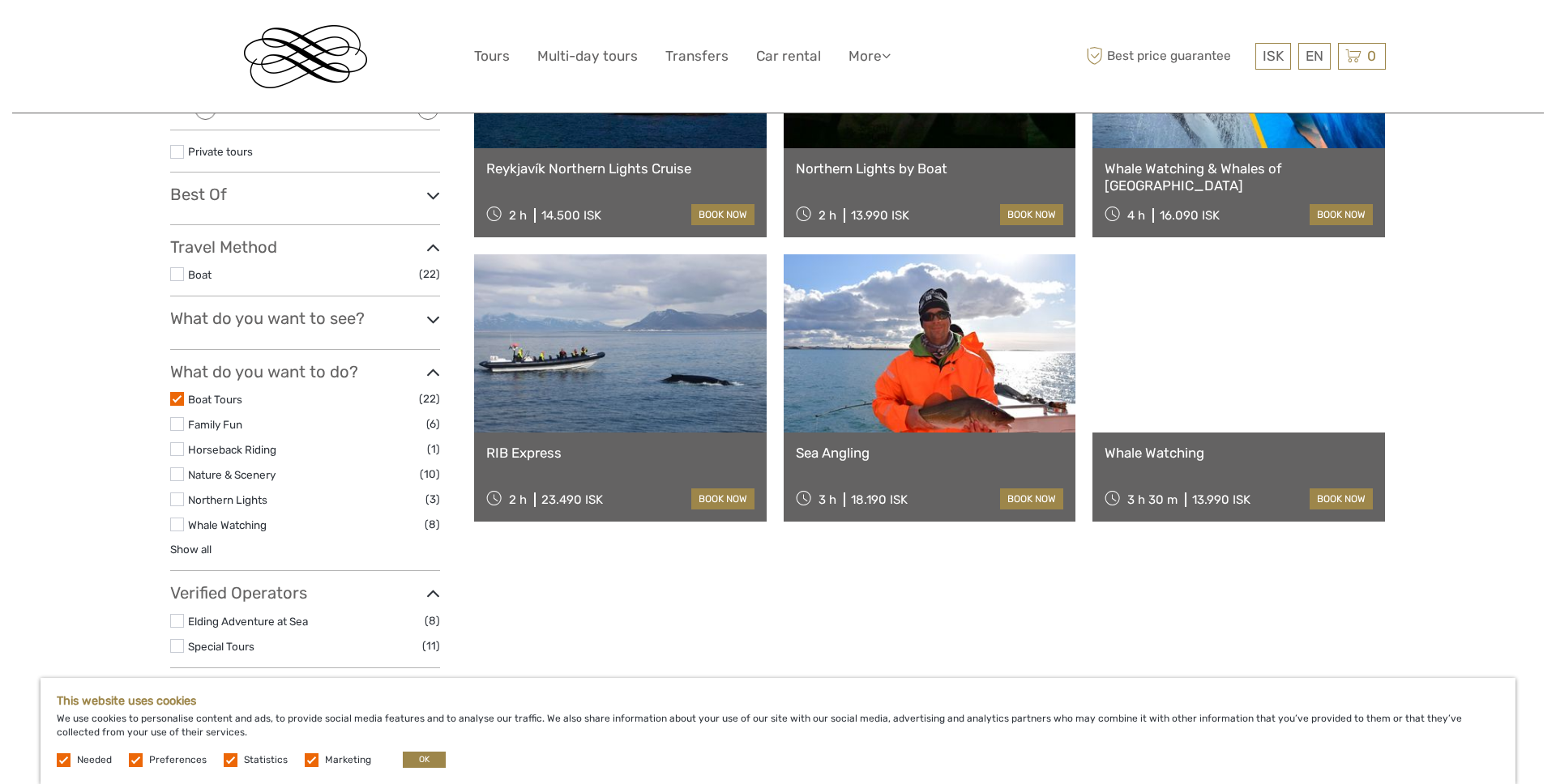
scroll to position [341, 0]
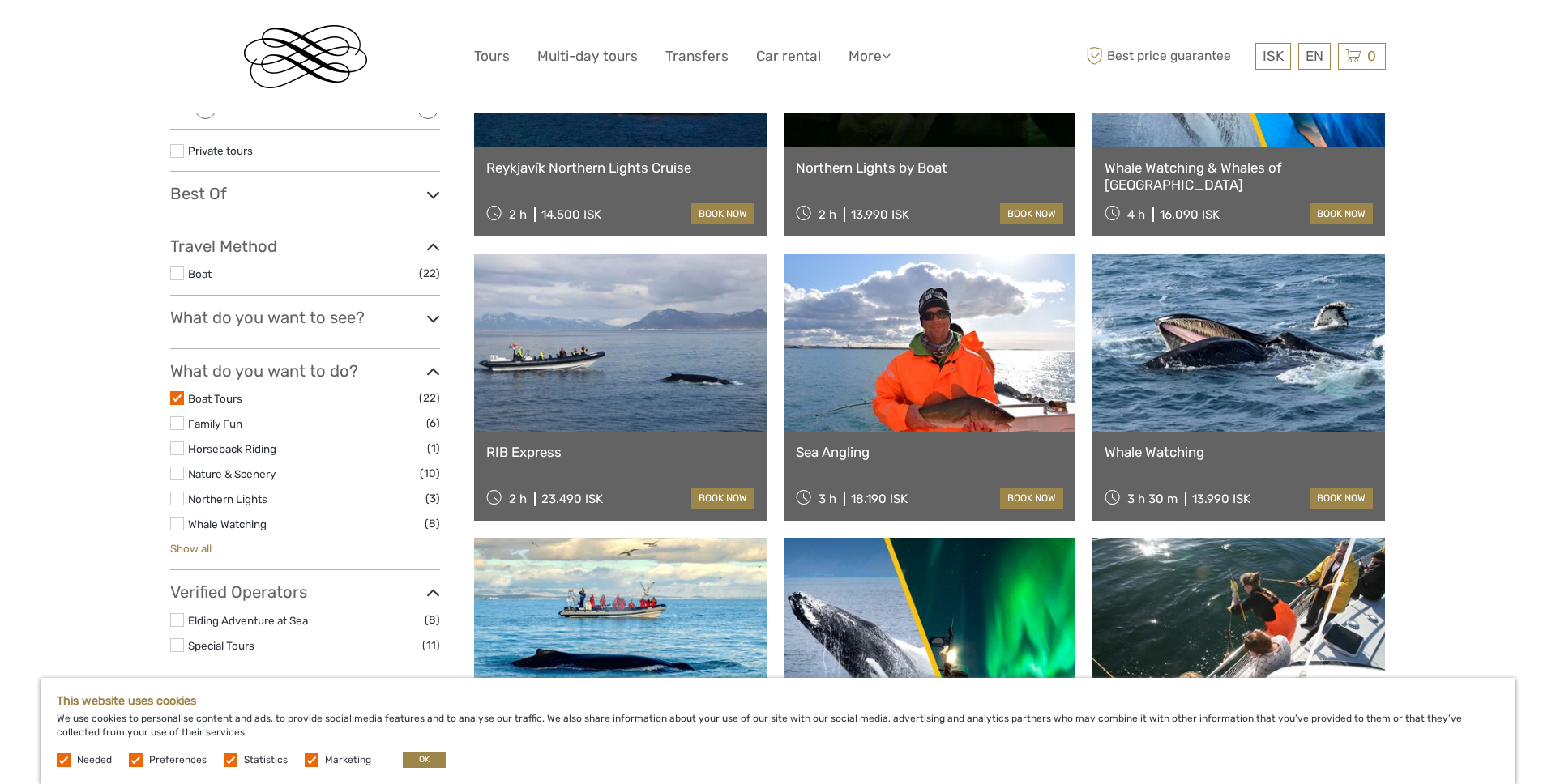
click at [200, 552] on link "Show all" at bounding box center [191, 548] width 42 height 13
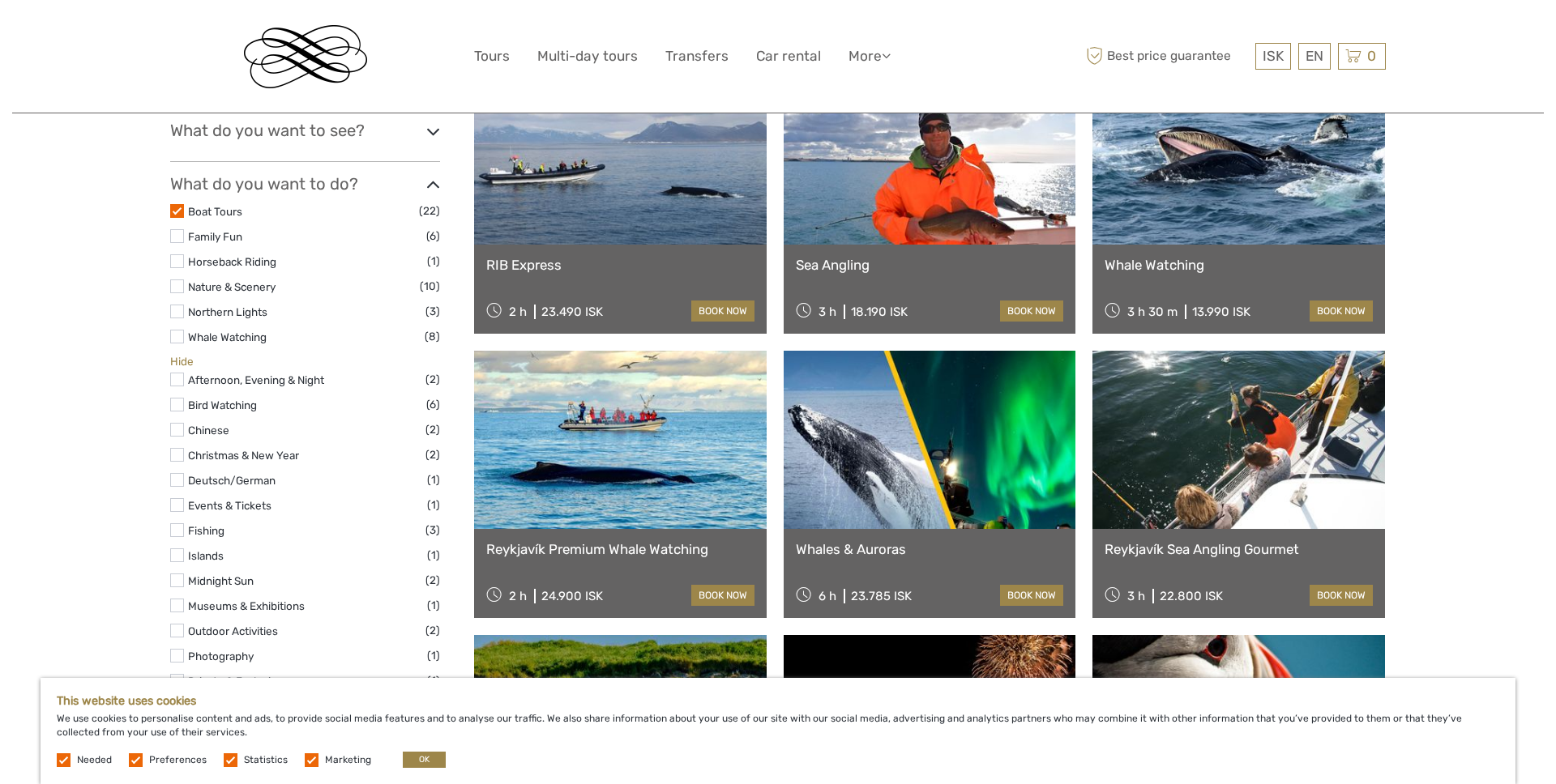
scroll to position [535, 0]
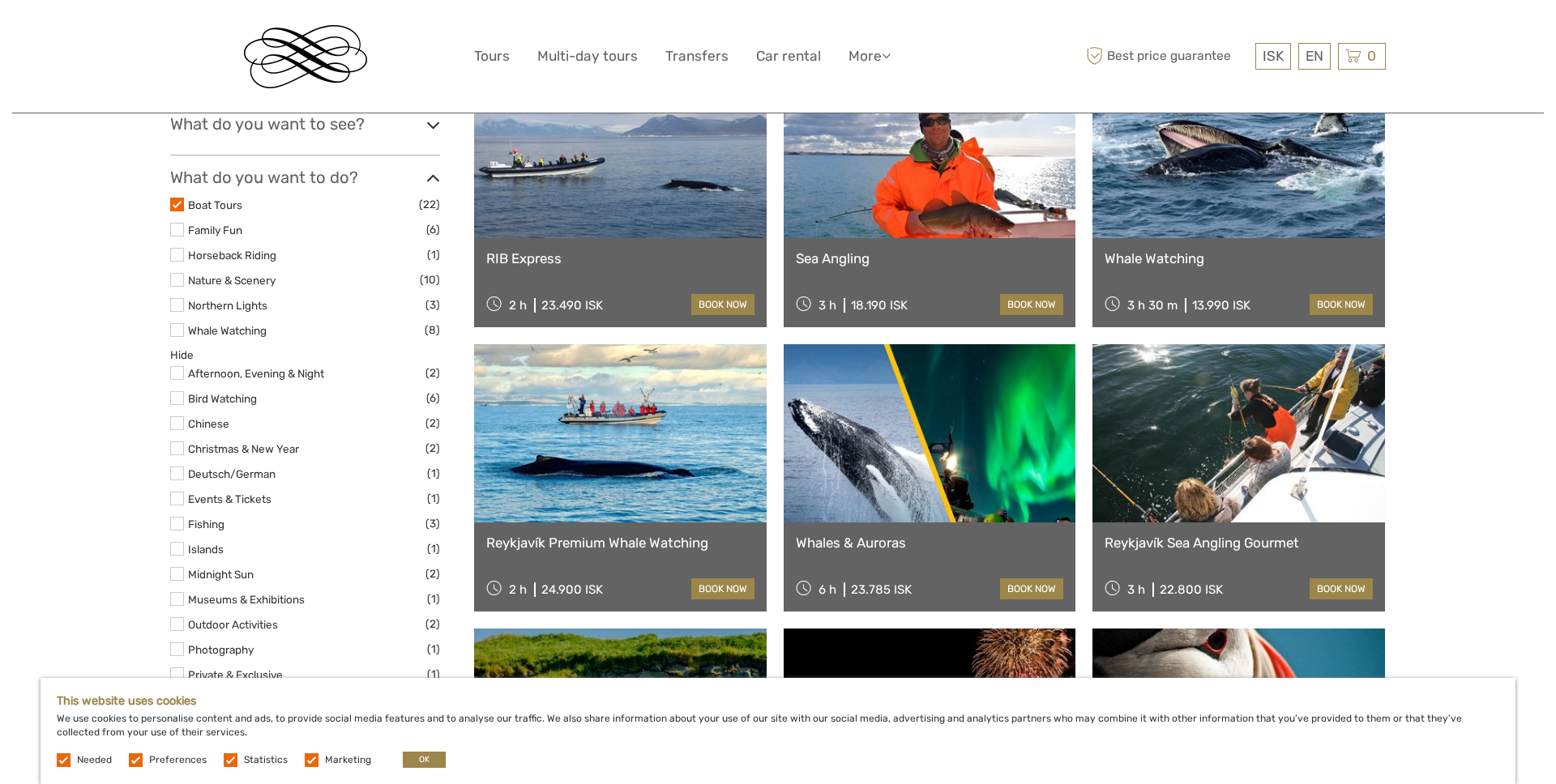
click at [175, 255] on label at bounding box center [177, 255] width 14 height 14
click at [0, 0] on input "checkbox" at bounding box center [0, 0] width 0 height 0
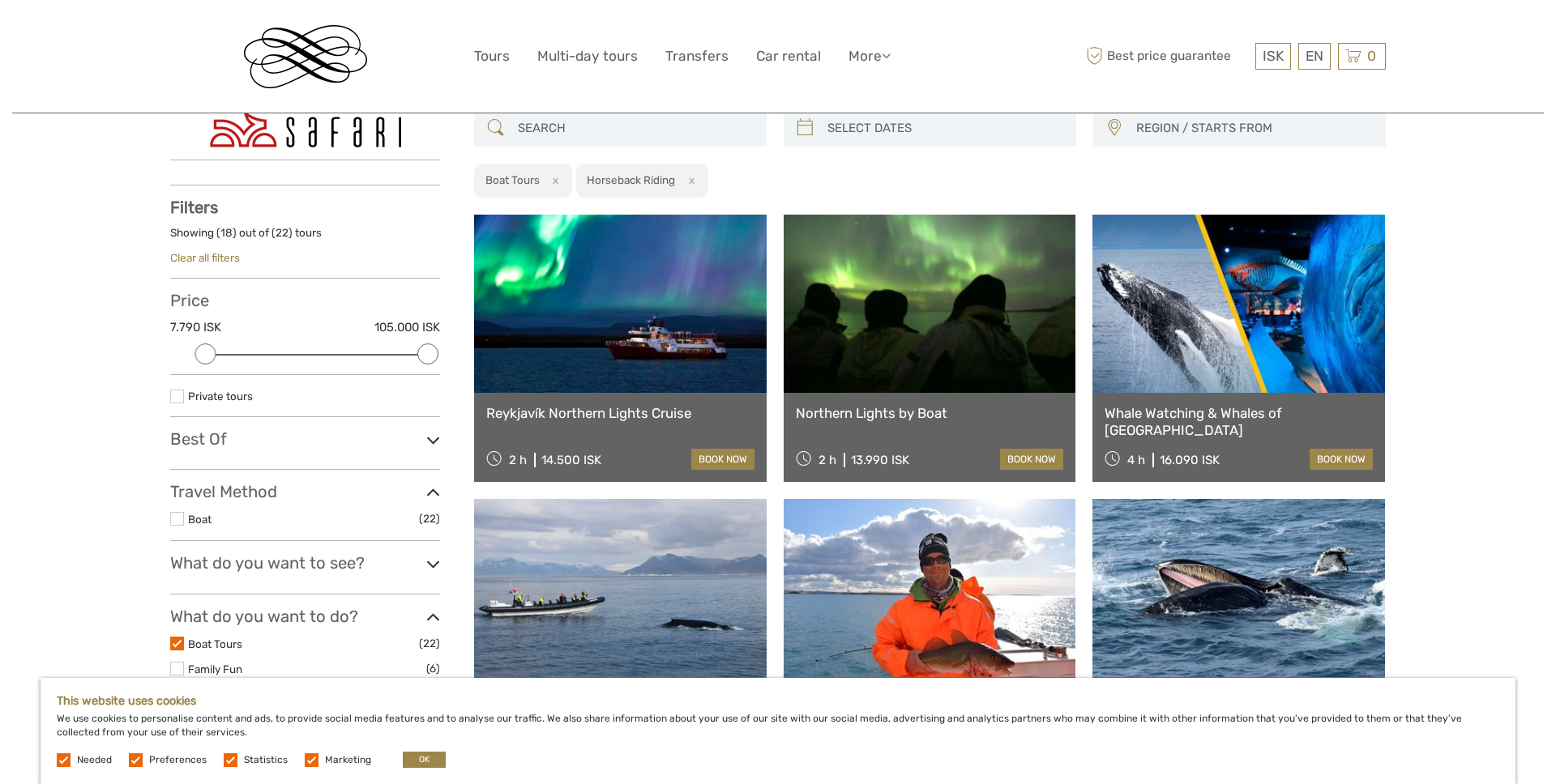
scroll to position [92, 0]
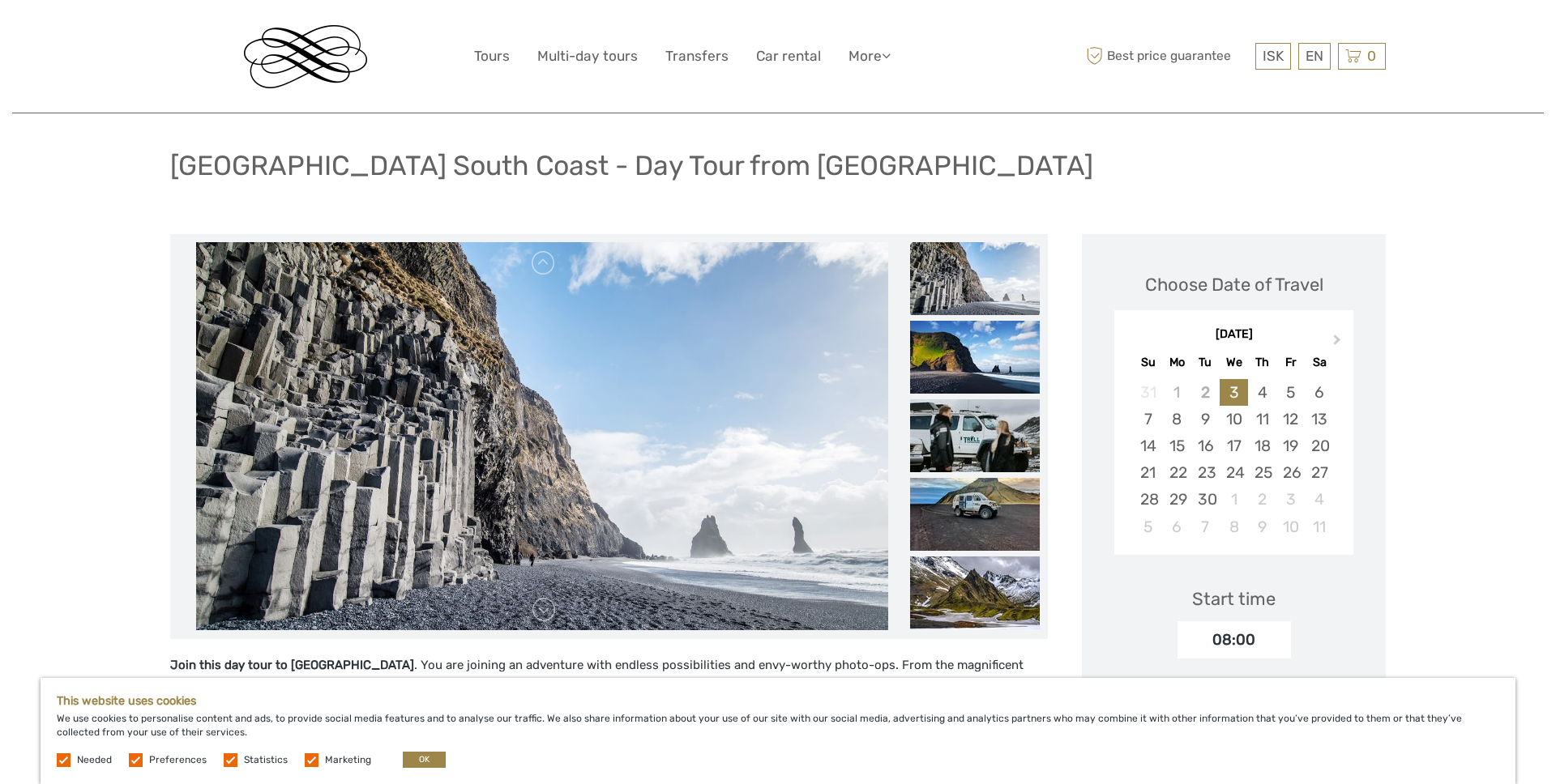
scroll to position [161, 0]
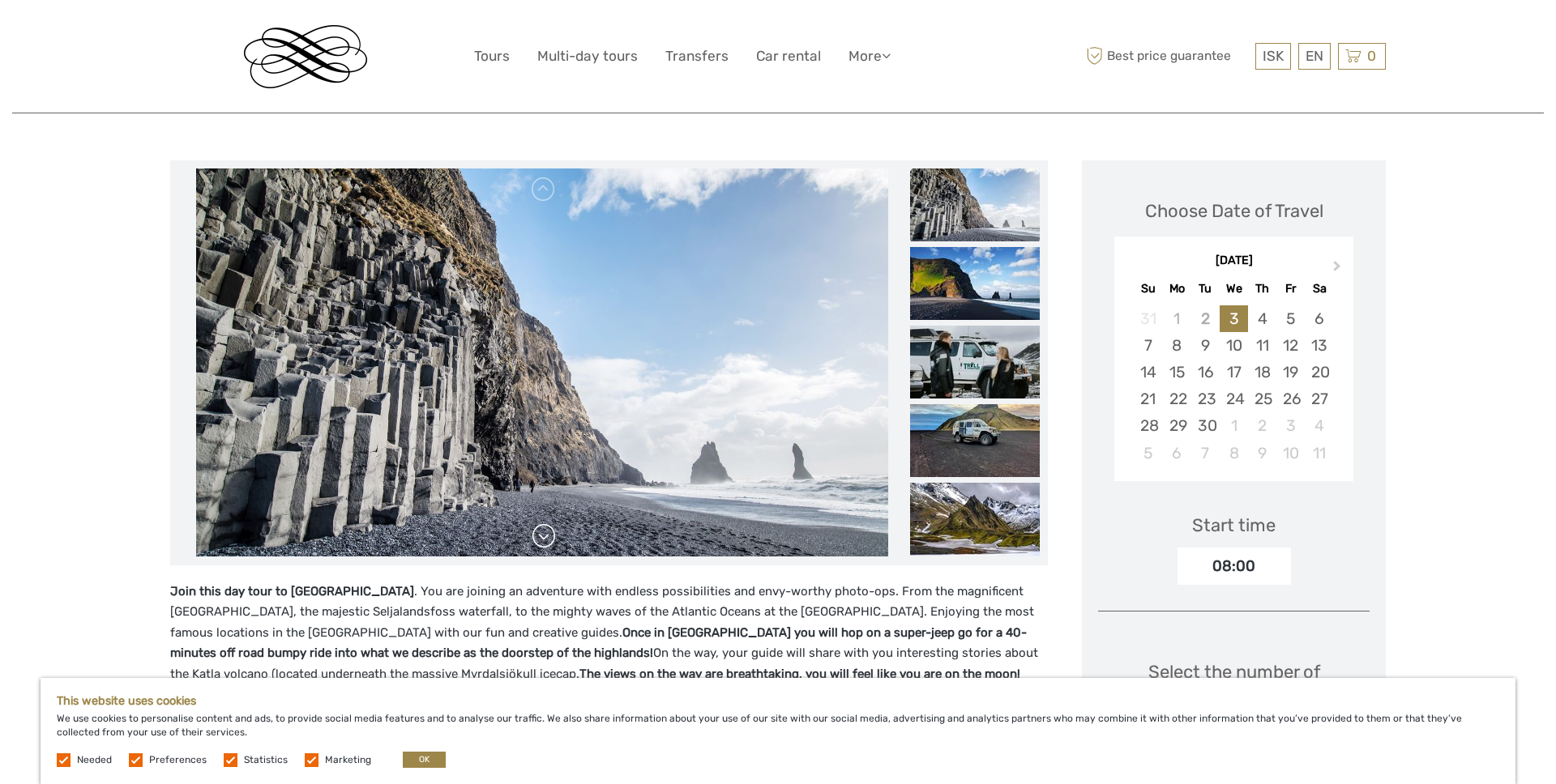
click at [550, 542] on link at bounding box center [544, 537] width 26 height 26
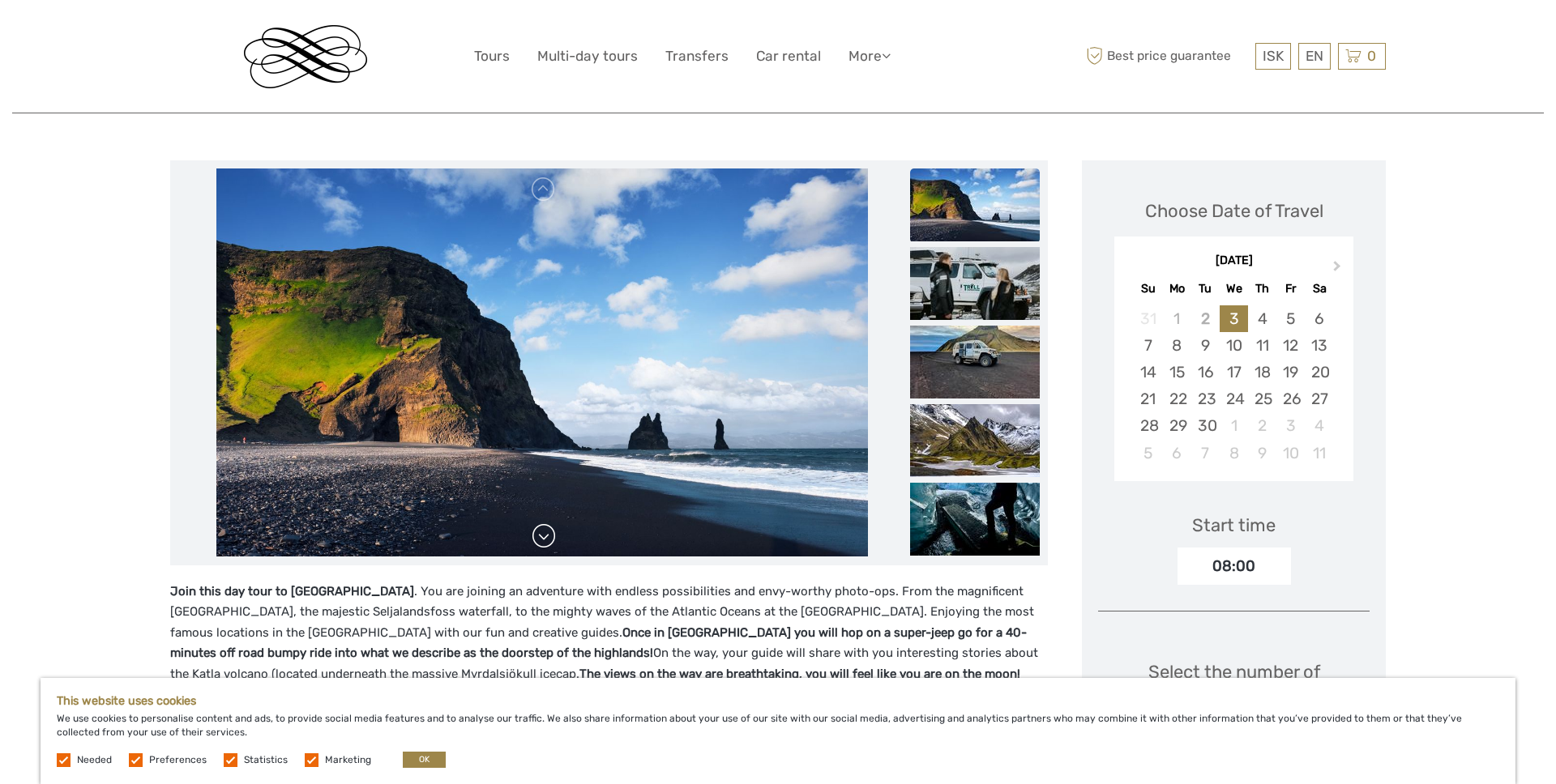
click at [550, 542] on link at bounding box center [544, 537] width 26 height 26
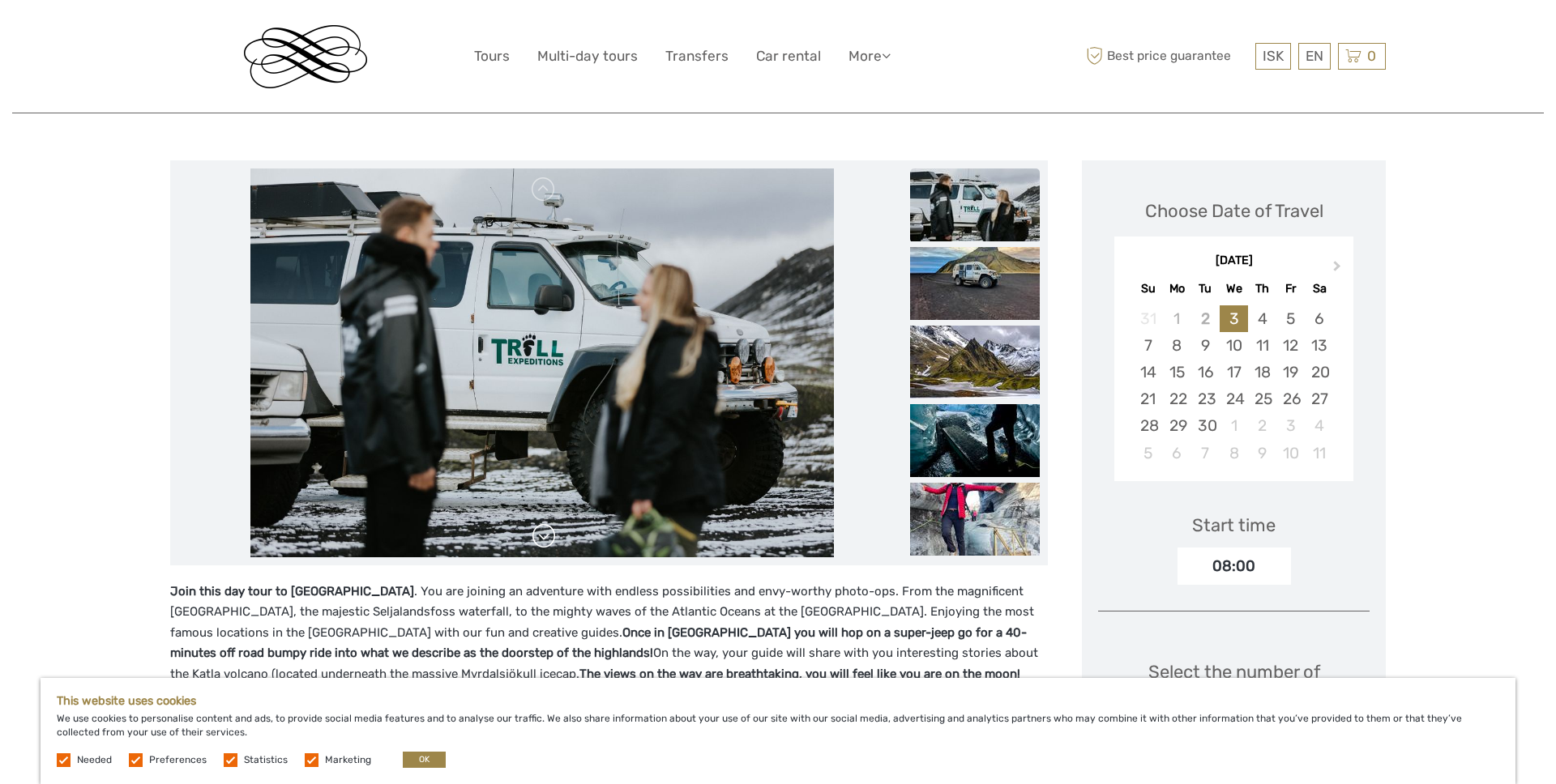
click at [550, 542] on link at bounding box center [544, 537] width 26 height 26
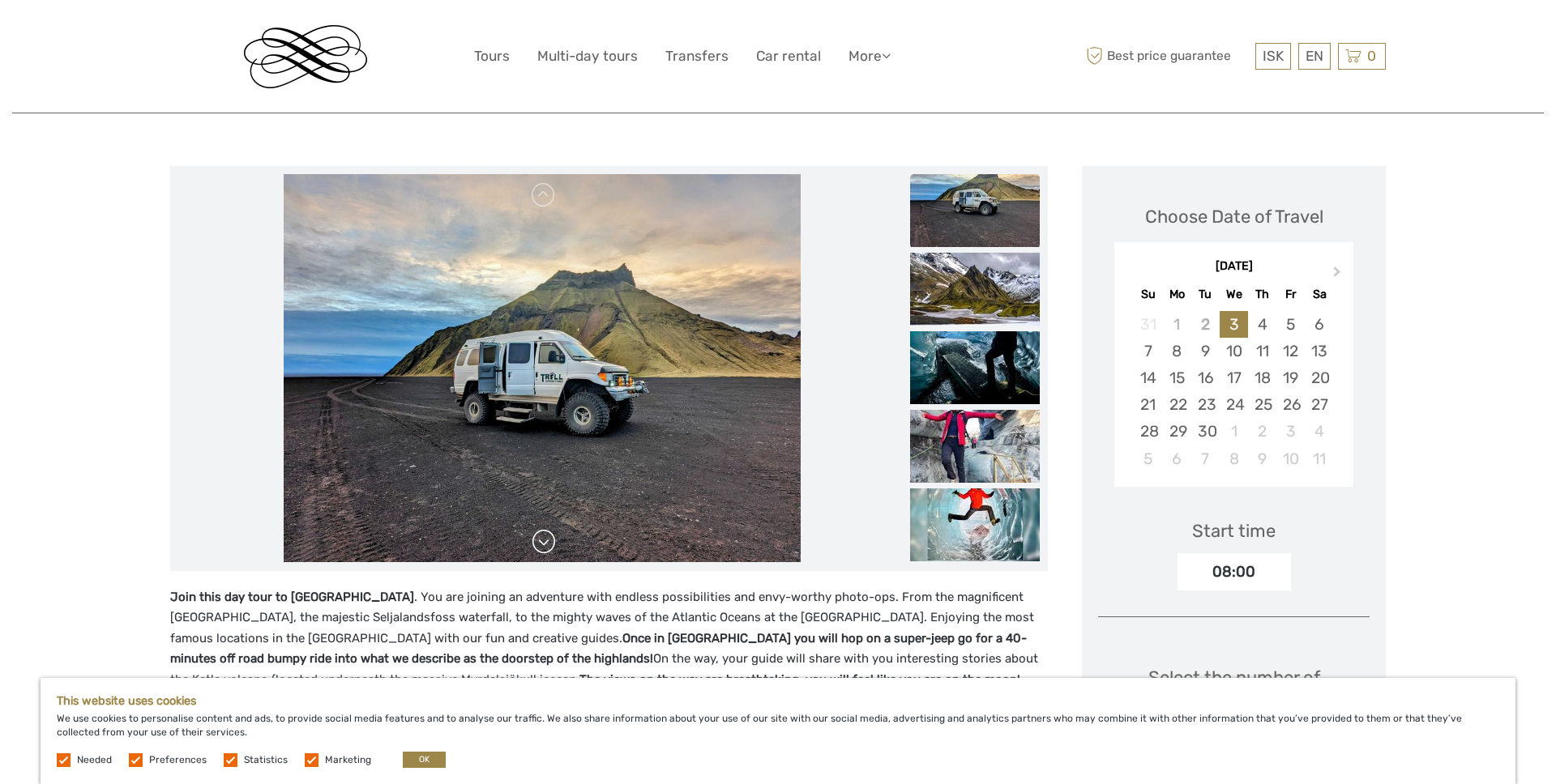
scroll to position [155, 0]
click at [927, 391] on img at bounding box center [974, 369] width 129 height 73
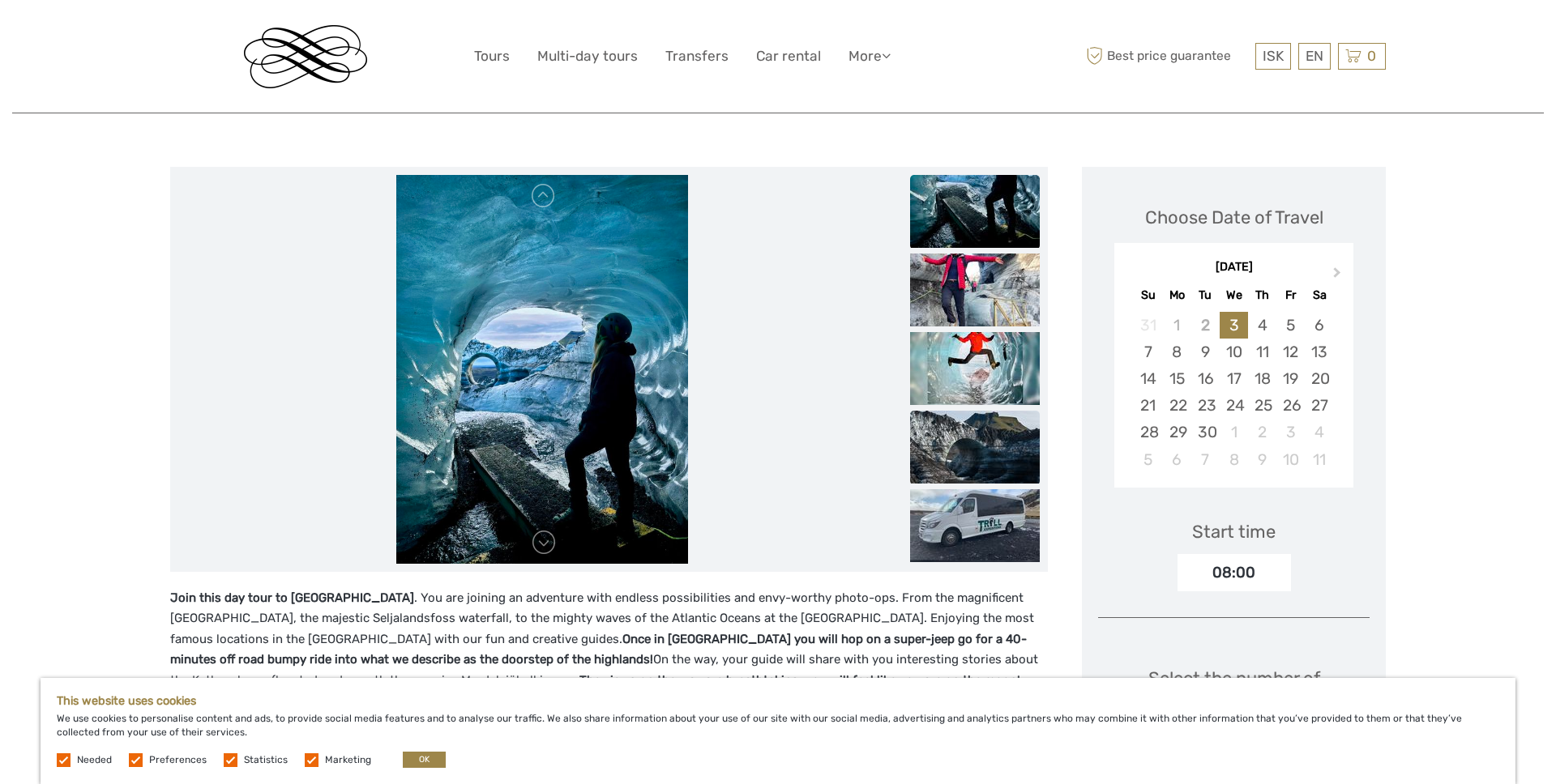
click at [947, 452] on img at bounding box center [974, 447] width 129 height 73
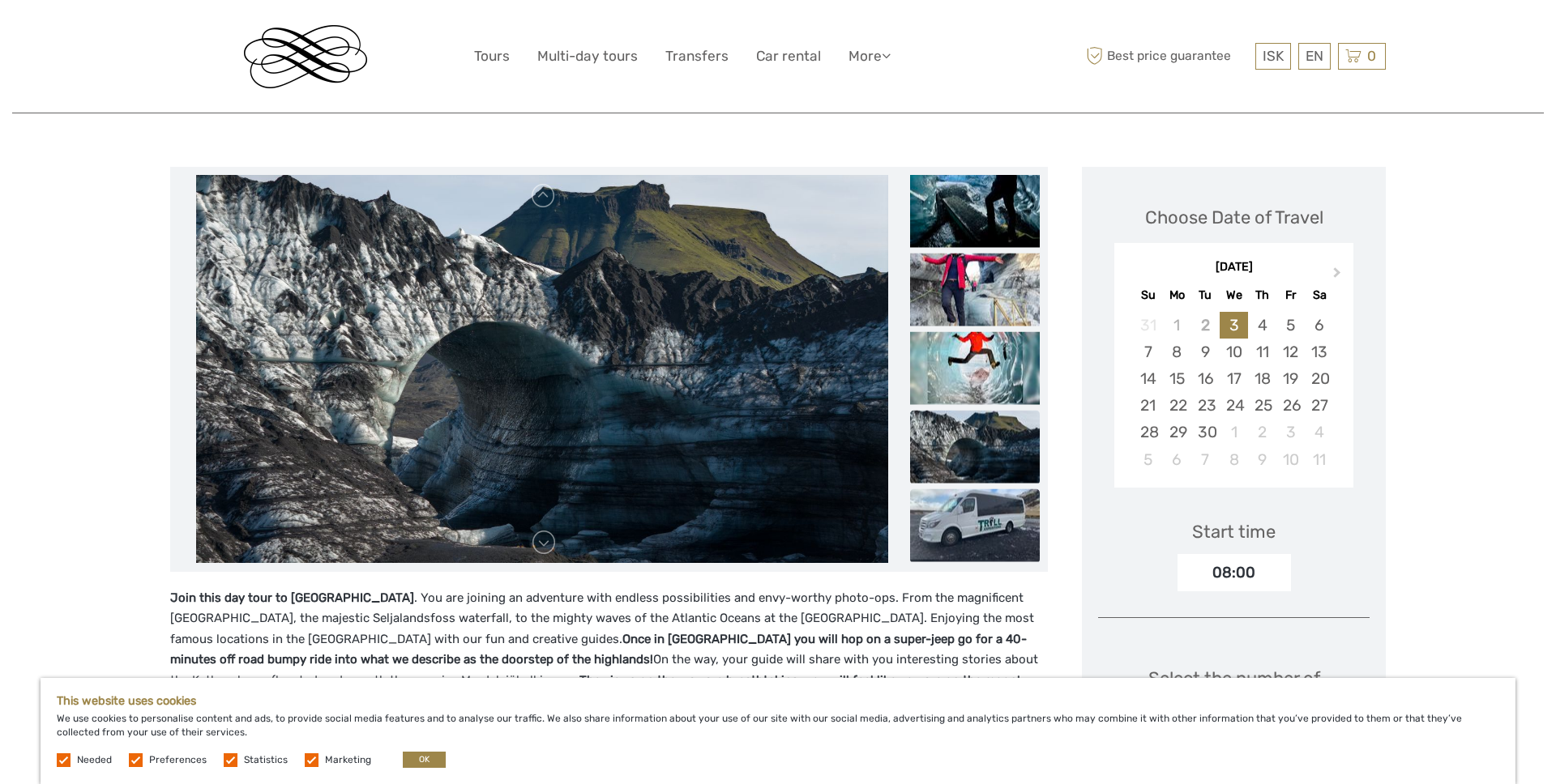
click at [952, 519] on img at bounding box center [974, 525] width 129 height 73
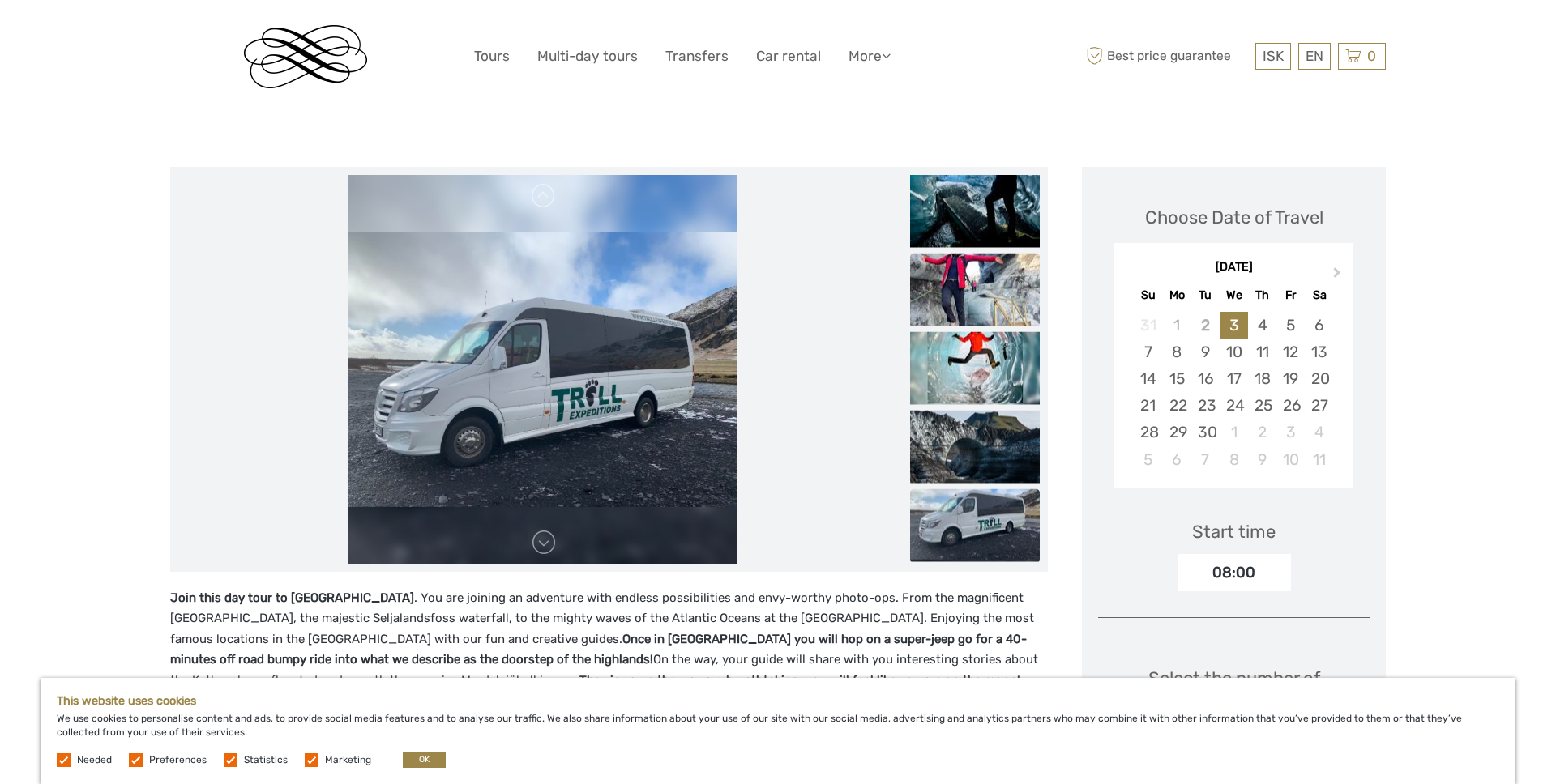
click at [971, 256] on img at bounding box center [974, 289] width 129 height 73
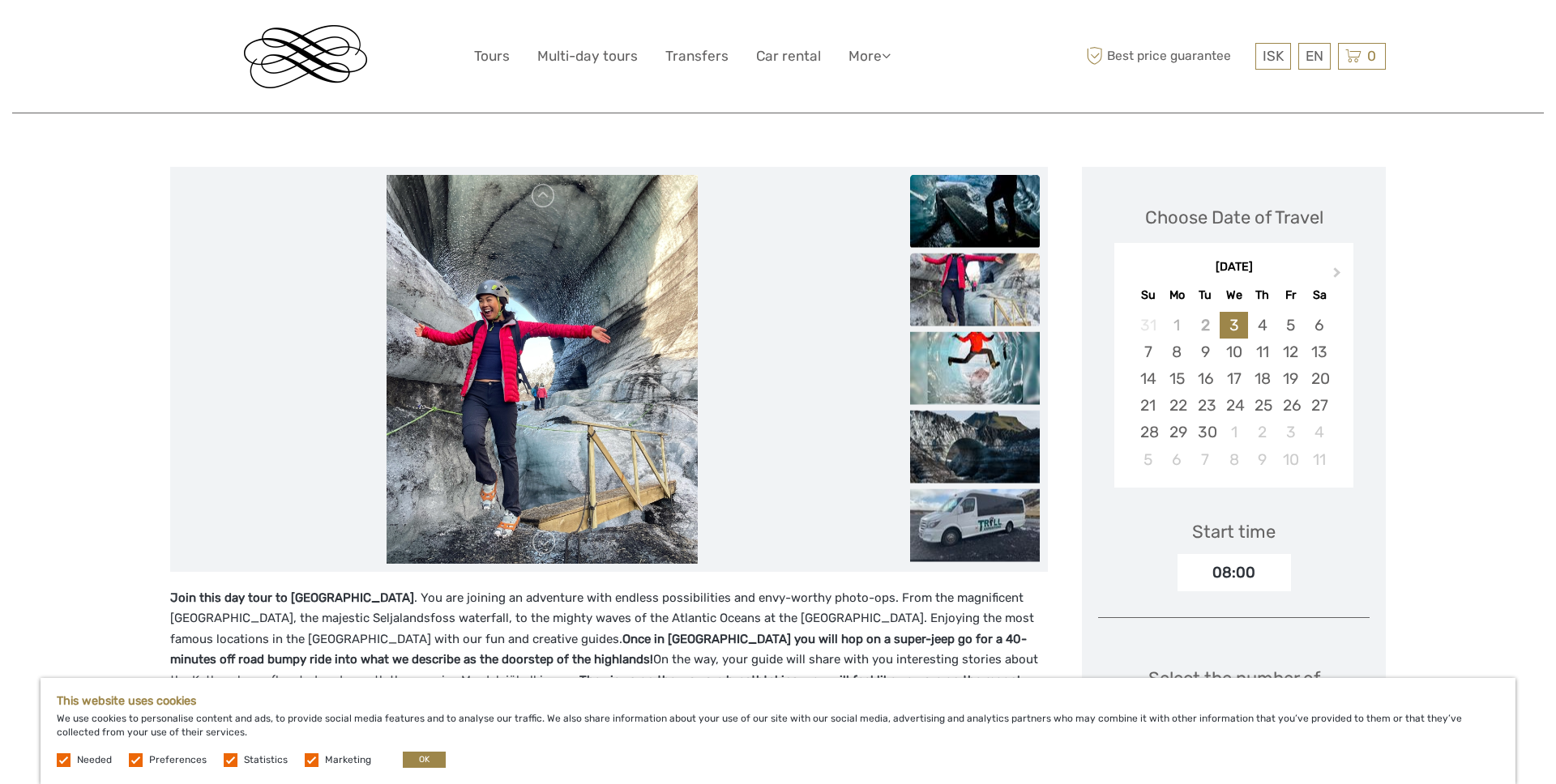
click at [968, 211] on img at bounding box center [974, 211] width 129 height 73
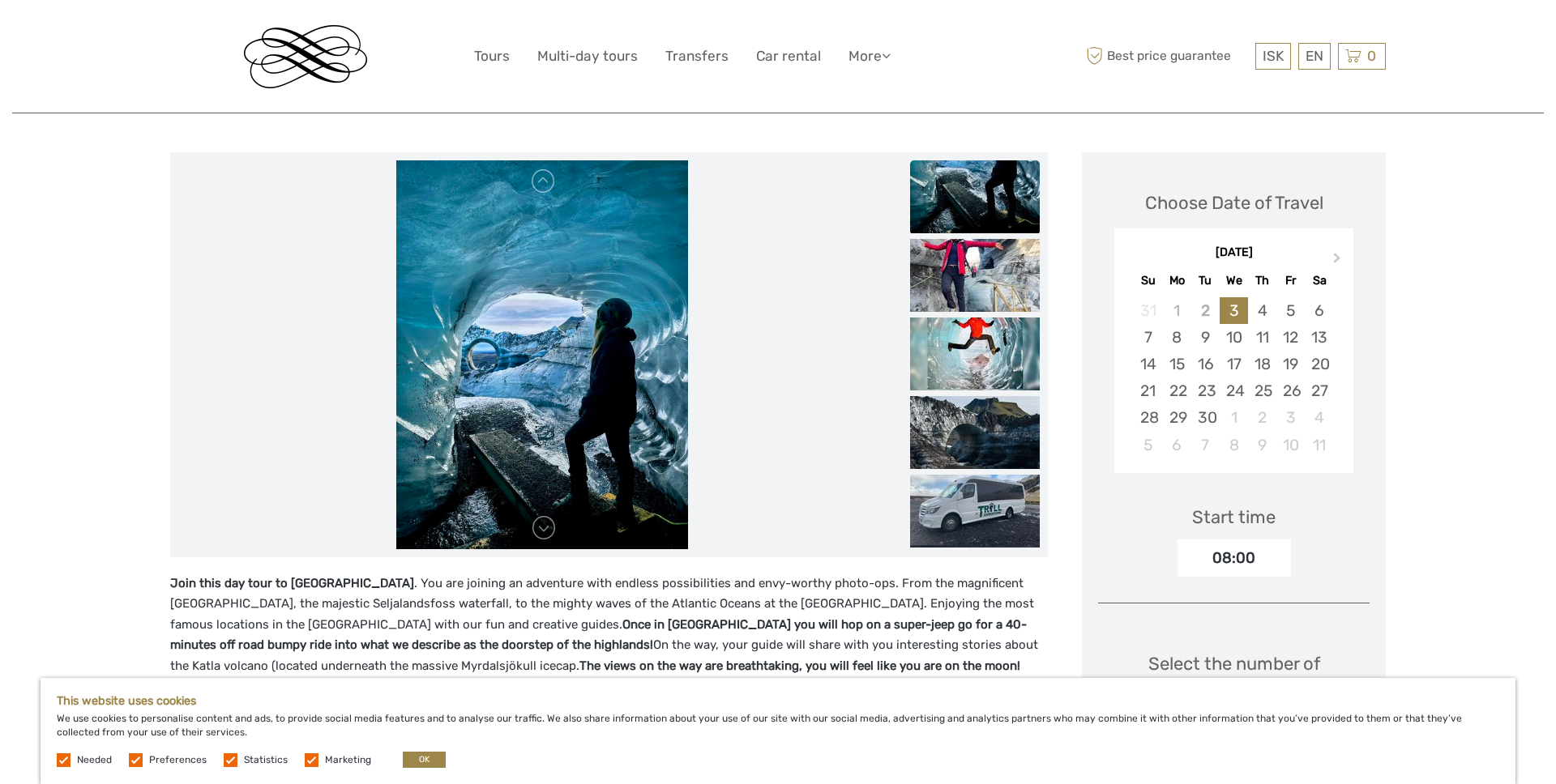
scroll to position [172, 0]
